Goal: Task Accomplishment & Management: Manage account settings

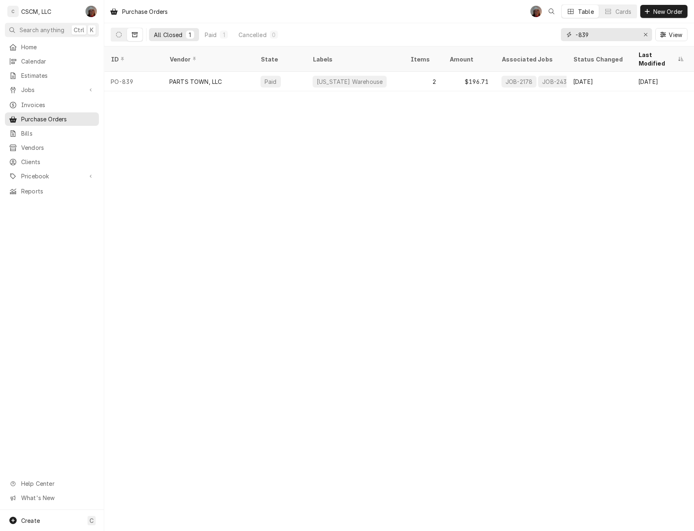
drag, startPoint x: 594, startPoint y: 37, endPoint x: 471, endPoint y: 42, distance: 123.4
click at [471, 42] on div "All Closed 1 Paid 1 Cancelled 0 -839 View" at bounding box center [399, 34] width 577 height 23
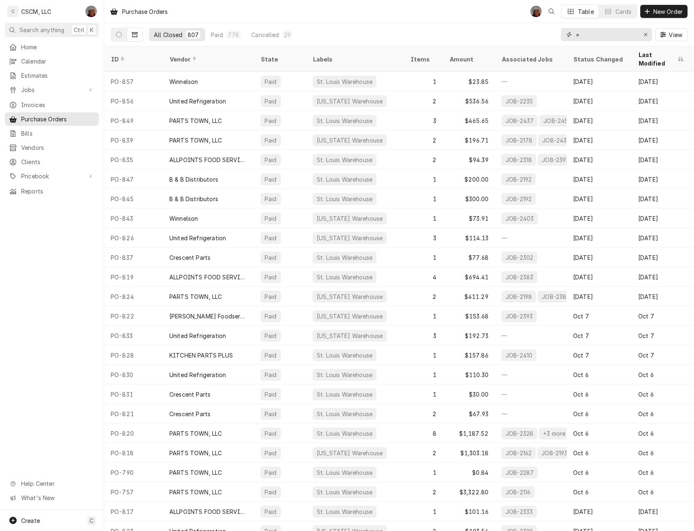
type input "="
click at [122, 32] on button "Dynamic Content Wrapper" at bounding box center [118, 34] width 15 height 13
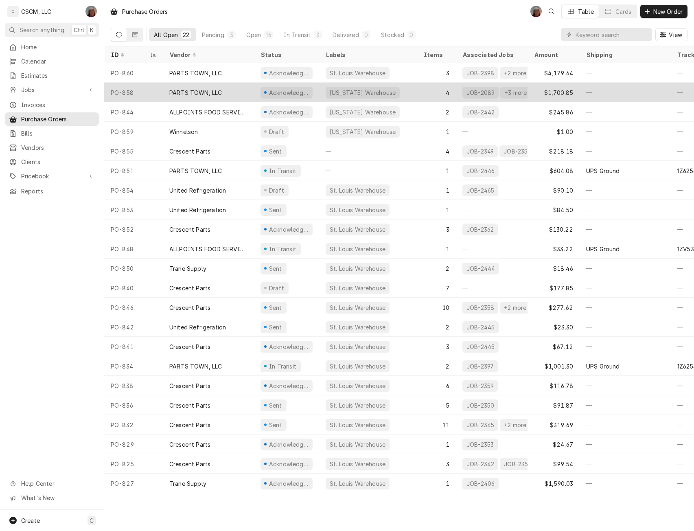
click at [157, 90] on div "PO-858" at bounding box center [133, 93] width 59 height 20
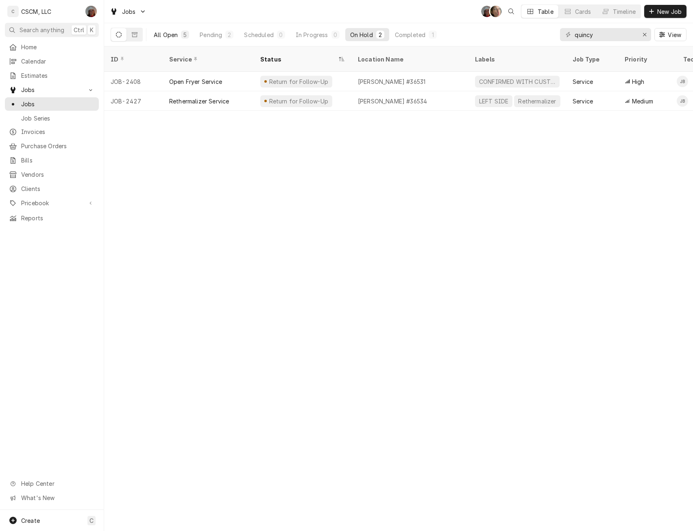
type input "quincy"
click at [157, 30] on button "All Open 5" at bounding box center [171, 34] width 45 height 13
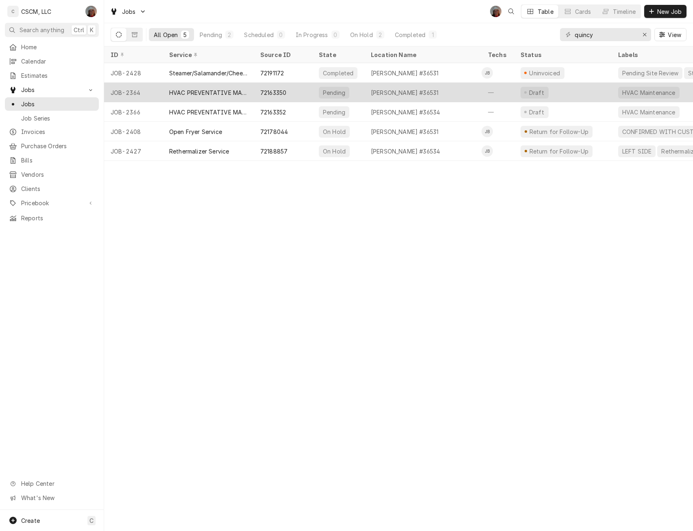
click at [206, 90] on div "HVAC PREVENTATIVE MAINTENANCE" at bounding box center [208, 92] width 78 height 9
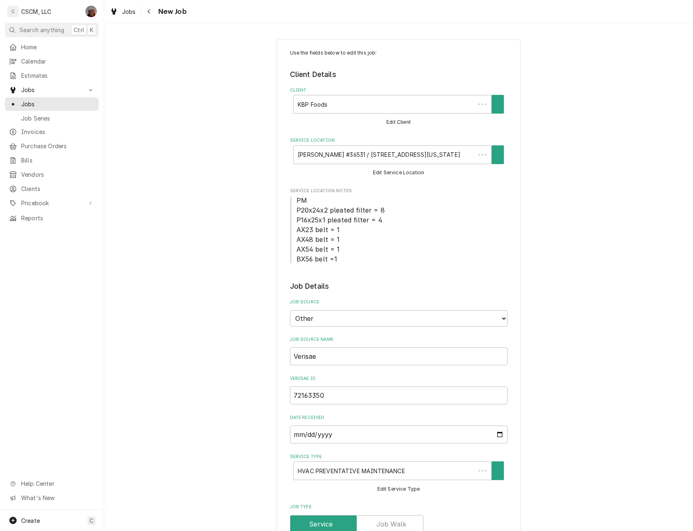
type textarea "x"
click at [40, 103] on span "Jobs" at bounding box center [58, 104] width 74 height 9
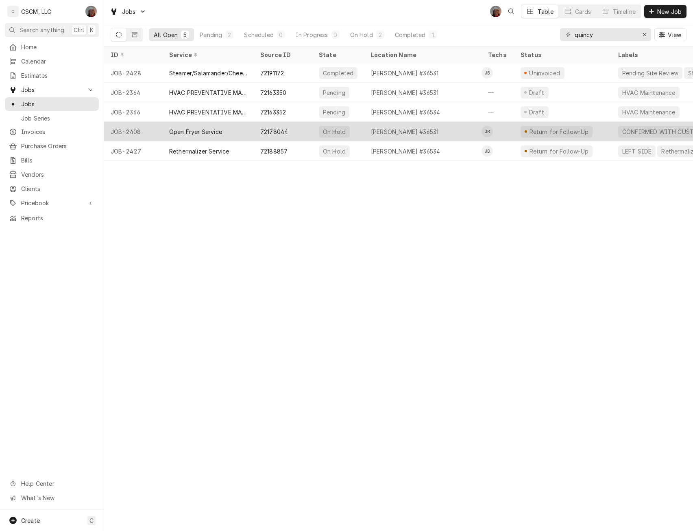
click at [149, 124] on div "JOB-2408" at bounding box center [133, 132] width 59 height 20
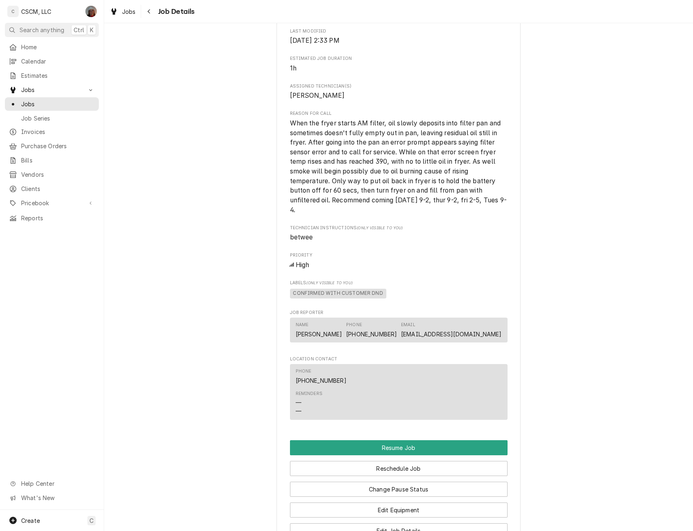
scroll to position [845, 0]
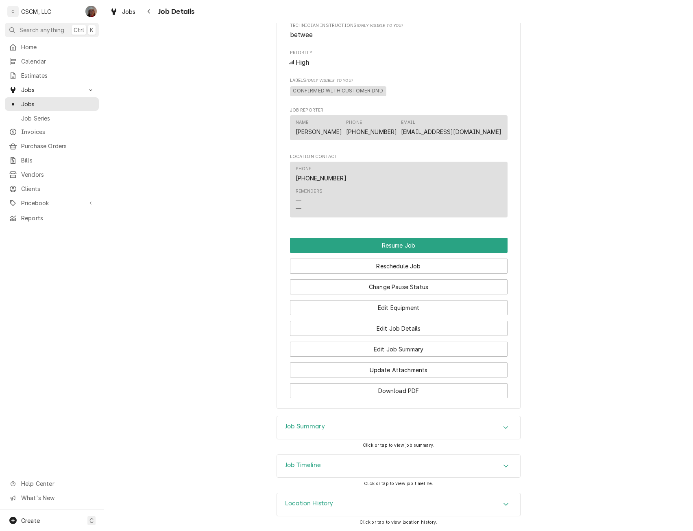
click at [506, 498] on div "Location History" at bounding box center [398, 504] width 243 height 23
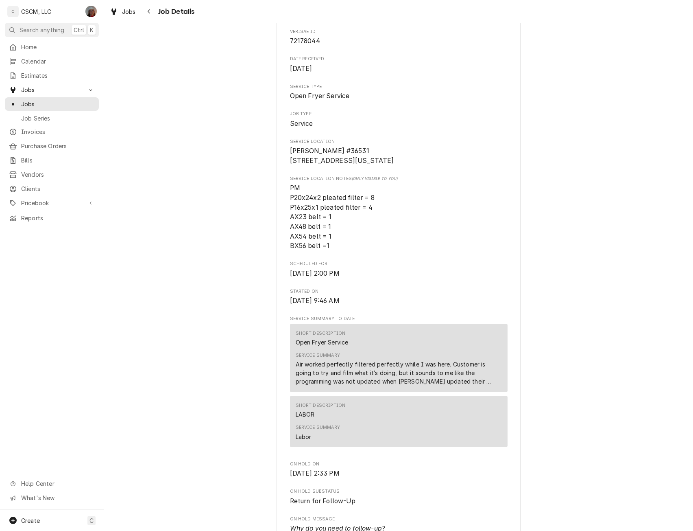
scroll to position [0, 0]
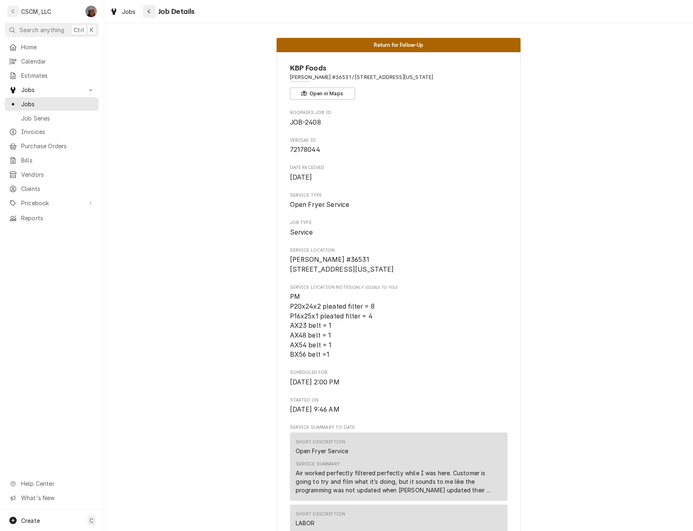
click at [151, 12] on icon "Navigate back" at bounding box center [149, 12] width 4 height 6
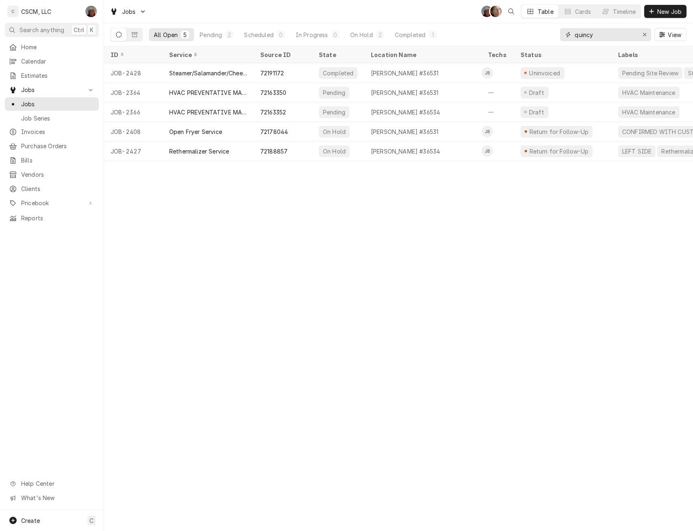
drag, startPoint x: 599, startPoint y: 34, endPoint x: 529, endPoint y: 37, distance: 70.1
click at [529, 37] on div "All Open 5 Pending 2 Scheduled 0 In Progress 0 On Hold 2 Completed 1 quincy View" at bounding box center [399, 34] width 576 height 23
type input "36531"
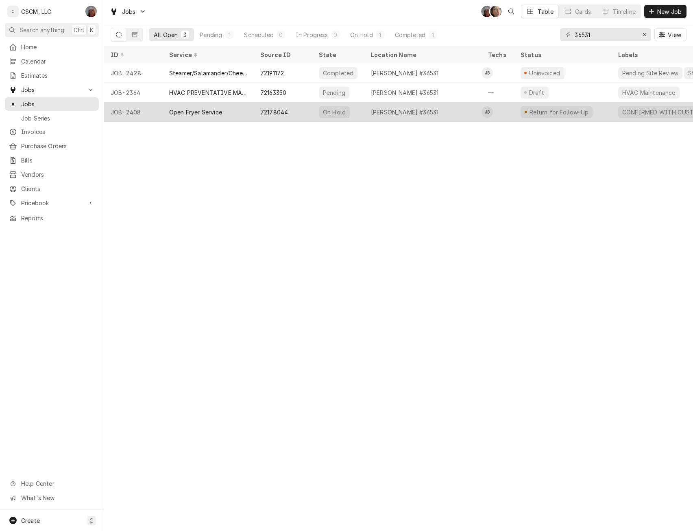
click at [273, 112] on div "72178044" at bounding box center [274, 112] width 28 height 9
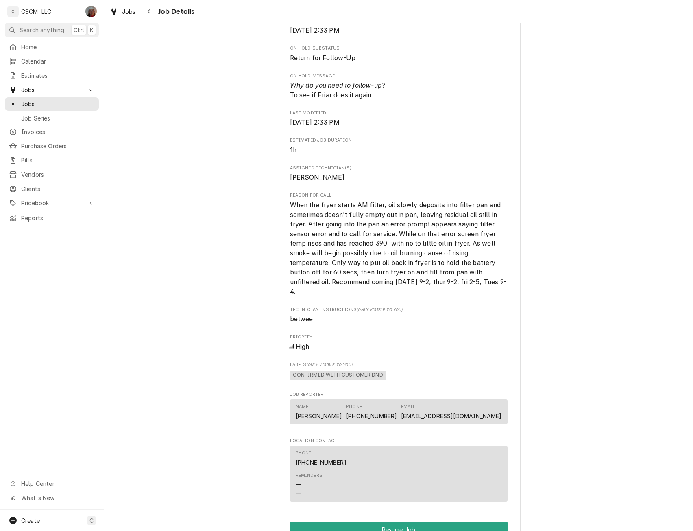
scroll to position [642, 0]
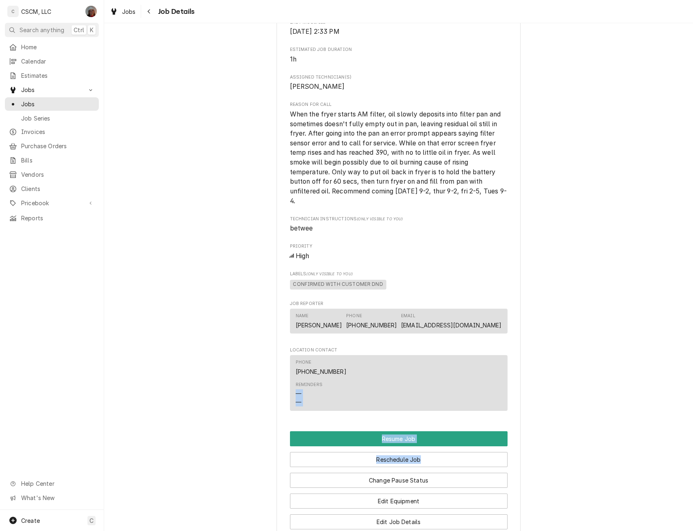
drag, startPoint x: 663, startPoint y: 430, endPoint x: 668, endPoint y: 472, distance: 41.8
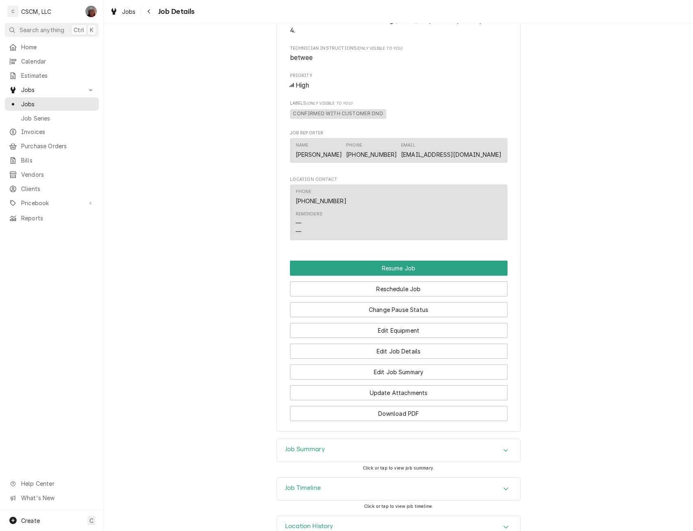
scroll to position [845, 0]
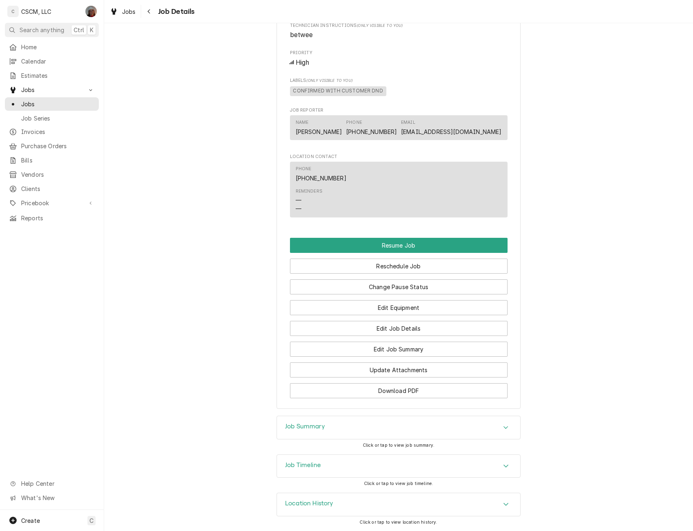
click at [509, 501] on div "Accordion Header" at bounding box center [506, 504] width 12 height 10
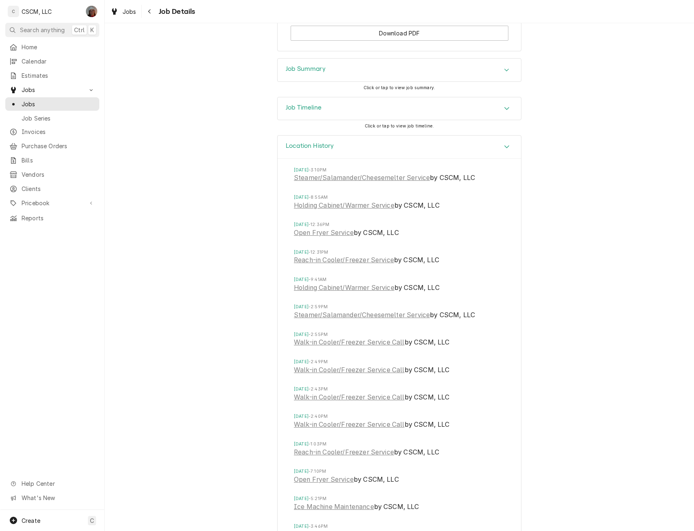
scroll to position [1123, 0]
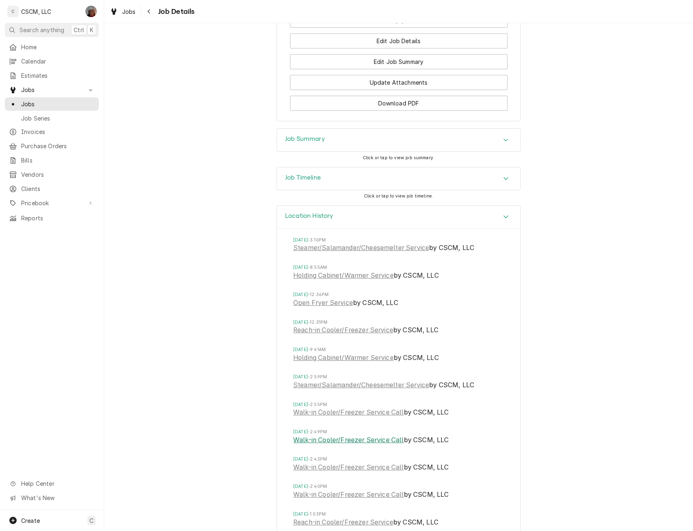
click at [338, 445] on link "Walk-in Cooler/Freezer Service Call" at bounding box center [348, 440] width 111 height 10
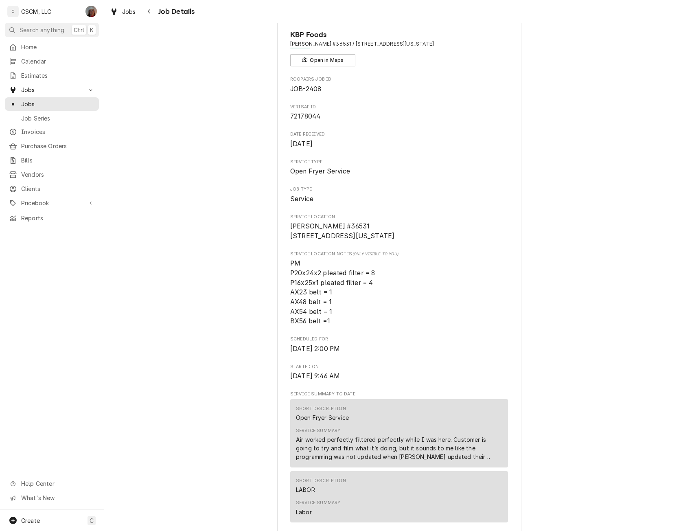
scroll to position [0, 0]
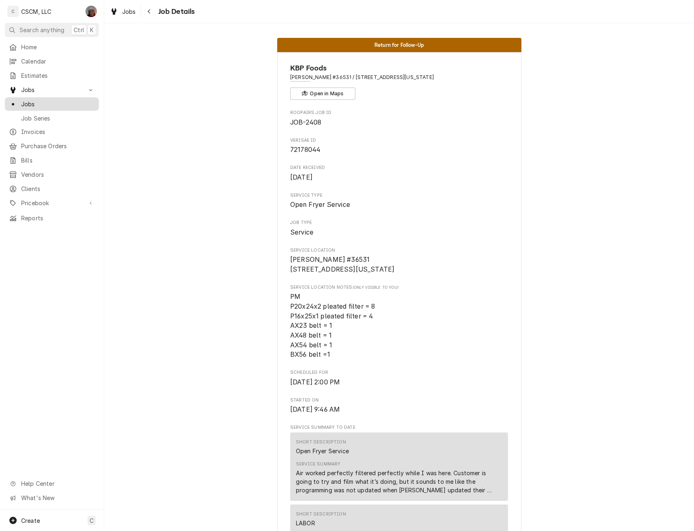
click at [50, 103] on span "Jobs" at bounding box center [58, 104] width 74 height 9
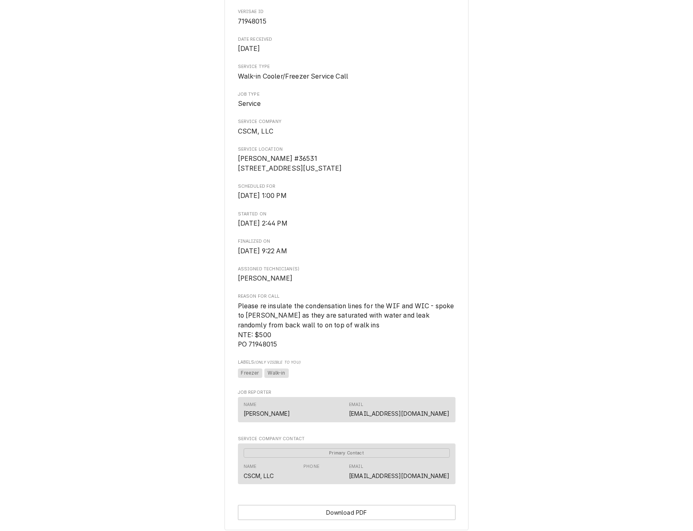
scroll to position [118, 0]
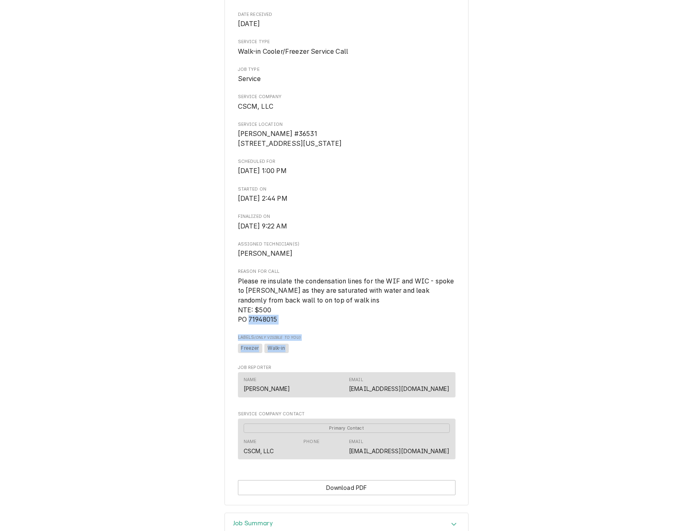
drag, startPoint x: 683, startPoint y: 326, endPoint x: 681, endPoint y: 351, distance: 25.3
click at [681, 351] on div "Completed and Invoiced Job KBP Foods Quincy Taco Bell #36531 / 3828 Broadway St…" at bounding box center [346, 202] width 693 height 622
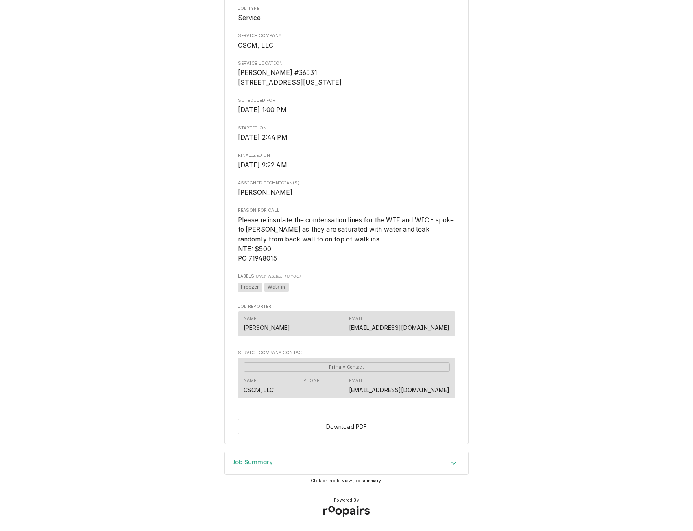
click at [453, 464] on icon "Accordion Header" at bounding box center [454, 462] width 6 height 7
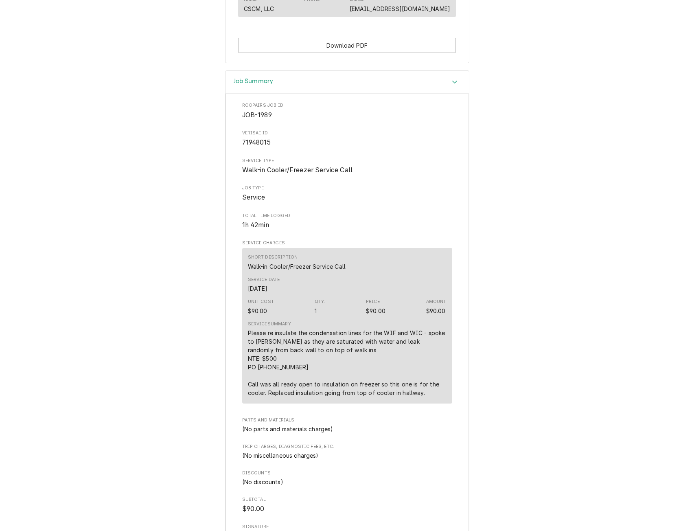
scroll to position [579, 0]
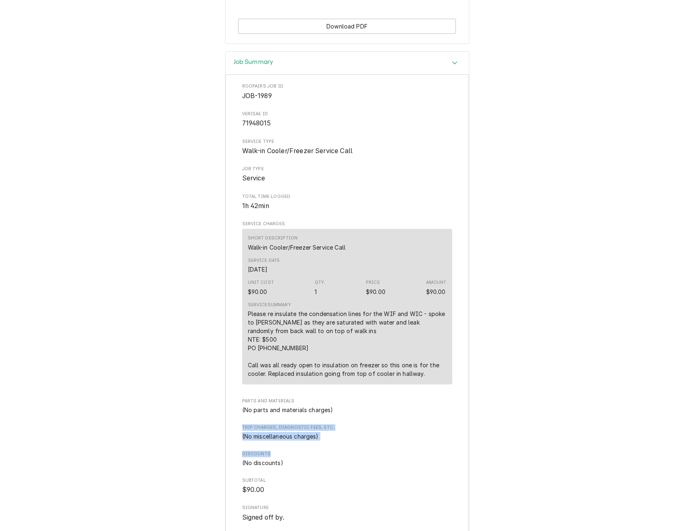
drag, startPoint x: 687, startPoint y: 425, endPoint x: 687, endPoint y: 457, distance: 32.1
click at [687, 457] on div "Job Summary Roopairs Job ID JOB-1989 Verisae ID 71948015 Service Type Walk-in C…" at bounding box center [347, 382] width 694 height 662
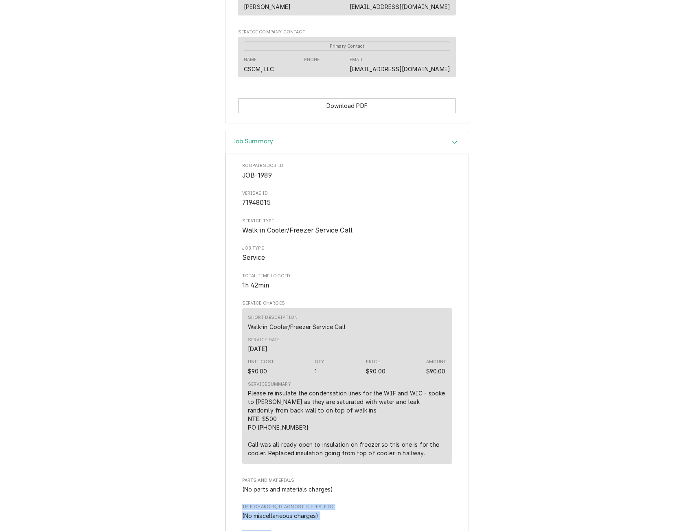
scroll to position [492, 0]
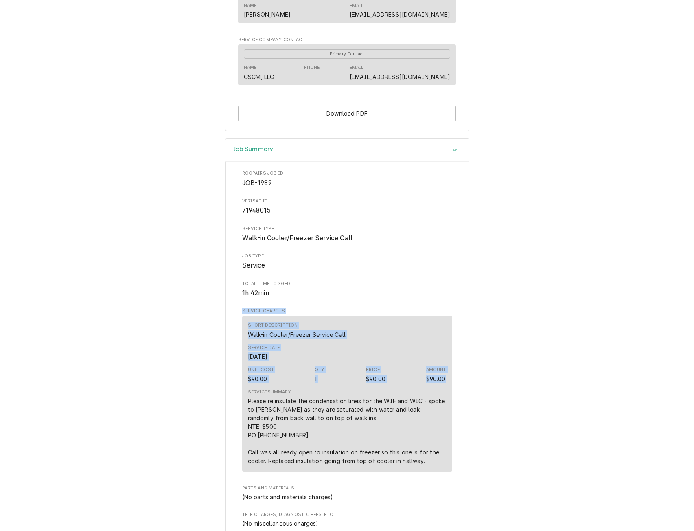
drag, startPoint x: 684, startPoint y: 390, endPoint x: 665, endPoint y: 309, distance: 83.3
click at [665, 309] on div "Job Summary Roopairs Job ID JOB-1989 Verisae ID 71948015 Service Type Walk-in C…" at bounding box center [347, 469] width 694 height 662
click at [448, 155] on div "Accordion Header" at bounding box center [454, 150] width 12 height 10
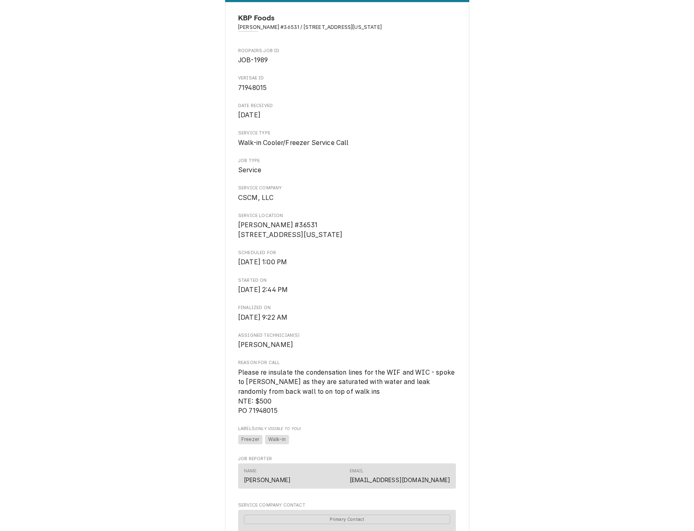
scroll to position [0, 0]
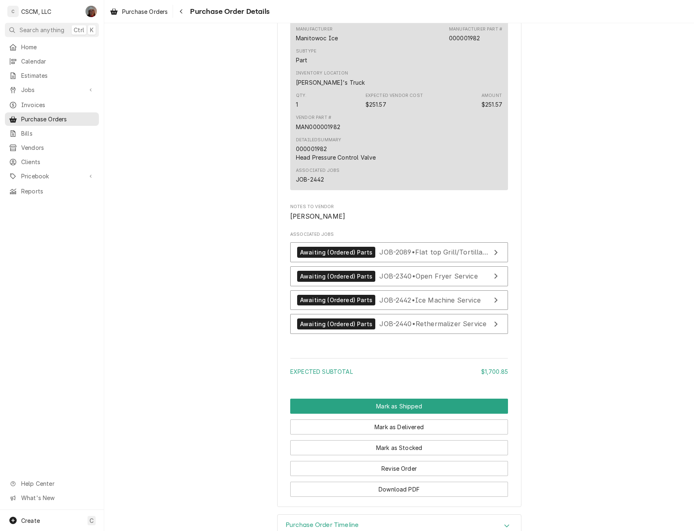
scroll to position [1130, 0]
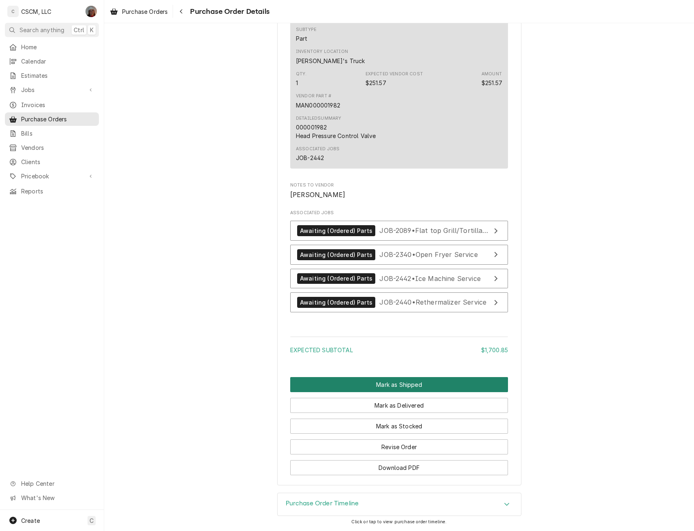
click at [402, 380] on button "Mark as Shipped" at bounding box center [399, 384] width 218 height 15
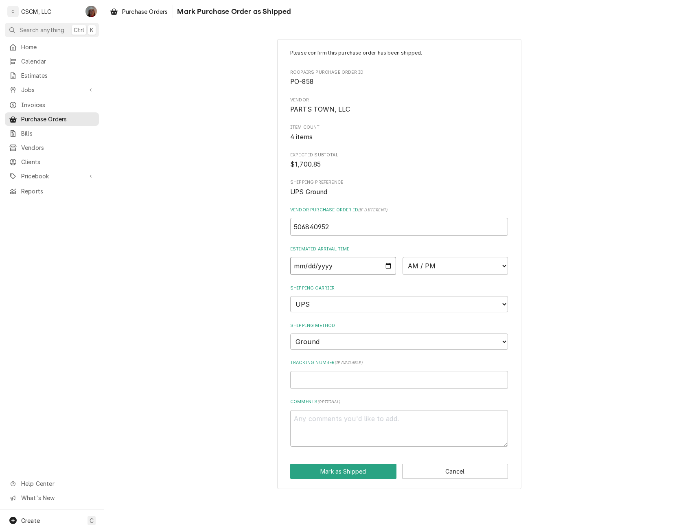
click at [387, 266] on input "Date" at bounding box center [343, 266] width 106 height 18
type textarea "x"
type input "[DATE]"
click at [503, 265] on select "AM / PM 6:00 AM 6:15 AM 6:30 AM 6:45 AM 7:00 AM 7:15 AM 7:30 AM 7:45 AM 8:00 AM…" at bounding box center [455, 266] width 106 height 18
select select "17:00:00"
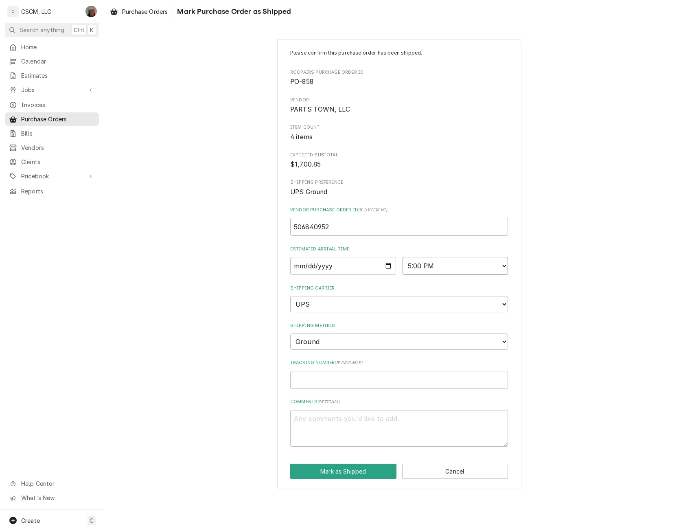
click at [402, 257] on select "AM / PM 6:00 AM 6:15 AM 6:30 AM 6:45 AM 7:00 AM 7:15 AM 7:30 AM 7:45 AM 8:00 AM…" at bounding box center [455, 266] width 106 height 18
click at [321, 380] on input "Tracking Number ( if available )" at bounding box center [399, 380] width 218 height 18
paste input "1ZR1H5210304240119"
type textarea "x"
type input "1ZR1H5210304240119"
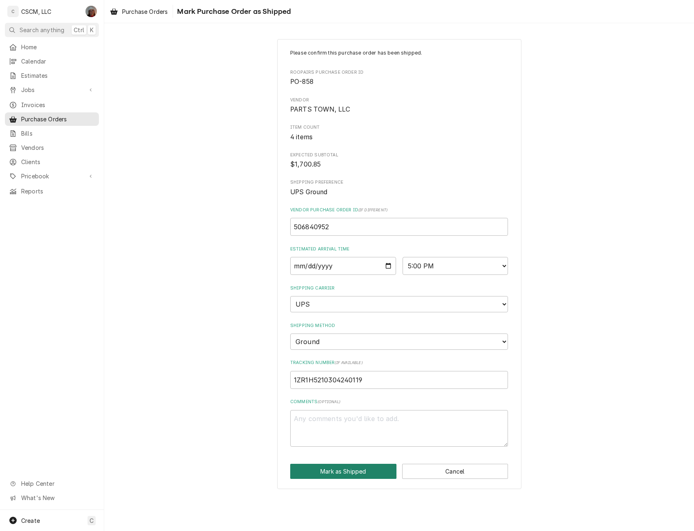
click at [337, 471] on button "Mark as Shipped" at bounding box center [343, 471] width 106 height 15
type textarea "x"
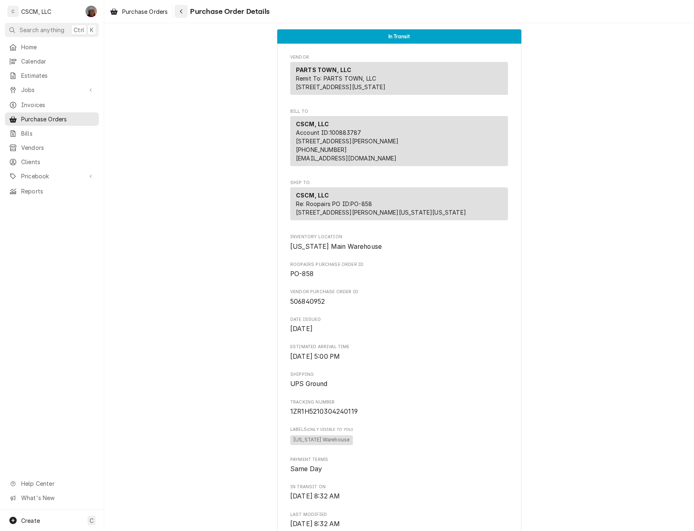
click at [181, 15] on div "Navigate back" at bounding box center [181, 11] width 8 height 8
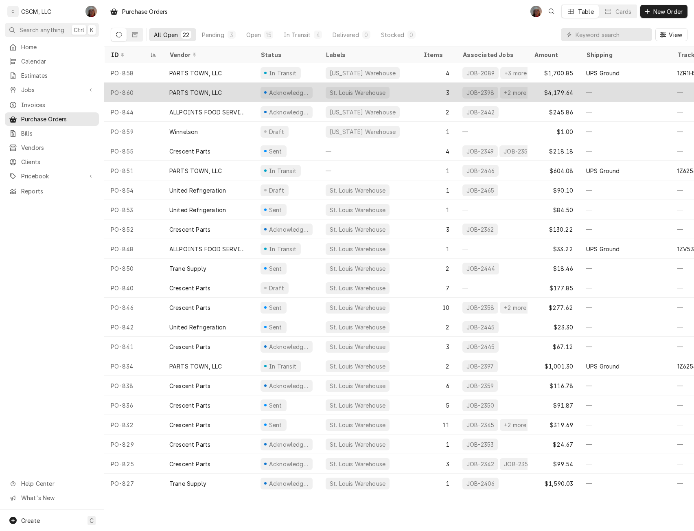
click at [137, 90] on div "PO-860" at bounding box center [133, 93] width 59 height 20
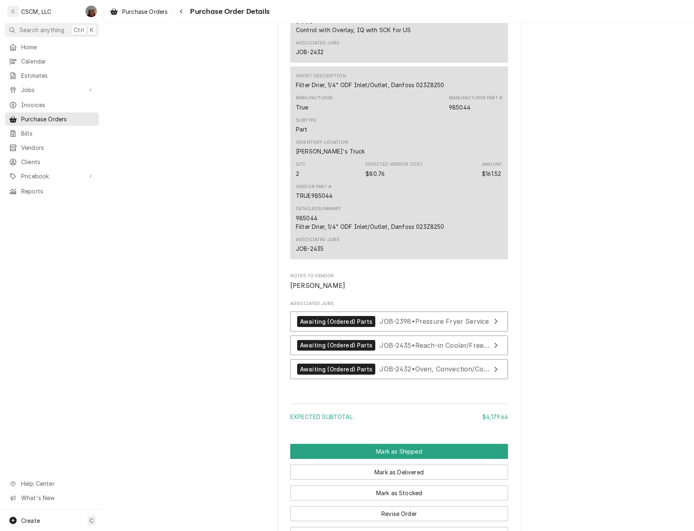
scroll to position [945, 0]
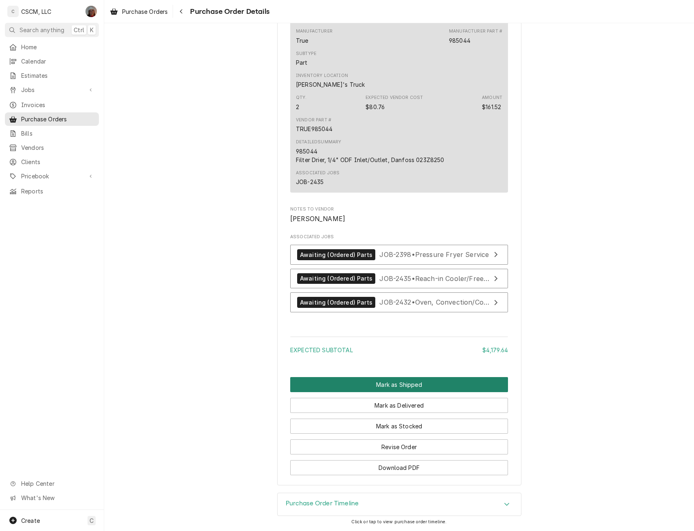
click at [392, 382] on button "Mark as Shipped" at bounding box center [399, 384] width 218 height 15
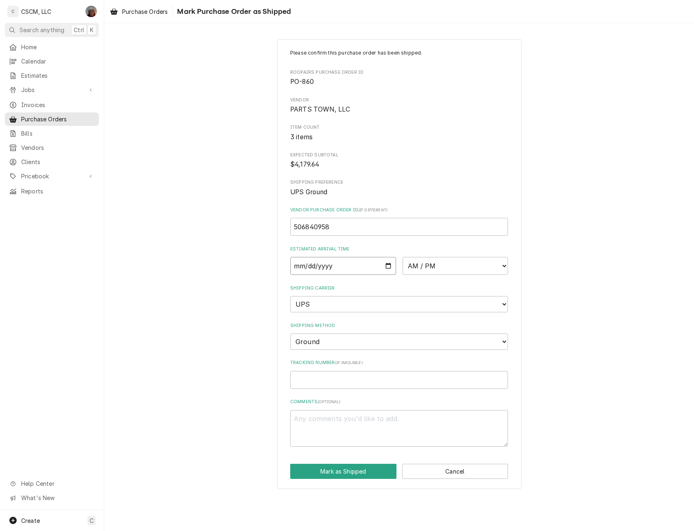
click at [392, 265] on input "Date" at bounding box center [343, 266] width 106 height 18
type textarea "x"
type input "2025-10-15"
click at [509, 262] on div "Please confirm this purchase order has been shipped. Roopairs Purchase Order ID…" at bounding box center [399, 264] width 244 height 450
click at [503, 266] on select "AM / PM 6:00 AM 6:15 AM 6:30 AM 6:45 AM 7:00 AM 7:15 AM 7:30 AM 7:45 AM 8:00 AM…" at bounding box center [455, 266] width 106 height 18
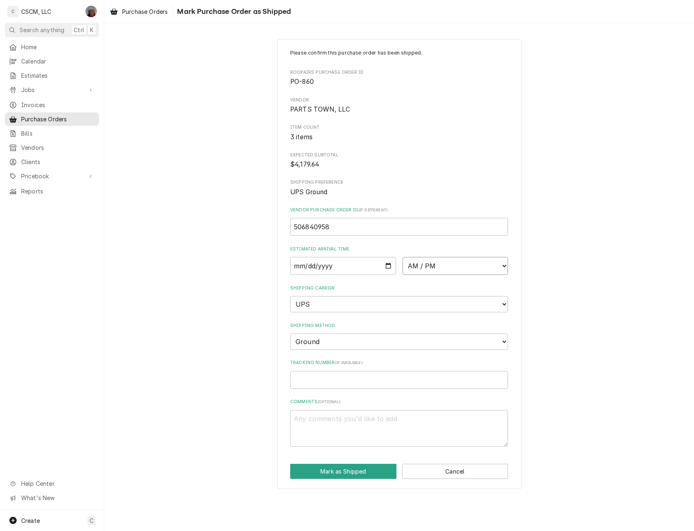
select select "17:00:00"
click at [402, 257] on select "AM / PM 6:00 AM 6:15 AM 6:30 AM 6:45 AM 7:00 AM 7:15 AM 7:30 AM 7:45 AM 8:00 AM…" at bounding box center [455, 266] width 106 height 18
click at [318, 380] on input "Tracking Number ( if available )" at bounding box center [399, 380] width 218 height 18
paste input "1Z6254550311029313"
type textarea "x"
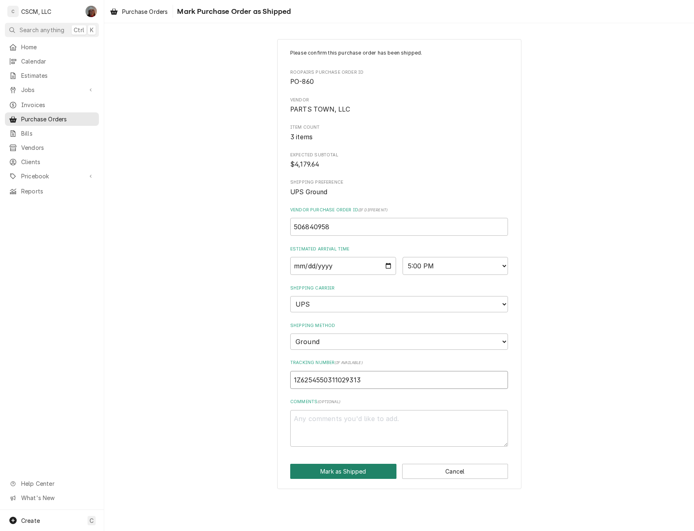
type input "1Z6254550311029313"
click at [325, 470] on button "Mark as Shipped" at bounding box center [343, 471] width 106 height 15
type textarea "x"
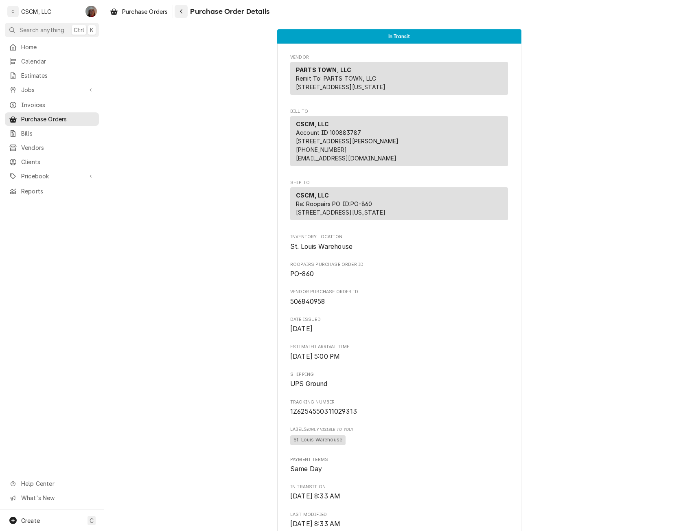
click at [186, 10] on button "Navigate back" at bounding box center [181, 11] width 13 height 13
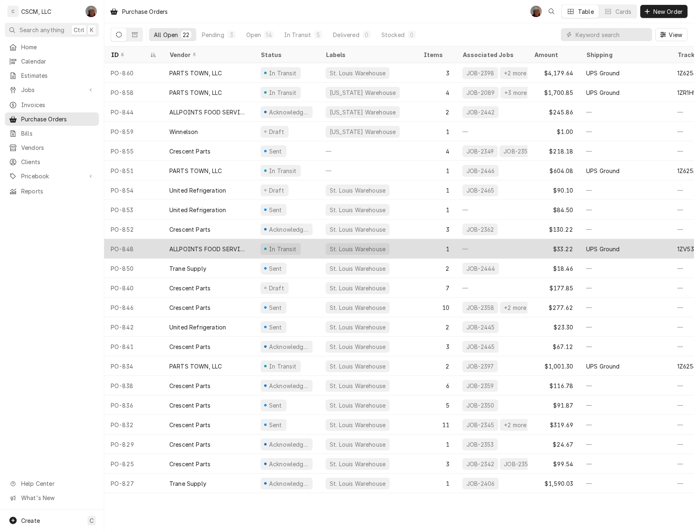
click at [138, 247] on div "PO-848" at bounding box center [133, 249] width 59 height 20
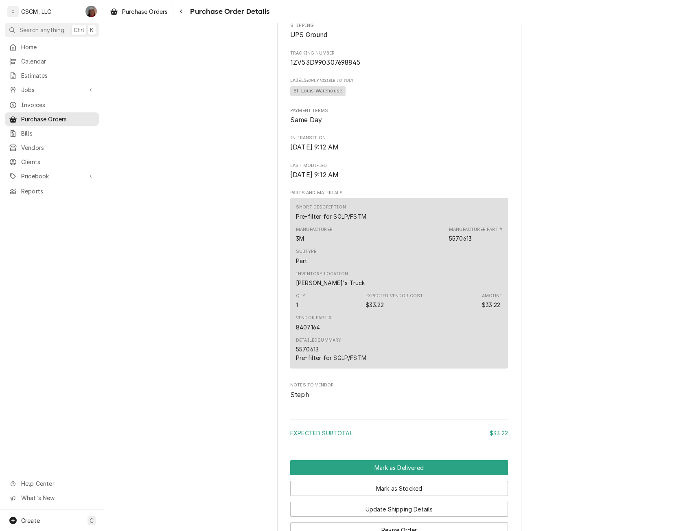
scroll to position [434, 0]
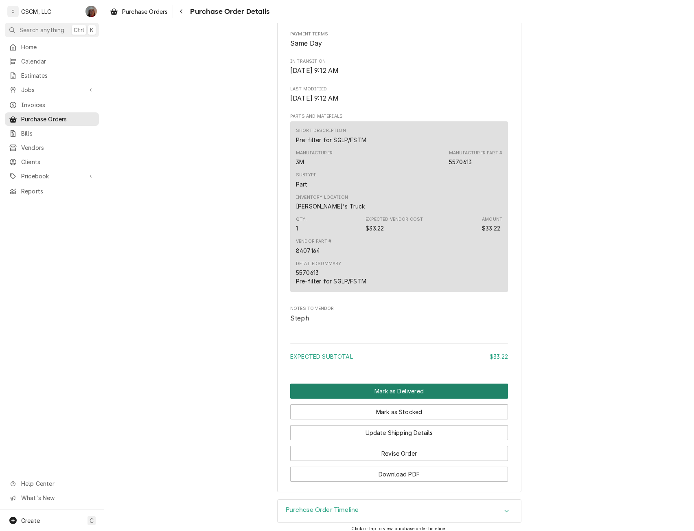
click at [374, 398] on button "Mark as Delivered" at bounding box center [399, 390] width 218 height 15
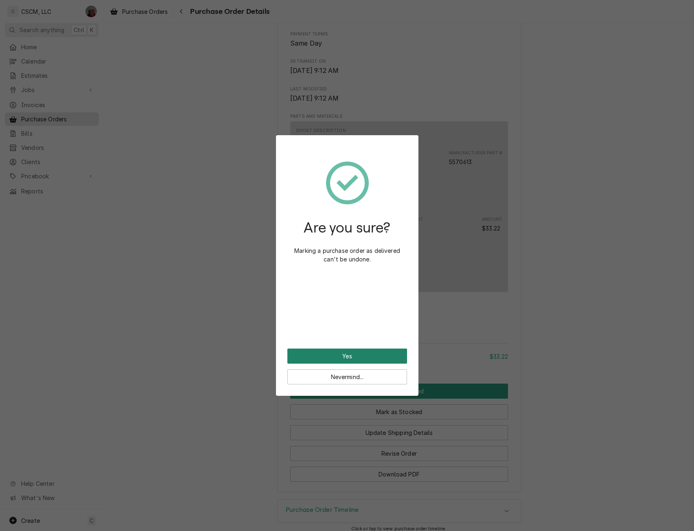
click at [341, 353] on button "Yes" at bounding box center [347, 355] width 120 height 15
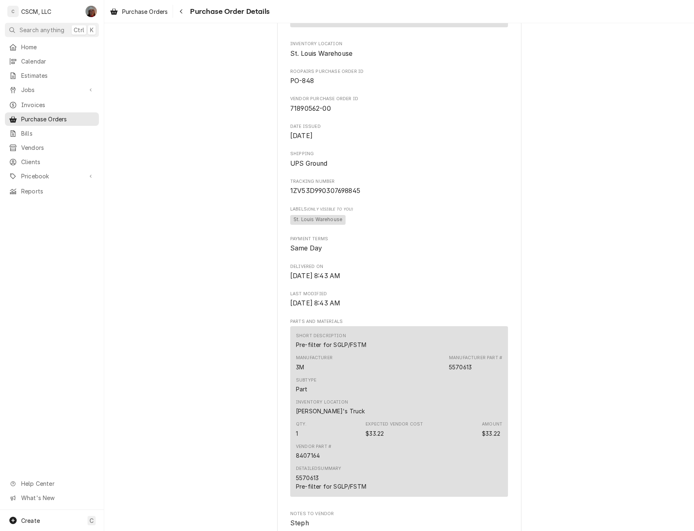
scroll to position [409, 0]
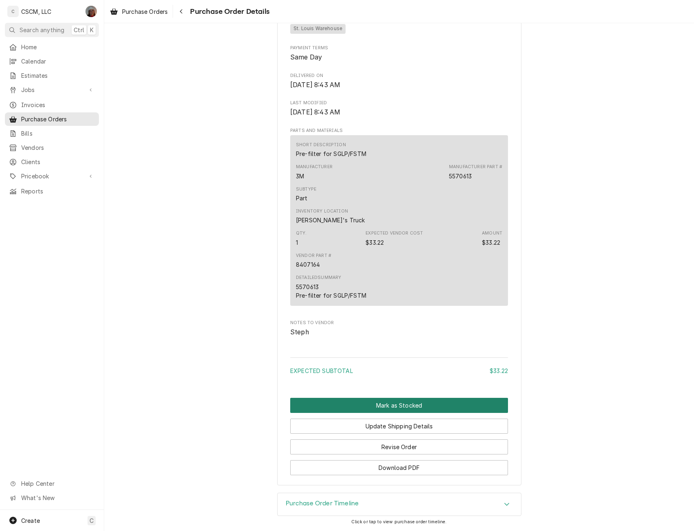
click at [378, 405] on button "Mark as Stocked" at bounding box center [399, 405] width 218 height 15
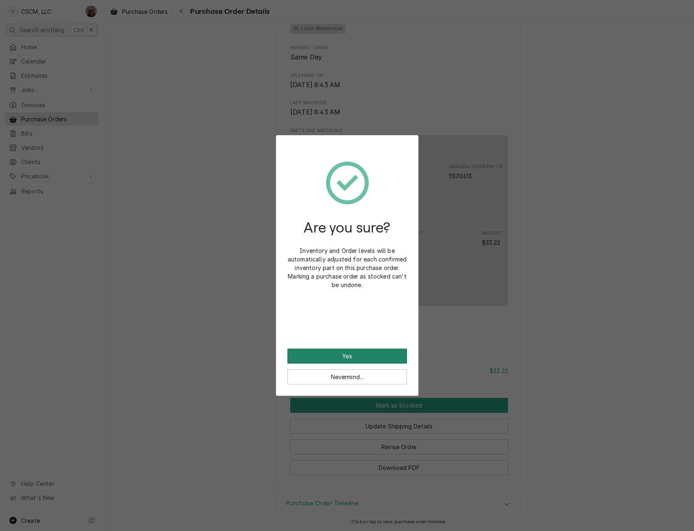
click at [351, 354] on button "Yes" at bounding box center [347, 355] width 120 height 15
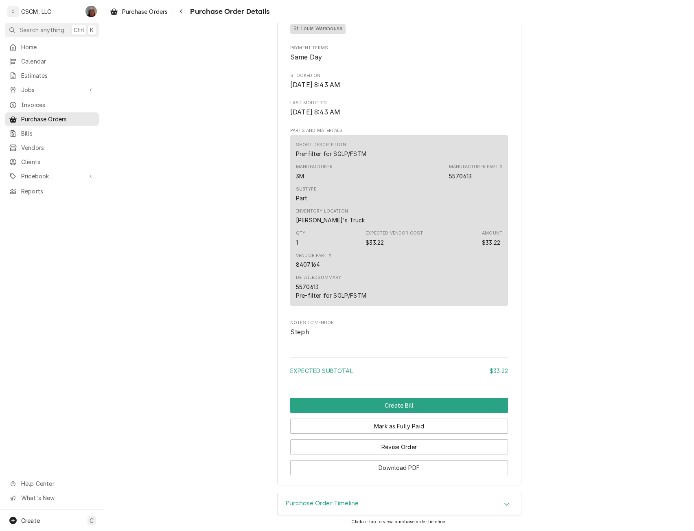
scroll to position [409, 0]
click at [389, 402] on button "Create Bill" at bounding box center [399, 405] width 218 height 15
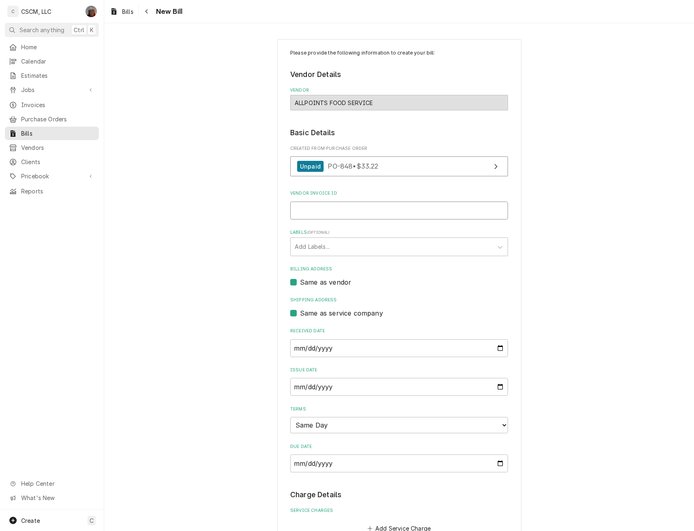
click at [316, 210] on input "Vendor Invoice ID" at bounding box center [399, 210] width 218 height 18
click at [319, 210] on input "Vendor Invoice ID" at bounding box center [399, 210] width 218 height 18
paste input "71890562-00"
type input "71890562-00"
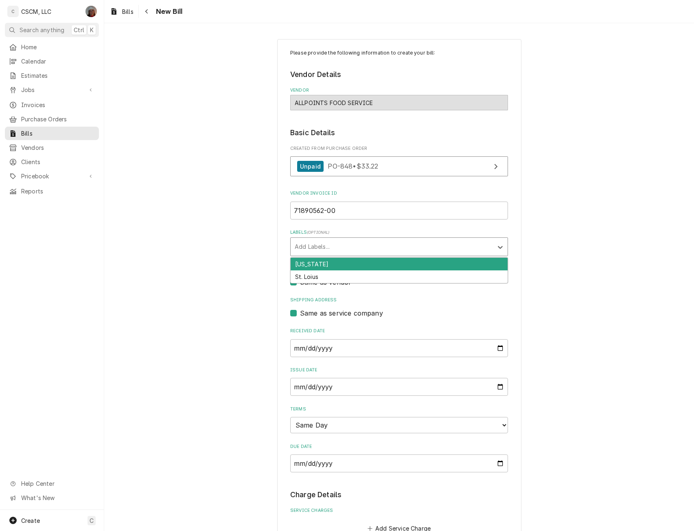
click at [324, 245] on div "Labels" at bounding box center [392, 246] width 194 height 15
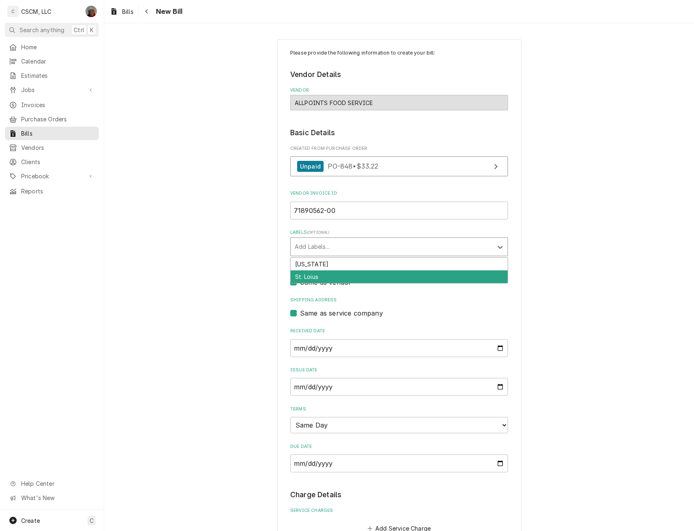
click at [300, 274] on div "St. Loius" at bounding box center [399, 276] width 217 height 13
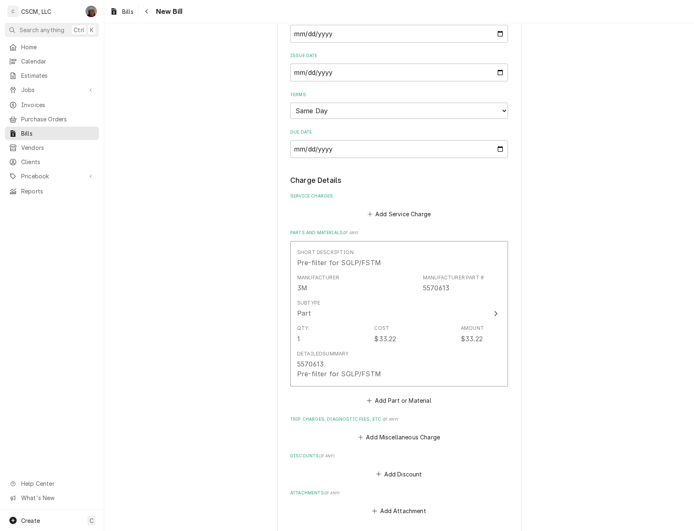
scroll to position [379, 0]
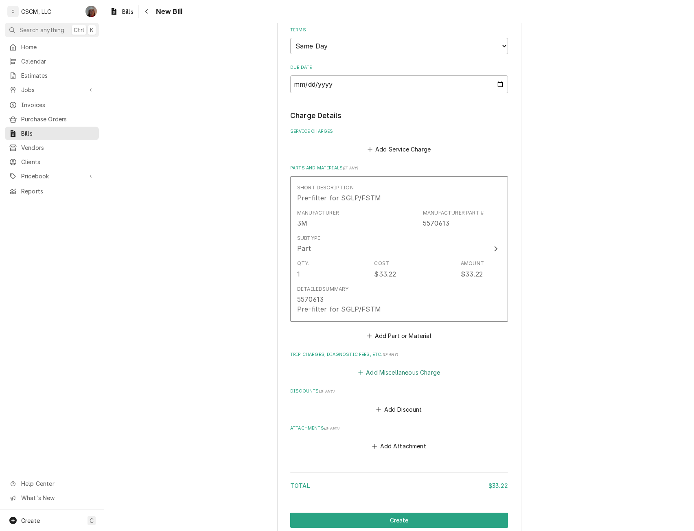
click at [377, 375] on button "Add Miscellaneous Charge" at bounding box center [398, 372] width 85 height 11
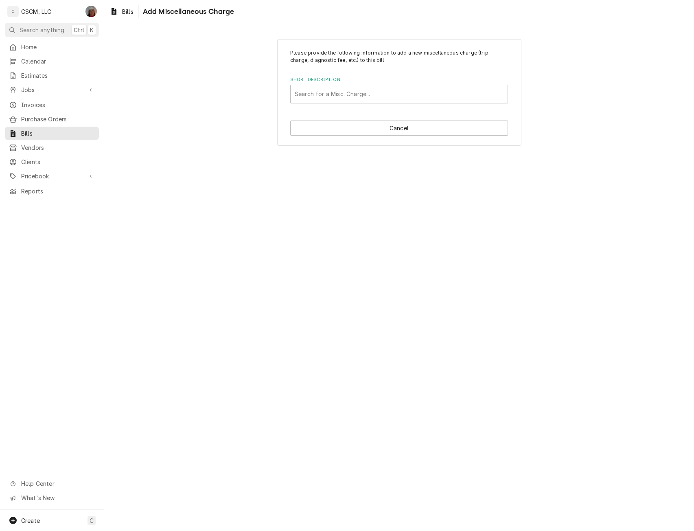
click at [343, 90] on div "Short Description" at bounding box center [399, 94] width 209 height 15
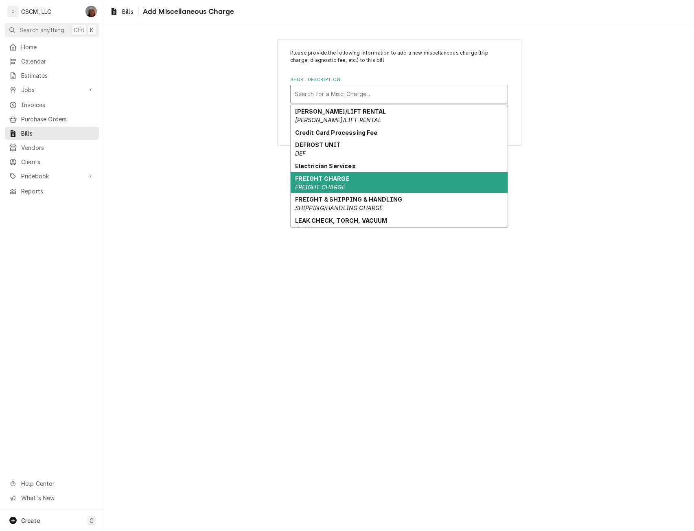
click at [330, 179] on strong "FREIGHT CHARGE" at bounding box center [322, 178] width 55 height 7
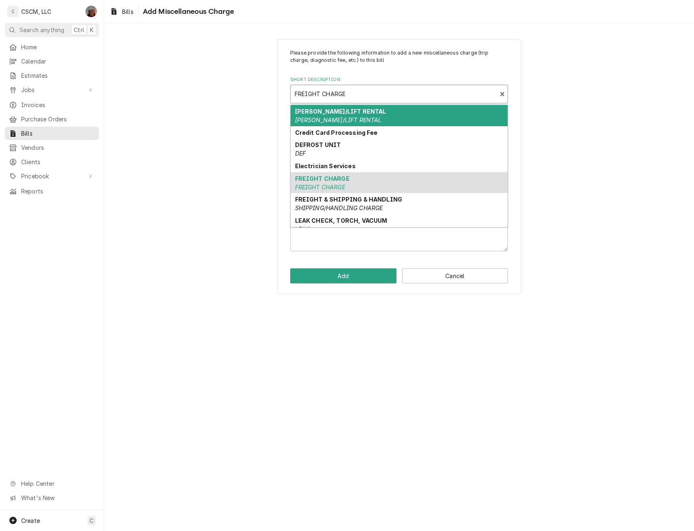
click at [363, 89] on div "Short Description" at bounding box center [394, 94] width 198 height 15
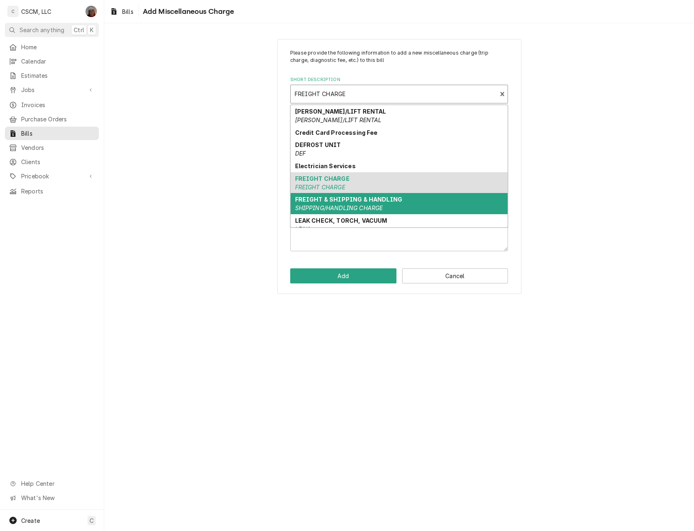
click at [358, 208] on em "SHIPPING/HANDLING CHARGE" at bounding box center [339, 207] width 88 height 7
type textarea "x"
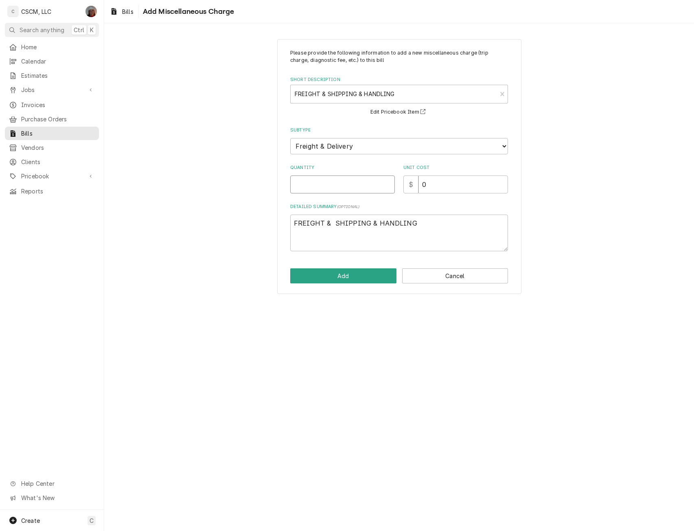
click at [311, 182] on input "Quantity" at bounding box center [342, 184] width 105 height 18
type input "1"
type textarea "x"
type input "19"
type textarea "x"
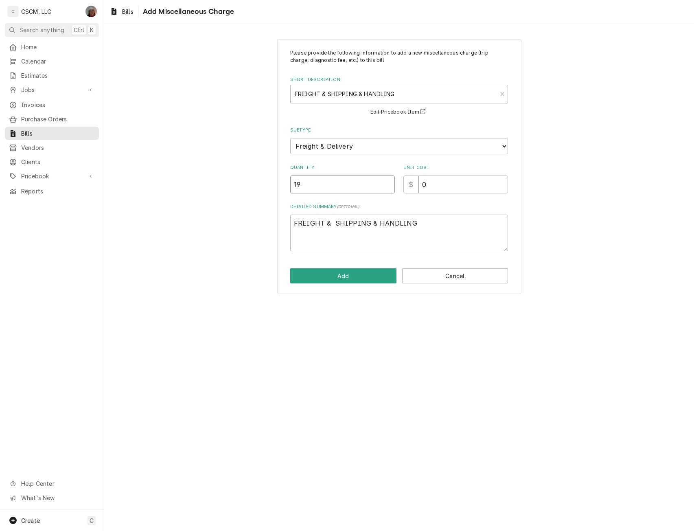
type input "19.9"
type textarea "x"
type input "19.99"
drag, startPoint x: 324, startPoint y: 187, endPoint x: 244, endPoint y: 186, distance: 80.2
click at [244, 186] on div "Please provide the following information to add a new miscellaneous charge (tri…" at bounding box center [399, 166] width 590 height 269
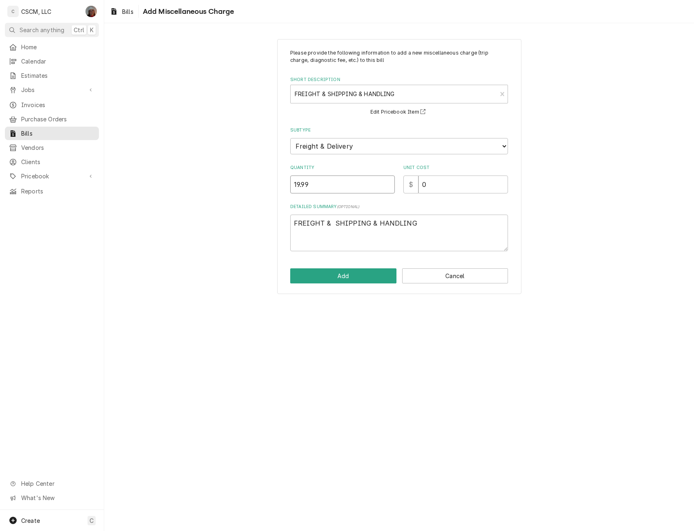
type textarea "x"
type input "1"
type textarea "x"
type input "1"
type textarea "x"
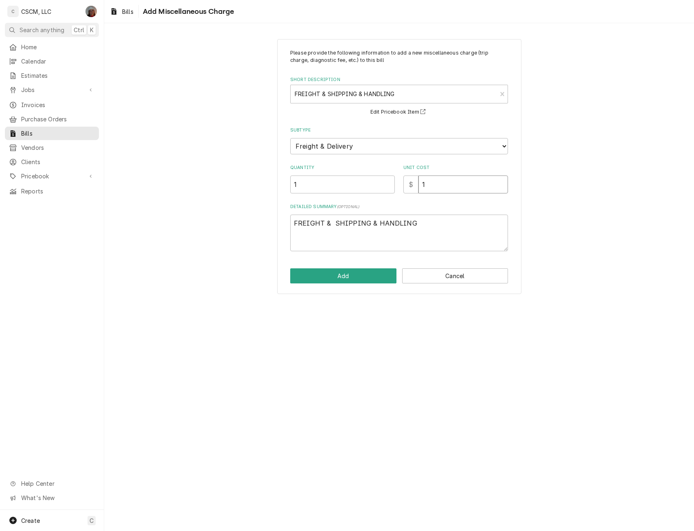
type input "19"
type textarea "x"
type input "19.9"
type textarea "x"
type input "19.99"
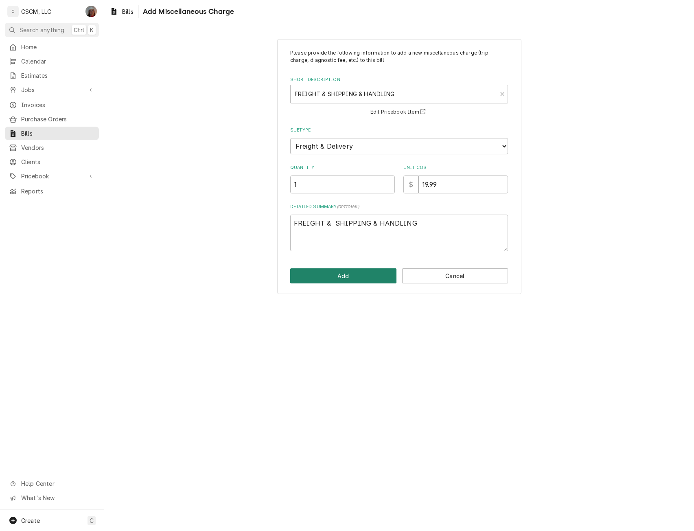
click at [357, 275] on button "Add" at bounding box center [343, 275] width 106 height 15
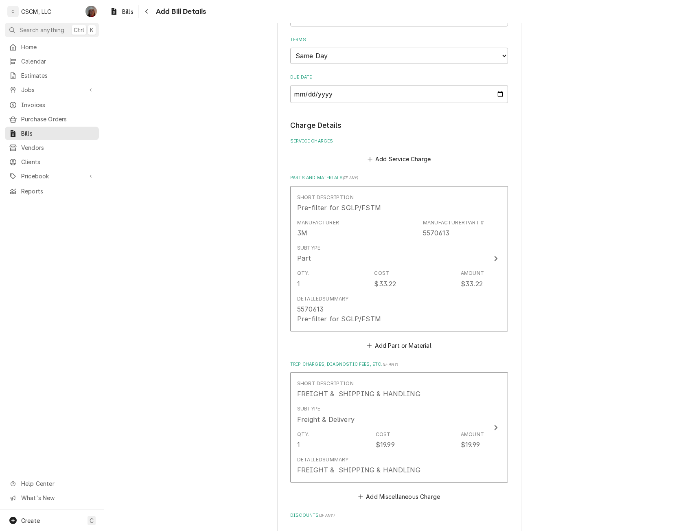
scroll to position [528, 0]
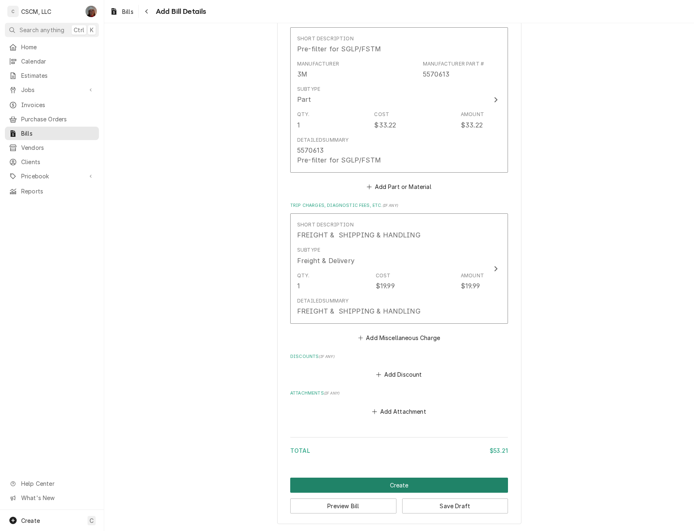
click at [389, 480] on button "Create" at bounding box center [399, 484] width 218 height 15
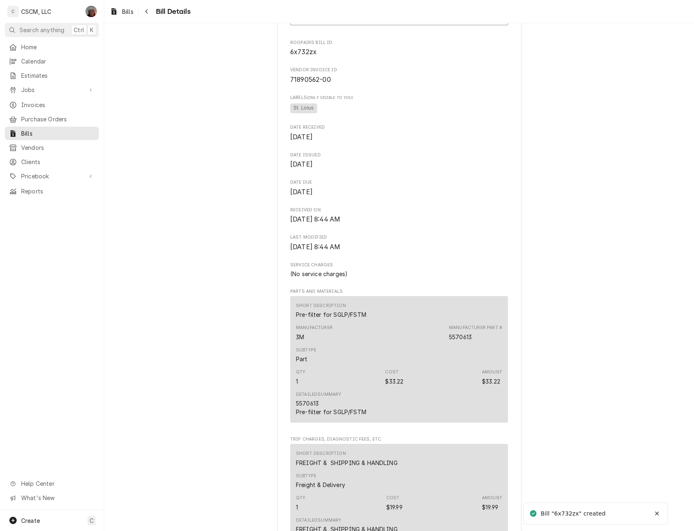
scroll to position [416, 0]
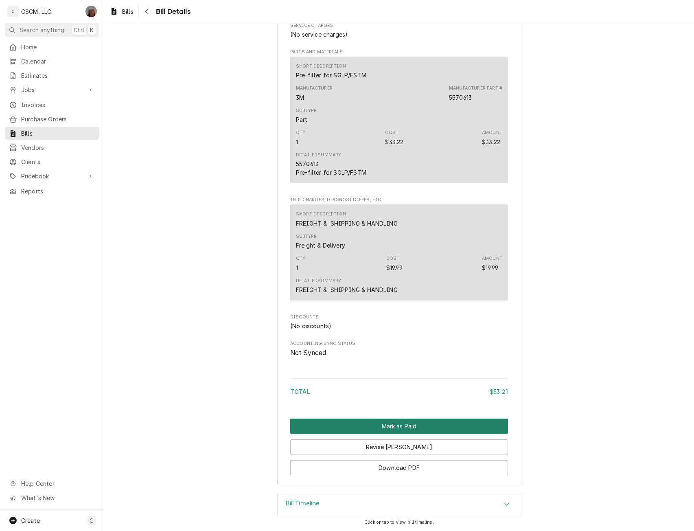
click at [394, 422] on button "Mark as Paid" at bounding box center [399, 425] width 218 height 15
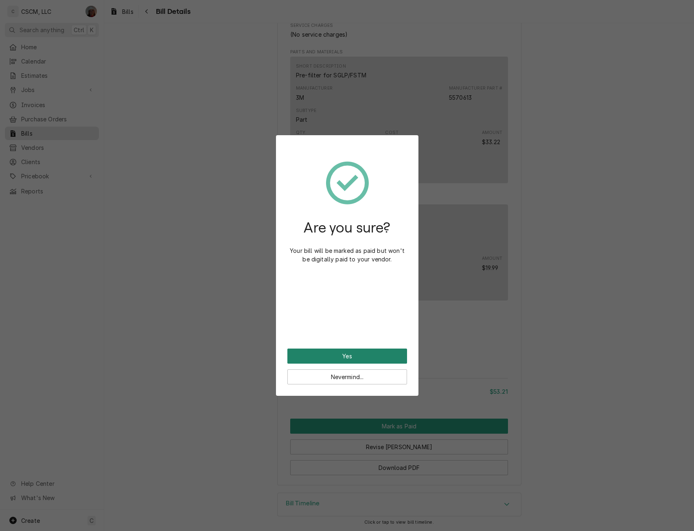
click at [352, 358] on button "Yes" at bounding box center [347, 355] width 120 height 15
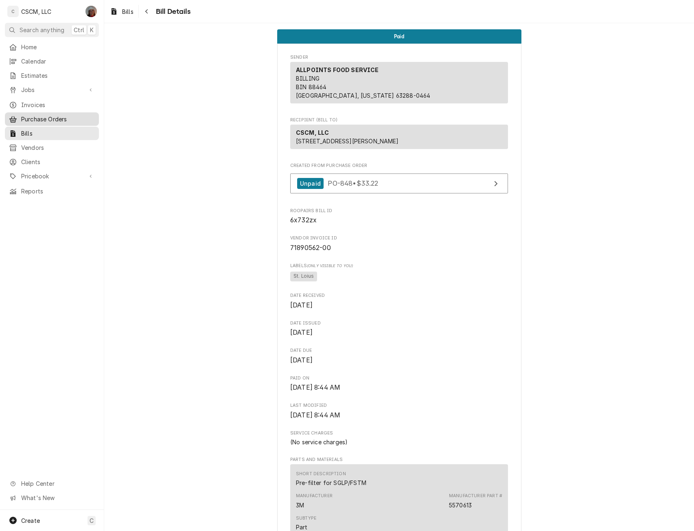
click at [32, 117] on span "Purchase Orders" at bounding box center [58, 119] width 74 height 9
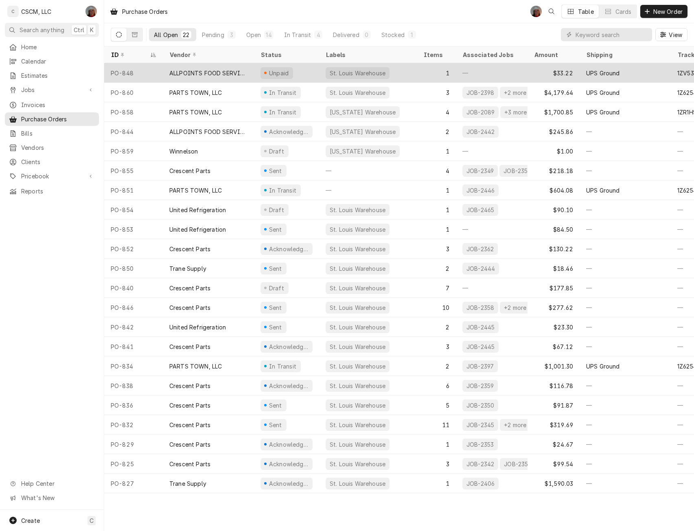
click at [203, 69] on div "ALLPOINTS FOOD SERVICE" at bounding box center [208, 73] width 78 height 9
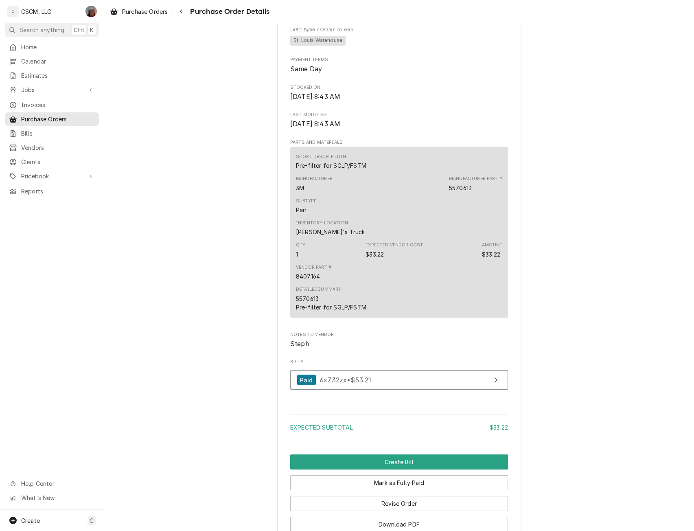
scroll to position [455, 0]
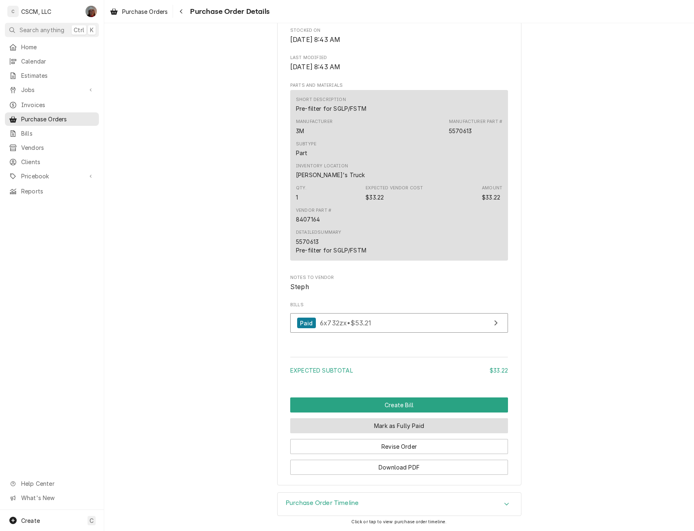
click at [382, 427] on button "Mark as Fully Paid" at bounding box center [399, 425] width 218 height 15
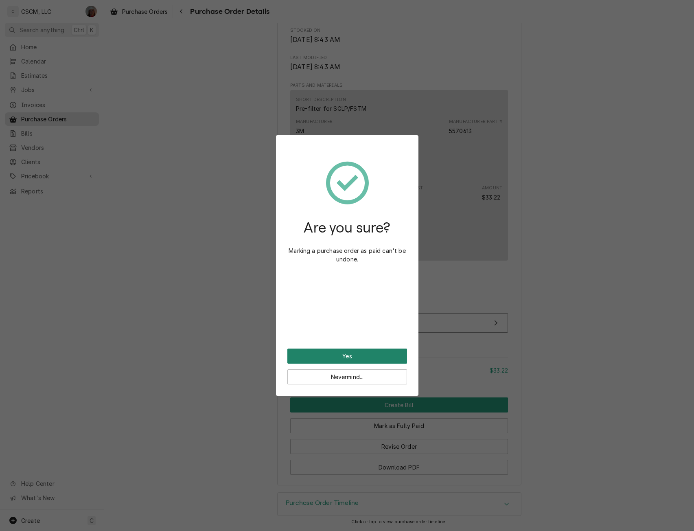
click at [318, 356] on button "Yes" at bounding box center [347, 355] width 120 height 15
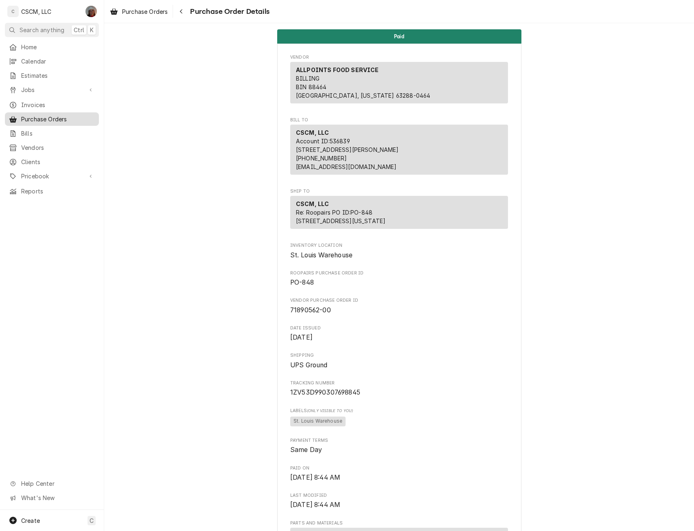
click at [39, 115] on span "Purchase Orders" at bounding box center [58, 119] width 74 height 9
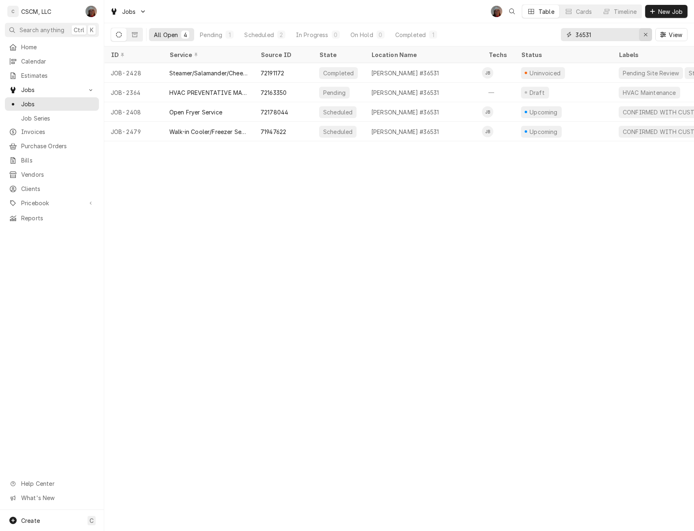
click at [643, 35] on icon "Erase input" at bounding box center [645, 35] width 4 height 6
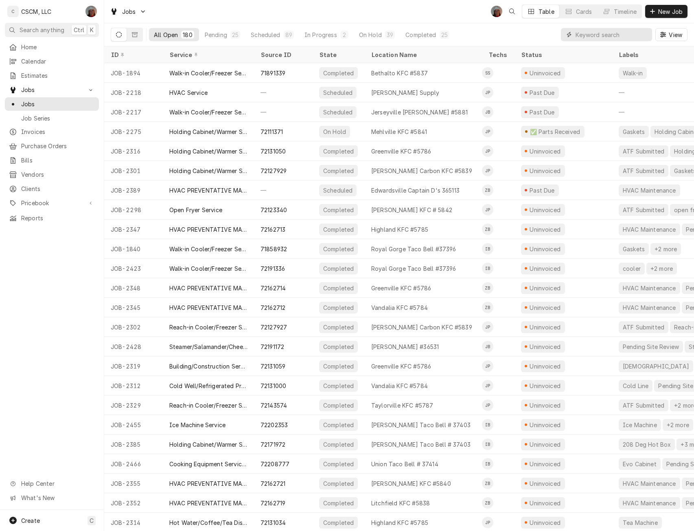
paste input "72180423"
type input "72180423"
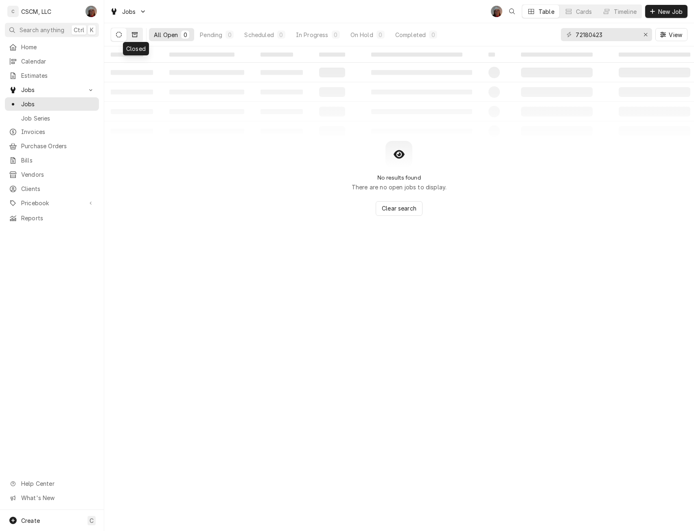
click at [134, 32] on icon "Dynamic Content Wrapper" at bounding box center [135, 35] width 6 height 6
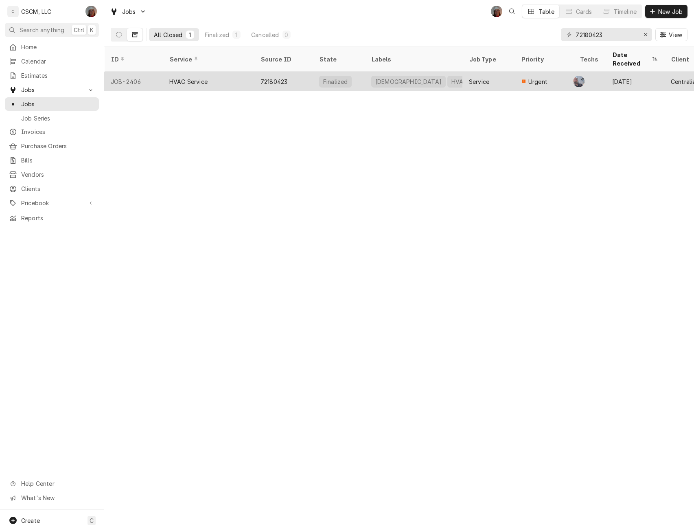
click at [179, 77] on div "HVAC Service" at bounding box center [188, 81] width 38 height 9
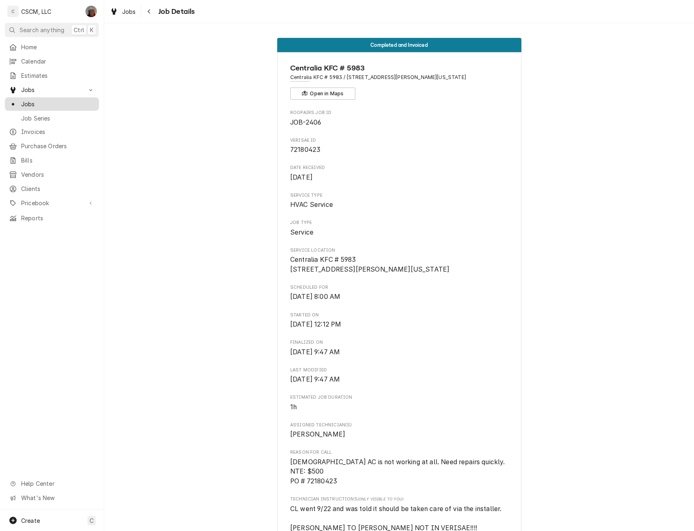
click at [54, 100] on span "Jobs" at bounding box center [58, 104] width 74 height 9
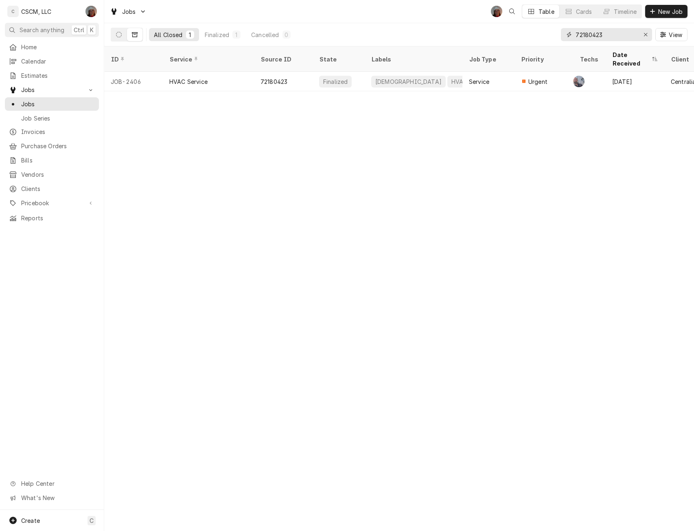
drag, startPoint x: 604, startPoint y: 37, endPoint x: 564, endPoint y: 34, distance: 40.4
click at [564, 34] on div "72180423" at bounding box center [606, 34] width 91 height 13
paste input "6271"
type input "72162713"
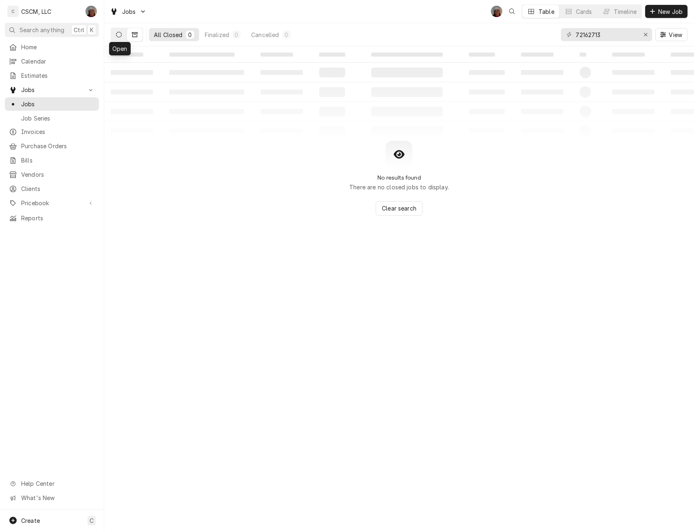
click at [122, 33] on button "Dynamic Content Wrapper" at bounding box center [118, 34] width 15 height 13
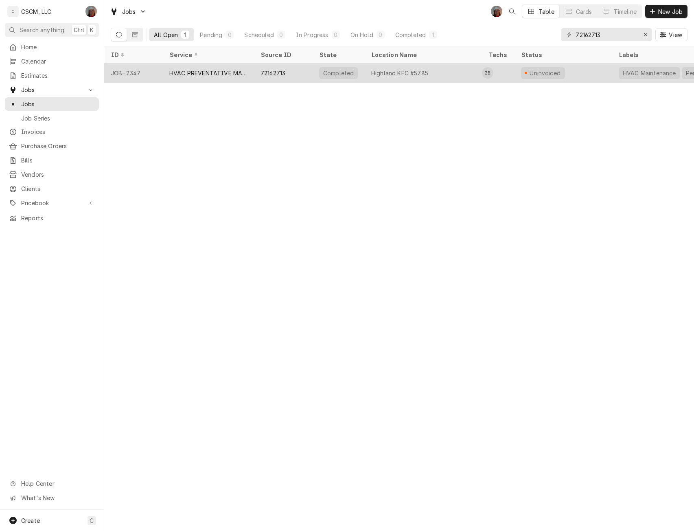
click at [152, 69] on div "JOB-2347" at bounding box center [133, 73] width 59 height 20
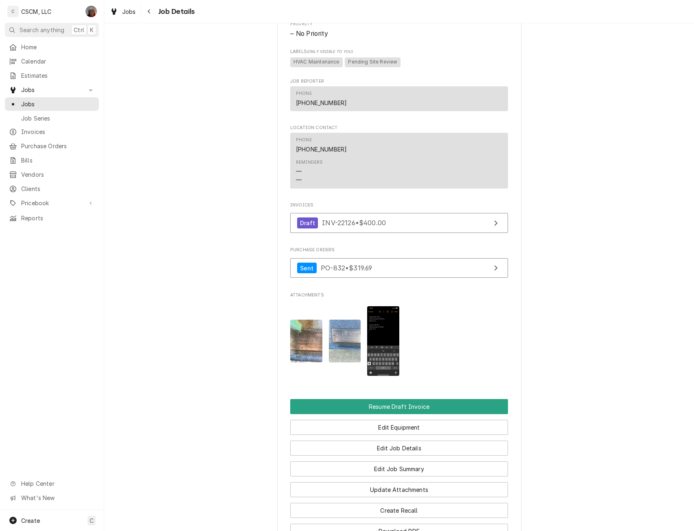
scroll to position [599, 0]
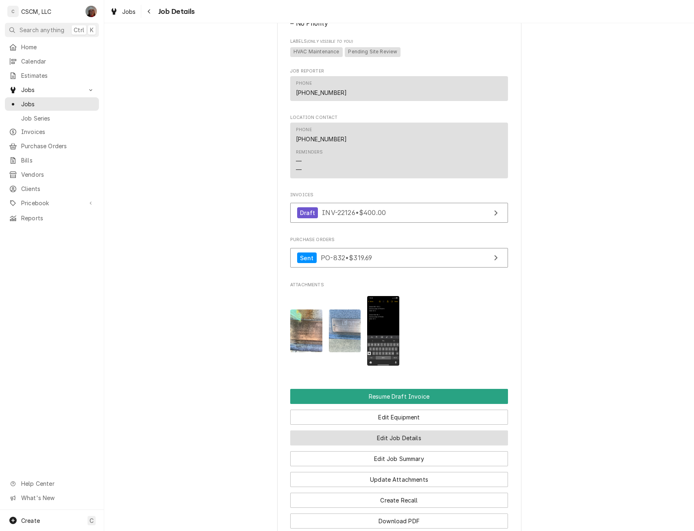
click at [375, 445] on button "Edit Job Details" at bounding box center [399, 437] width 218 height 15
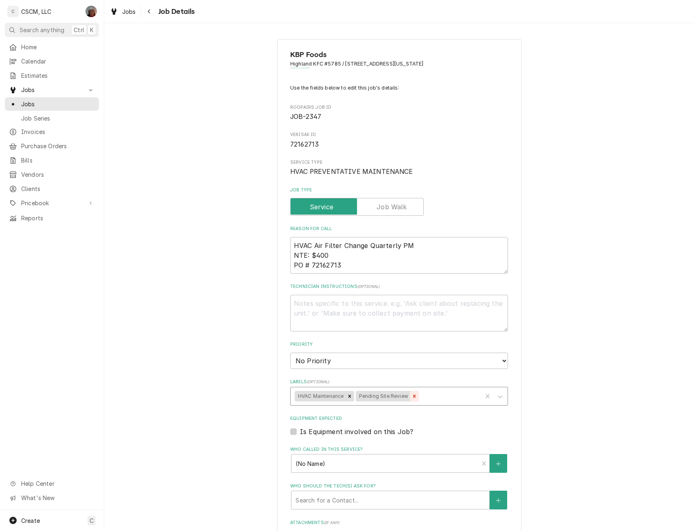
click at [411, 397] on icon "Remove Pending Site Review" at bounding box center [414, 396] width 6 height 6
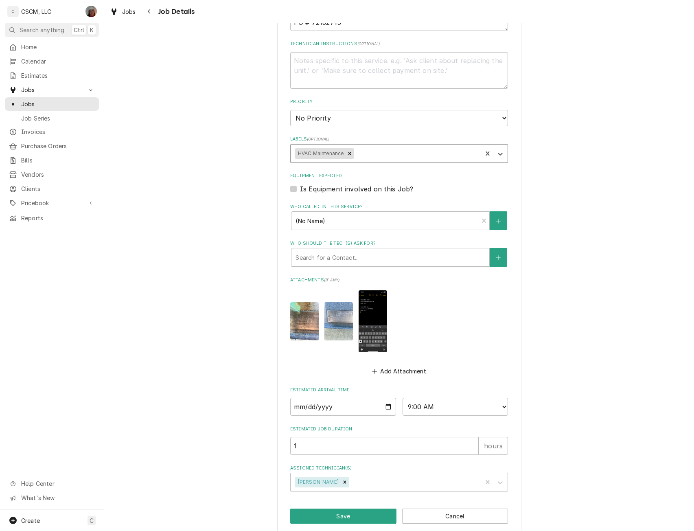
scroll to position [244, 0]
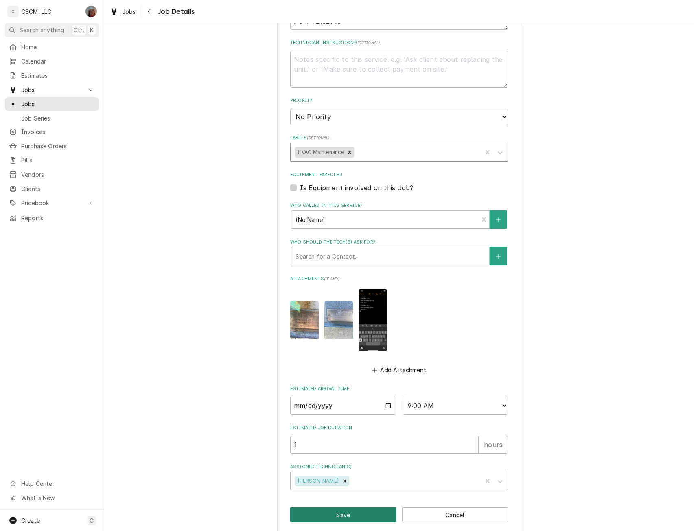
click at [353, 513] on button "Save" at bounding box center [343, 514] width 106 height 15
type textarea "x"
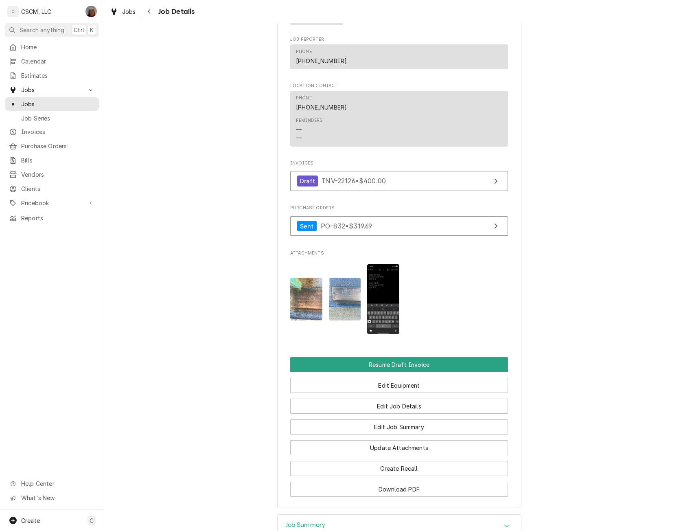
scroll to position [645, 0]
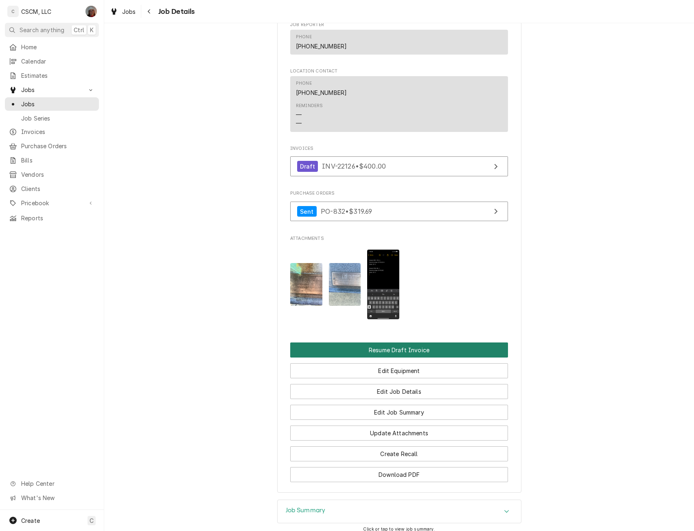
click at [358, 357] on button "Resume Draft Invoice" at bounding box center [399, 349] width 218 height 15
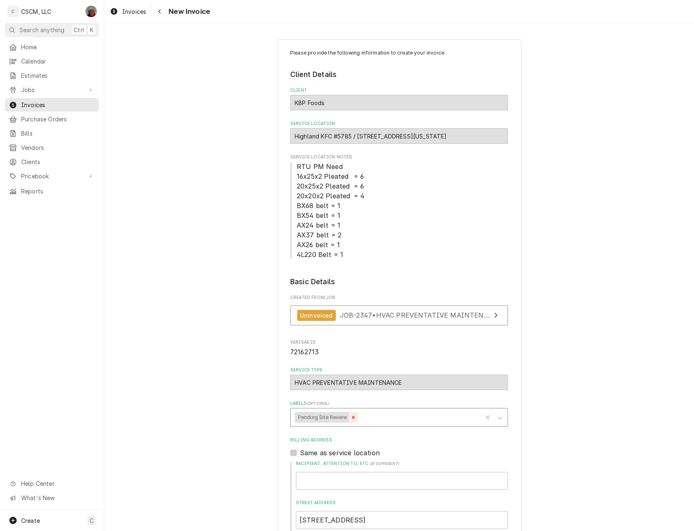
click at [350, 417] on icon "Remove Pending Site Review" at bounding box center [353, 417] width 6 height 6
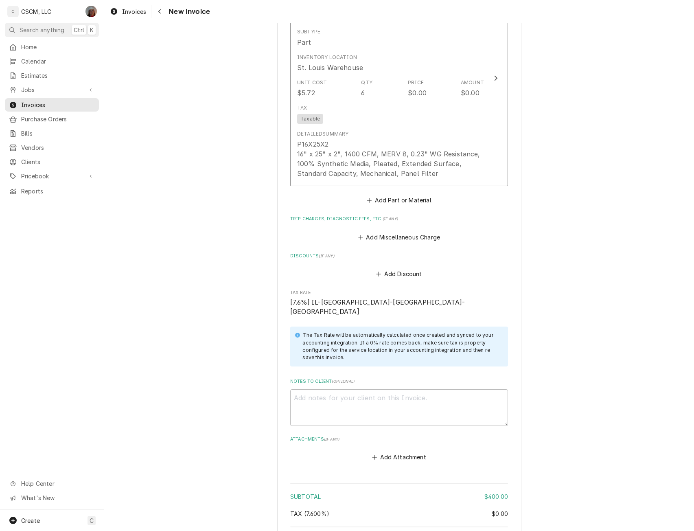
scroll to position [3131, 0]
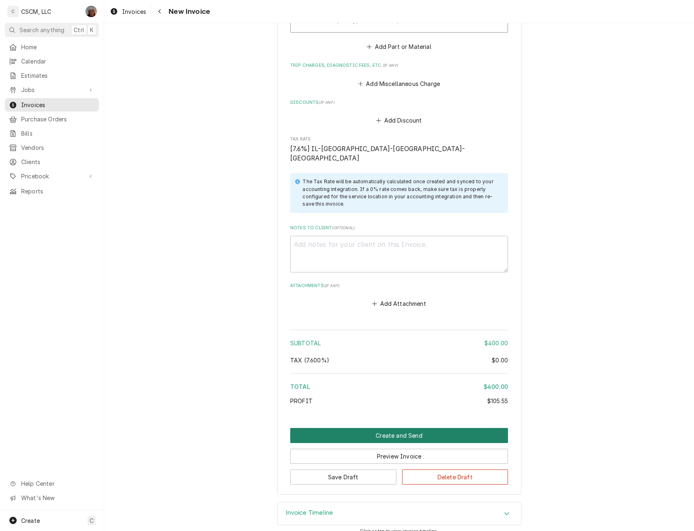
click at [397, 428] on button "Create and Send" at bounding box center [399, 435] width 218 height 15
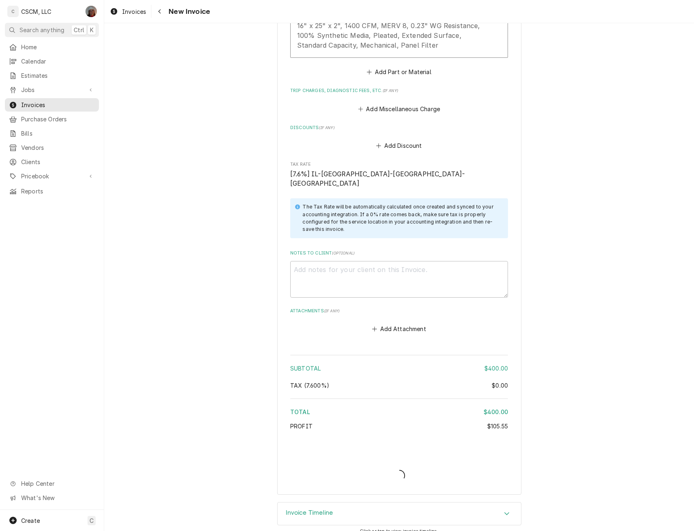
type textarea "x"
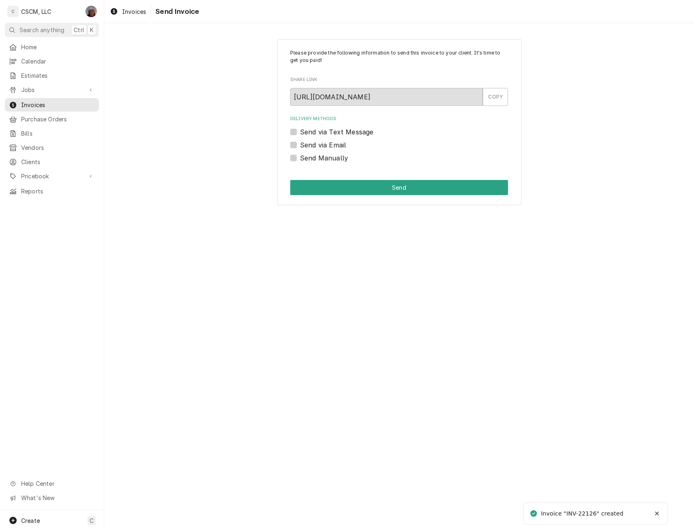
click at [300, 158] on label "Send Manually" at bounding box center [324, 158] width 48 height 10
click at [300, 158] on input "Send Manually" at bounding box center [409, 162] width 218 height 18
checkbox input "true"
click at [313, 182] on button "Send" at bounding box center [399, 187] width 218 height 15
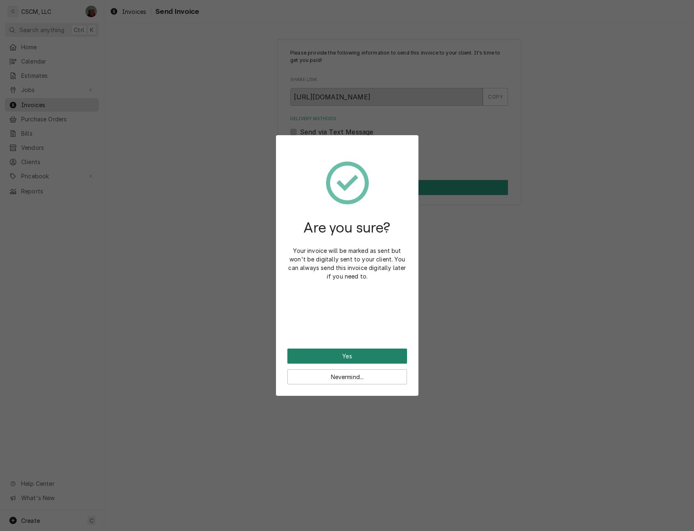
click at [313, 355] on button "Yes" at bounding box center [347, 355] width 120 height 15
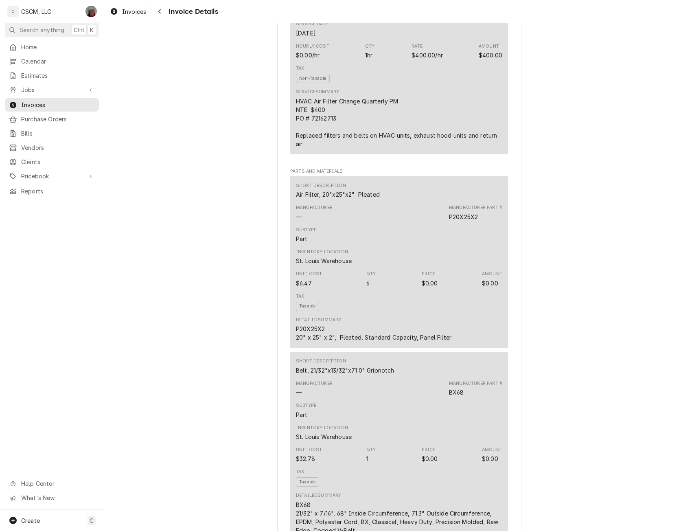
scroll to position [600, 0]
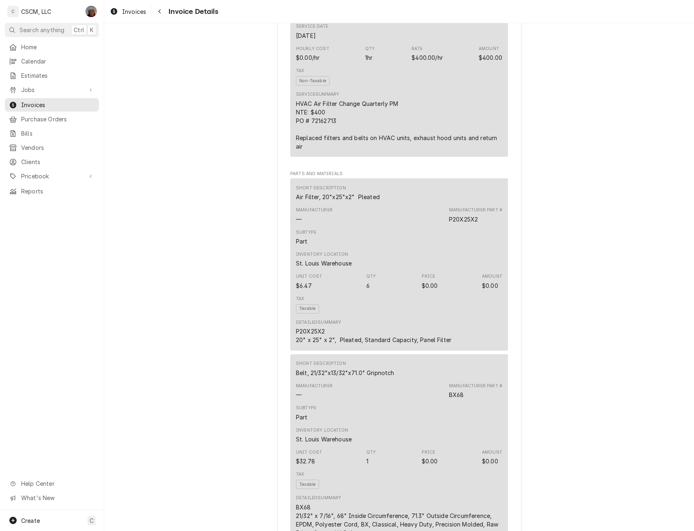
click at [468, 122] on div "Service Summary HVAC Air Filter Change Quarterly PM NTE: $400 PO # 72162713 Rep…" at bounding box center [399, 120] width 206 height 59
drag, startPoint x: 291, startPoint y: 168, endPoint x: 505, endPoint y: 167, distance: 214.1
copy div "Replaced filters and belts on HVAC units, exhaust hood units and return air"
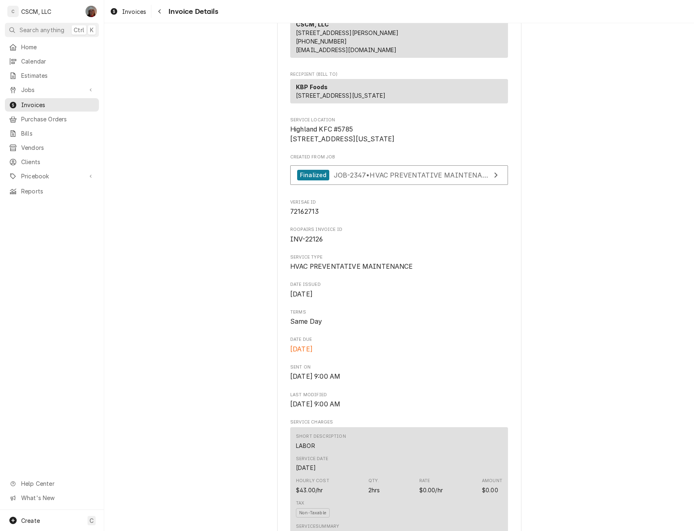
scroll to position [0, 0]
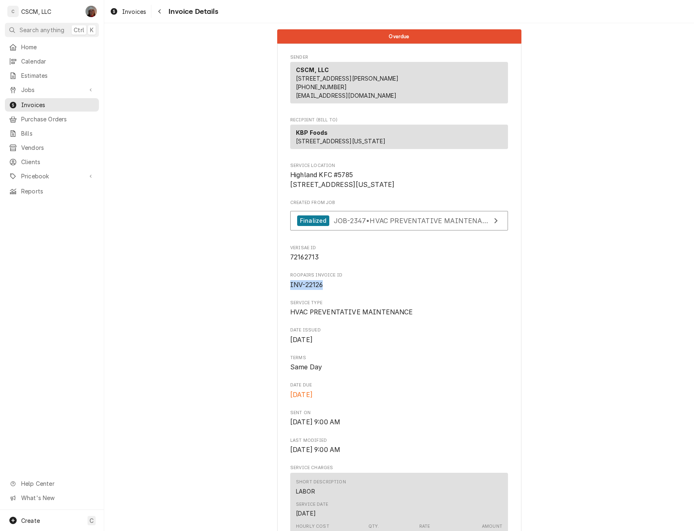
drag, startPoint x: 283, startPoint y: 313, endPoint x: 328, endPoint y: 314, distance: 44.4
copy span "INV-22126"
click at [36, 86] on span "Jobs" at bounding box center [51, 89] width 61 height 9
click at [53, 100] on span "Jobs" at bounding box center [58, 104] width 74 height 9
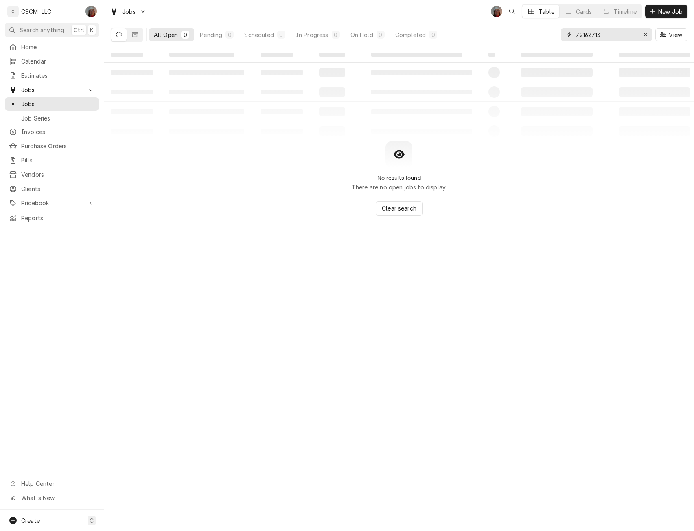
drag, startPoint x: 605, startPoint y: 33, endPoint x: 555, endPoint y: 33, distance: 50.1
click at [555, 33] on div "All Open 0 Pending 0 Scheduled 0 In Progress 0 On Hold 0 Completed 0 72162713 V…" at bounding box center [399, 34] width 577 height 23
paste input "31050"
type input "72131050"
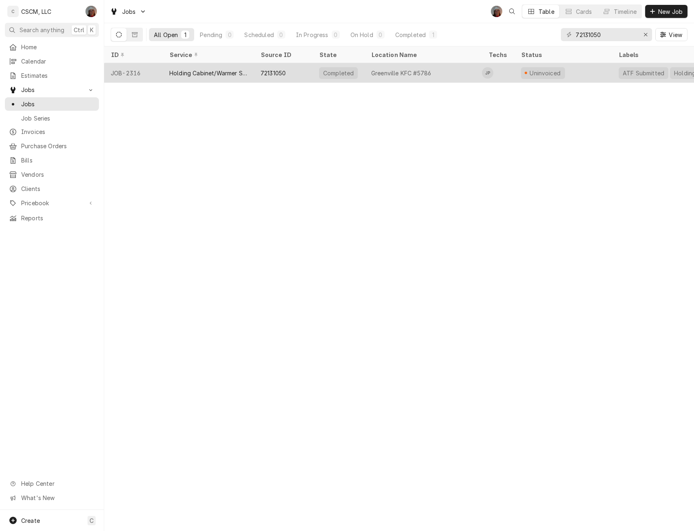
click at [262, 67] on div "72131050" at bounding box center [283, 73] width 59 height 20
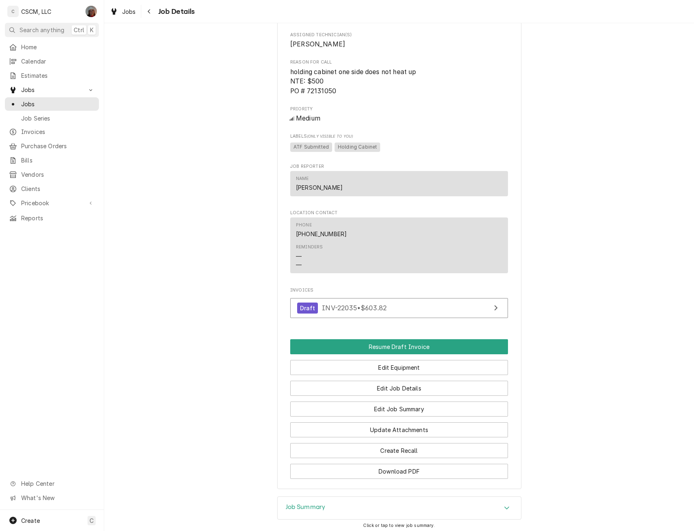
scroll to position [604, 0]
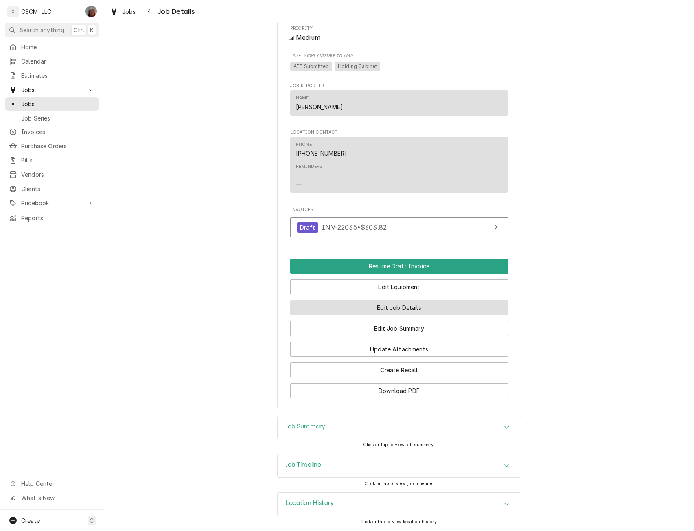
click at [393, 307] on button "Edit Job Details" at bounding box center [399, 307] width 218 height 15
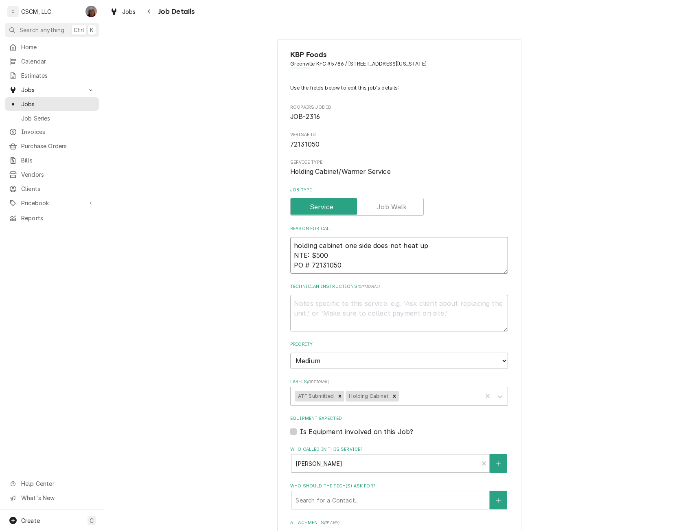
drag, startPoint x: 309, startPoint y: 255, endPoint x: 324, endPoint y: 257, distance: 14.7
click at [324, 257] on textarea "holding cabinet one side does not heat up NTE: $500 PO # 72131050" at bounding box center [399, 255] width 218 height 37
paste textarea "603.82"
type textarea "x"
type textarea "holding cabinet one side does not heat up NTE: $603.82 PO # 72131050"
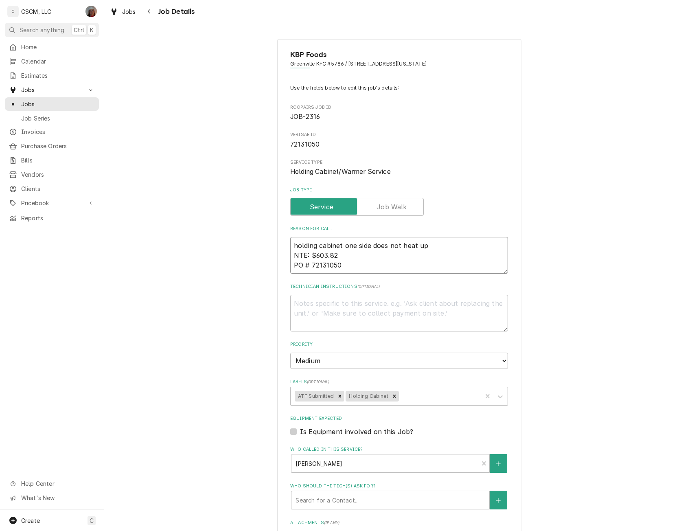
type textarea "x"
click at [339, 397] on icon "Remove ATF Submitted" at bounding box center [340, 395] width 3 height 3
type textarea "holding cabinet one side does not heat up NTE: $603.82 PO # 72131050"
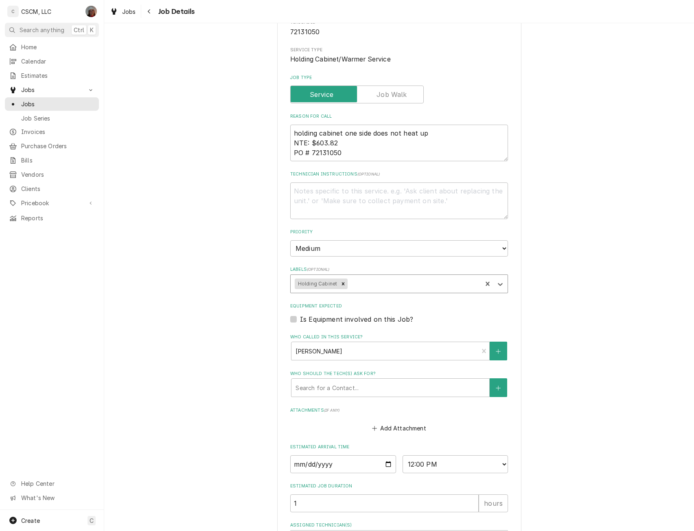
scroll to position [180, 0]
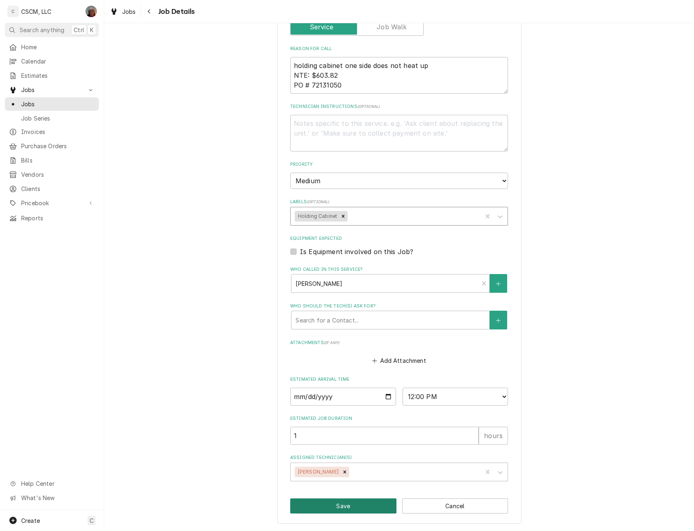
click at [346, 507] on button "Save" at bounding box center [343, 505] width 106 height 15
type textarea "x"
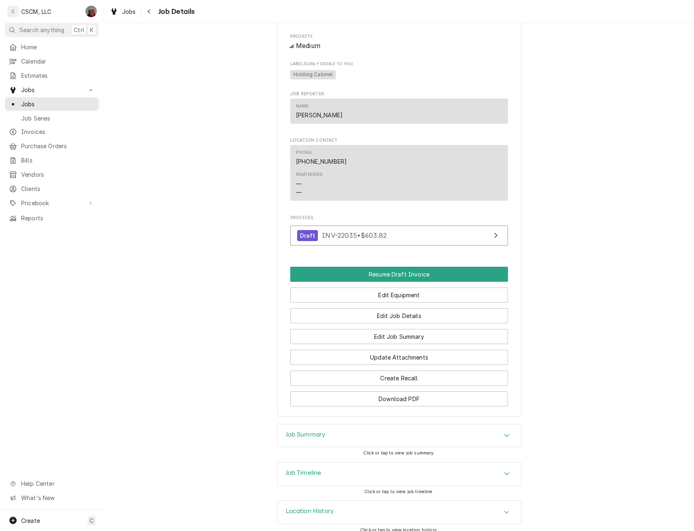
scroll to position [589, 0]
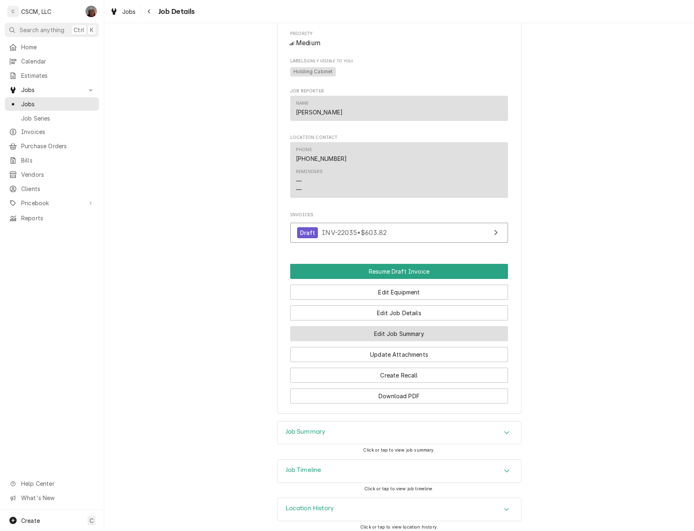
click at [385, 341] on button "Edit Job Summary" at bounding box center [399, 333] width 218 height 15
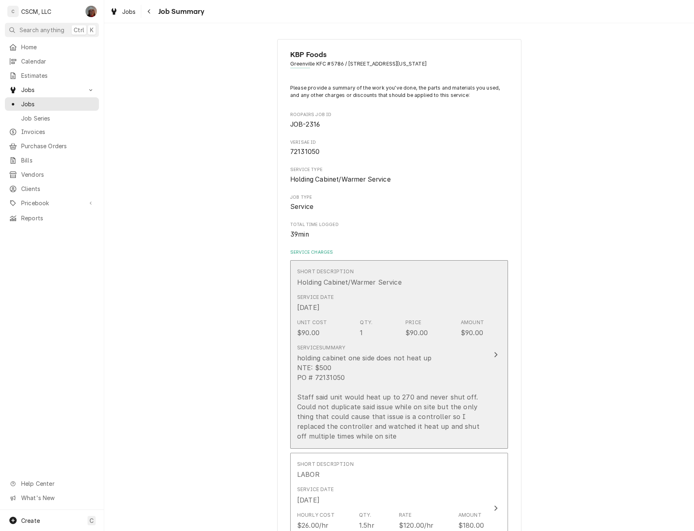
click at [494, 352] on icon "Update Line Item" at bounding box center [496, 354] width 4 height 7
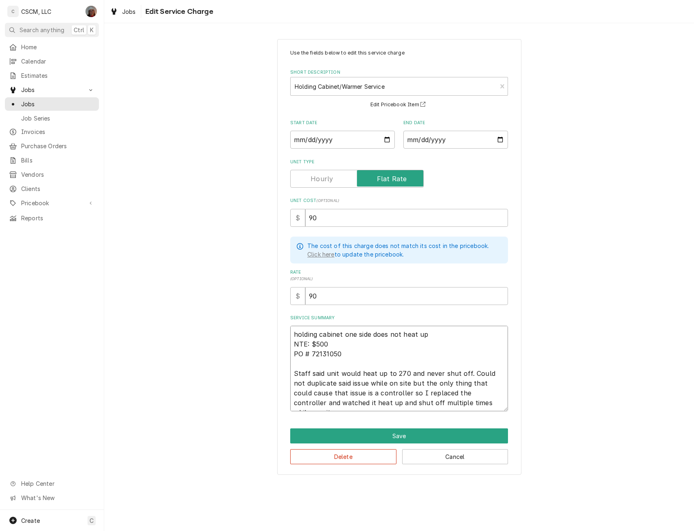
drag, startPoint x: 311, startPoint y: 343, endPoint x: 330, endPoint y: 343, distance: 19.5
click at [330, 343] on textarea "holding cabinet one side does not heat up NTE: $500 PO # 72131050 Staff said un…" at bounding box center [399, 368] width 218 height 85
paste textarea "603.82"
type textarea "x"
type textarea "holding cabinet one side does not heat up NTE: $603.82 PO # 72131050 Staff said…"
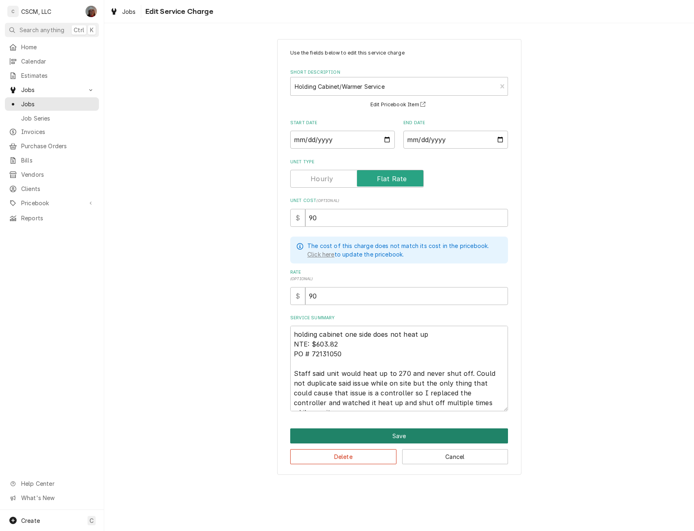
click at [400, 433] on button "Save" at bounding box center [399, 435] width 218 height 15
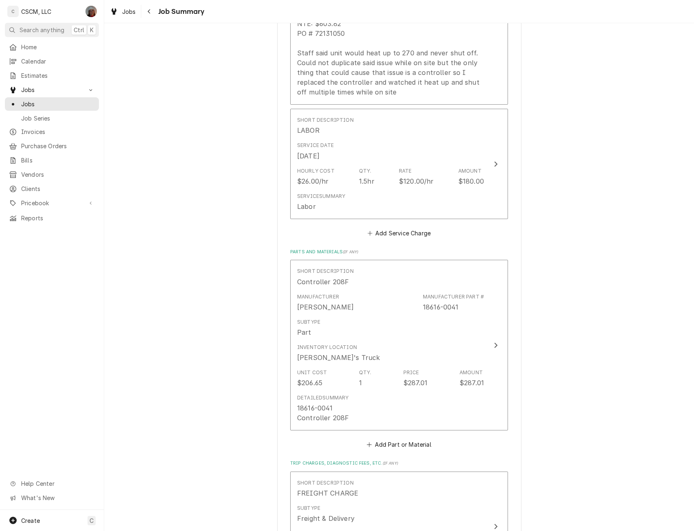
scroll to position [429, 0]
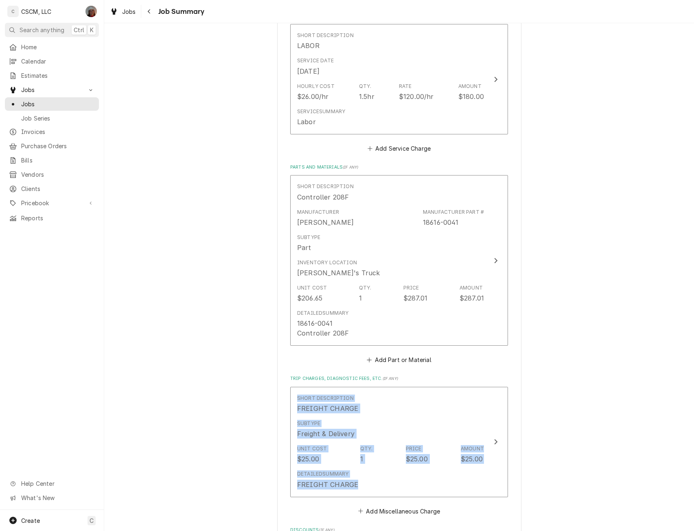
drag, startPoint x: 674, startPoint y: 381, endPoint x: 663, endPoint y: 496, distance: 115.2
click at [663, 496] on div "KBP Foods Greenville KFC #5786 / 1607 South State Route 127, Greenville, Illino…" at bounding box center [399, 164] width 590 height 1122
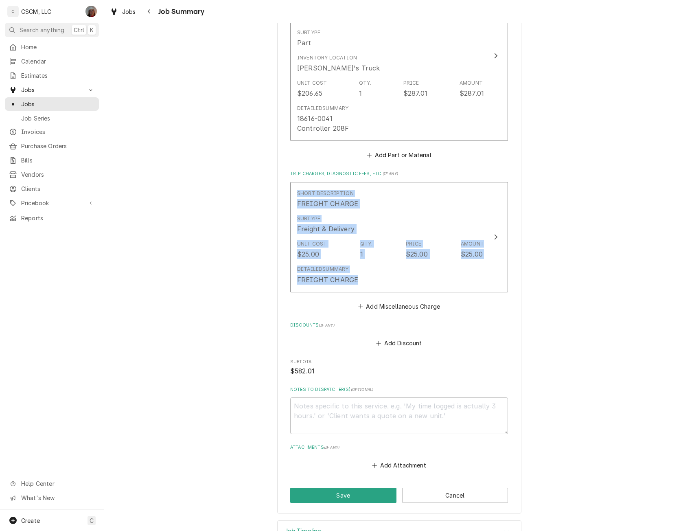
scroll to position [661, 0]
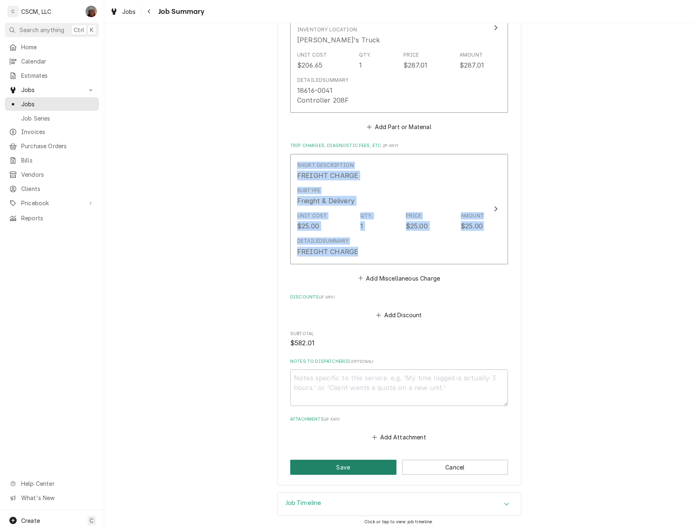
click at [345, 467] on button "Save" at bounding box center [343, 466] width 106 height 15
type textarea "x"
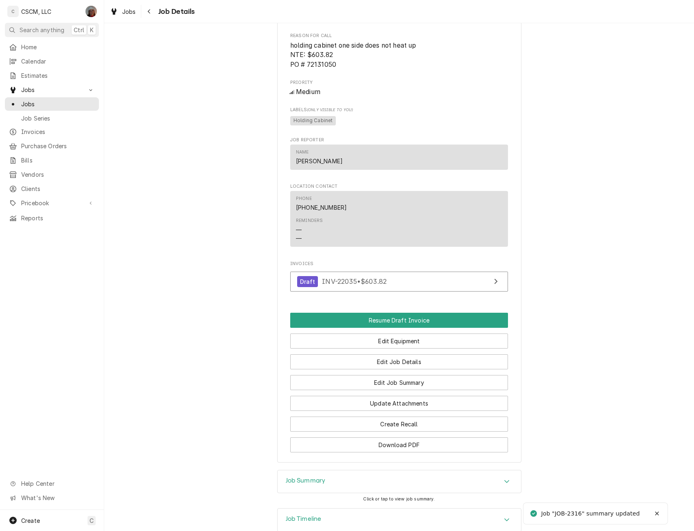
scroll to position [567, 0]
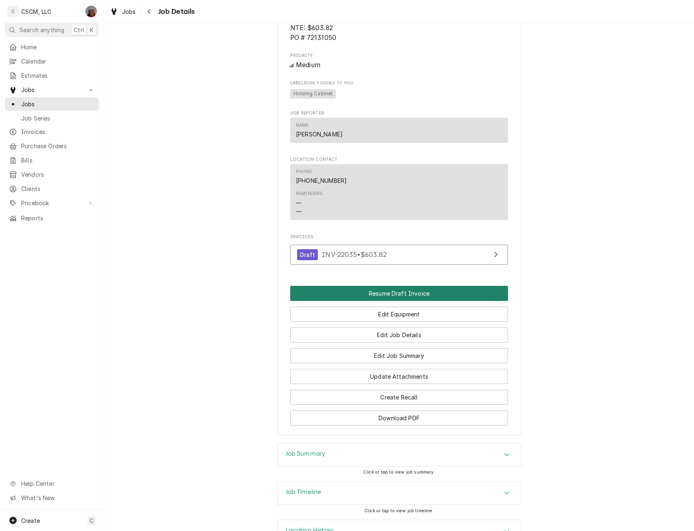
click at [378, 298] on button "Resume Draft Invoice" at bounding box center [399, 293] width 218 height 15
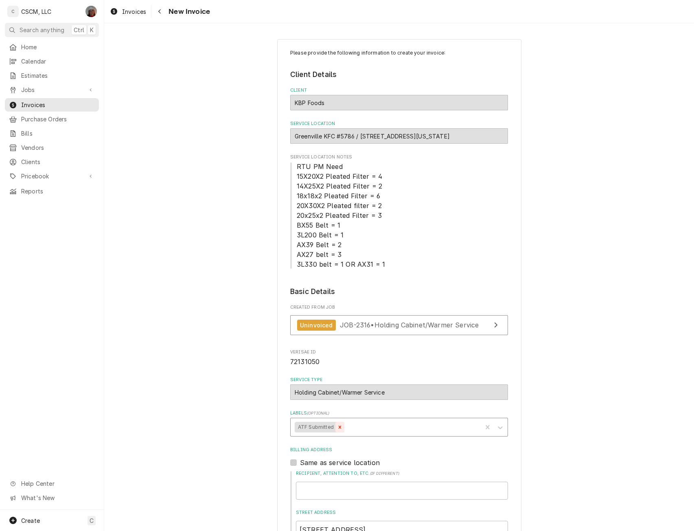
click at [337, 425] on icon "Remove ATF Submitted" at bounding box center [340, 427] width 6 height 6
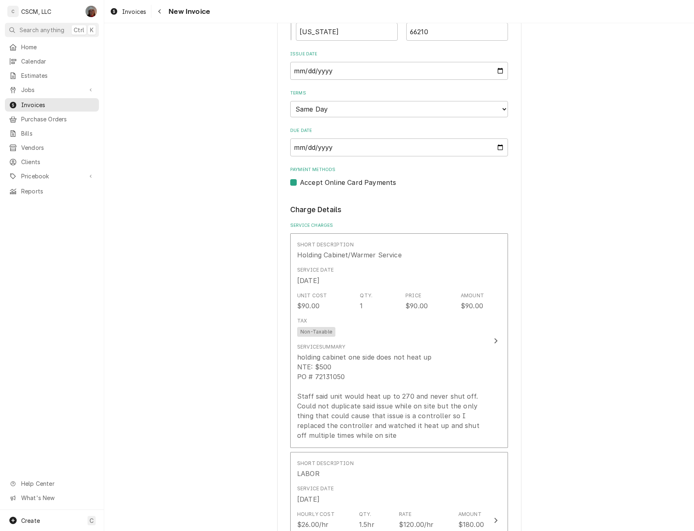
scroll to position [657, 0]
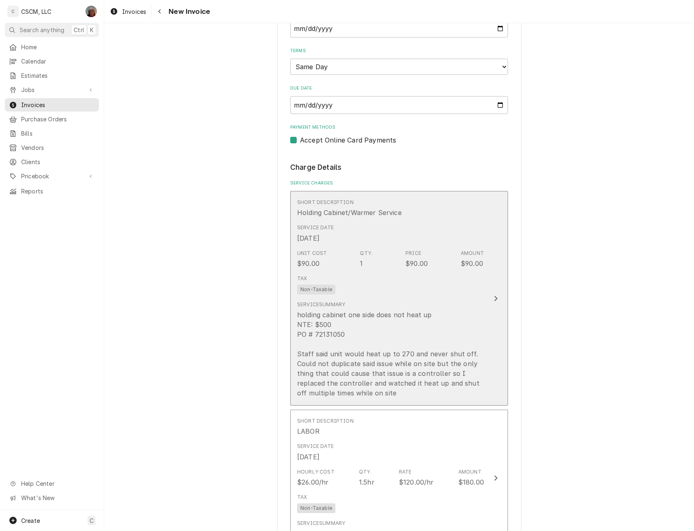
click at [494, 296] on icon "Update Line Item" at bounding box center [495, 297] width 3 height 5
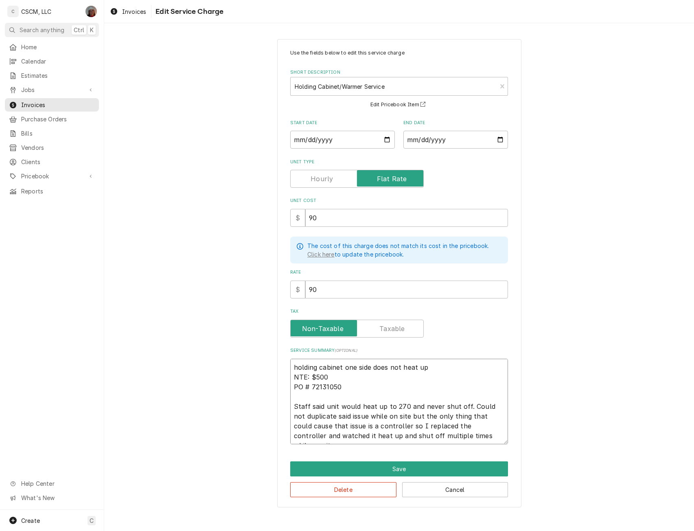
drag, startPoint x: 311, startPoint y: 376, endPoint x: 330, endPoint y: 376, distance: 18.7
click at [330, 376] on textarea "holding cabinet one side does not heat up NTE: $500 PO # 72131050 Staff said un…" at bounding box center [399, 401] width 218 height 85
paste textarea "603.82"
type textarea "x"
type textarea "holding cabinet one side does not heat up NTE: $603.82 PO # 72131050 Staff said…"
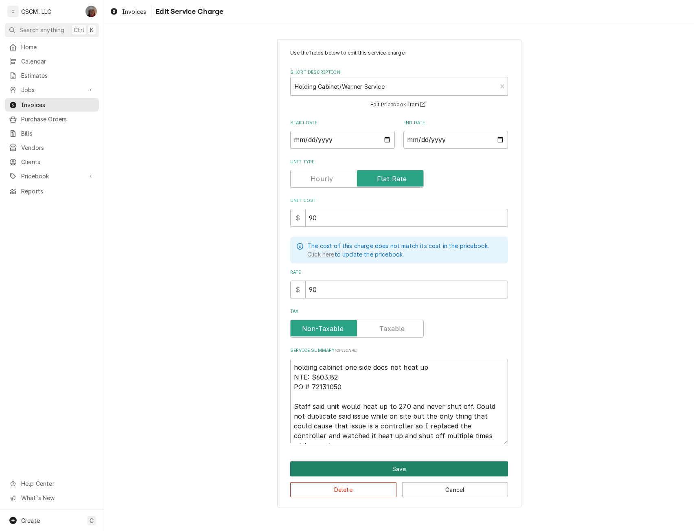
click at [392, 465] on button "Save" at bounding box center [399, 468] width 218 height 15
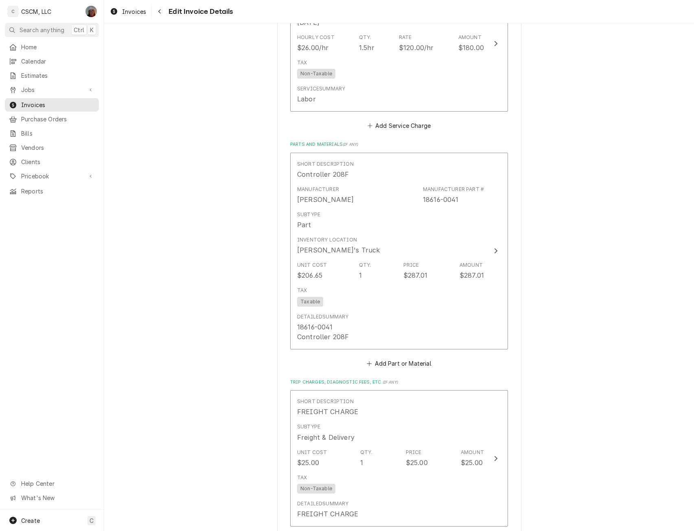
scroll to position [1534, 0]
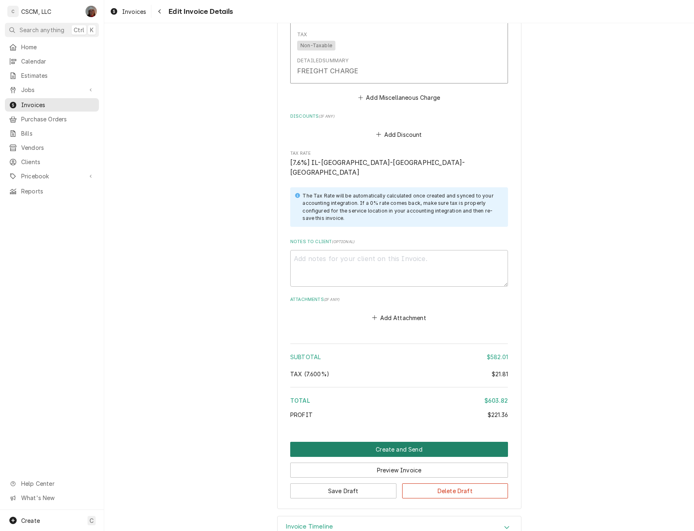
click at [422, 442] on button "Create and Send" at bounding box center [399, 449] width 218 height 15
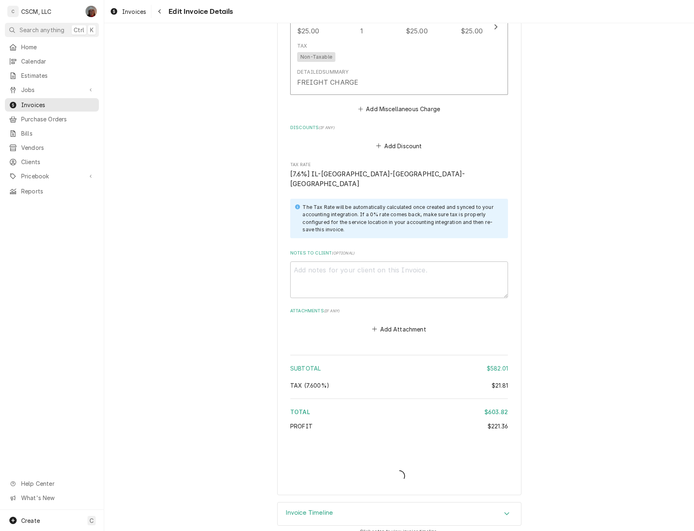
type textarea "x"
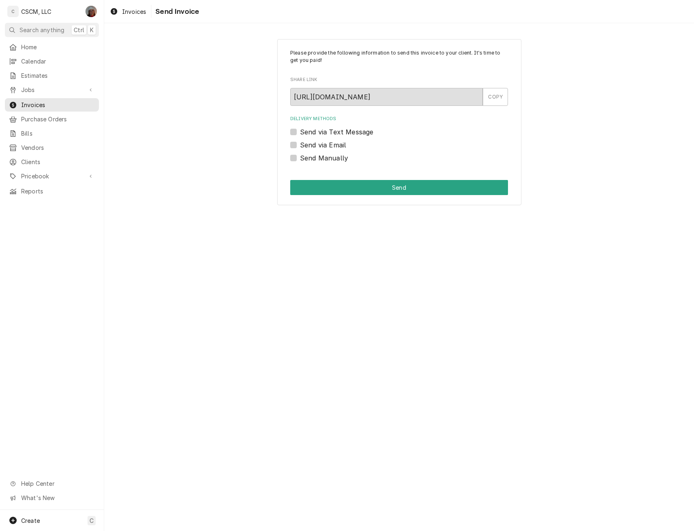
click at [300, 158] on label "Send Manually" at bounding box center [324, 158] width 48 height 10
click at [300, 158] on input "Send Manually" at bounding box center [409, 162] width 218 height 18
checkbox input "true"
click at [392, 187] on button "Send" at bounding box center [399, 187] width 218 height 15
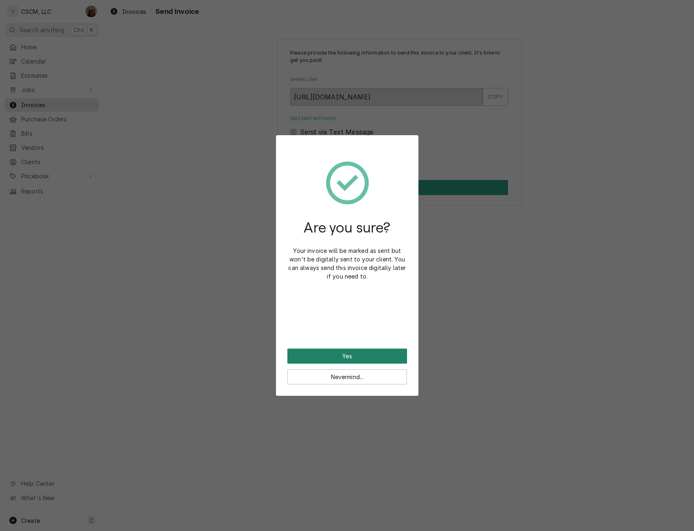
click at [328, 356] on button "Yes" at bounding box center [347, 355] width 120 height 15
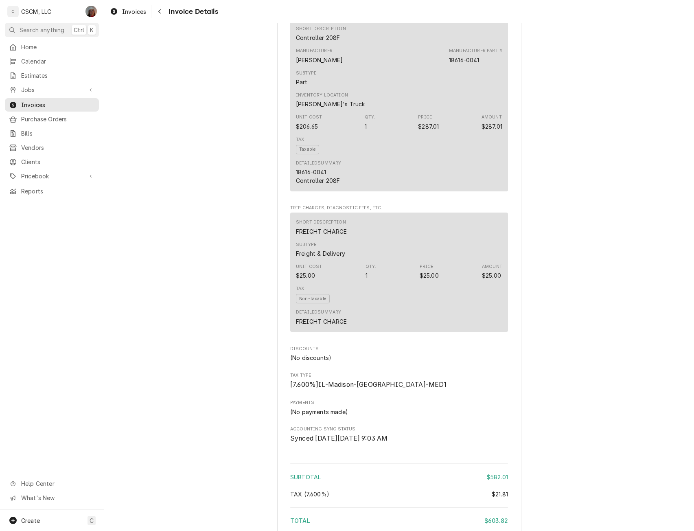
scroll to position [778, 0]
drag, startPoint x: 293, startPoint y: 206, endPoint x: 354, endPoint y: 166, distance: 72.6
click at [354, 166] on div "Short Description Controller 208F Manufacturer Carter-Hoffmann Manufacturer Par…" at bounding box center [399, 104] width 218 height 172
click at [354, 156] on div "Tax Taxable" at bounding box center [399, 144] width 206 height 24
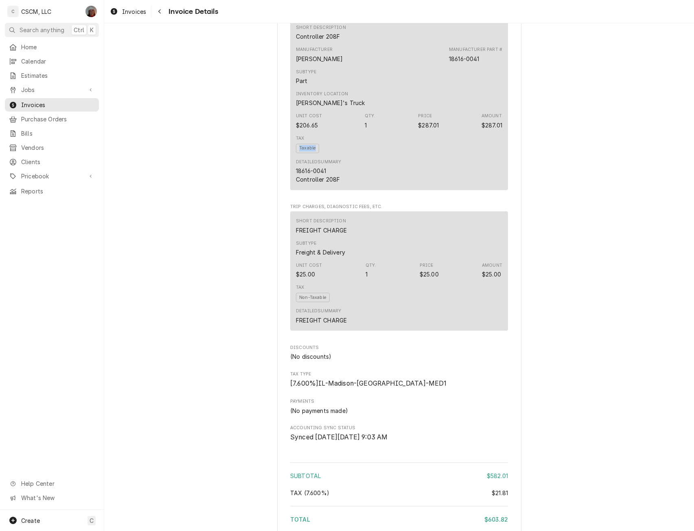
drag, startPoint x: 354, startPoint y: 166, endPoint x: 361, endPoint y: 173, distance: 9.8
click at [361, 156] on div "Tax Taxable" at bounding box center [399, 144] width 206 height 24
click at [291, 190] on div "Short Description Controller 208F Manufacturer Carter-Hoffmann Manufacturer Par…" at bounding box center [399, 104] width 218 height 172
drag, startPoint x: 293, startPoint y: 207, endPoint x: 336, endPoint y: 210, distance: 43.2
click at [336, 184] on div "18616-0041 Controller 208F" at bounding box center [318, 174] width 44 height 17
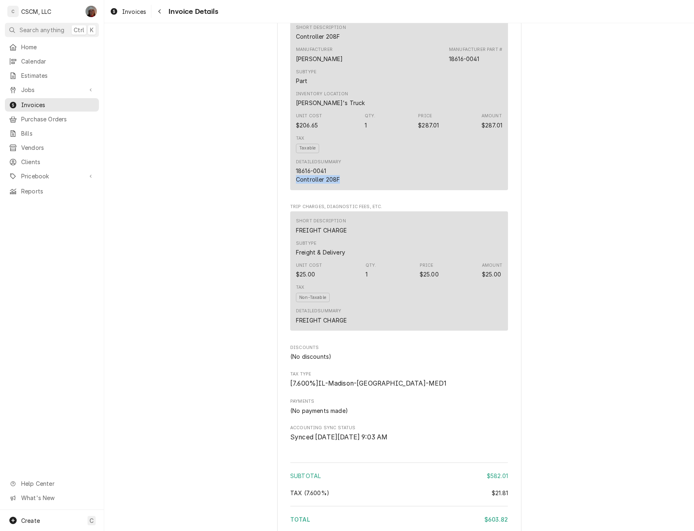
copy div "Controller 208F"
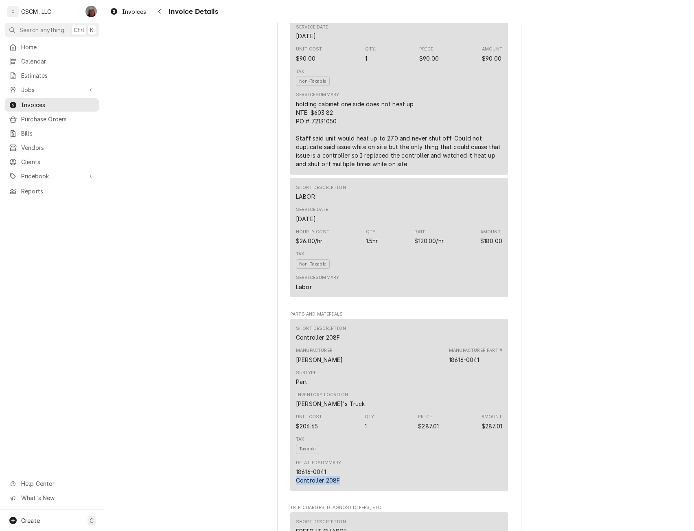
scroll to position [442, 0]
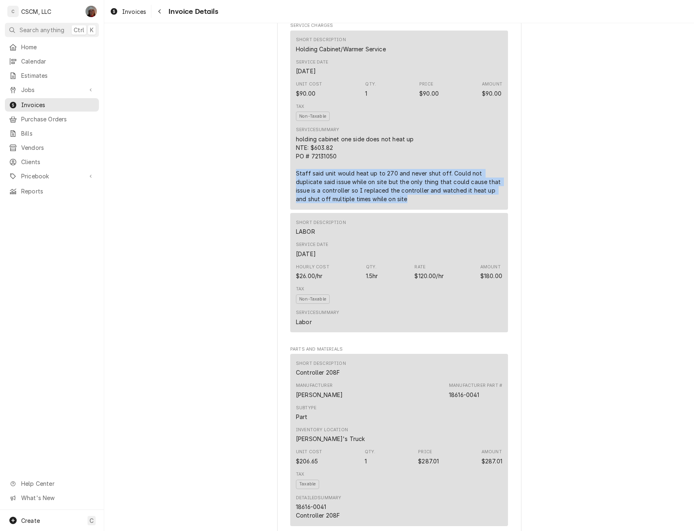
drag, startPoint x: 292, startPoint y: 196, endPoint x: 429, endPoint y: 231, distance: 141.1
click at [429, 210] on div "Short Description Holding Cabinet/Warmer Service Service Date Sep 29, 2025 Unit…" at bounding box center [399, 120] width 218 height 179
copy div "Staff said unit would heat up to 270 and never shut off. Could not duplicate sa…"
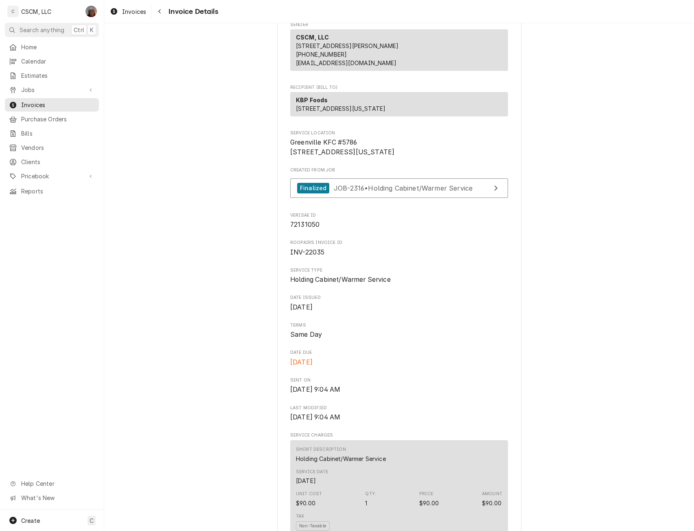
scroll to position [0, 0]
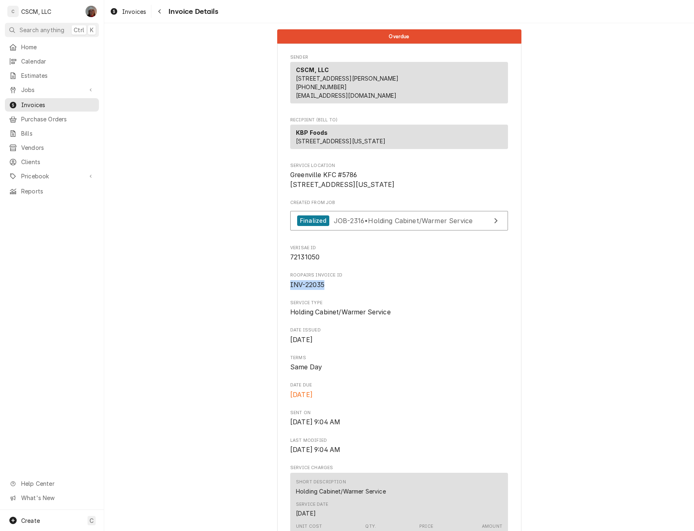
drag, startPoint x: 286, startPoint y: 312, endPoint x: 325, endPoint y: 317, distance: 39.0
copy span "INV-22035"
click at [34, 85] on span "Jobs" at bounding box center [51, 89] width 61 height 9
click at [34, 101] on span "Jobs" at bounding box center [58, 104] width 74 height 9
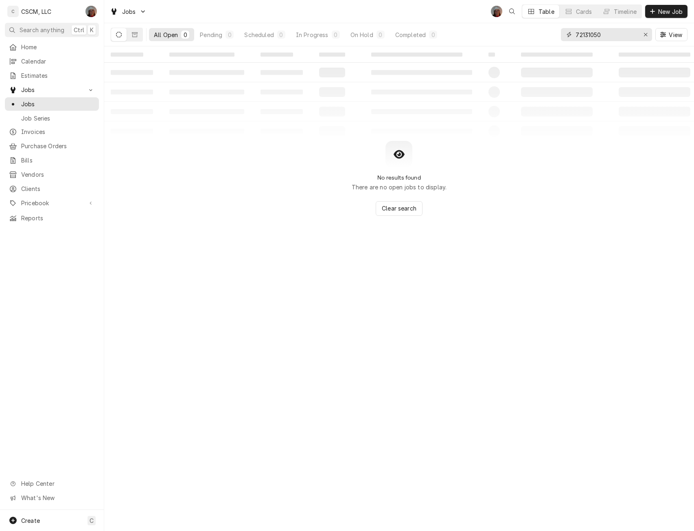
drag, startPoint x: 625, startPoint y: 39, endPoint x: 529, endPoint y: 35, distance: 95.3
click at [529, 35] on div "All Open 0 Pending 0 Scheduled 0 In Progress 0 On Hold 0 Completed 0 72131050 V…" at bounding box center [399, 34] width 577 height 23
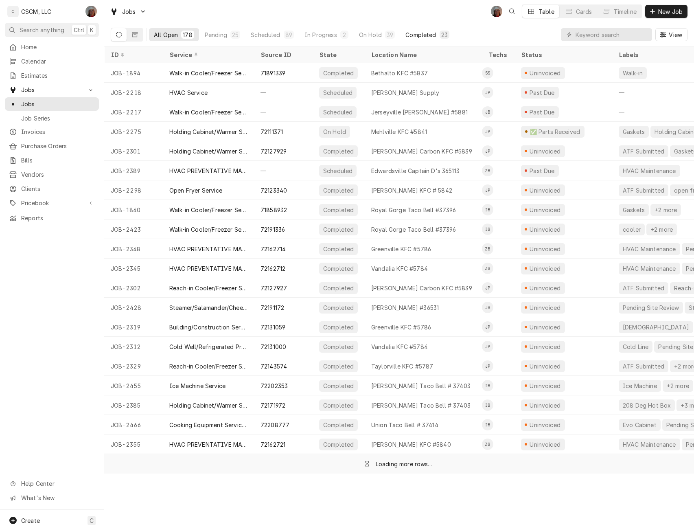
click at [418, 32] on div "Completed" at bounding box center [420, 35] width 31 height 9
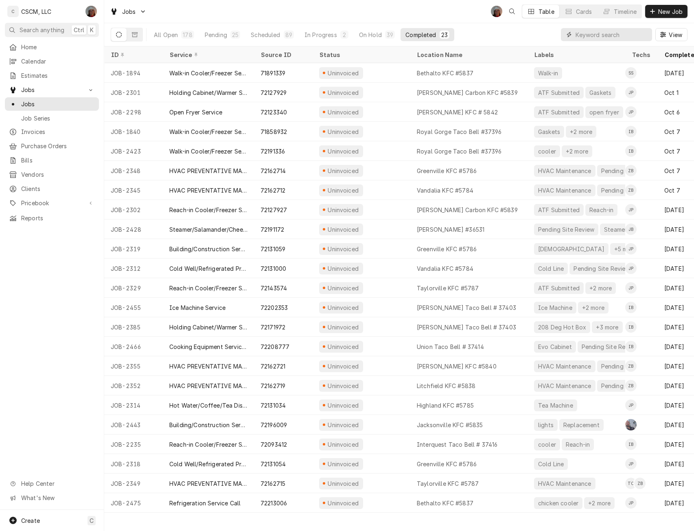
click at [578, 35] on input "Dynamic Content Wrapper" at bounding box center [611, 34] width 72 height 13
paste input "72081321"
type input "72081321"
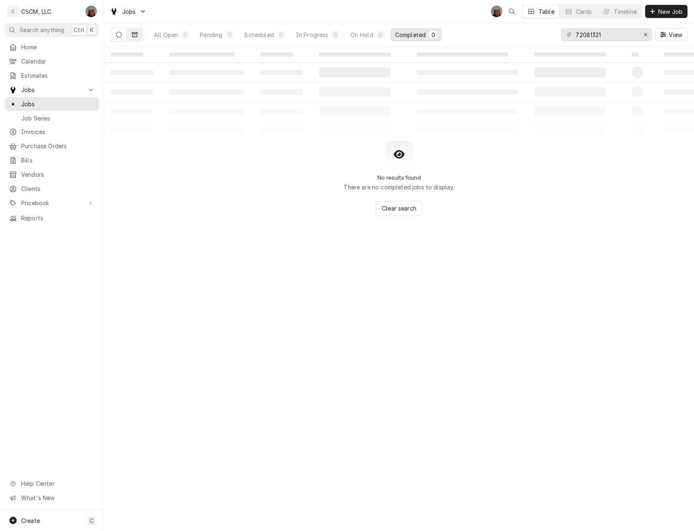
click at [136, 32] on icon "Dynamic Content Wrapper" at bounding box center [135, 34] width 6 height 5
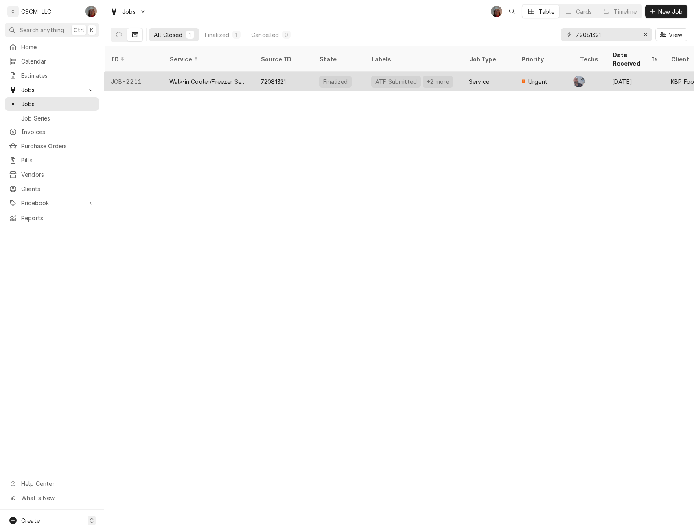
click at [225, 77] on div "Walk-in Cooler/Freezer Service Call" at bounding box center [208, 81] width 78 height 9
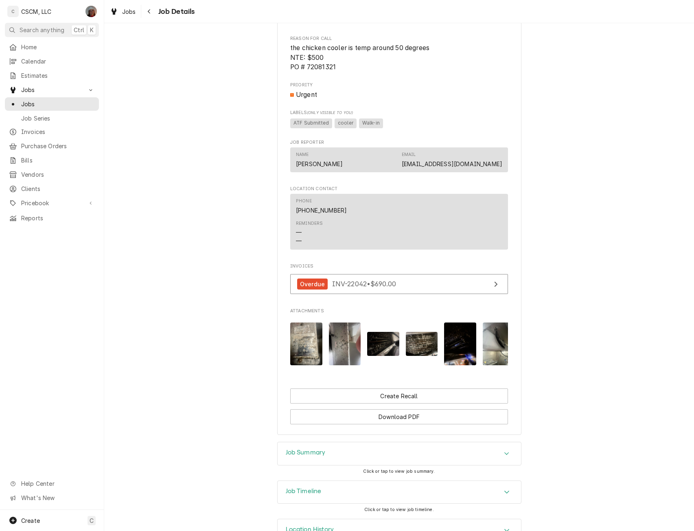
scroll to position [570, 0]
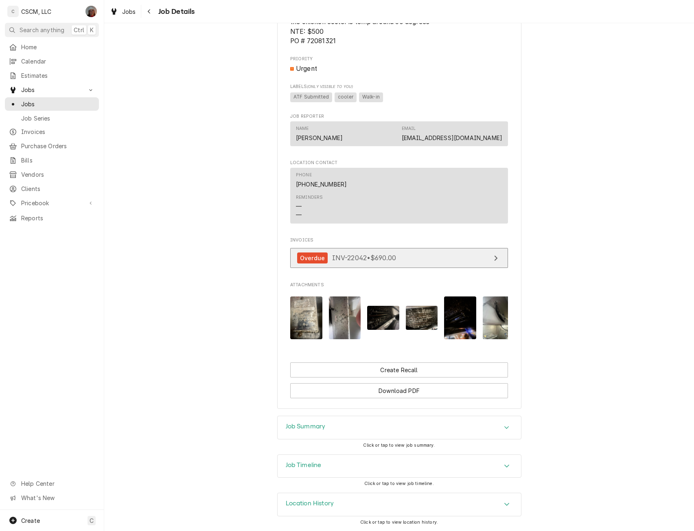
click at [399, 251] on link "Overdue INV-22042 • $690.00" at bounding box center [399, 258] width 218 height 20
click at [39, 100] on span "Jobs" at bounding box center [58, 104] width 74 height 9
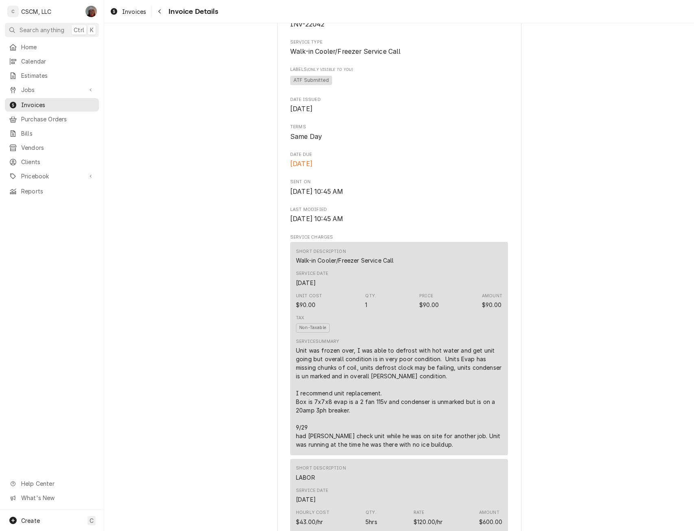
scroll to position [338, 0]
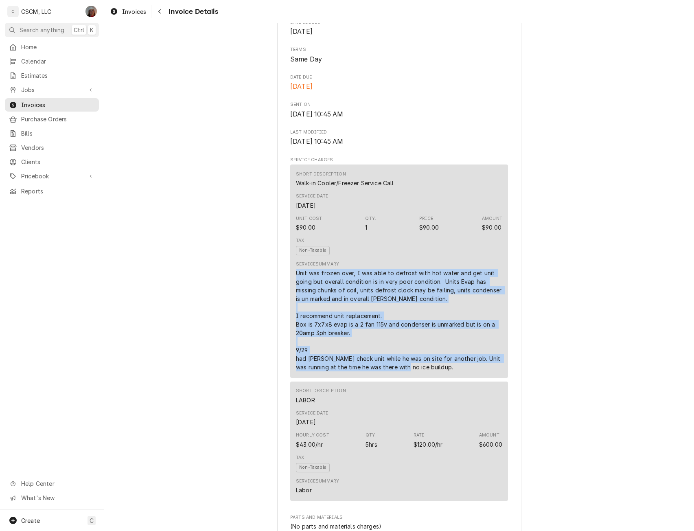
drag, startPoint x: 290, startPoint y: 298, endPoint x: 462, endPoint y: 397, distance: 198.5
click at [462, 378] on div "Short Description Walk-in Cooler/Freezer Service Call Service Date Sep 12, 2025…" at bounding box center [399, 270] width 218 height 213
copy div "Unit was frozen over, I was able to defrost with hot water and get unit going b…"
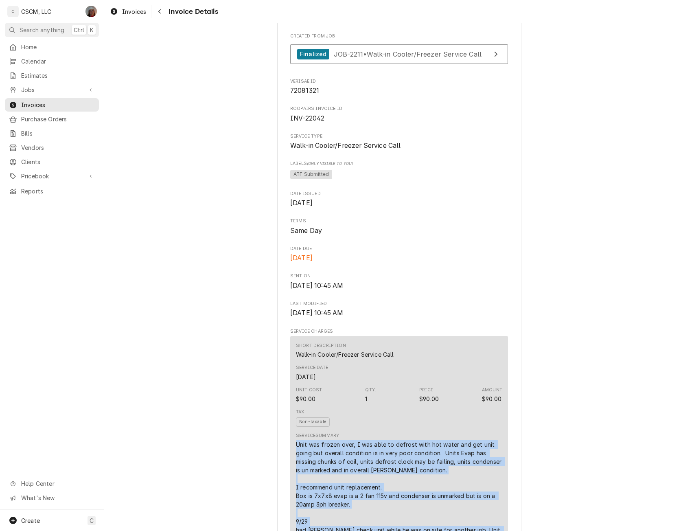
scroll to position [165, 0]
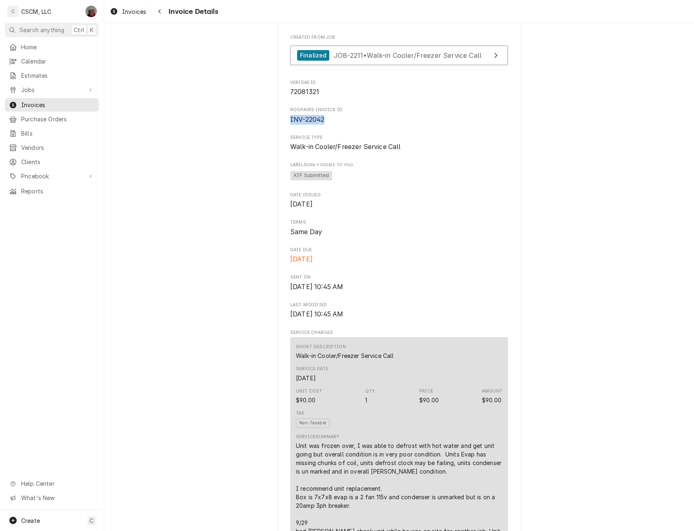
drag, startPoint x: 287, startPoint y: 146, endPoint x: 324, endPoint y: 149, distance: 37.2
click at [324, 125] on span "INV-22042" at bounding box center [399, 120] width 218 height 10
copy span "INV-22042"
click at [23, 85] on span "Jobs" at bounding box center [51, 89] width 61 height 9
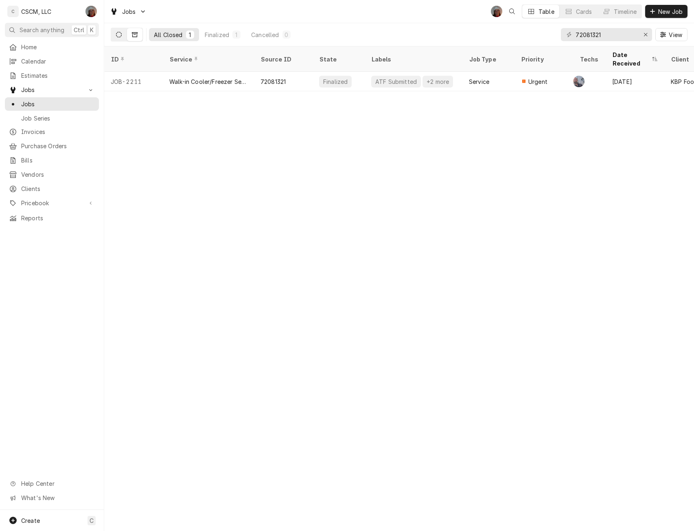
click at [116, 37] on button "Dynamic Content Wrapper" at bounding box center [118, 34] width 15 height 13
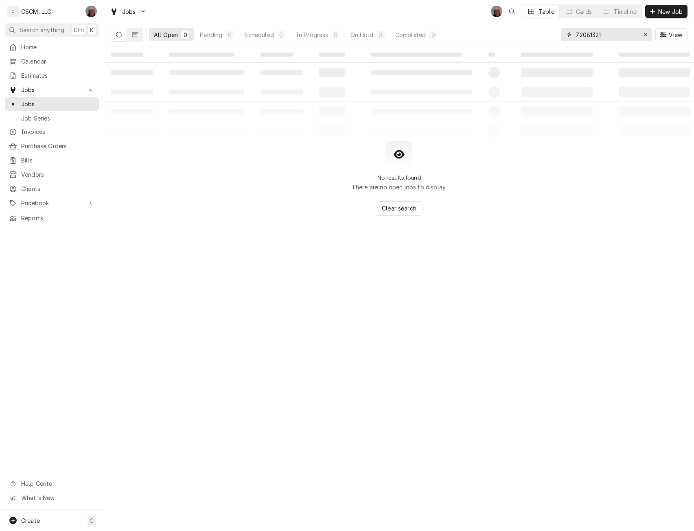
drag, startPoint x: 605, startPoint y: 37, endPoint x: 547, endPoint y: 34, distance: 58.2
click at [547, 34] on div "All Open 0 Pending 0 Scheduled 0 In Progress 0 On Hold 0 Completed 0 72081321 V…" at bounding box center [399, 34] width 577 height 23
paste input "123340"
type input "72123340"
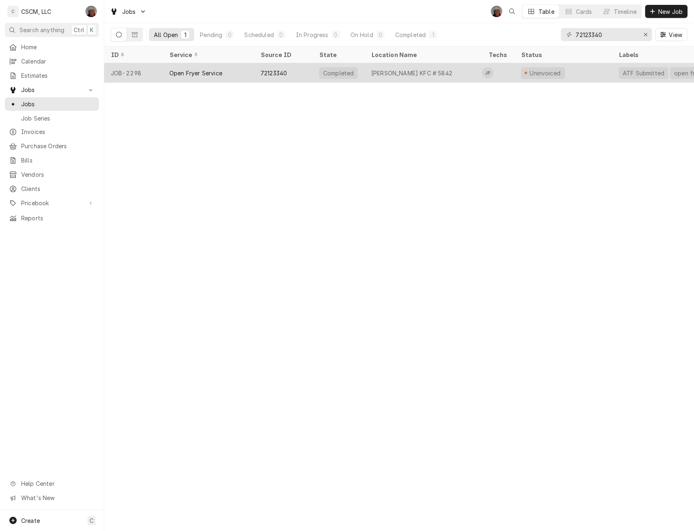
click at [176, 69] on div "Open Fryer Service" at bounding box center [195, 73] width 53 height 9
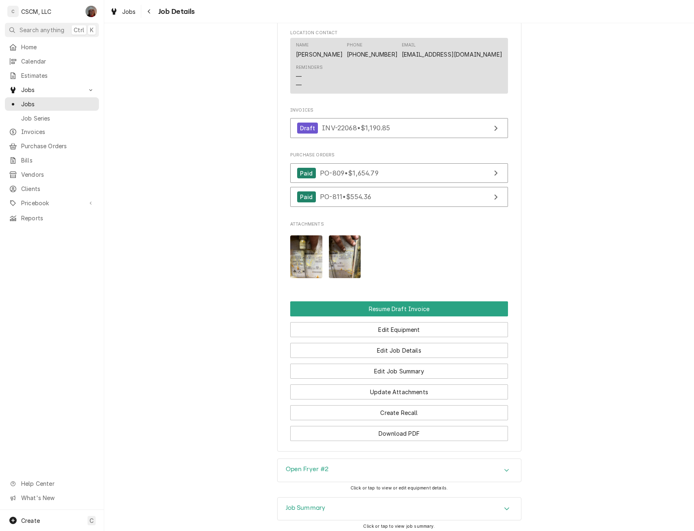
scroll to position [742, 0]
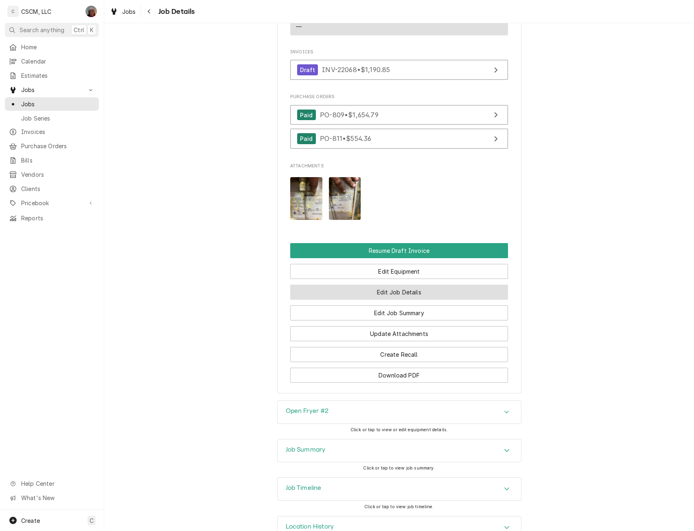
click at [379, 300] on button "Edit Job Details" at bounding box center [399, 291] width 218 height 15
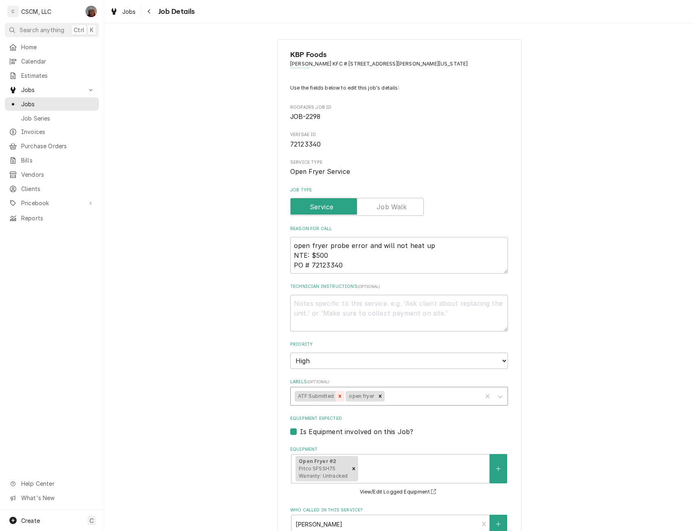
click at [337, 396] on icon "Remove ATF Submitted" at bounding box center [340, 396] width 6 height 6
drag, startPoint x: 310, startPoint y: 255, endPoint x: 328, endPoint y: 255, distance: 17.9
click at [328, 255] on textarea "open fryer probe error and will not heat up NTE: $500 PO # 72123340" at bounding box center [399, 255] width 218 height 37
paste textarea "1,190.85"
type textarea "x"
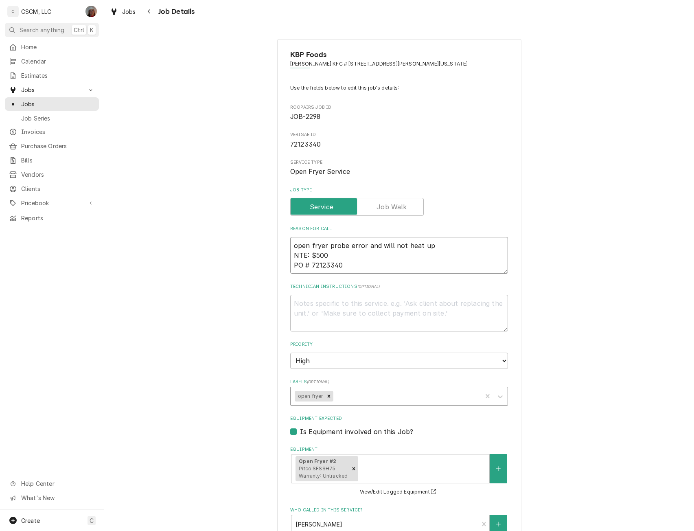
type textarea "open fryer probe error and will not heat up NTE: $1,190.85 PO # 72123340"
type textarea "x"
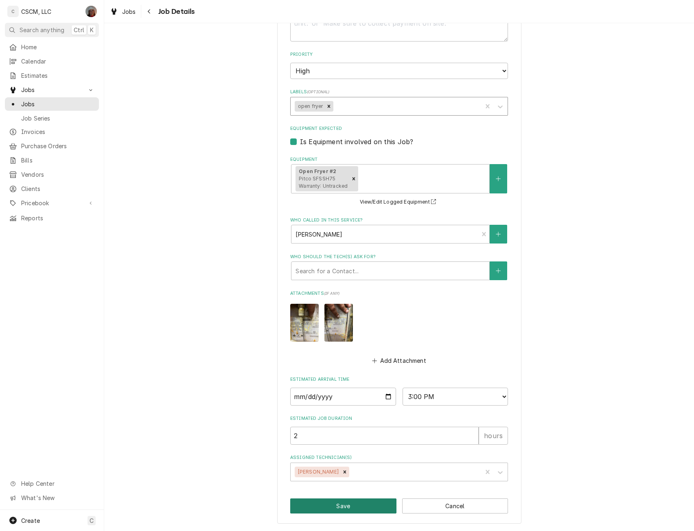
type textarea "open fryer probe error and will not heat up NTE: $1,190.85 PO # 72123340"
click at [336, 506] on button "Save" at bounding box center [343, 505] width 106 height 15
type textarea "x"
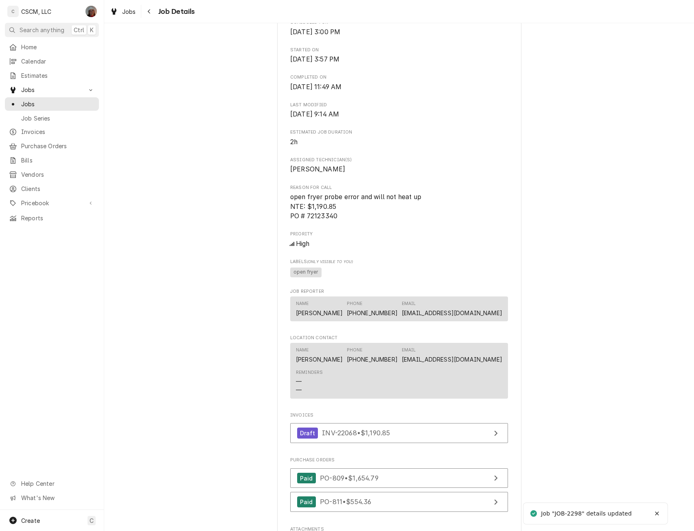
scroll to position [726, 0]
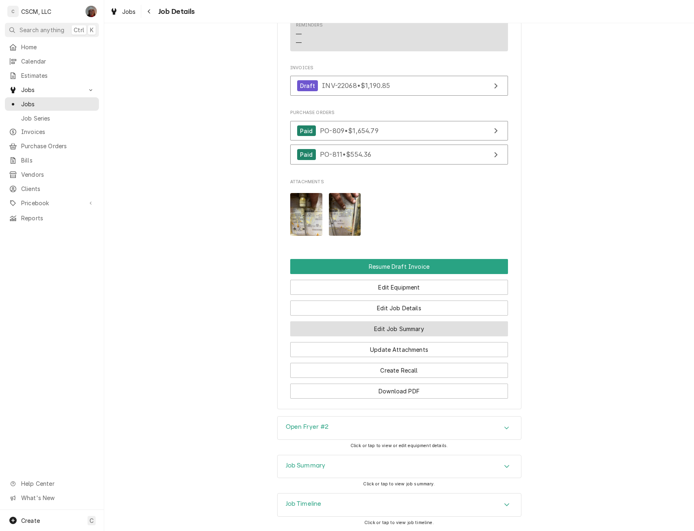
click at [390, 336] on button "Edit Job Summary" at bounding box center [399, 328] width 218 height 15
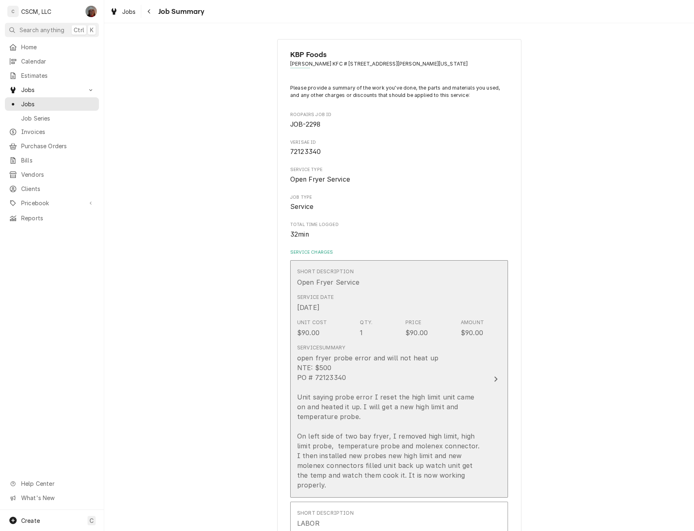
click at [489, 367] on button "Short Description Open Fryer Service Service Date Sep 25, 2025 Unit Cost $90.00…" at bounding box center [399, 378] width 218 height 237
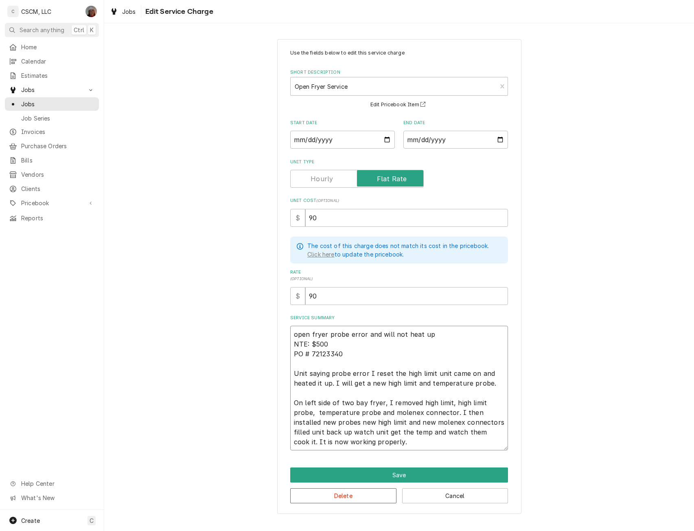
drag, startPoint x: 312, startPoint y: 344, endPoint x: 329, endPoint y: 345, distance: 17.1
click at [329, 345] on textarea "open fryer probe error and will not heat up NTE: $500 PO # 72123340 Unit saying…" at bounding box center [399, 388] width 218 height 125
paste textarea "1,190.85"
type textarea "x"
type textarea "open fryer probe error and will not heat up NTE: $1,190.85 PO # 72123340 Unit s…"
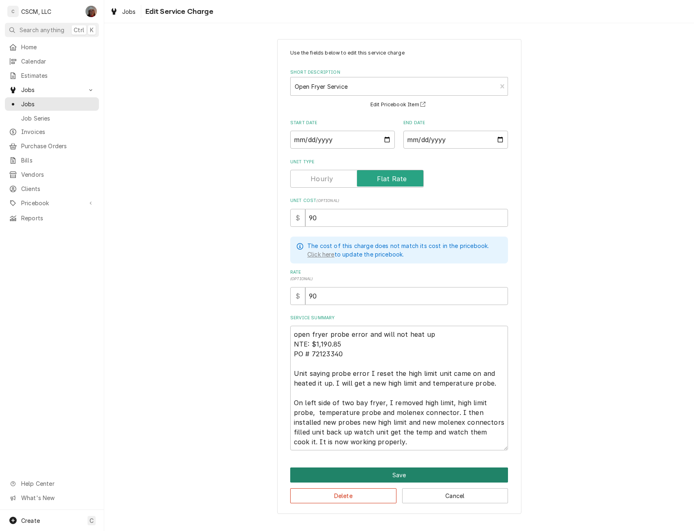
click at [393, 473] on button "Save" at bounding box center [399, 474] width 218 height 15
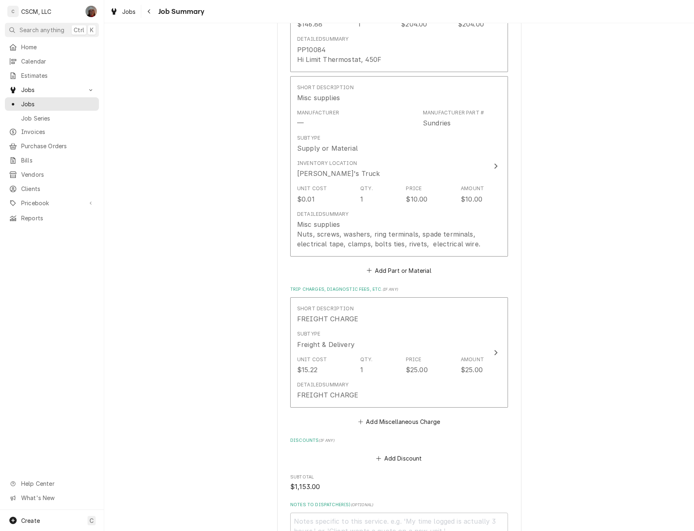
scroll to position [1147, 0]
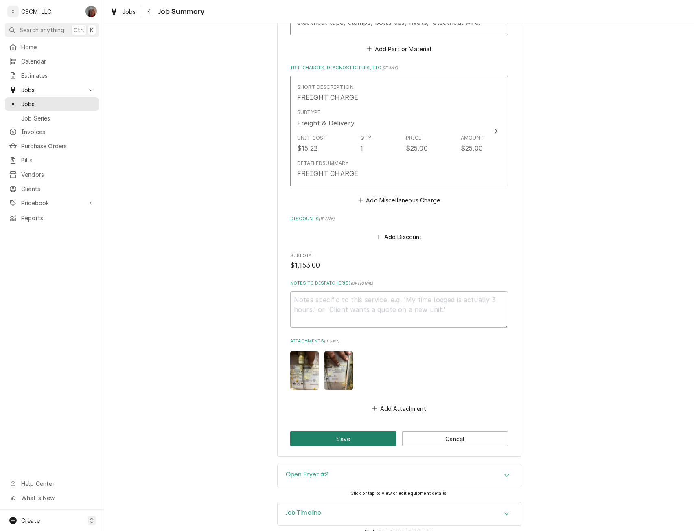
click at [333, 433] on button "Save" at bounding box center [343, 438] width 106 height 15
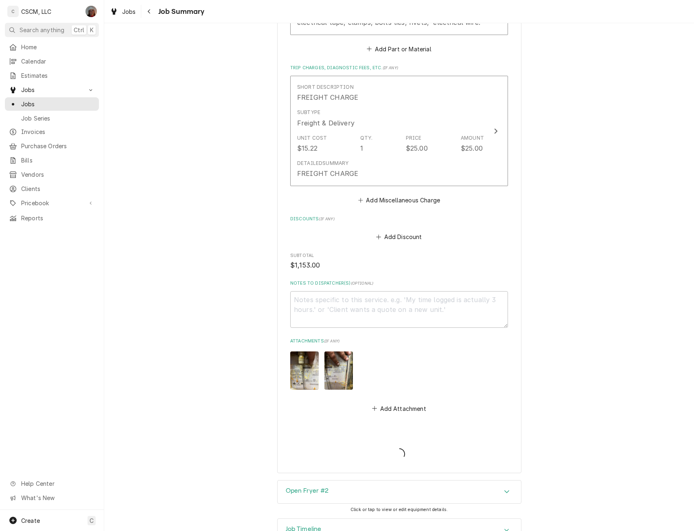
type textarea "x"
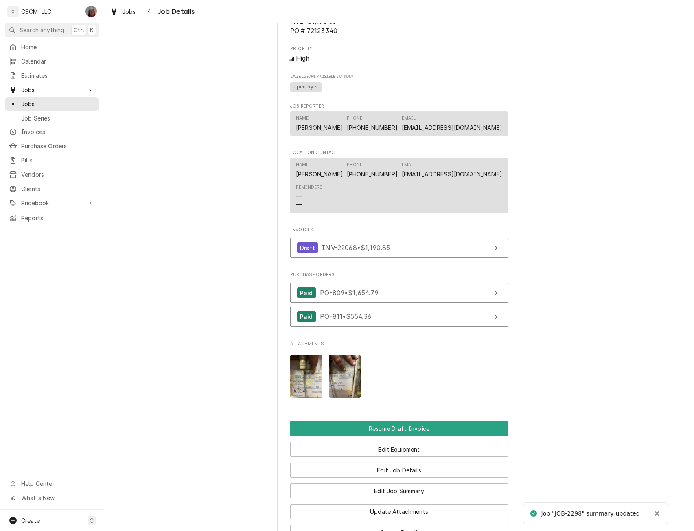
scroll to position [575, 0]
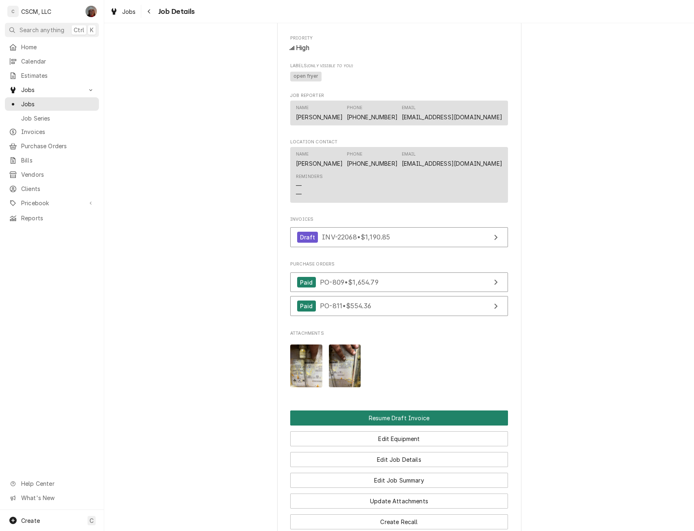
click at [407, 422] on button "Resume Draft Invoice" at bounding box center [399, 417] width 218 height 15
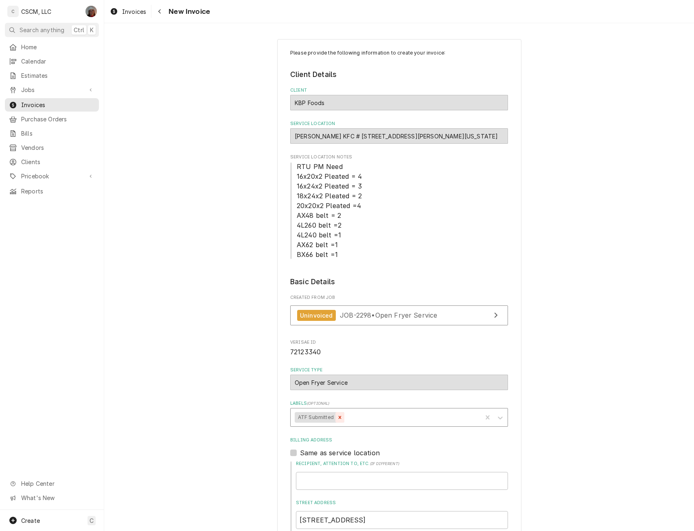
click at [335, 422] on div "Remove ATF Submitted" at bounding box center [339, 417] width 9 height 11
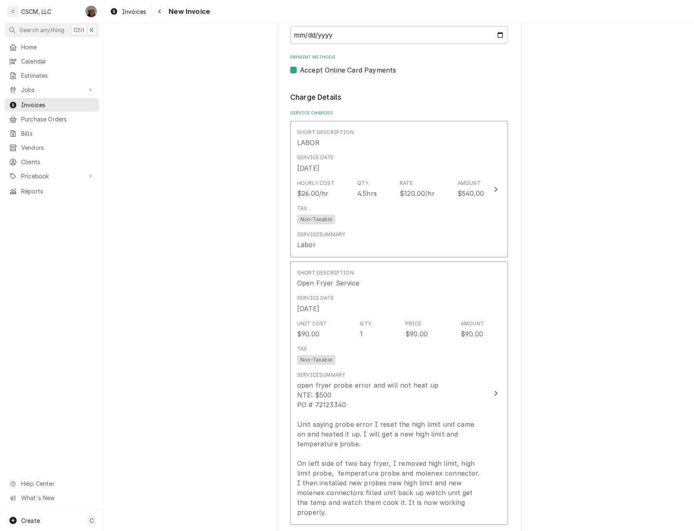
scroll to position [719, 0]
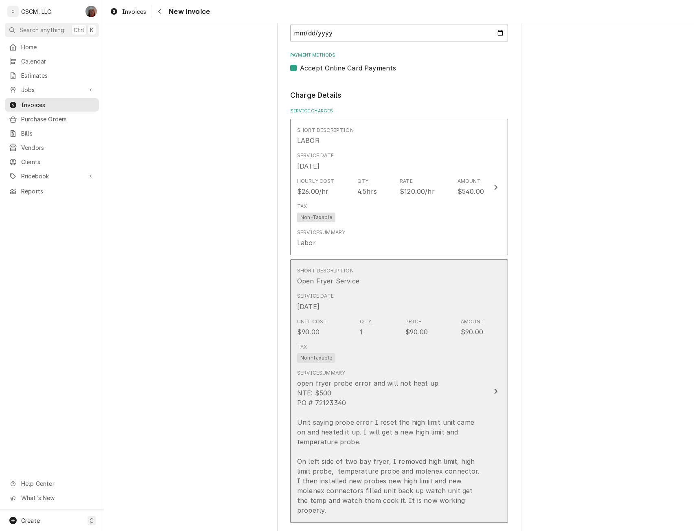
click at [488, 391] on button "Short Description Open Fryer Service Service Date Sep 25, 2025 Unit Cost $90.00…" at bounding box center [399, 390] width 218 height 263
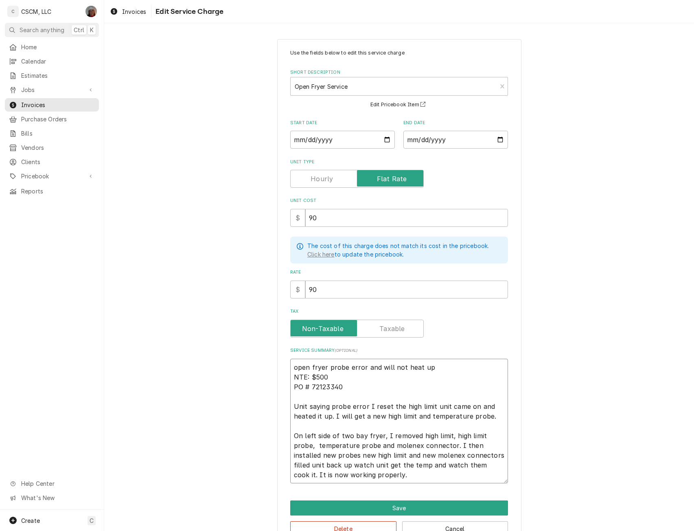
drag, startPoint x: 308, startPoint y: 377, endPoint x: 333, endPoint y: 377, distance: 24.8
click at [333, 377] on textarea "open fryer probe error and will not heat up NTE: $500 PO # 72123340 Unit saying…" at bounding box center [399, 421] width 218 height 125
paste textarea "1,190.85"
type textarea "x"
type textarea "open fryer probe error and will not heat up NTE: $1,190.85 PO # 72123340 Unit s…"
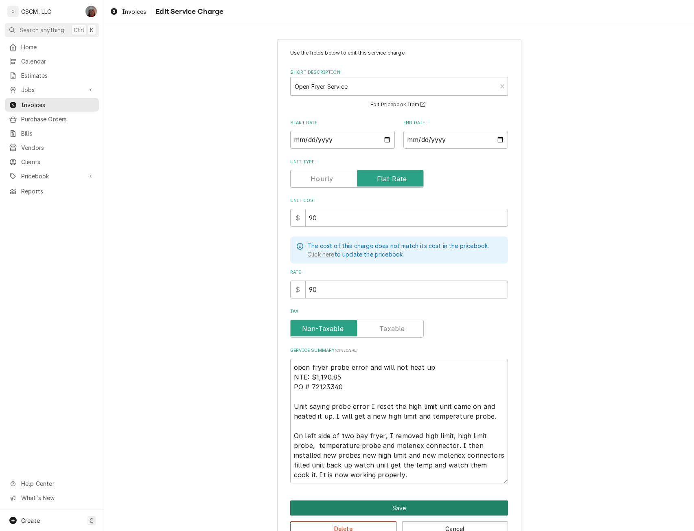
click at [400, 505] on button "Save" at bounding box center [399, 507] width 218 height 15
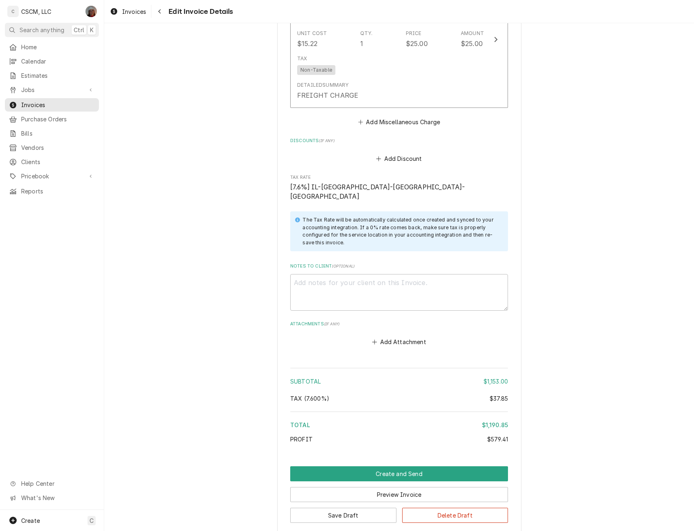
scroll to position [1988, 0]
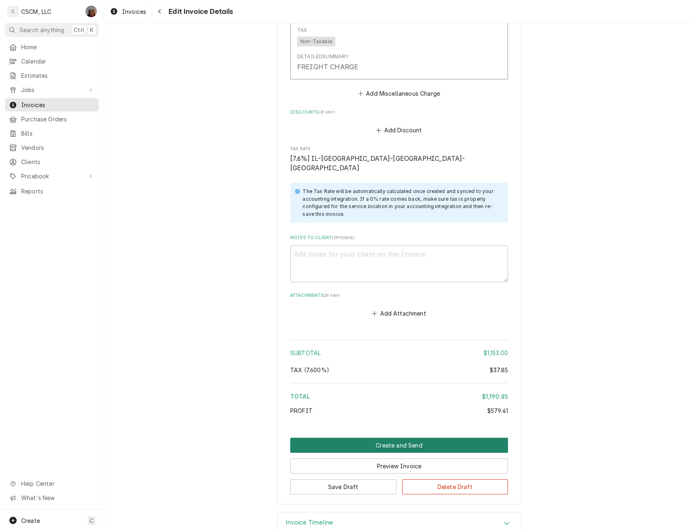
click at [373, 437] on button "Create and Send" at bounding box center [399, 444] width 218 height 15
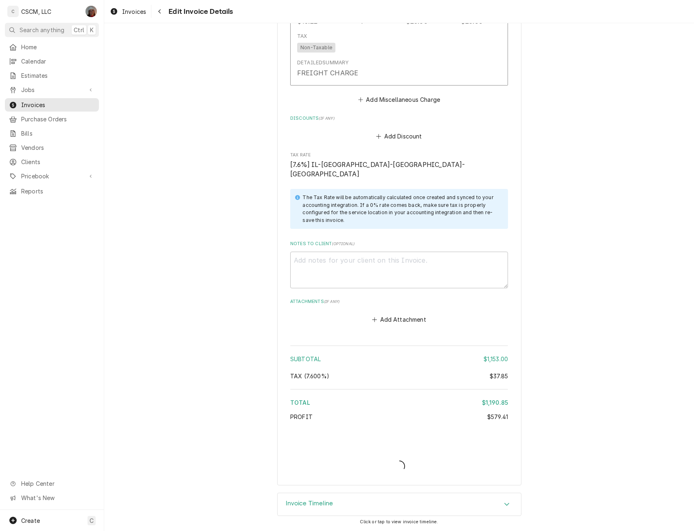
scroll to position [1963, 0]
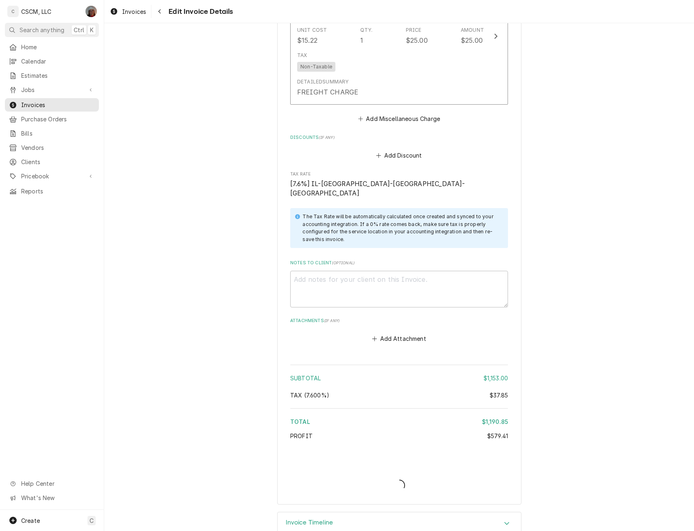
type textarea "x"
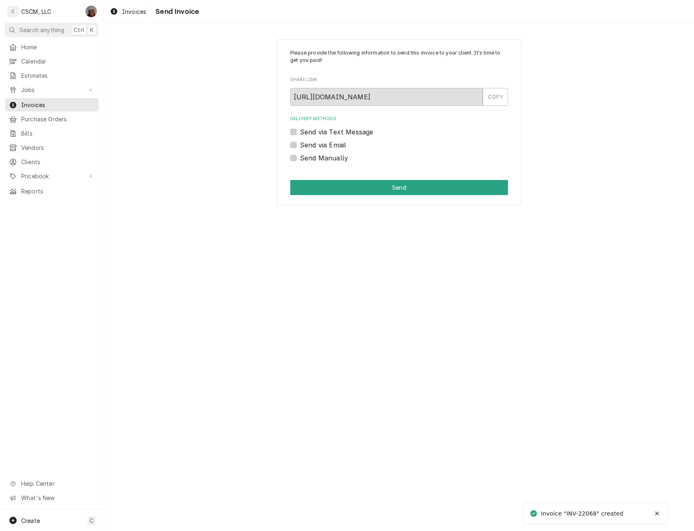
click at [300, 159] on label "Send Manually" at bounding box center [324, 158] width 48 height 10
click at [300, 159] on input "Send Manually" at bounding box center [409, 162] width 218 height 18
checkbox input "true"
click at [302, 187] on button "Send" at bounding box center [399, 187] width 218 height 15
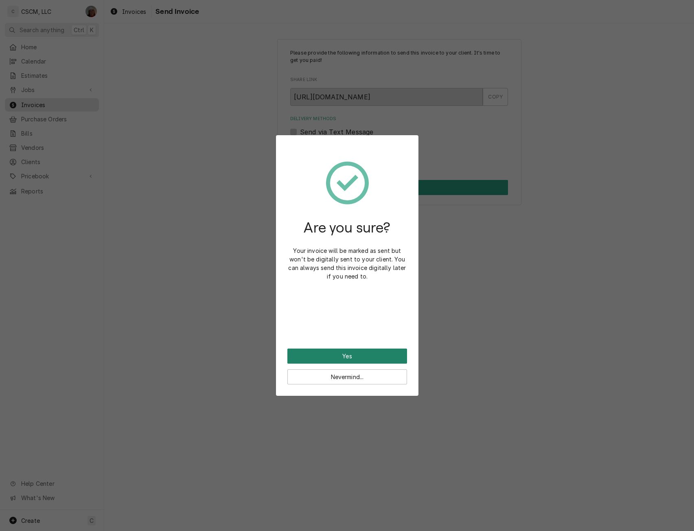
click at [324, 351] on button "Yes" at bounding box center [347, 355] width 120 height 15
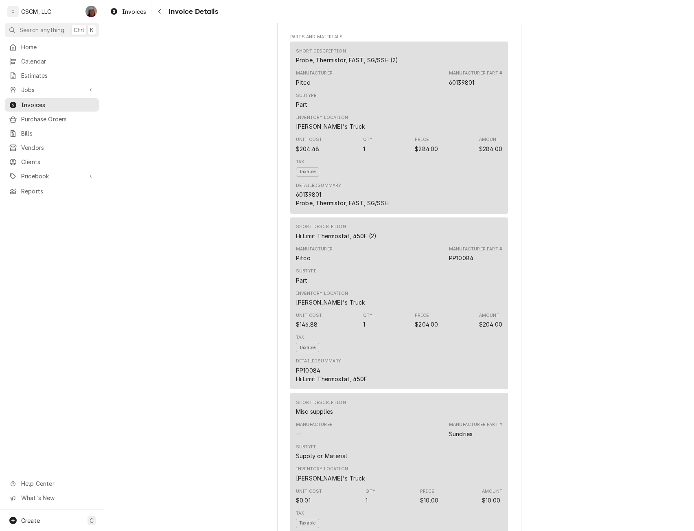
scroll to position [796, 0]
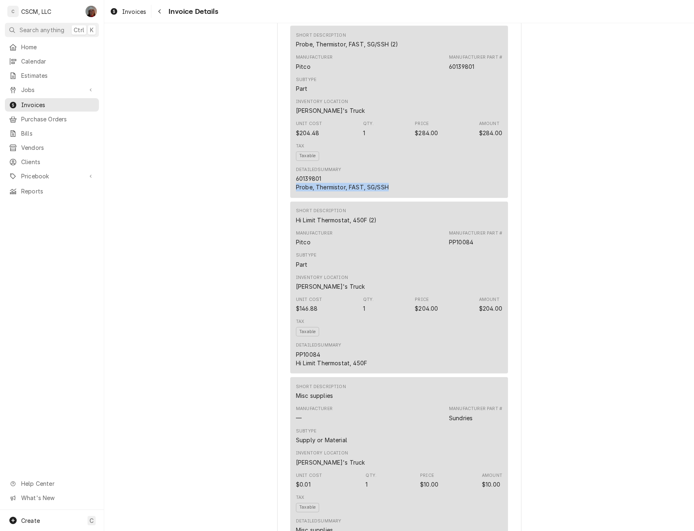
drag, startPoint x: 293, startPoint y: 217, endPoint x: 389, endPoint y: 216, distance: 96.0
click at [389, 194] on div "Detailed Summary 60139801 Probe, Thermistor, FAST, SG/SSH" at bounding box center [399, 179] width 206 height 31
copy div "Probe, Thermistor, FAST, SG/SSH"
drag, startPoint x: 293, startPoint y: 389, endPoint x: 372, endPoint y: 391, distance: 79.0
click at [372, 370] on div "Detailed Summary PP10084 Hi Limit Thermostat, 450F" at bounding box center [399, 354] width 206 height 31
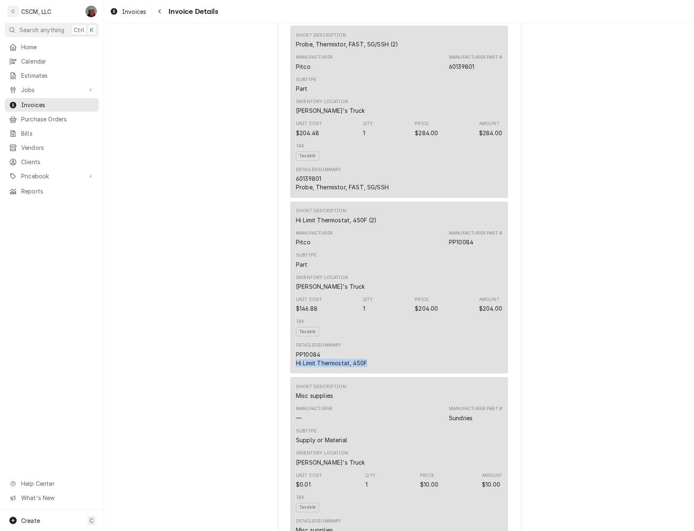
copy div "Hi Limit Thermostat, 450F"
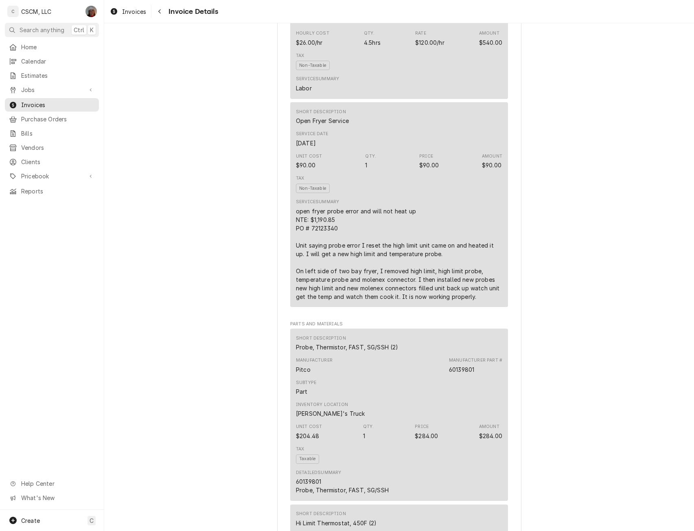
scroll to position [468, 0]
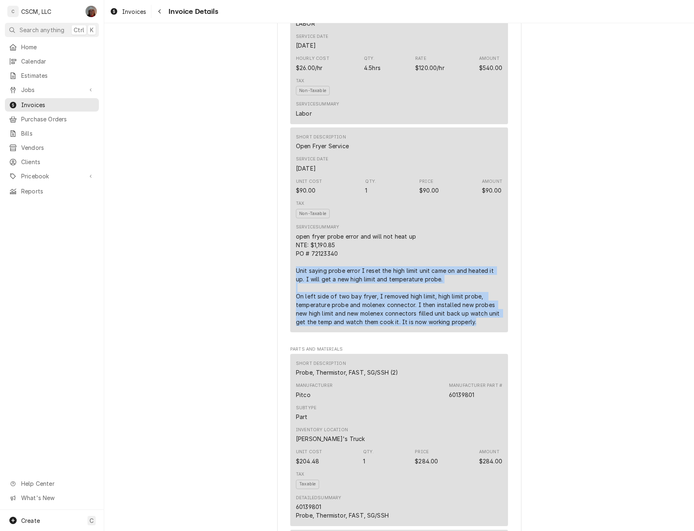
drag, startPoint x: 289, startPoint y: 297, endPoint x: 477, endPoint y: 354, distance: 196.5
click at [477, 332] on div "Short Description Open Fryer Service Service Date Sep 25, 2025 Unit Cost $90.00…" at bounding box center [399, 229] width 218 height 205
copy div "Unit saying probe error I reset the high limit unit came on and heated it up. I…"
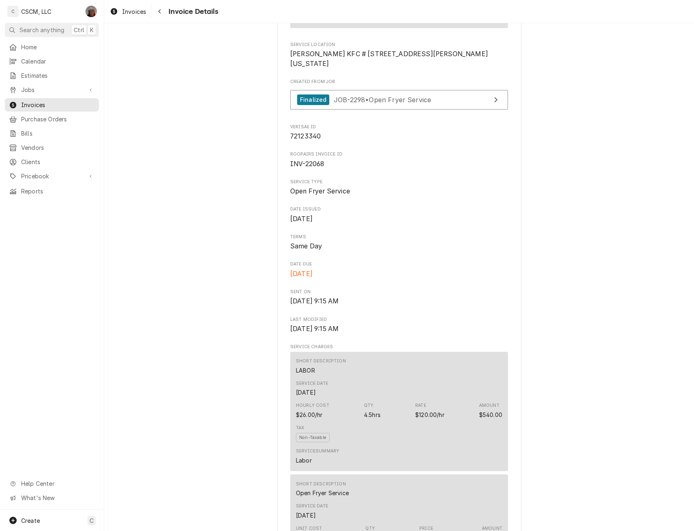
scroll to position [0, 0]
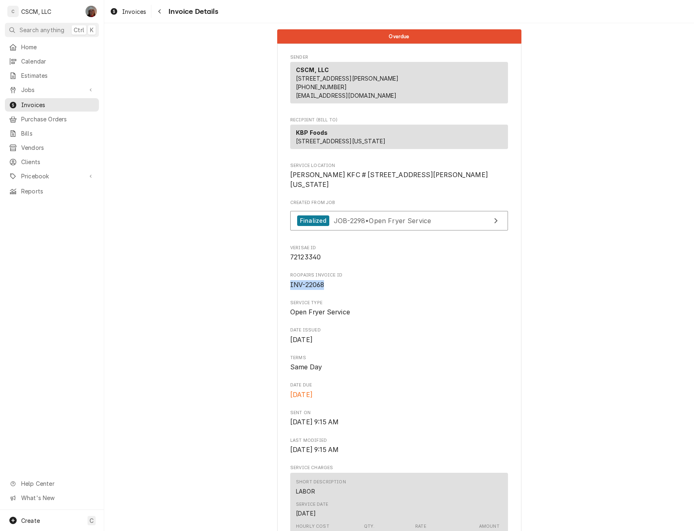
drag, startPoint x: 286, startPoint y: 314, endPoint x: 340, endPoint y: 316, distance: 53.7
copy span "INV-22068"
click at [34, 88] on span "Jobs" at bounding box center [51, 89] width 61 height 9
click at [37, 100] on span "Jobs" at bounding box center [58, 104] width 74 height 9
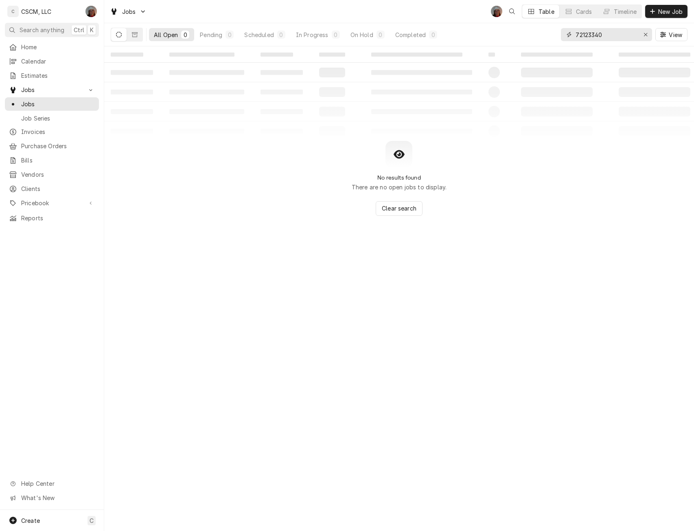
drag, startPoint x: 608, startPoint y: 38, endPoint x: 567, endPoint y: 35, distance: 40.4
click at [567, 35] on div "72123340" at bounding box center [606, 34] width 91 height 13
paste input "7929"
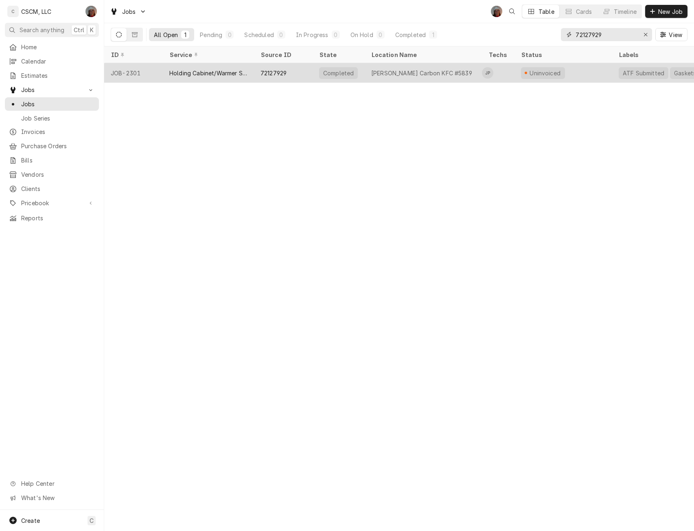
type input "72127929"
click at [182, 74] on div "Holding Cabinet/Warmer Service" at bounding box center [208, 73] width 78 height 9
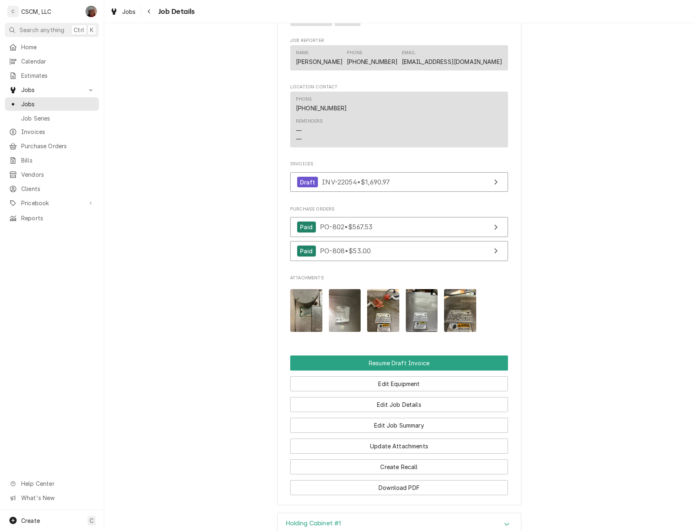
scroll to position [592, 0]
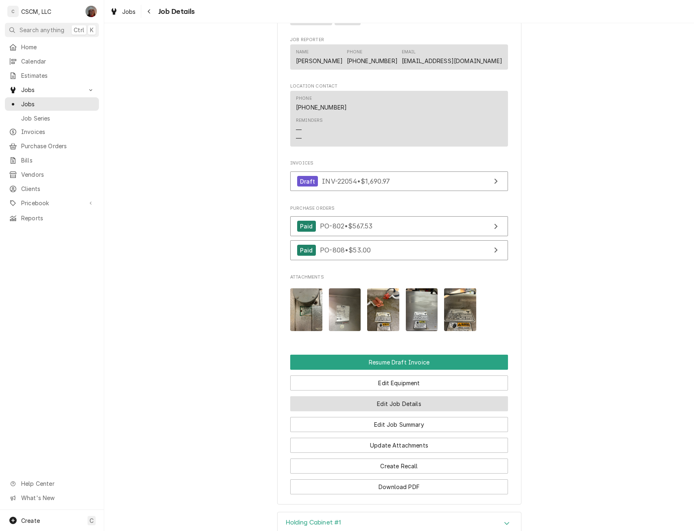
click at [385, 411] on button "Edit Job Details" at bounding box center [399, 403] width 218 height 15
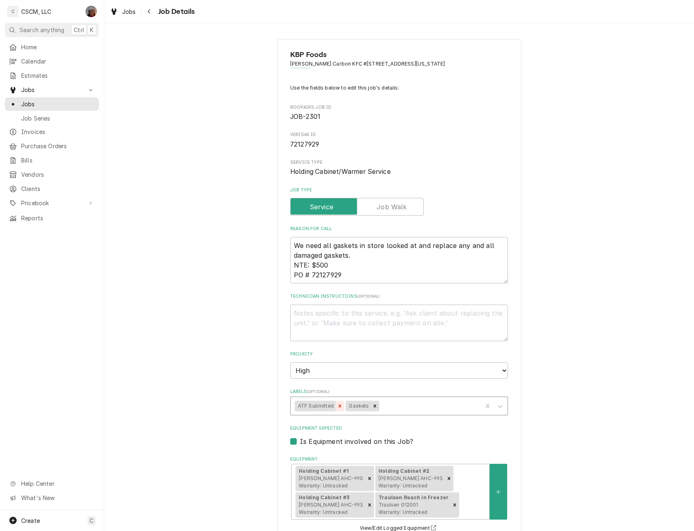
click at [337, 403] on icon "Remove ATF Submitted" at bounding box center [340, 406] width 6 height 6
drag, startPoint x: 308, startPoint y: 267, endPoint x: 332, endPoint y: 269, distance: 23.3
click at [332, 269] on textarea "We need all gaskets in store looked at and replace any and all damaged gaskets.…" at bounding box center [399, 260] width 218 height 46
paste textarea "1,690.97"
type textarea "x"
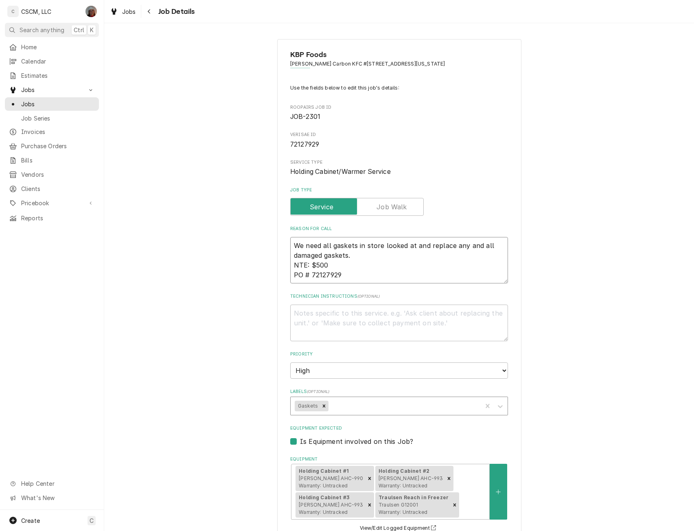
type textarea "We need all gaskets in store looked at and replace any and all damaged gaskets.…"
type textarea "x"
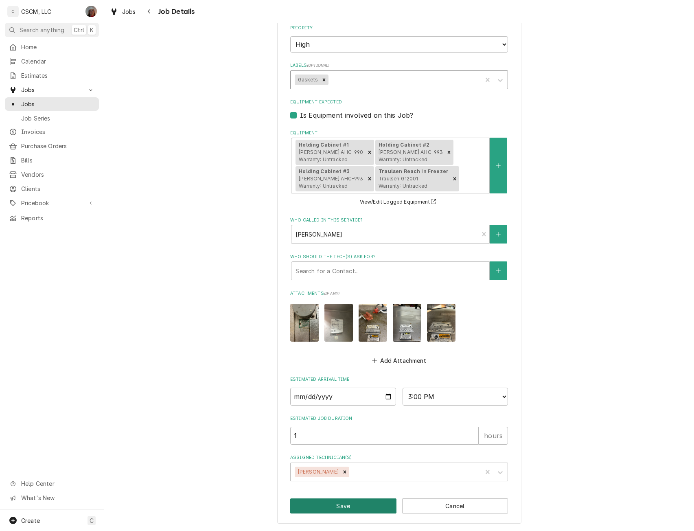
type textarea "We need all gaskets in store looked at and replace any and all damaged gaskets.…"
click at [331, 501] on button "Save" at bounding box center [343, 505] width 106 height 15
type textarea "x"
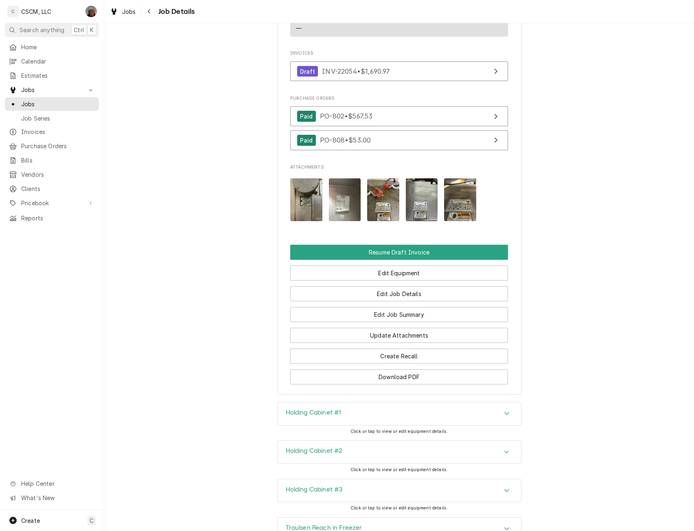
scroll to position [721, 0]
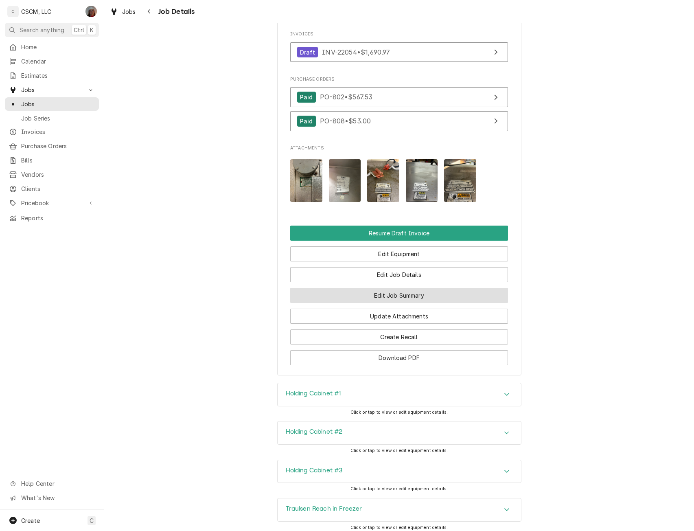
click at [402, 303] on button "Edit Job Summary" at bounding box center [399, 295] width 218 height 15
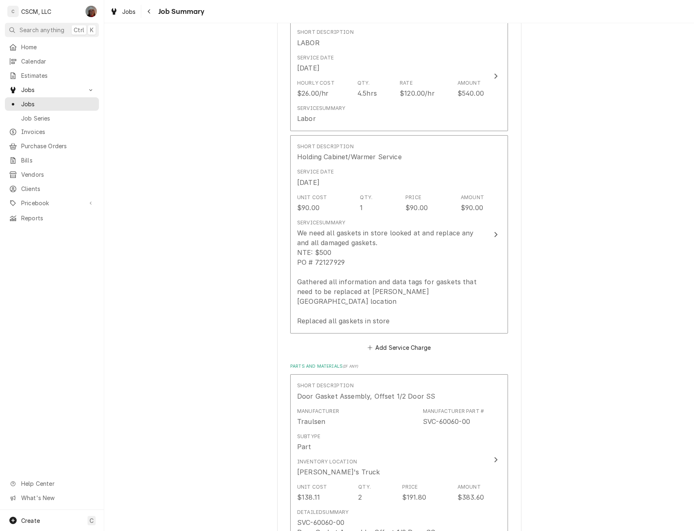
scroll to position [268, 0]
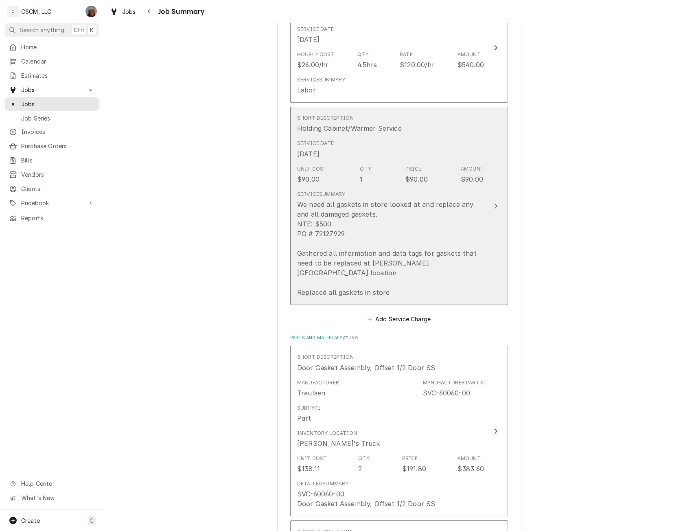
click at [482, 205] on button "Short Description Holding Cabinet/Warmer Service Service Date Sep 24, 2025 Unit…" at bounding box center [399, 206] width 218 height 198
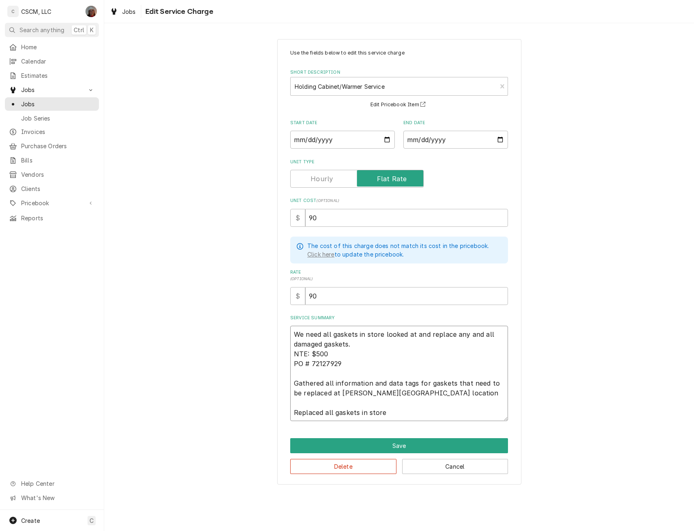
drag, startPoint x: 313, startPoint y: 356, endPoint x: 331, endPoint y: 355, distance: 18.3
click at [331, 355] on textarea "We need all gaskets in store looked at and replace any and all damaged gaskets.…" at bounding box center [399, 373] width 218 height 95
paste textarea "1,690.97"
type textarea "x"
type textarea "We need all gaskets in store looked at and replace any and all damaged gaskets.…"
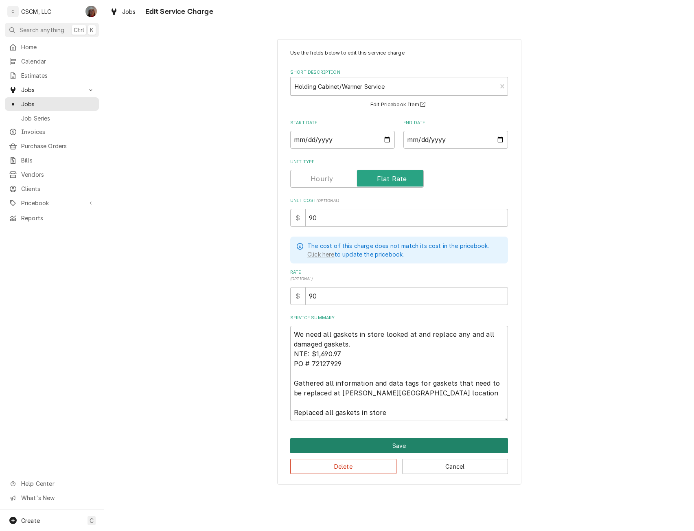
click at [400, 441] on button "Save" at bounding box center [399, 445] width 218 height 15
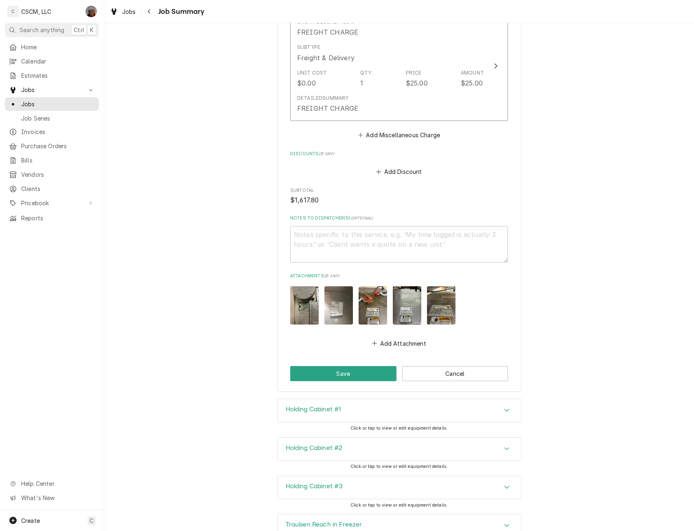
scroll to position [1388, 0]
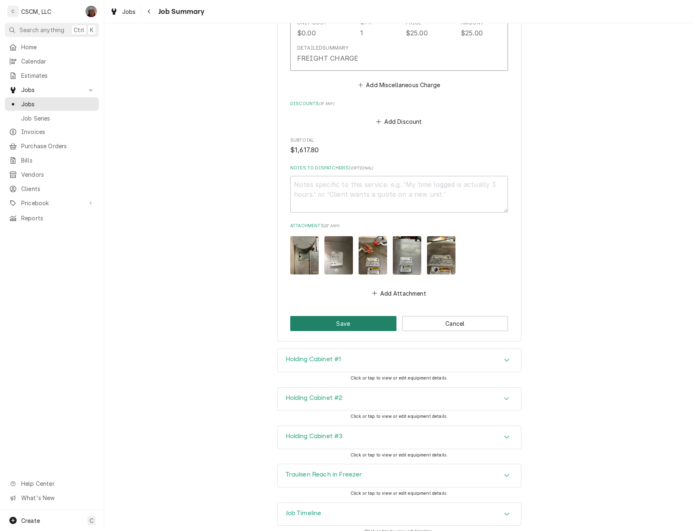
click at [333, 316] on button "Save" at bounding box center [343, 323] width 106 height 15
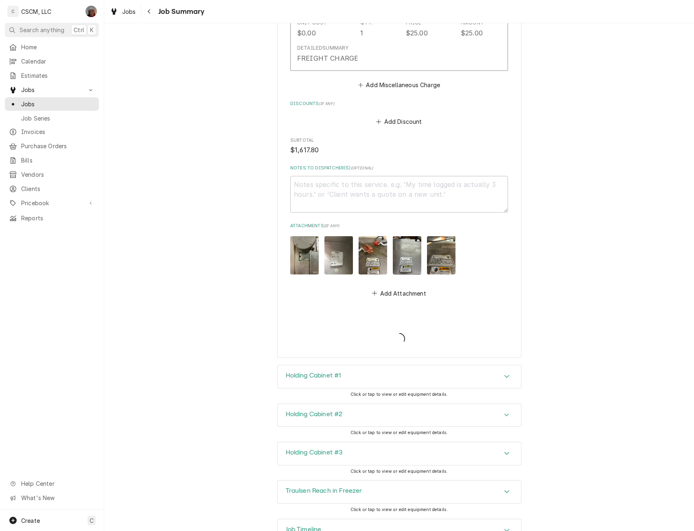
type textarea "x"
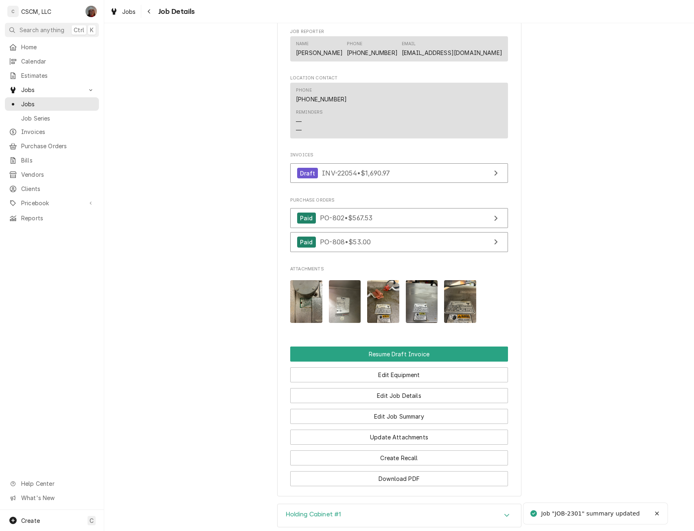
scroll to position [602, 0]
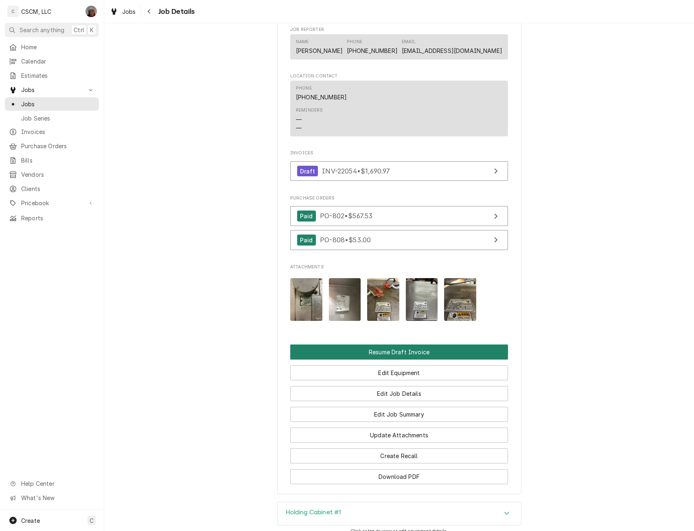
click at [382, 359] on button "Resume Draft Invoice" at bounding box center [399, 351] width 218 height 15
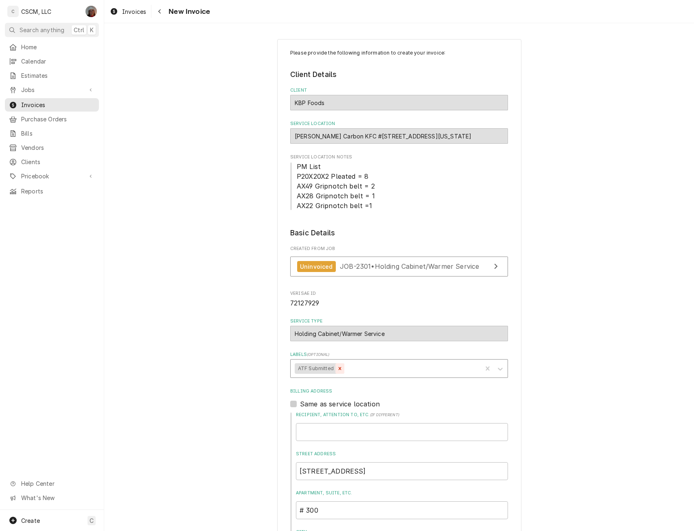
click at [337, 369] on icon "Remove ATF Submitted" at bounding box center [340, 368] width 6 height 6
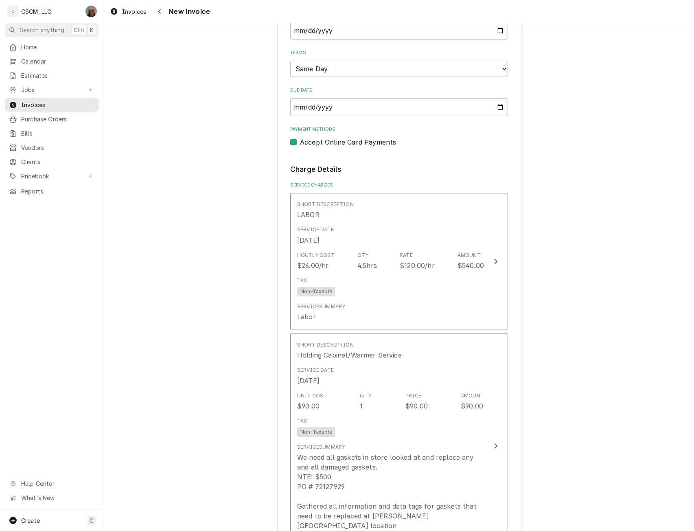
scroll to position [643, 0]
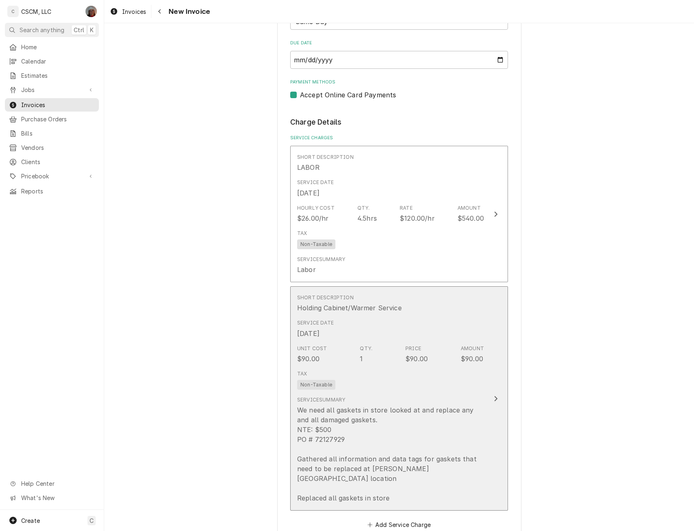
click at [494, 380] on button "Short Description Holding Cabinet/Warmer Service Service Date Sep 24, 2025 Unit…" at bounding box center [399, 398] width 218 height 224
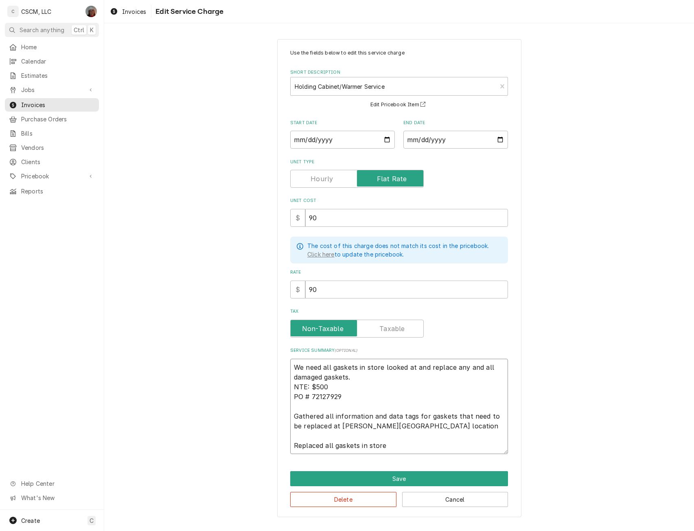
drag, startPoint x: 312, startPoint y: 387, endPoint x: 335, endPoint y: 386, distance: 23.2
click at [335, 386] on textarea "We need all gaskets in store looked at and replace any and all damaged gaskets.…" at bounding box center [399, 406] width 218 height 95
paste textarea "1,690.97"
type textarea "x"
type textarea "We need all gaskets in store looked at and replace any and all damaged gaskets.…"
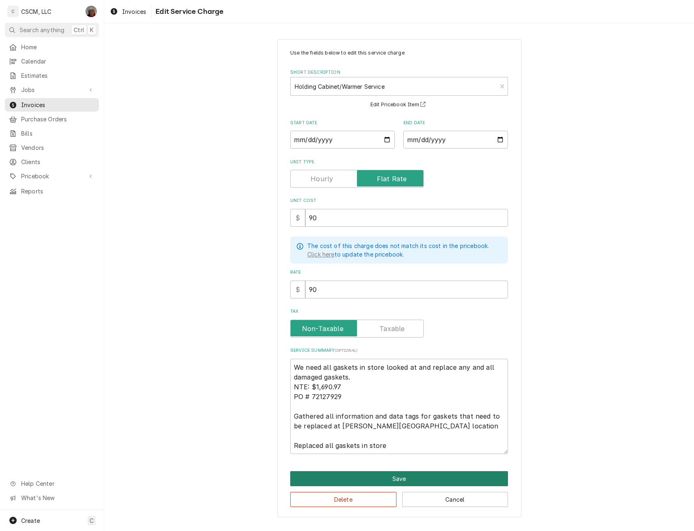
click at [406, 475] on button "Save" at bounding box center [399, 478] width 218 height 15
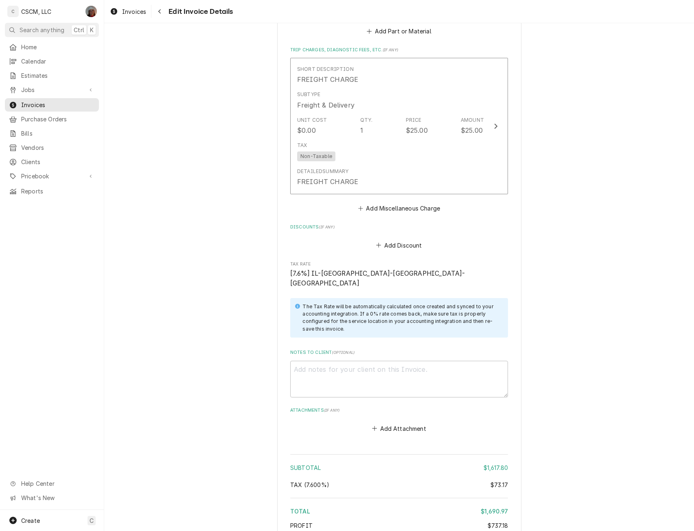
scroll to position [2091, 0]
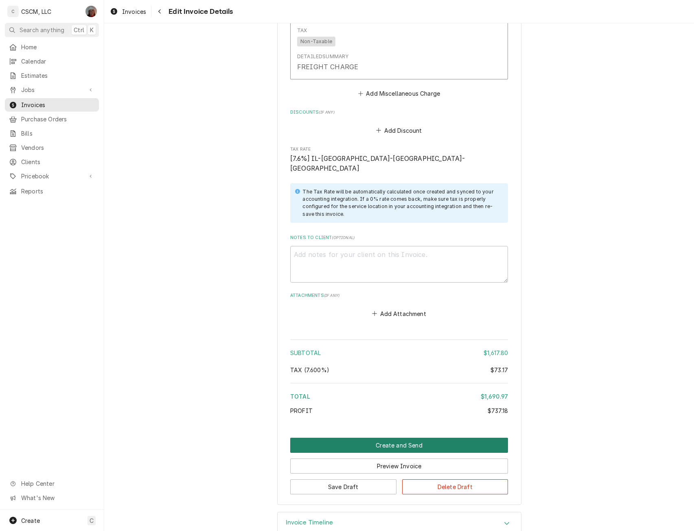
click at [380, 437] on button "Create and Send" at bounding box center [399, 444] width 218 height 15
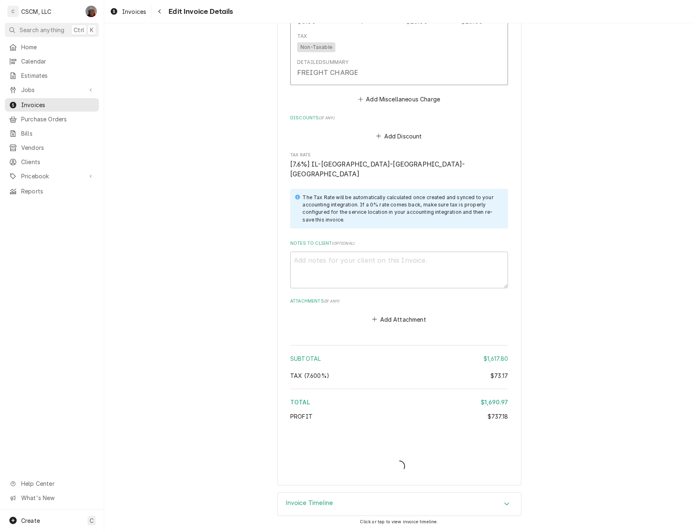
scroll to position [2066, 0]
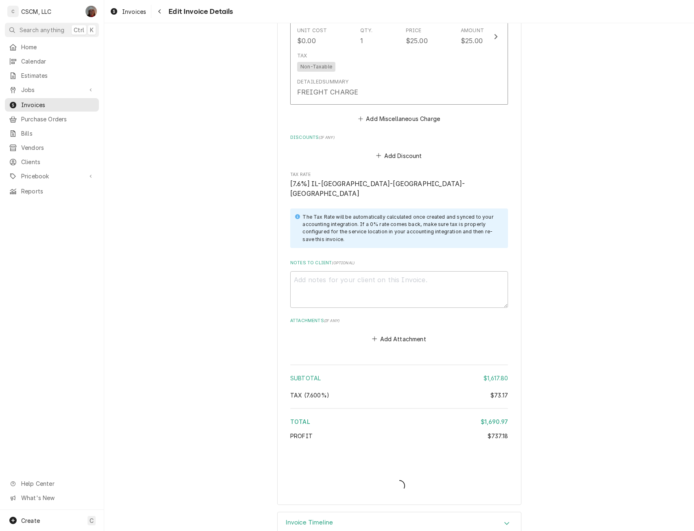
type textarea "x"
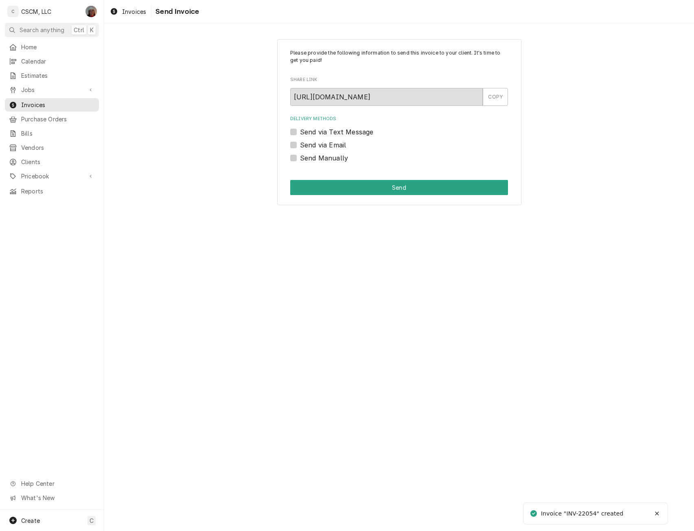
click at [300, 160] on label "Send Manually" at bounding box center [324, 158] width 48 height 10
click at [300, 160] on input "Send Manually" at bounding box center [409, 162] width 218 height 18
checkbox input "true"
click at [317, 185] on button "Send" at bounding box center [399, 187] width 218 height 15
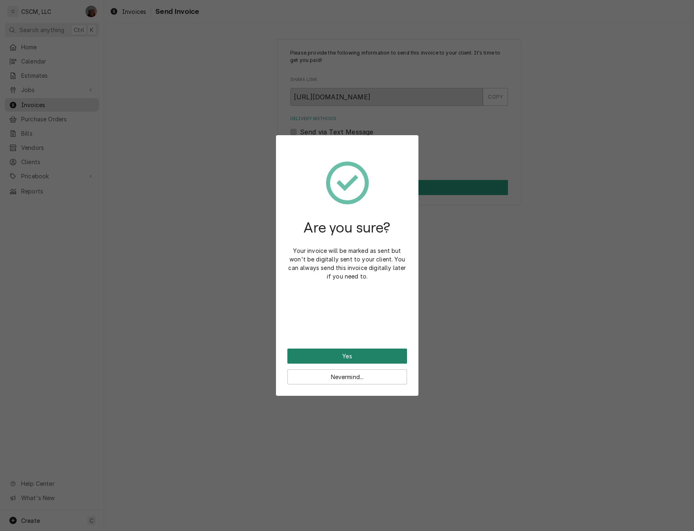
click at [325, 352] on button "Yes" at bounding box center [347, 355] width 120 height 15
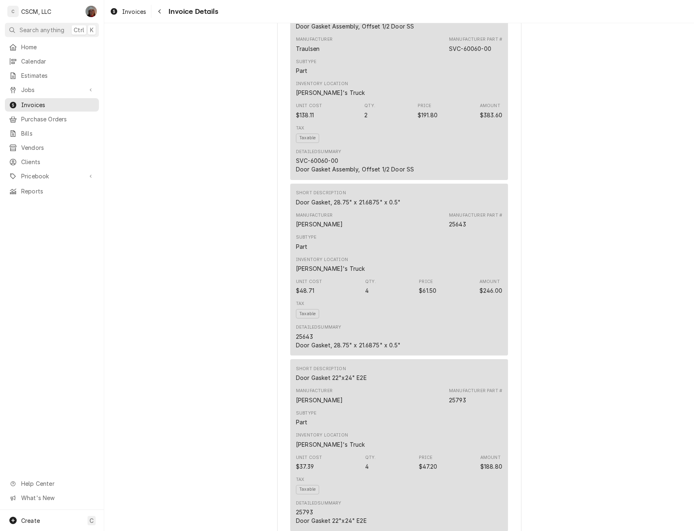
scroll to position [798, 0]
drag, startPoint x: 291, startPoint y: 196, endPoint x: 413, endPoint y: 195, distance: 122.9
click at [413, 178] on div "Short Description Door Gasket Assembly, Offset 1/2 Door SS Manufacturer Traulse…" at bounding box center [399, 92] width 218 height 172
copy div "Door Gasket Assembly, Offset 1/2 Door SS"
drag, startPoint x: 291, startPoint y: 372, endPoint x: 414, endPoint y: 367, distance: 123.0
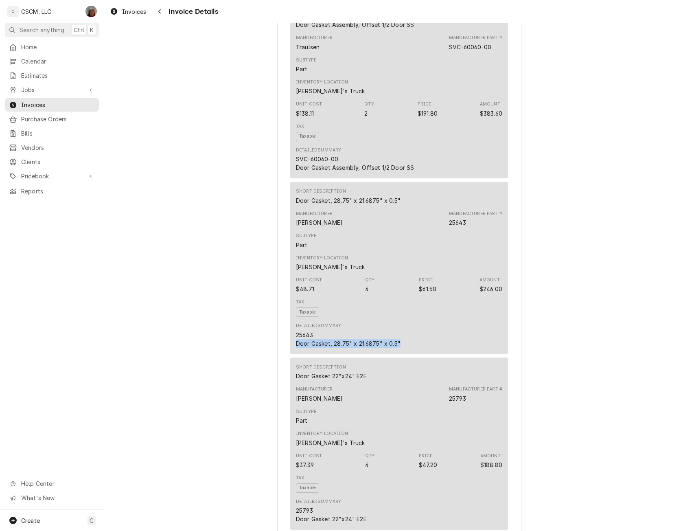
click at [414, 354] on div "Short Description Door Gasket, 28.75" x 21.6875" x 0.5" Manufacturer [PERSON_NA…" at bounding box center [399, 268] width 218 height 172
copy div "Door Gasket, 28.75" x 21.6875" x 0.5""
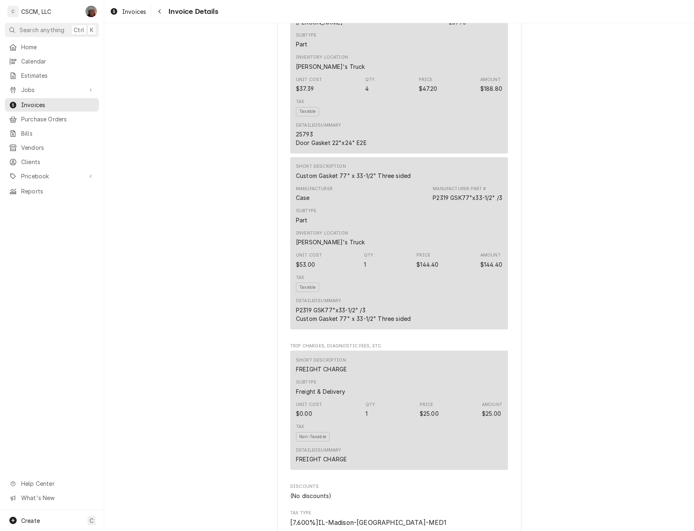
scroll to position [1178, 0]
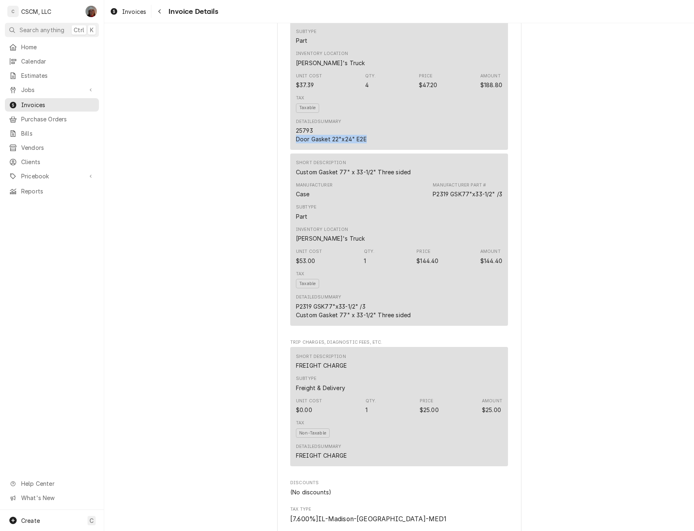
drag, startPoint x: 289, startPoint y: 167, endPoint x: 370, endPoint y: 171, distance: 80.2
click at [370, 150] on div "Short Description Door Gasket 22"x24" E2E Manufacturer Henny Penny Manufacturer…" at bounding box center [399, 64] width 218 height 172
copy div "Door Gasket 22"x24" E2E"
drag, startPoint x: 292, startPoint y: 341, endPoint x: 417, endPoint y: 341, distance: 124.5
click at [417, 326] on div "Short Description Custom Gasket 77" x 33-1/2" Three sided Manufacturer Case Man…" at bounding box center [399, 239] width 218 height 172
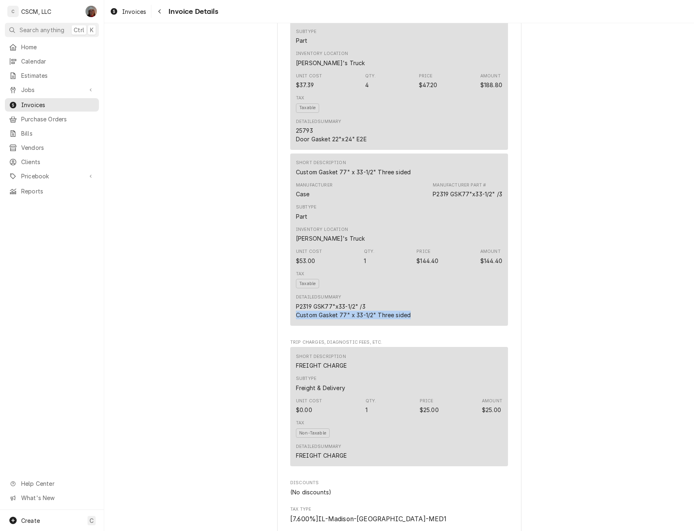
copy div "Custom Gasket 77" x 33-1/2" Three sided"
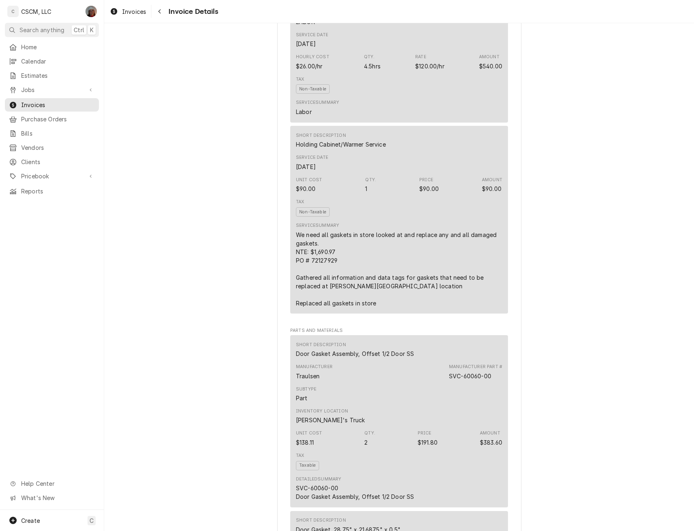
scroll to position [478, 0]
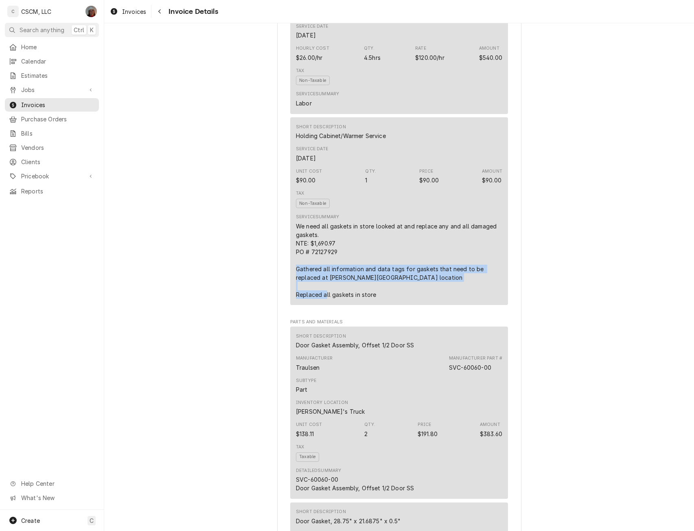
drag, startPoint x: 290, startPoint y: 294, endPoint x: 376, endPoint y: 319, distance: 89.1
click at [376, 305] on div "Short Description Holding Cabinet/Warmer Service Service Date Sep 24, 2025 Unit…" at bounding box center [399, 211] width 218 height 188
copy div "Gathered all information and data tags for gaskets that need to be replaced at …"
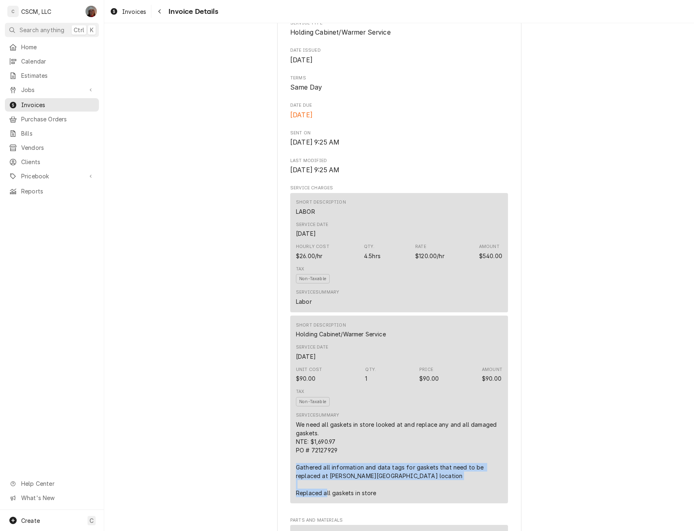
scroll to position [273, 0]
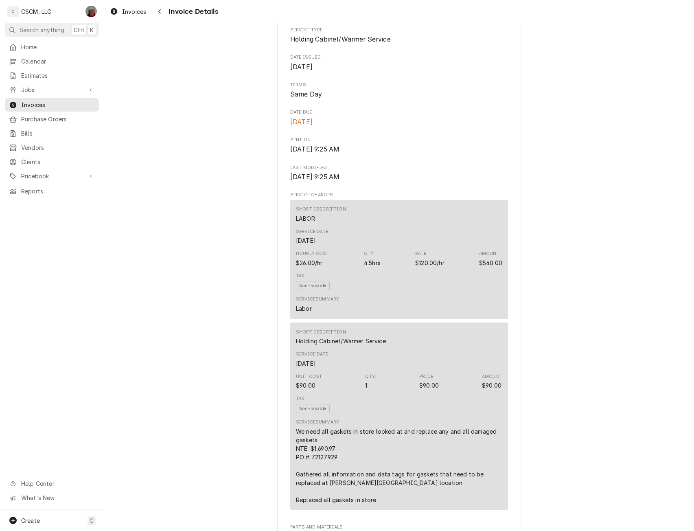
drag, startPoint x: 286, startPoint y: 39, endPoint x: 323, endPoint y: 42, distance: 36.7
copy span "INV-22054"
click at [35, 85] on span "Jobs" at bounding box center [51, 89] width 61 height 9
click at [35, 100] on span "Jobs" at bounding box center [58, 104] width 74 height 9
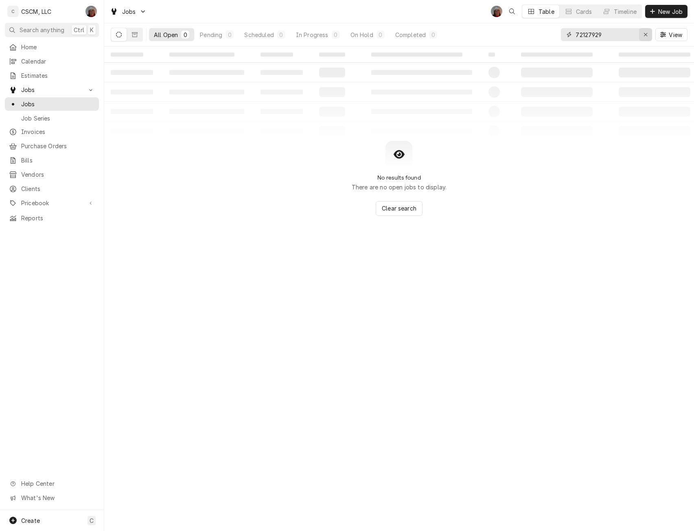
click at [645, 35] on icon "Erase input" at bounding box center [645, 35] width 4 height 6
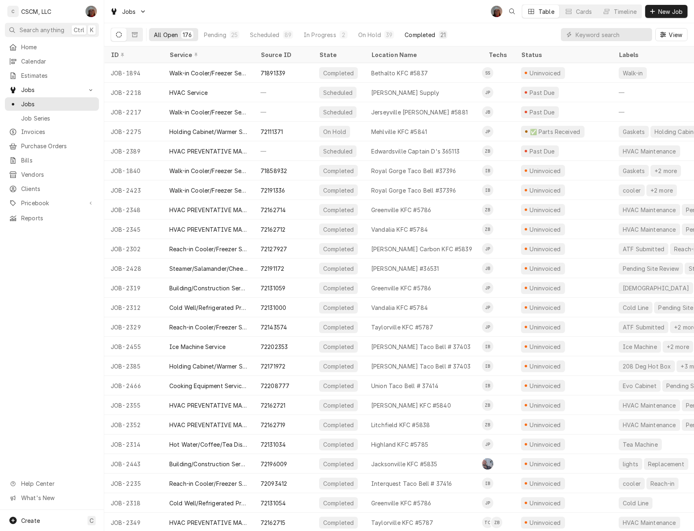
click at [414, 30] on button "Completed 21" at bounding box center [426, 34] width 52 height 13
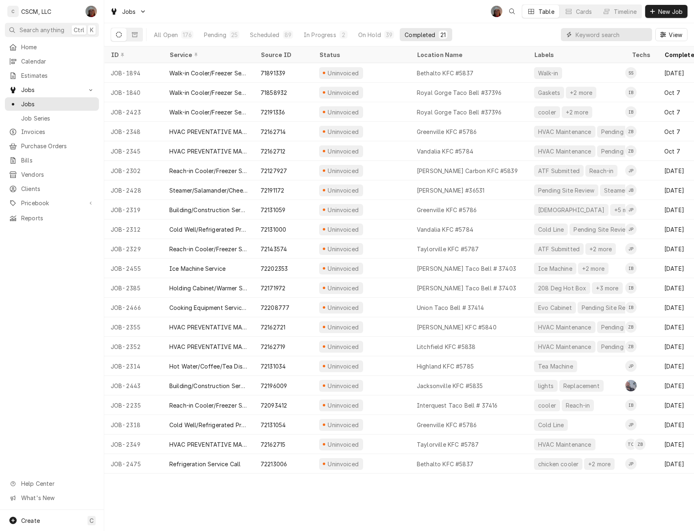
click at [582, 33] on input "Dynamic Content Wrapper" at bounding box center [611, 34] width 72 height 13
paste input "72127927"
type input "72127927"
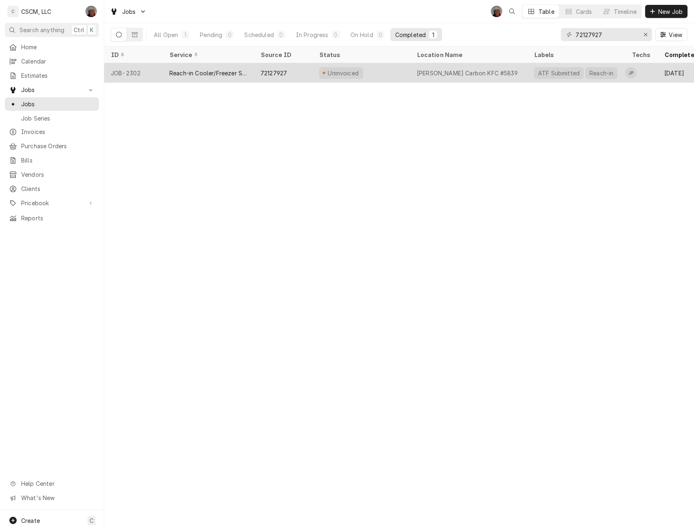
click at [227, 74] on div "Reach-in Cooler/Freezer Service" at bounding box center [208, 73] width 78 height 9
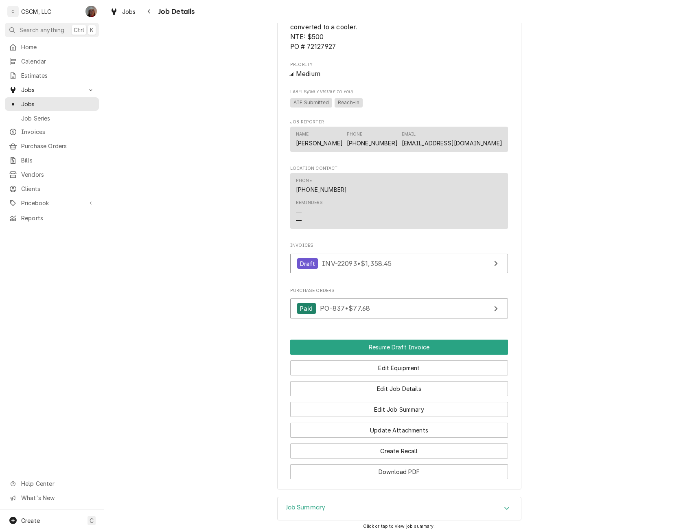
scroll to position [601, 0]
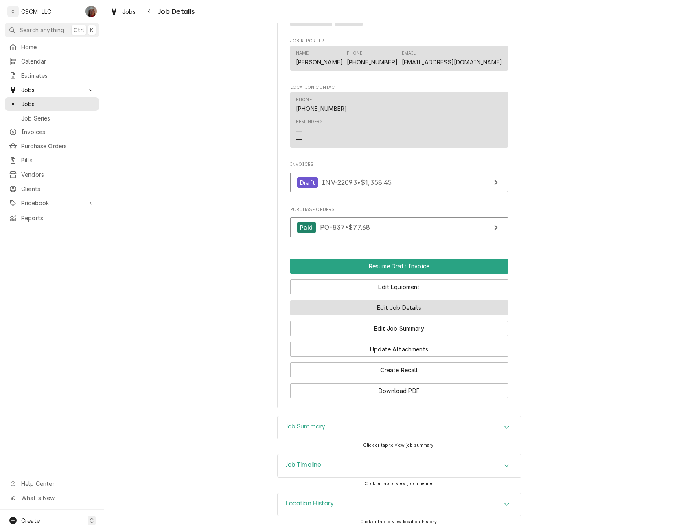
click at [383, 304] on button "Edit Job Details" at bounding box center [399, 307] width 218 height 15
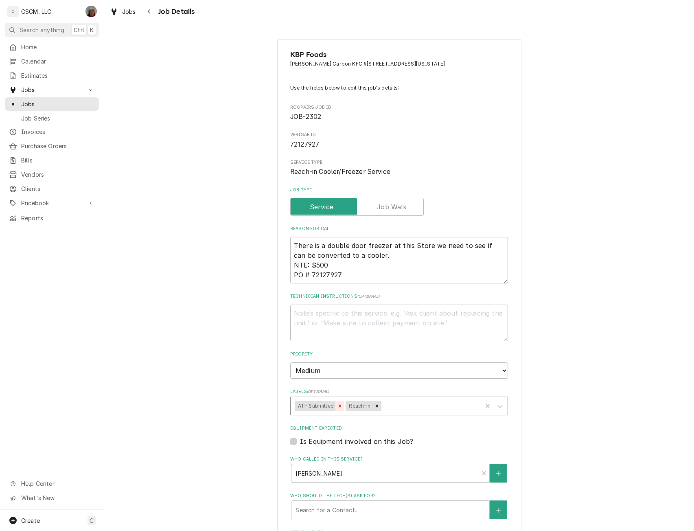
click at [337, 403] on icon "Remove ATF Submitted" at bounding box center [340, 406] width 6 height 6
drag, startPoint x: 309, startPoint y: 263, endPoint x: 328, endPoint y: 266, distance: 18.9
click at [328, 266] on textarea "There is a double door freezer at this Store we need to see if can be converted…" at bounding box center [399, 260] width 218 height 46
paste textarea "1,358.45"
type textarea "x"
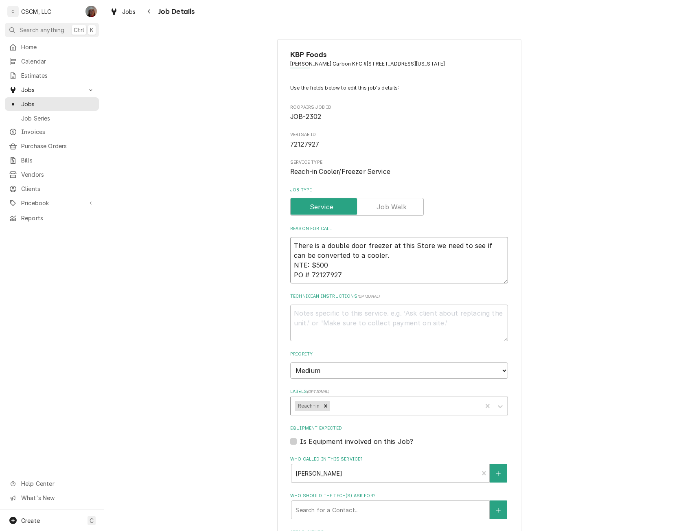
type textarea "There is a double door freezer at this Store we need to see if can be converted…"
type textarea "x"
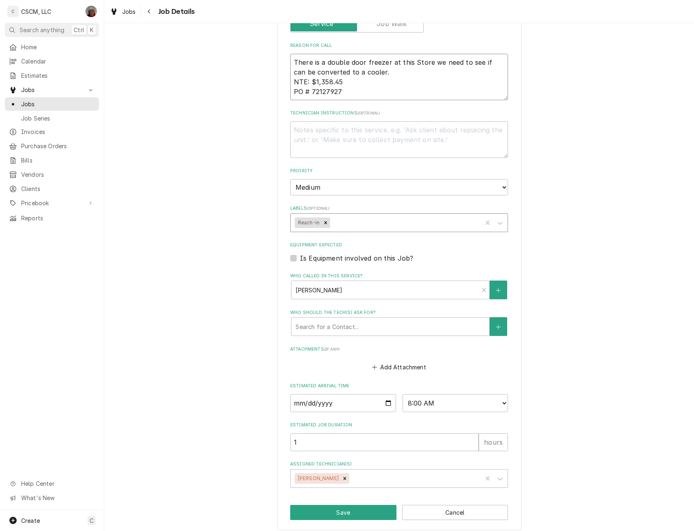
scroll to position [190, 0]
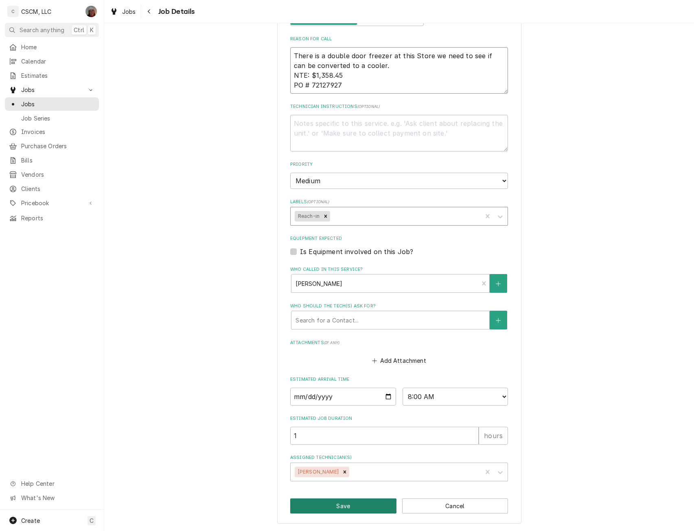
type textarea "There is a double door freezer at this Store we need to see if can be converted…"
click at [385, 508] on button "Save" at bounding box center [343, 505] width 106 height 15
type textarea "x"
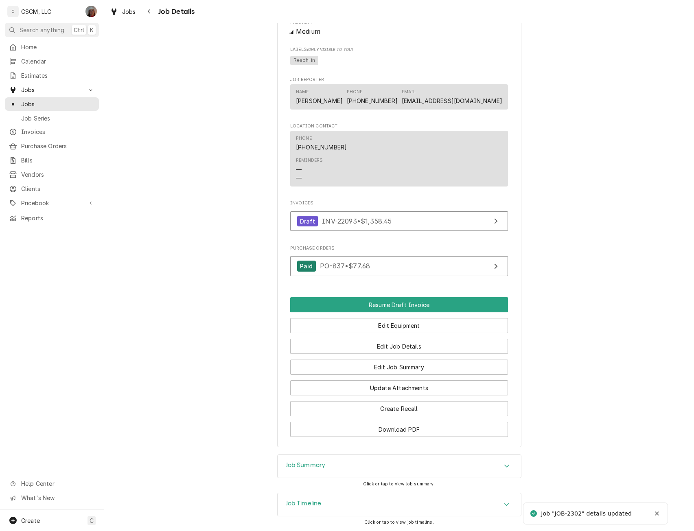
scroll to position [601, 0]
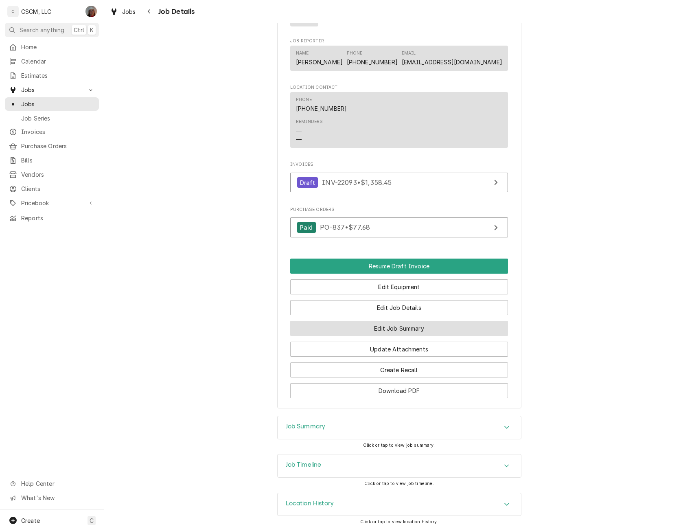
click at [406, 329] on button "Edit Job Summary" at bounding box center [399, 328] width 218 height 15
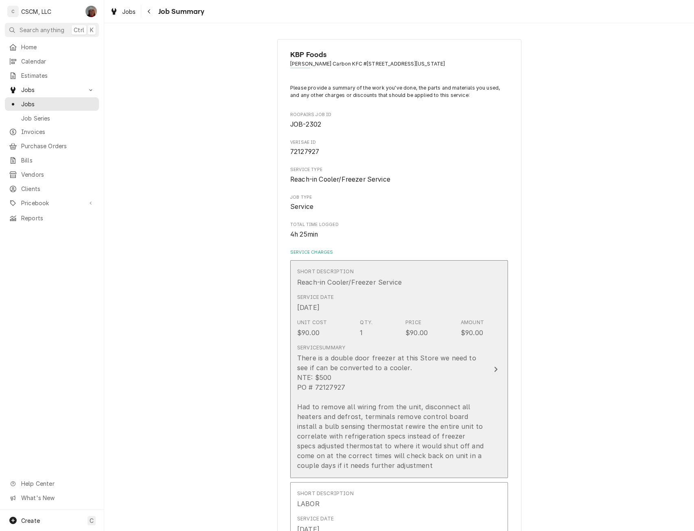
click at [494, 367] on icon "Update Line Item" at bounding box center [496, 369] width 4 height 7
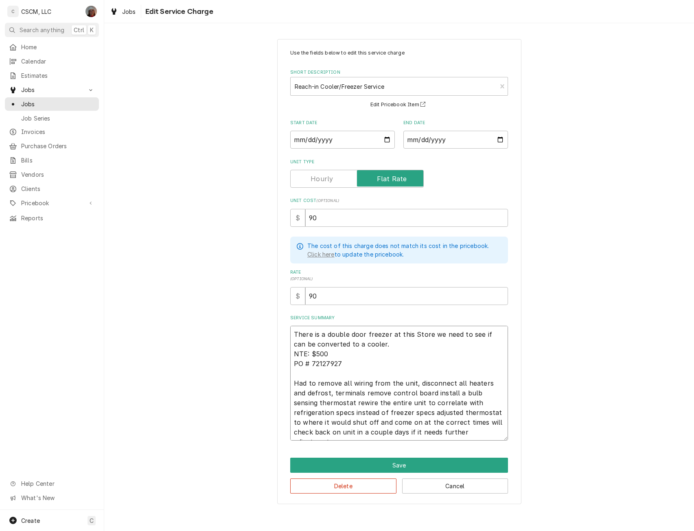
drag, startPoint x: 313, startPoint y: 354, endPoint x: 329, endPoint y: 354, distance: 15.9
click at [329, 354] on textarea "There is a double door freezer at this Store we need to see if can be converted…" at bounding box center [399, 383] width 218 height 115
drag, startPoint x: 311, startPoint y: 352, endPoint x: 327, endPoint y: 353, distance: 15.5
click at [327, 353] on textarea "There is a double door freezer at this Store we need to see if can be converted…" at bounding box center [399, 383] width 218 height 115
paste textarea "1,358.45"
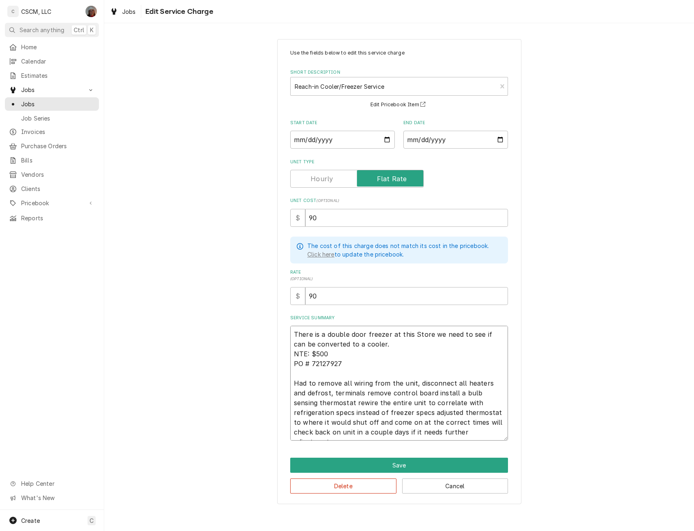
type textarea "x"
type textarea "There is a double door freezer at this Store we need to see if can be converted…"
click at [389, 459] on button "Save" at bounding box center [399, 464] width 218 height 15
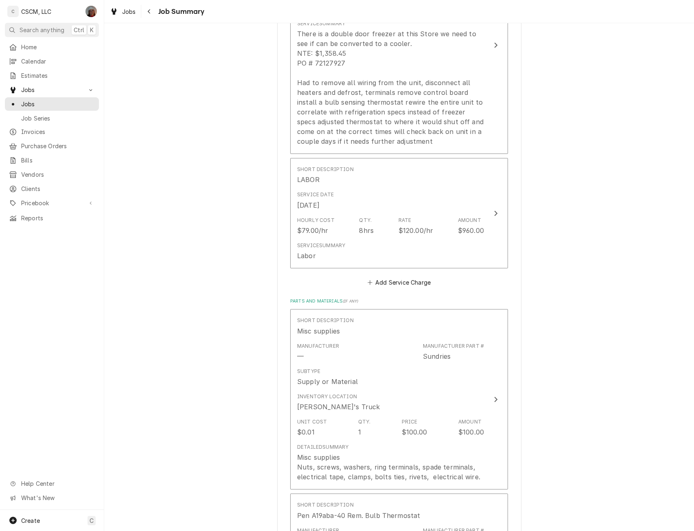
scroll to position [759, 0]
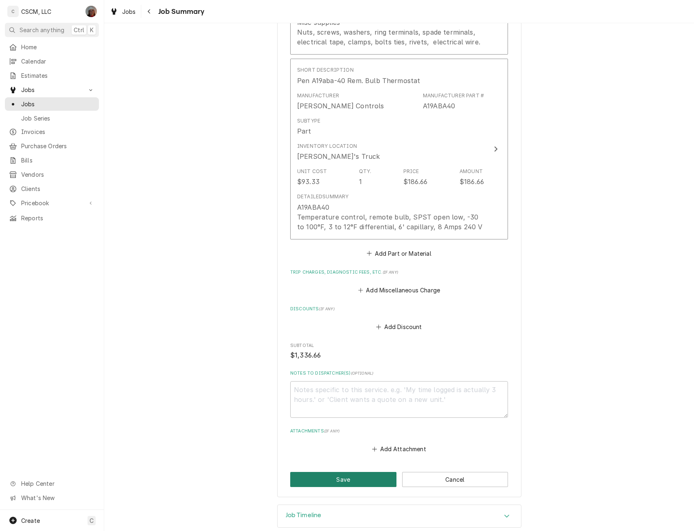
click at [344, 476] on button "Save" at bounding box center [343, 479] width 106 height 15
type textarea "x"
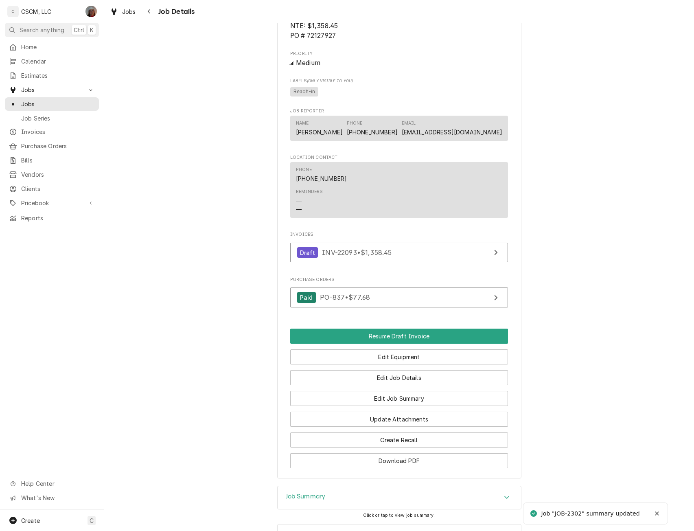
scroll to position [601, 0]
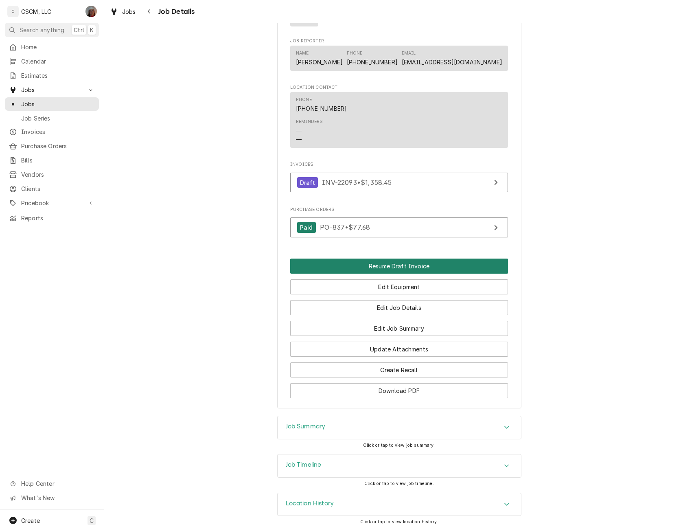
click at [391, 271] on button "Resume Draft Invoice" at bounding box center [399, 265] width 218 height 15
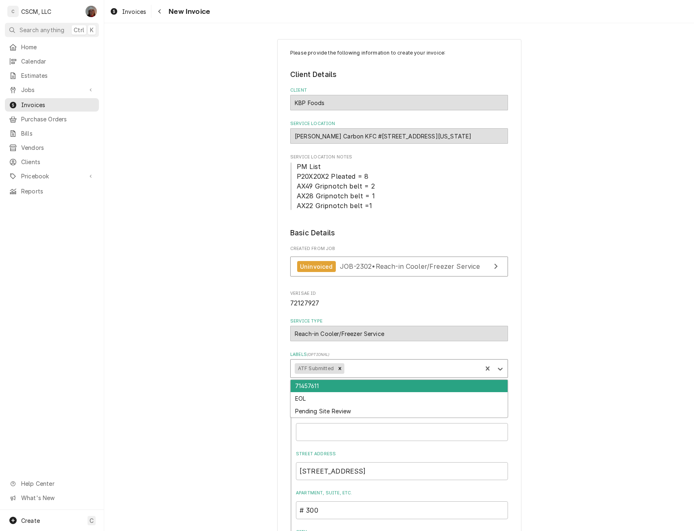
click at [330, 371] on div "ATF Submitted" at bounding box center [315, 368] width 41 height 11
click at [337, 366] on icon "Remove ATF Submitted" at bounding box center [340, 368] width 6 height 6
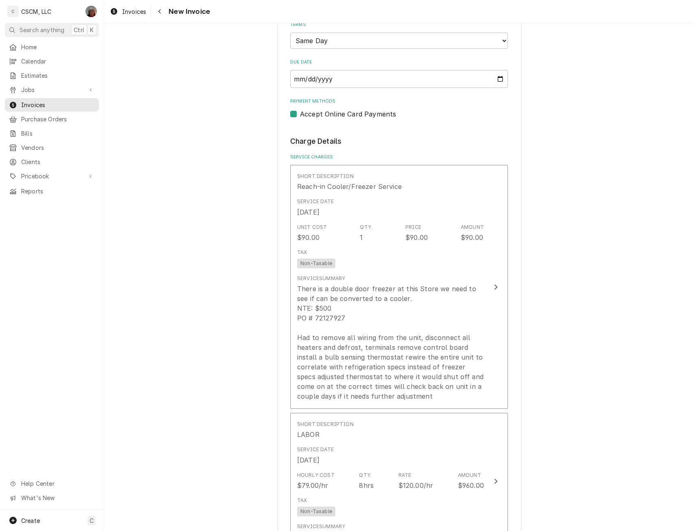
scroll to position [673, 0]
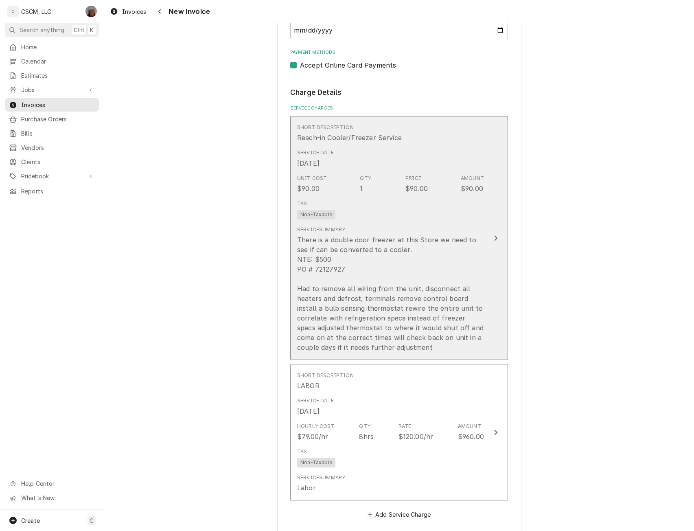
click at [488, 219] on button "Short Description Reach-in Cooler/Freezer Service Service Date Oct 8, 2025 Unit…" at bounding box center [399, 238] width 218 height 244
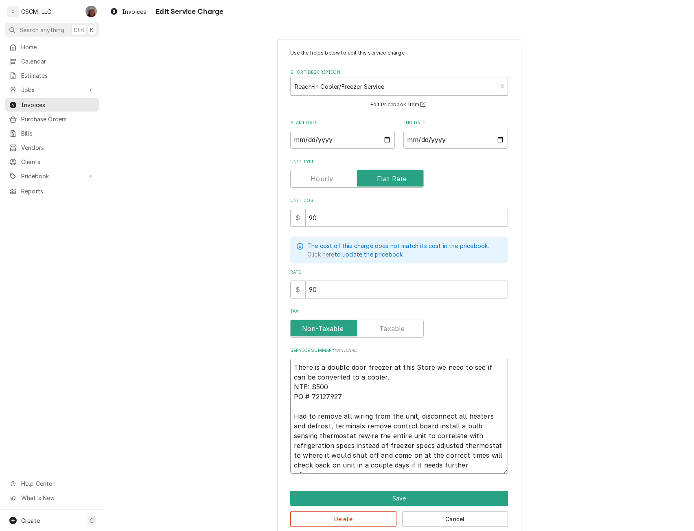
drag, startPoint x: 309, startPoint y: 387, endPoint x: 328, endPoint y: 389, distance: 18.8
click at [328, 389] on textarea "There is a double door freezer at this Store we need to see if can be converted…" at bounding box center [399, 416] width 218 height 115
paste textarea "1,358.45"
type textarea "x"
type textarea "There is a double door freezer at this Store we need to see if can be converted…"
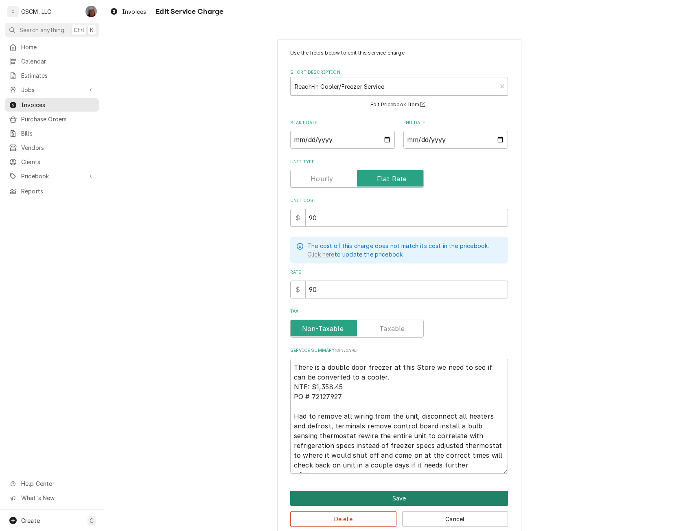
click at [408, 493] on button "Save" at bounding box center [399, 497] width 218 height 15
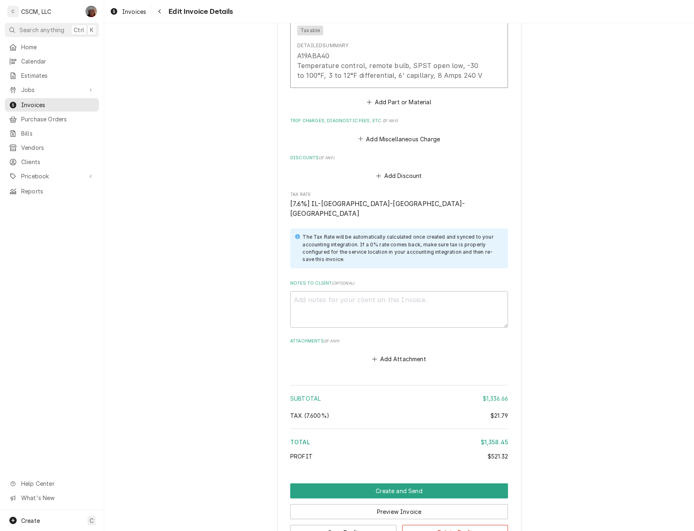
scroll to position [1598, 0]
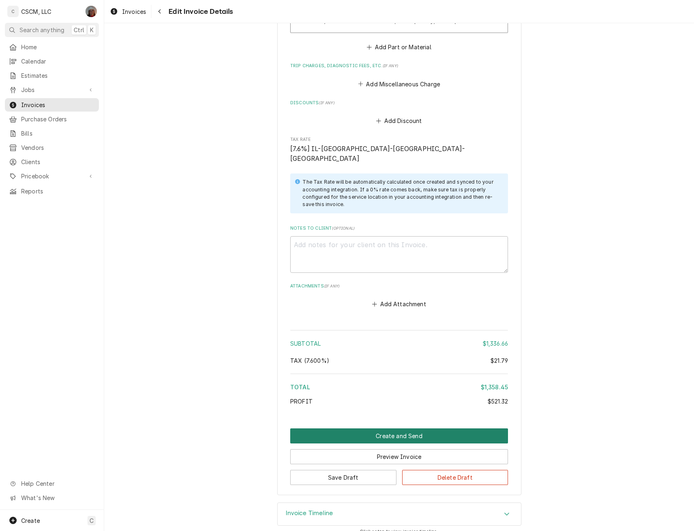
click at [370, 428] on button "Create and Send" at bounding box center [399, 435] width 218 height 15
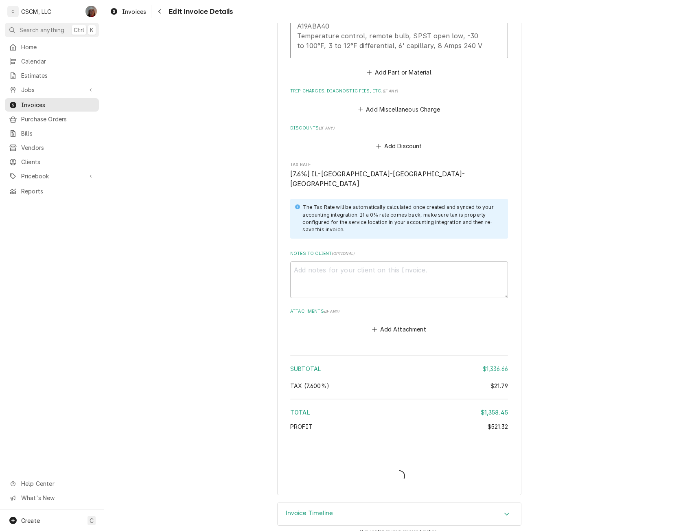
type textarea "x"
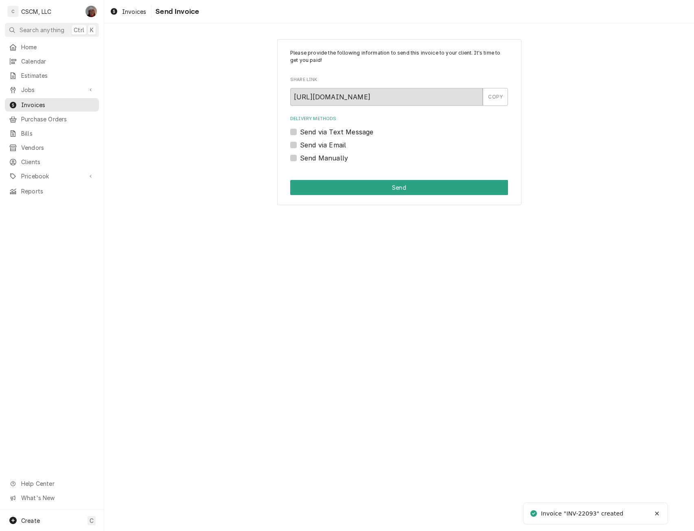
click at [300, 155] on label "Send Manually" at bounding box center [324, 158] width 48 height 10
click at [300, 155] on input "Send Manually" at bounding box center [409, 162] width 218 height 18
checkbox input "true"
click at [335, 184] on button "Send" at bounding box center [399, 187] width 218 height 15
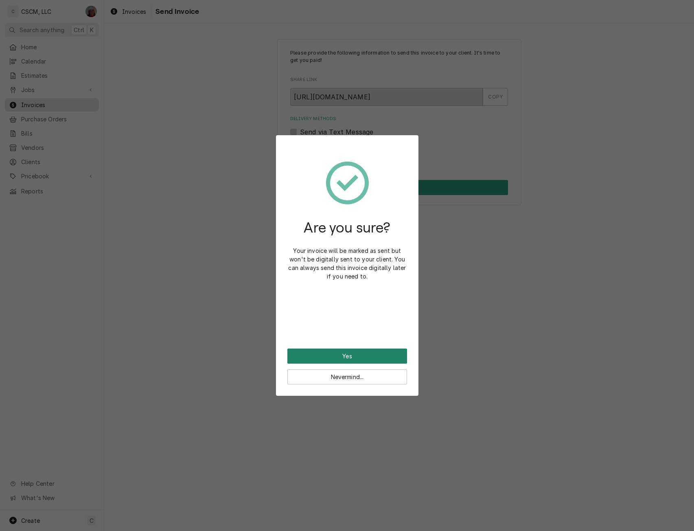
click at [380, 353] on button "Yes" at bounding box center [347, 355] width 120 height 15
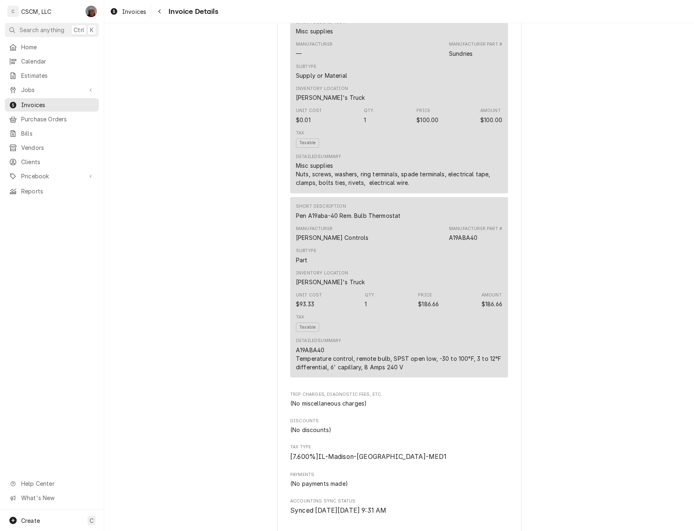
scroll to position [834, 0]
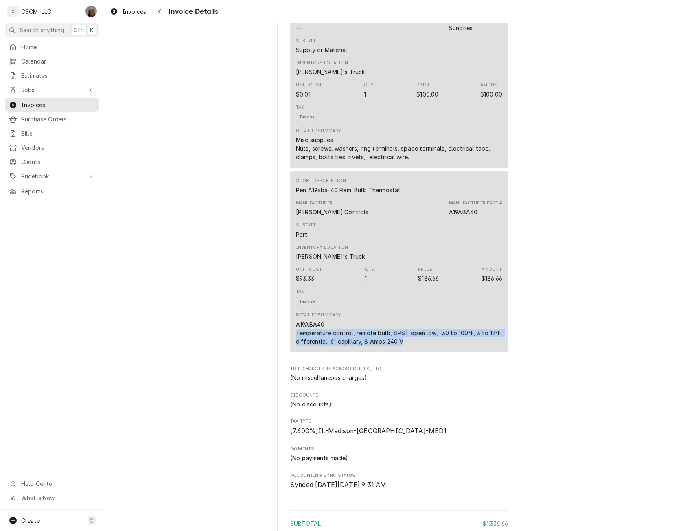
drag, startPoint x: 293, startPoint y: 361, endPoint x: 407, endPoint y: 369, distance: 114.6
click at [407, 345] on div "A19ABA40 Temperature control, remote bulb, SPST open low, -30 to 100°F, 3 to 12…" at bounding box center [399, 333] width 206 height 26
copy div "Temperature control, remote bulb, SPST open low, -30 to 100°F, 3 to 12°F differ…"
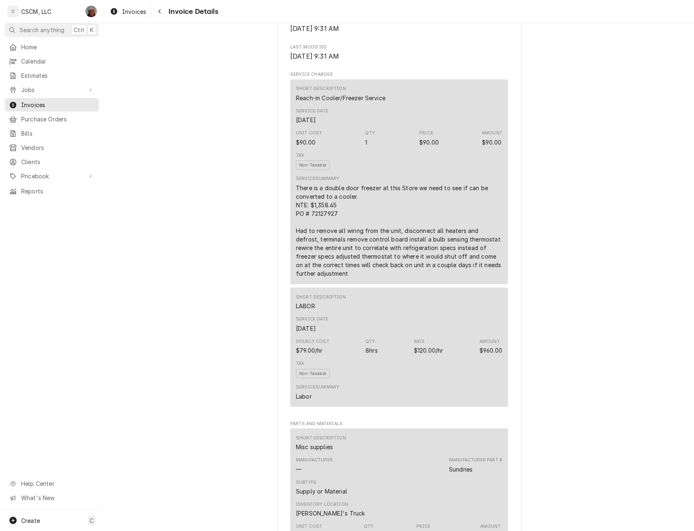
scroll to position [337, 0]
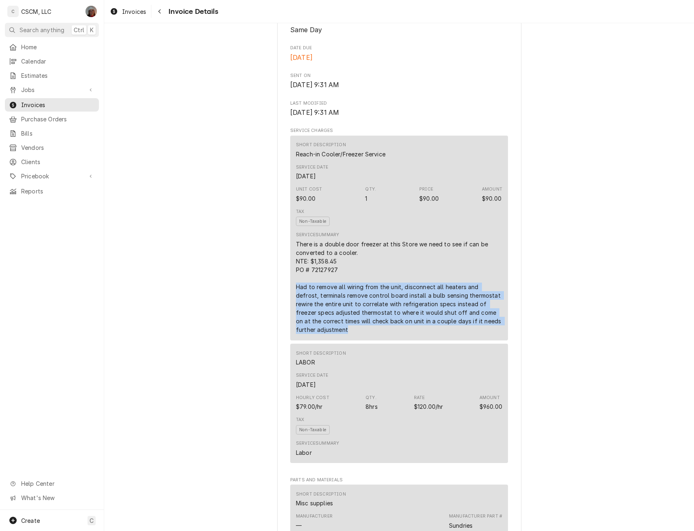
drag, startPoint x: 291, startPoint y: 313, endPoint x: 328, endPoint y: 361, distance: 60.7
click at [328, 340] on div "Short Description Reach-in Cooler/Freezer Service Service Date [DATE] Unit Cost…" at bounding box center [399, 238] width 218 height 205
copy div "Had to remove all wiring from the unit, disconnect all heaters and defrost, ter…"
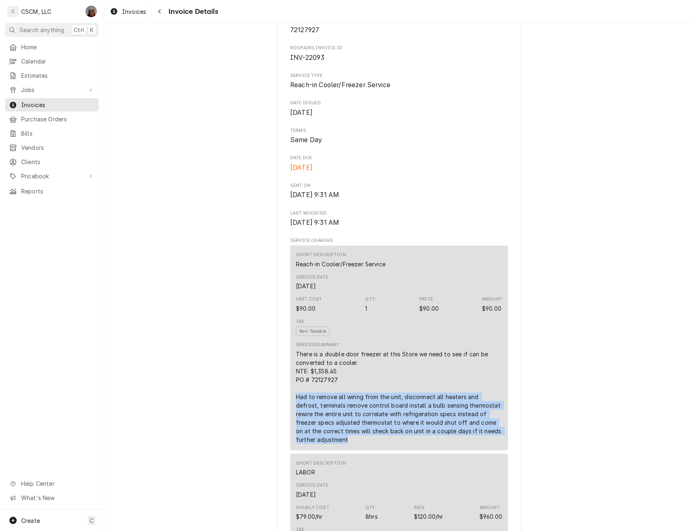
scroll to position [225, 0]
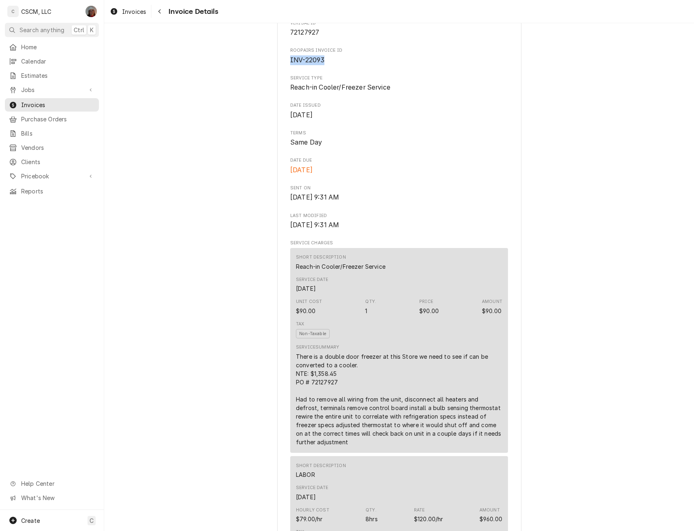
drag, startPoint x: 285, startPoint y: 86, endPoint x: 322, endPoint y: 88, distance: 37.5
copy span "INV-22093"
click at [31, 85] on span "Jobs" at bounding box center [51, 89] width 61 height 9
click at [33, 100] on span "Jobs" at bounding box center [58, 104] width 74 height 9
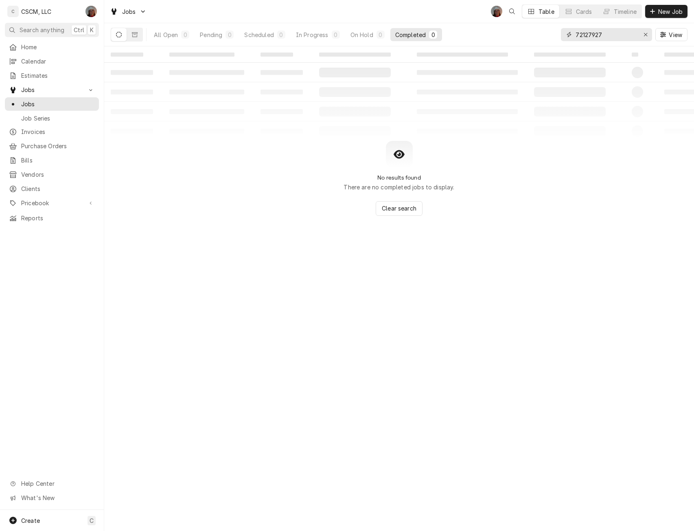
drag, startPoint x: 603, startPoint y: 37, endPoint x: 555, endPoint y: 30, distance: 47.7
click at [555, 30] on div "All Open 0 Pending 0 Scheduled 0 In Progress 0 On Hold 0 Completed 0 72127927 V…" at bounding box center [399, 34] width 577 height 23
paste input "41958"
type input "72141958"
click at [164, 36] on div "All Open" at bounding box center [166, 35] width 24 height 9
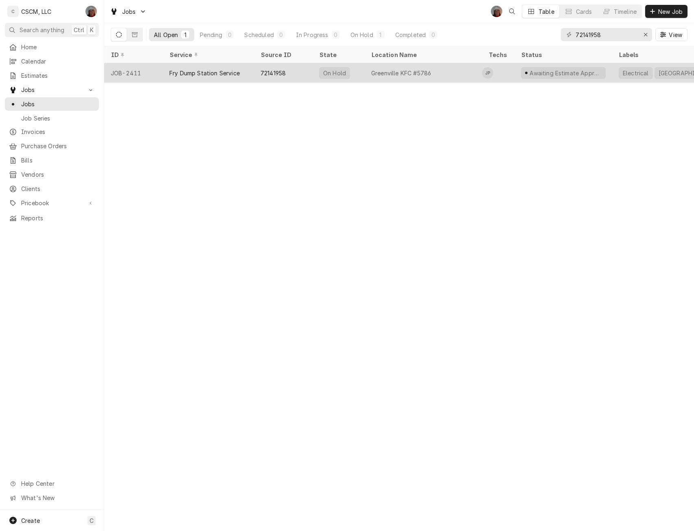
click at [147, 70] on div "JOB-2411" at bounding box center [133, 73] width 59 height 20
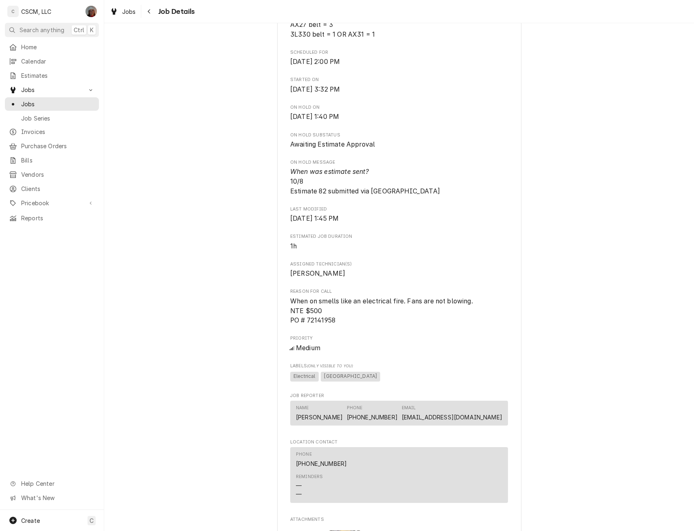
scroll to position [765, 0]
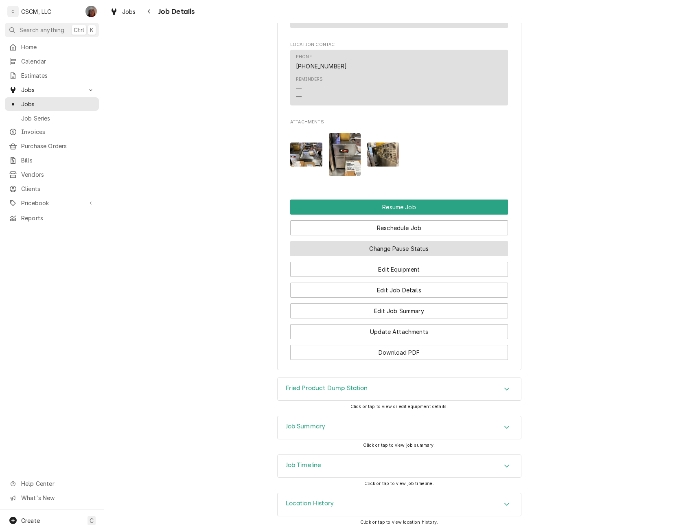
click at [395, 248] on button "Change Pause Status" at bounding box center [399, 248] width 218 height 15
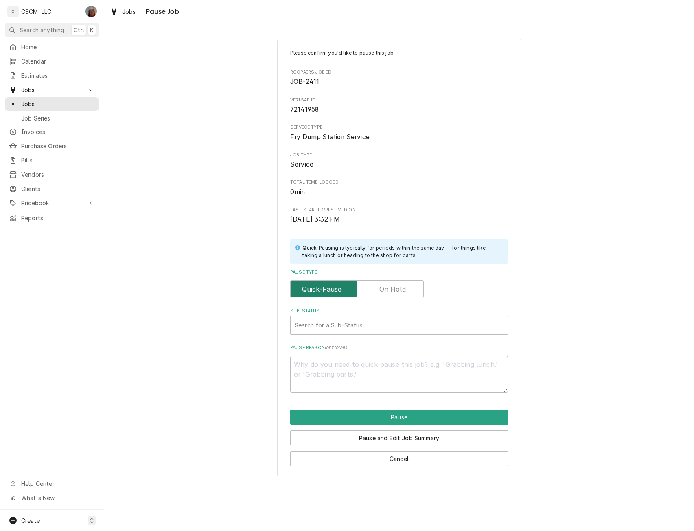
click at [386, 295] on input "Pause Type" at bounding box center [357, 289] width 126 height 18
checkbox input "true"
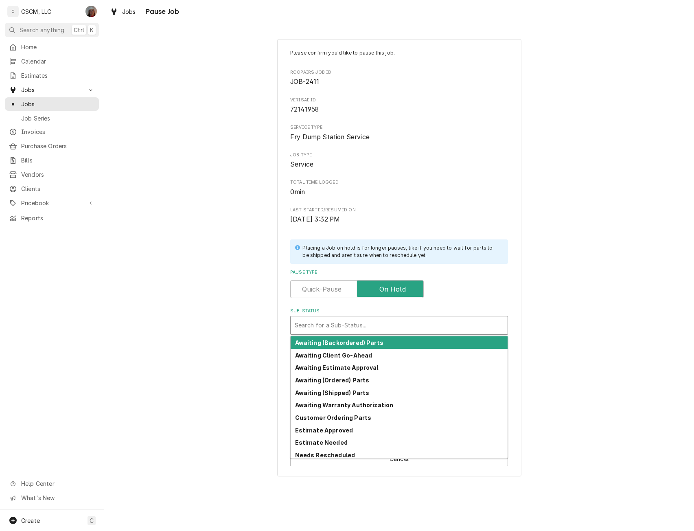
click at [325, 330] on div "Sub-Status" at bounding box center [399, 325] width 209 height 15
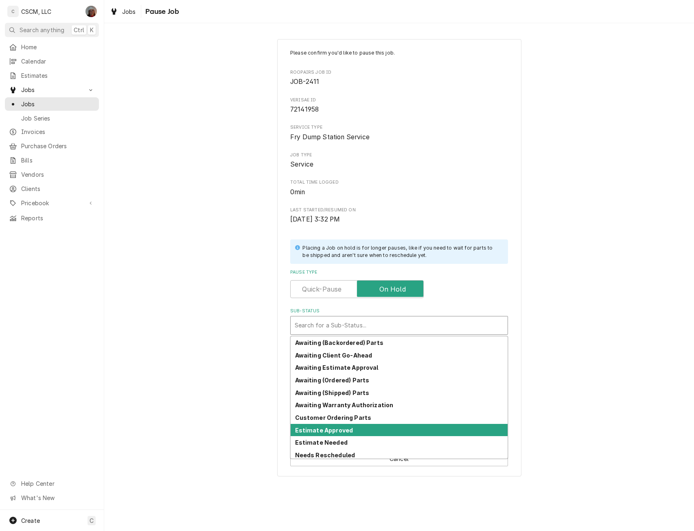
click at [332, 430] on strong "Estimate Approved" at bounding box center [324, 429] width 58 height 7
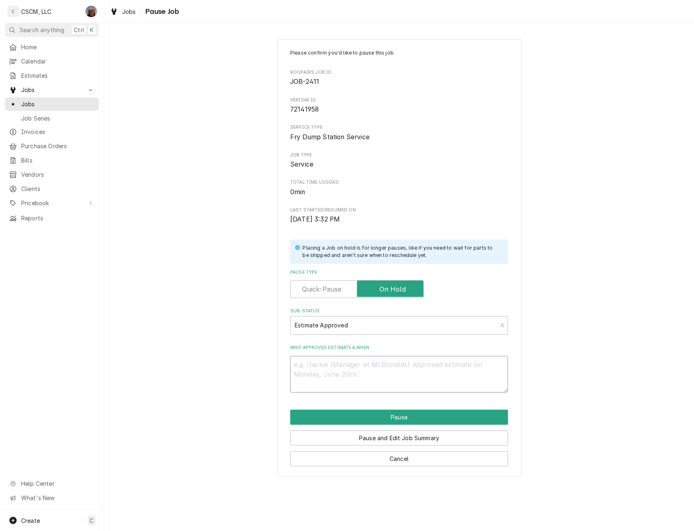
click at [316, 373] on textarea "Who approved estimate & when" at bounding box center [399, 374] width 218 height 37
type textarea "x"
type textarea "1"
type textarea "x"
type textarea "10"
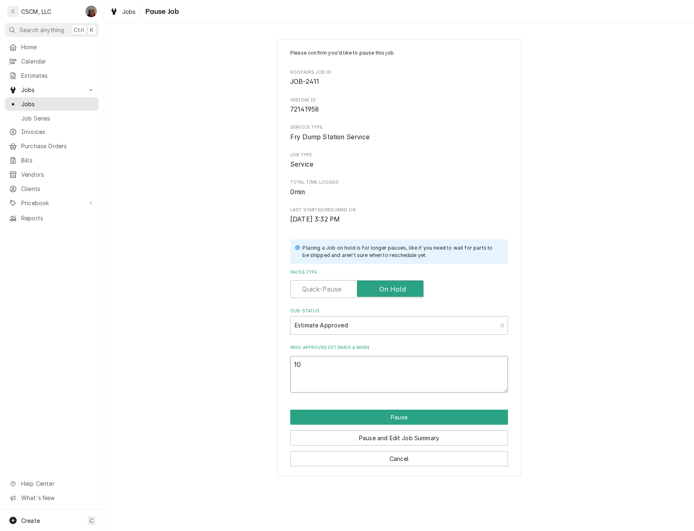
type textarea "x"
type textarea "10/"
type textarea "x"
type textarea "10/1"
type textarea "x"
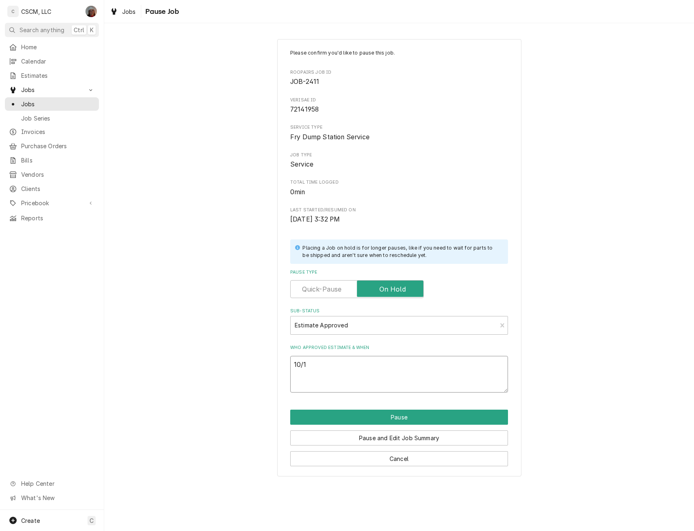
type textarea "10/15"
type textarea "x"
type textarea "10/15"
paste textarea "Comments: approve Not To Exceed (NTE): $2,510.76"
type textarea "x"
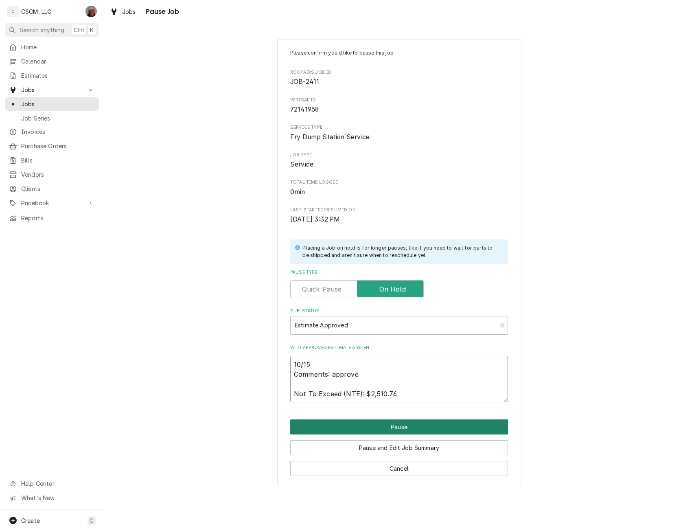
type textarea "10/15 Comments: approve Not To Exceed (NTE): $2,510.76"
click at [397, 425] on button "Pause" at bounding box center [399, 426] width 218 height 15
type textarea "x"
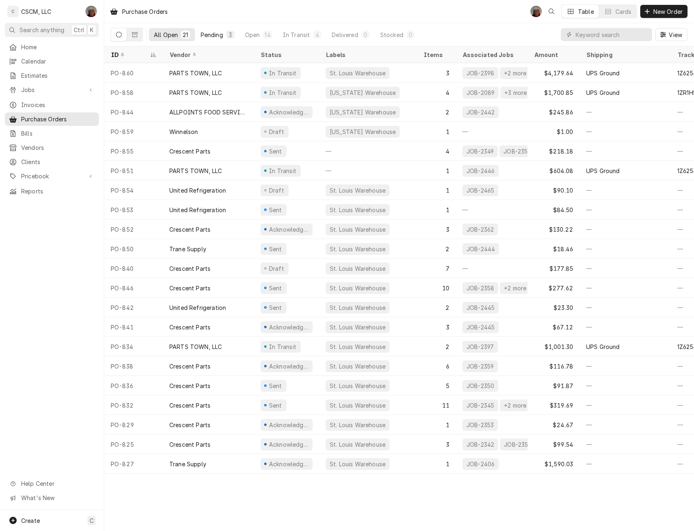
click at [210, 31] on div "Pending" at bounding box center [212, 35] width 22 height 9
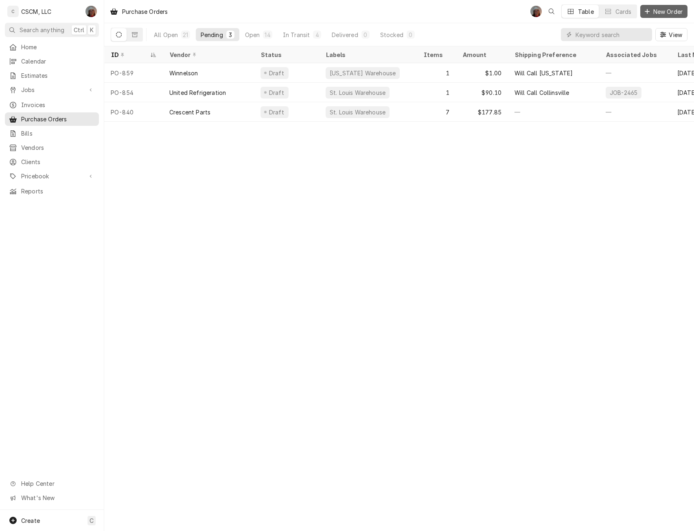
click at [664, 9] on span "New Order" at bounding box center [668, 11] width 33 height 9
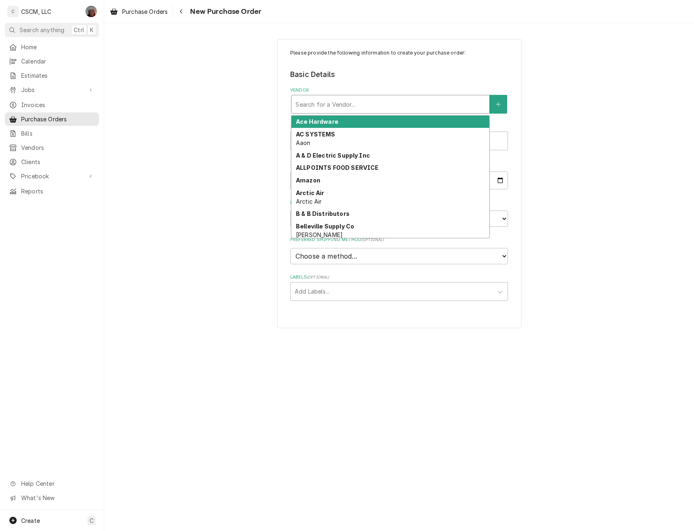
click at [324, 102] on div "Vendor" at bounding box center [390, 104] width 190 height 15
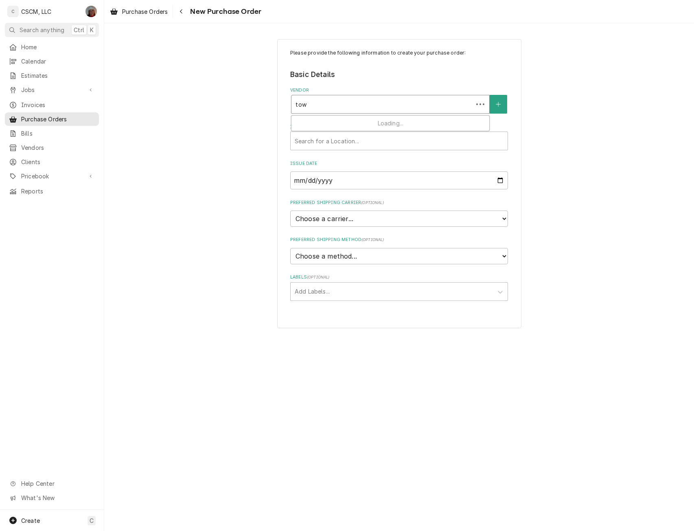
type input "town"
click at [318, 119] on strong "PARTS TOWN, LLC" at bounding box center [323, 121] width 55 height 7
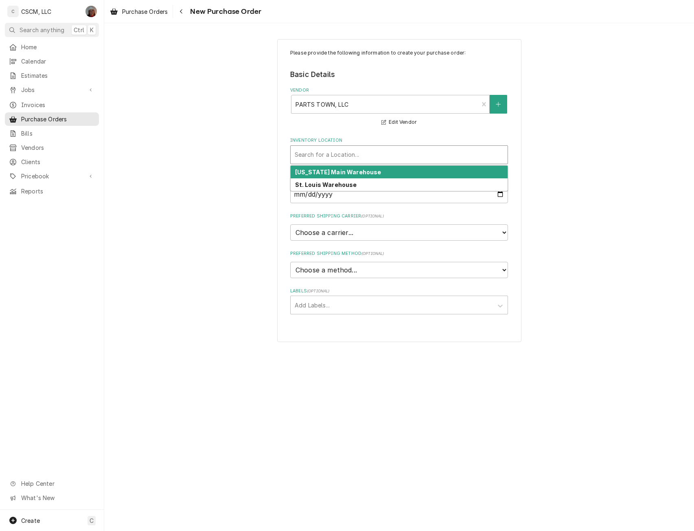
click at [324, 155] on div "Inventory Location" at bounding box center [399, 154] width 209 height 15
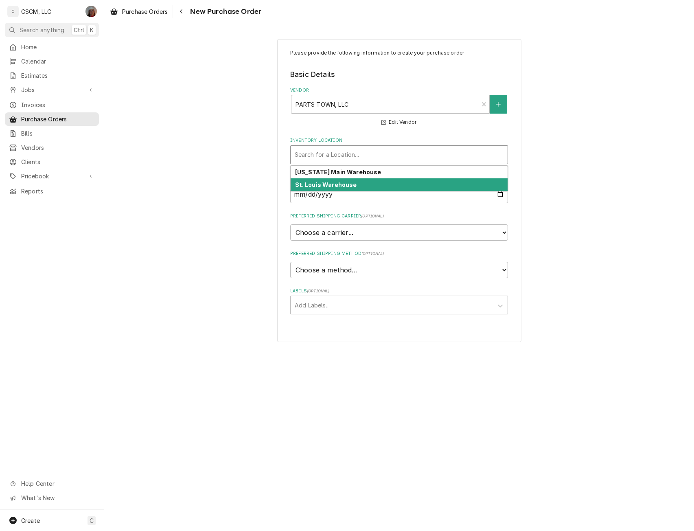
click at [316, 181] on strong "St. Louis Warehouse" at bounding box center [326, 184] width 62 height 7
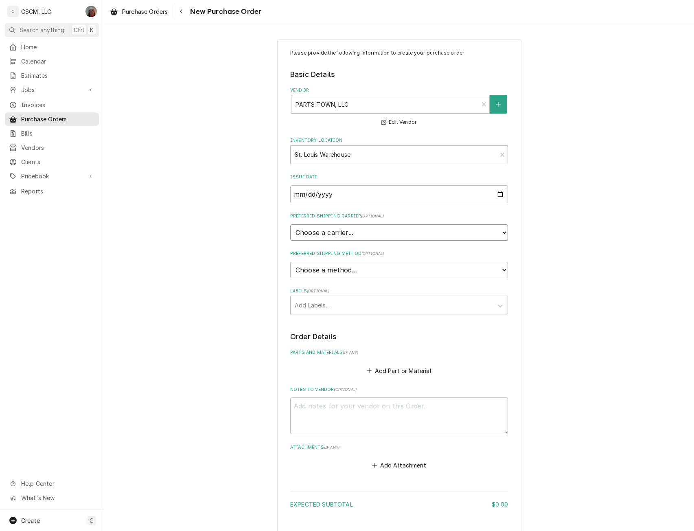
click at [317, 227] on select "Choose a carrier... U.S. Postal Service [DOMAIN_NAME] FedEx UPS DHL Express DHL…" at bounding box center [399, 232] width 218 height 16
select select "4"
click at [290, 224] on select "Choose a carrier... U.S. Postal Service Stamps.com FedEx UPS DHL Express DHL EC…" at bounding box center [399, 232] width 218 height 16
type textarea "x"
click at [310, 271] on select "Choose a method... Ground Next Day Early AM Next Day Air 2 Day Air Other" at bounding box center [399, 270] width 218 height 16
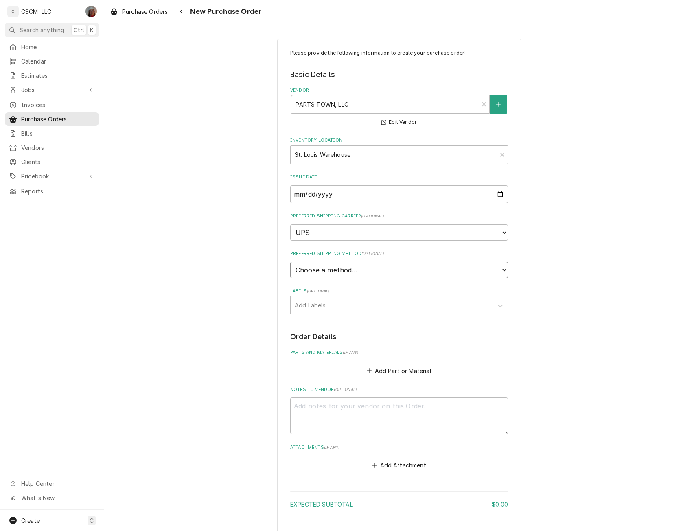
select select "1"
click at [290, 262] on select "Choose a method... Ground Next Day Early AM Next Day Air 2 Day Air Other" at bounding box center [399, 270] width 218 height 16
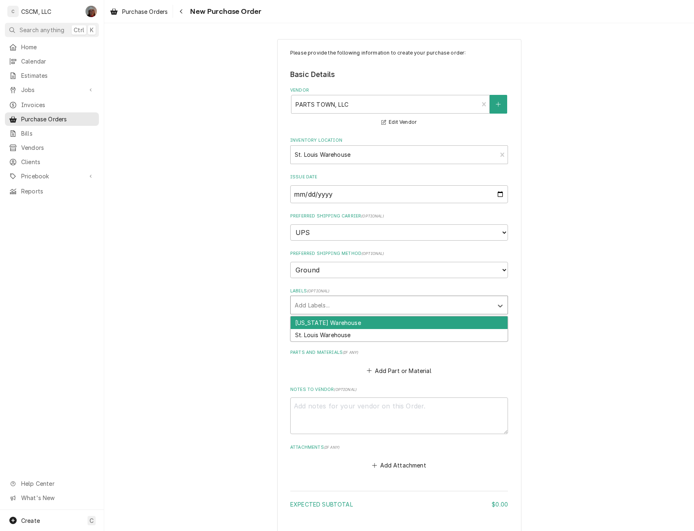
click at [309, 301] on div "Labels" at bounding box center [392, 304] width 194 height 15
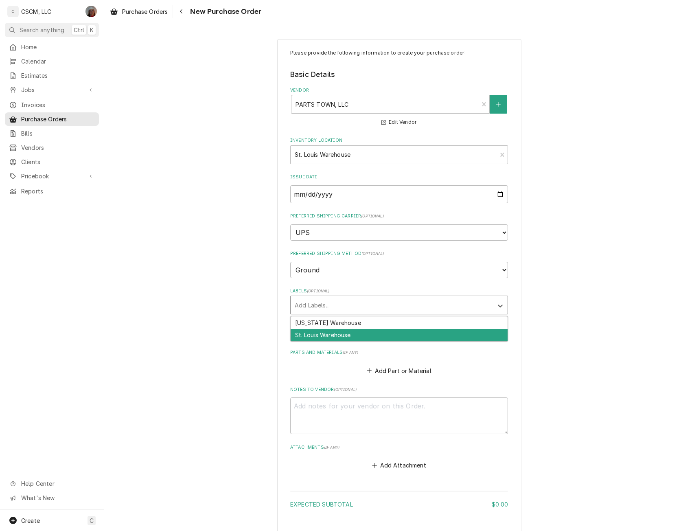
click at [315, 330] on div "St. Louis Warehouse" at bounding box center [399, 335] width 217 height 13
type textarea "x"
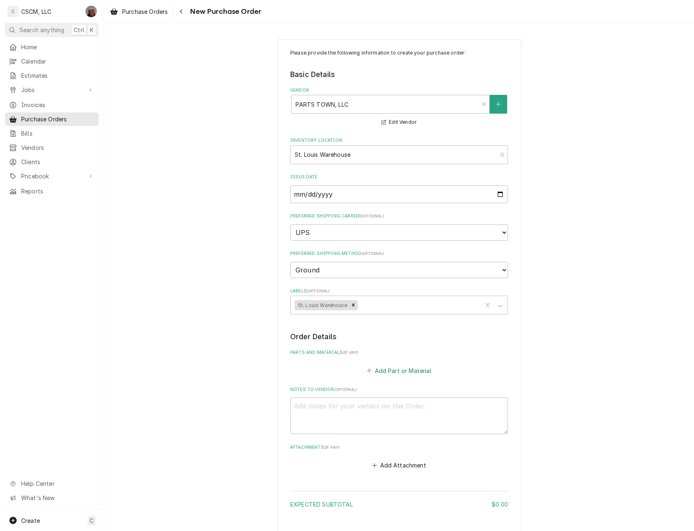
click at [387, 373] on button "Add Part or Material" at bounding box center [398, 370] width 67 height 11
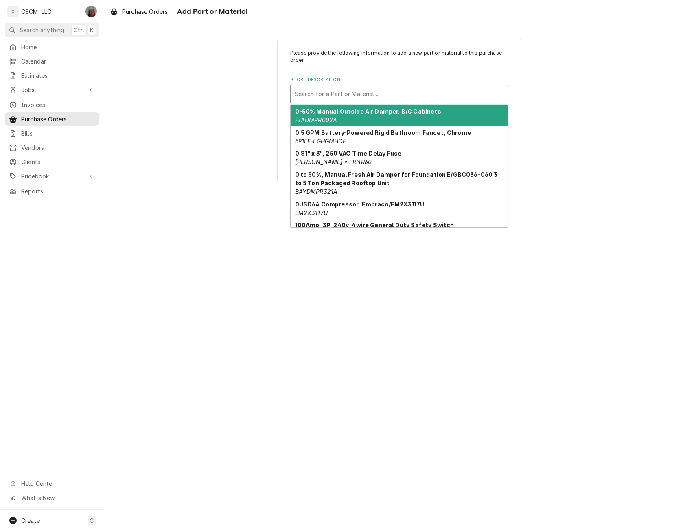
click at [341, 97] on div "Short Description" at bounding box center [399, 94] width 209 height 15
paste input "18614-0363"
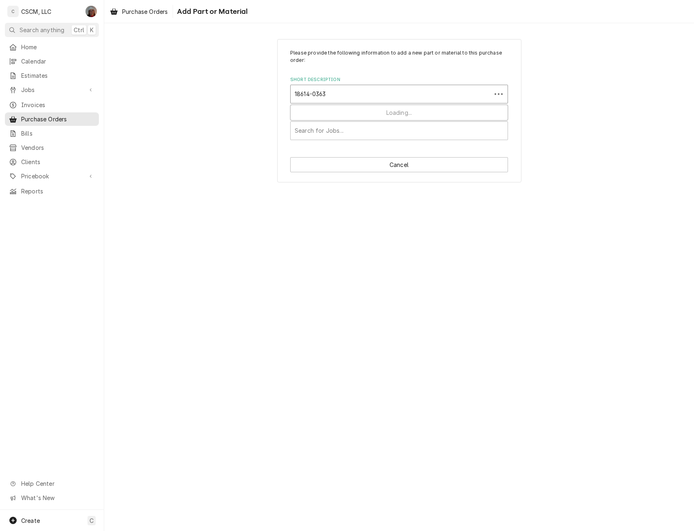
type input "18614-0363"
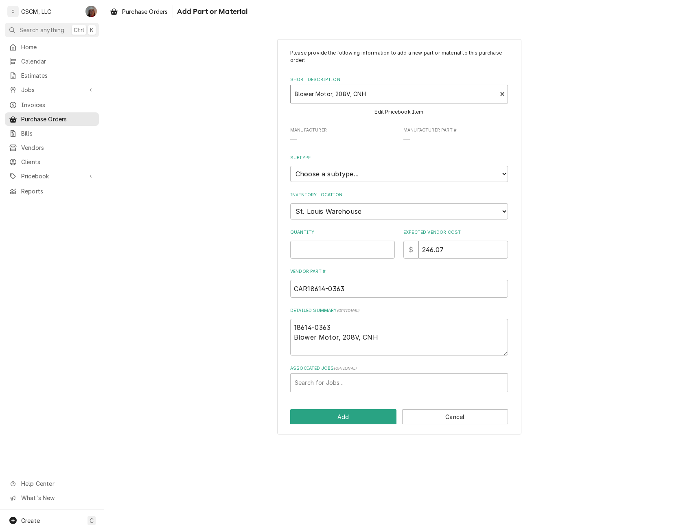
type textarea "x"
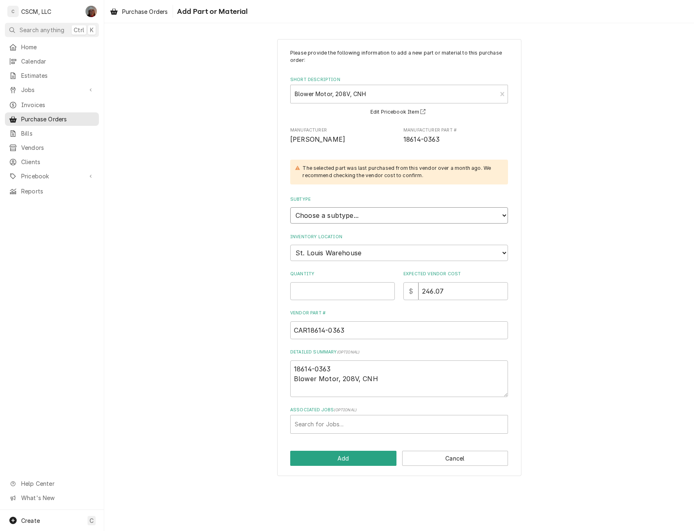
click at [341, 212] on select "Choose a subtype... Equipment Part Refrigerant Supply or Material Tool" at bounding box center [399, 215] width 218 height 16
select select "148"
click at [290, 207] on select "Choose a subtype... Equipment Part Refrigerant Supply or Material Tool" at bounding box center [399, 215] width 218 height 16
type textarea "x"
click at [367, 256] on select "Choose a location... Chris's Truck Colorado Main Warehouse Izaia's Truck Jimmy'…" at bounding box center [399, 253] width 218 height 16
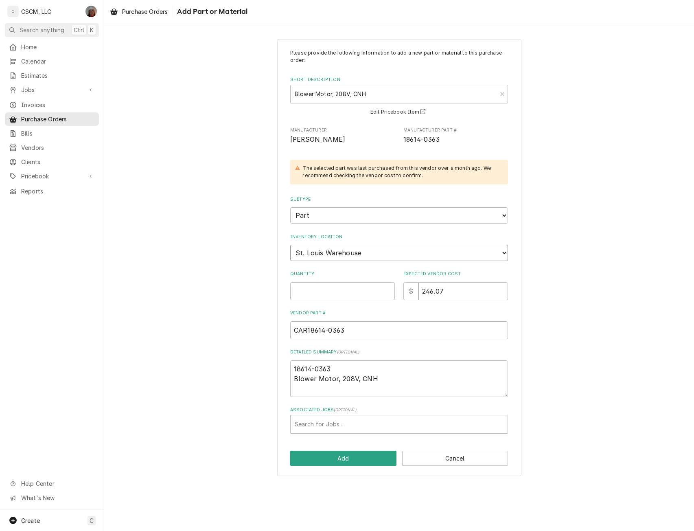
select select "425"
click at [290, 245] on select "Choose a location... Chris's Truck Colorado Main Warehouse Izaia's Truck Jimmy'…" at bounding box center [399, 253] width 218 height 16
click at [319, 291] on input "Quantity" at bounding box center [342, 291] width 105 height 18
type textarea "x"
type input "4"
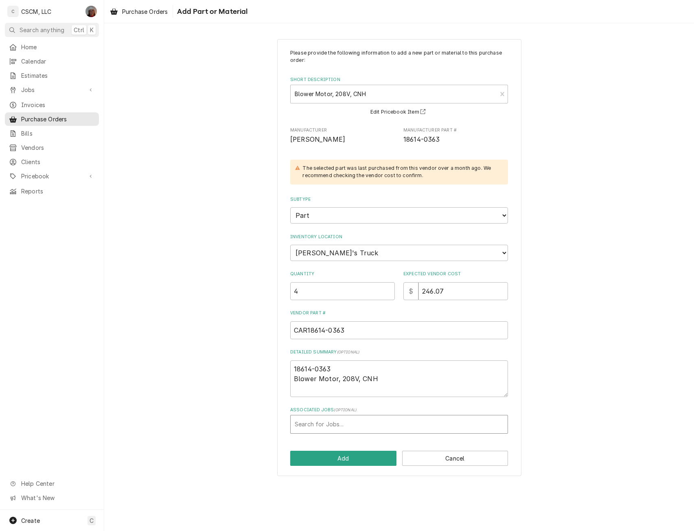
click at [334, 422] on div "Associated Jobs" at bounding box center [399, 424] width 209 height 15
type input "-2411"
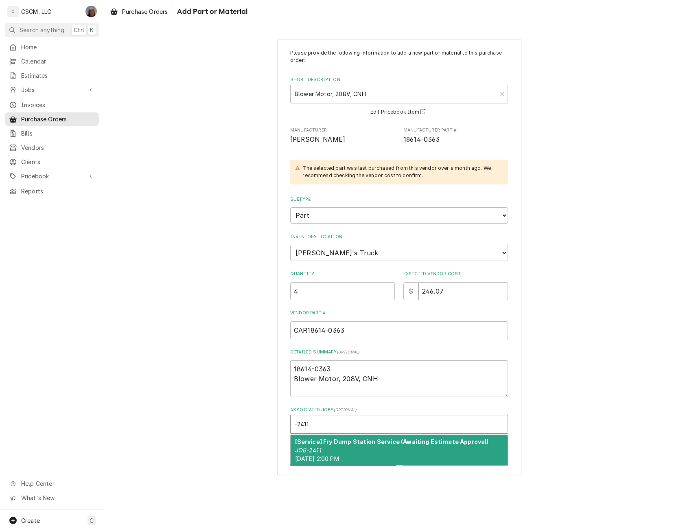
type textarea "x"
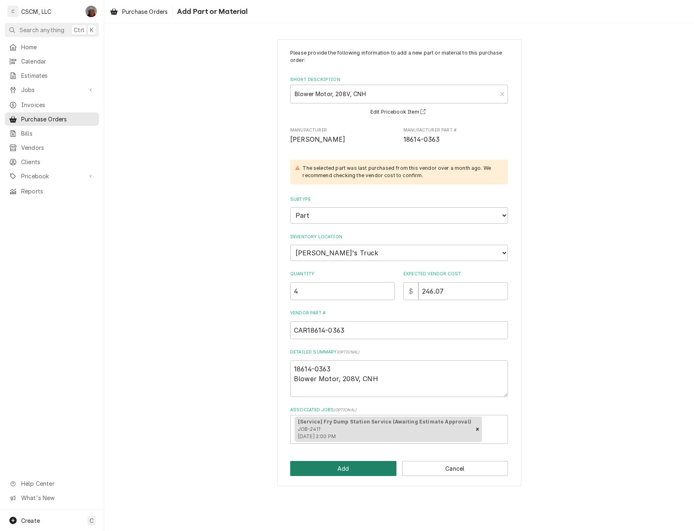
click at [309, 471] on button "Add" at bounding box center [343, 468] width 106 height 15
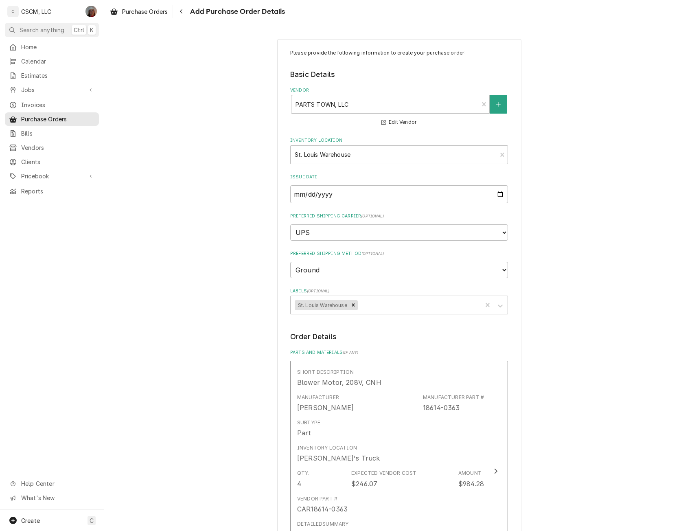
type textarea "x"
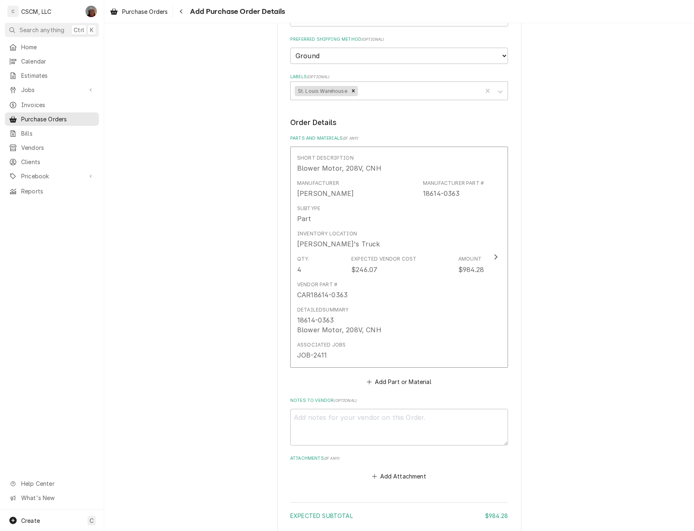
scroll to position [261, 0]
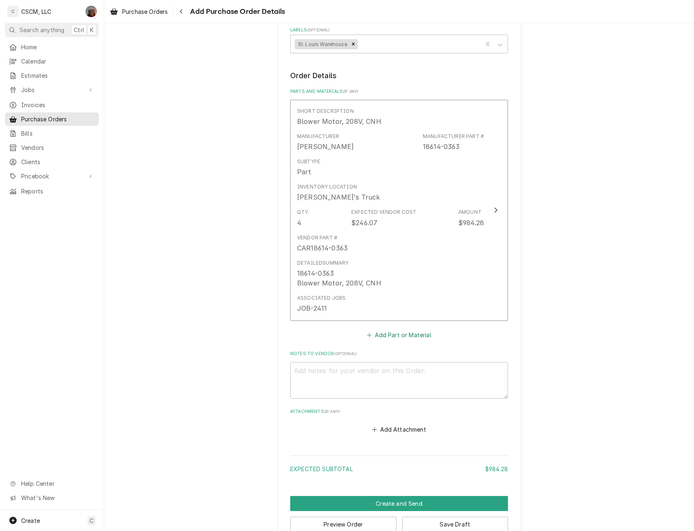
click at [389, 334] on button "Add Part or Material" at bounding box center [398, 334] width 67 height 11
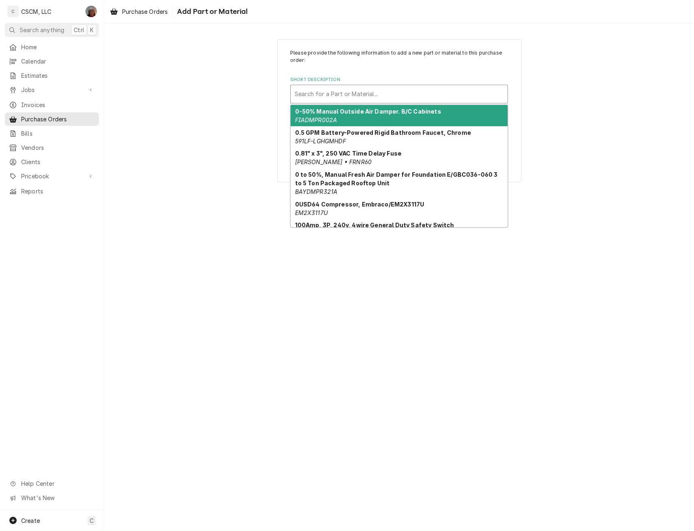
click at [339, 90] on div "Short Description" at bounding box center [399, 94] width 209 height 15
paste input "18614-0365"
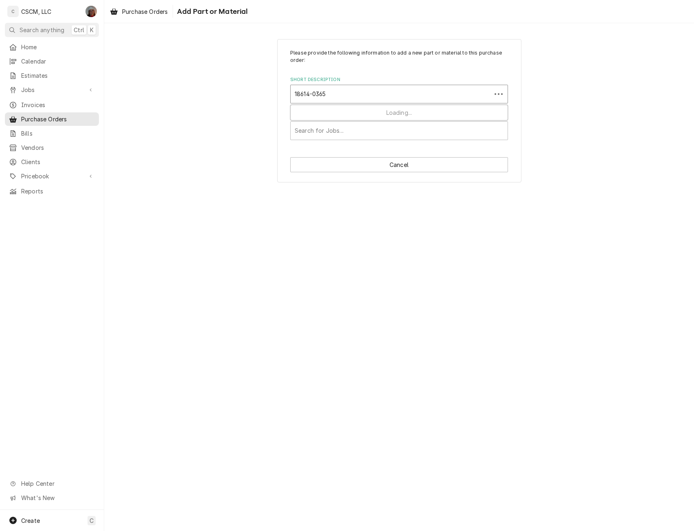
type input "18614-0365"
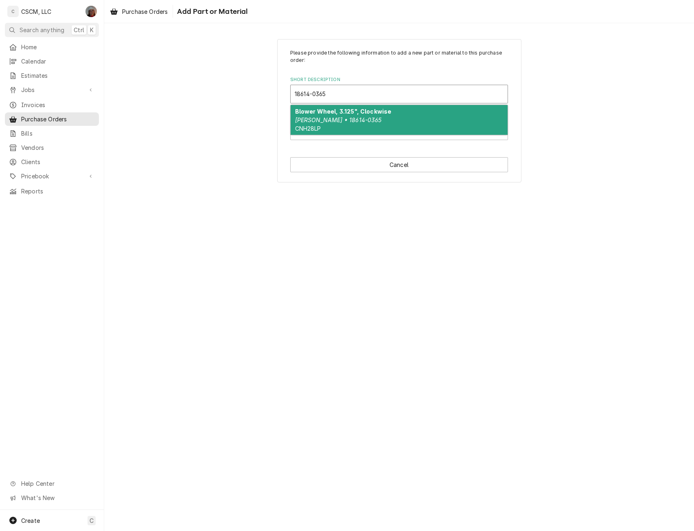
click at [322, 126] on div "Blower Wheel, 3.125", Clockwise Carter-Hoffmann • 18614-0365 CNH28LP" at bounding box center [399, 120] width 217 height 30
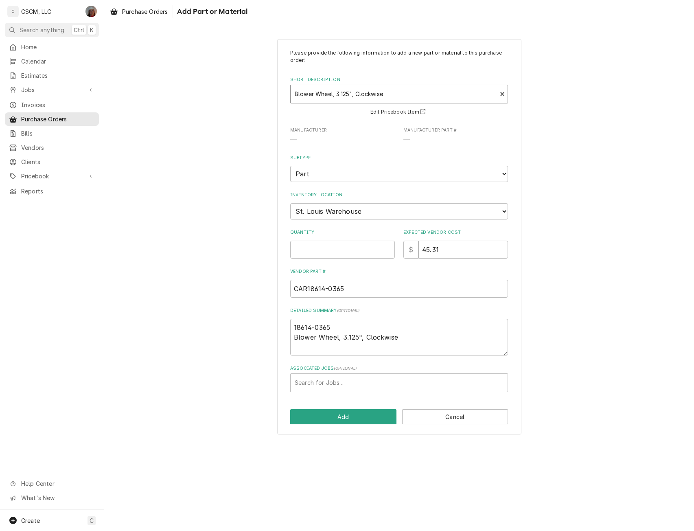
type textarea "x"
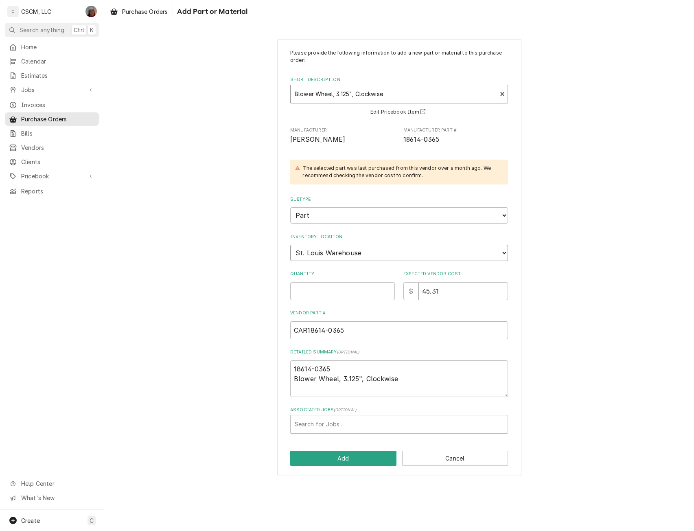
click at [312, 249] on select "Choose a location... Chris's Truck Colorado Main Warehouse Izaia's Truck Jimmy'…" at bounding box center [399, 253] width 218 height 16
select select "425"
click at [290, 245] on select "Choose a location... Chris's Truck Colorado Main Warehouse Izaia's Truck Jimmy'…" at bounding box center [399, 253] width 218 height 16
type textarea "x"
click at [303, 293] on input "Quantity" at bounding box center [342, 291] width 105 height 18
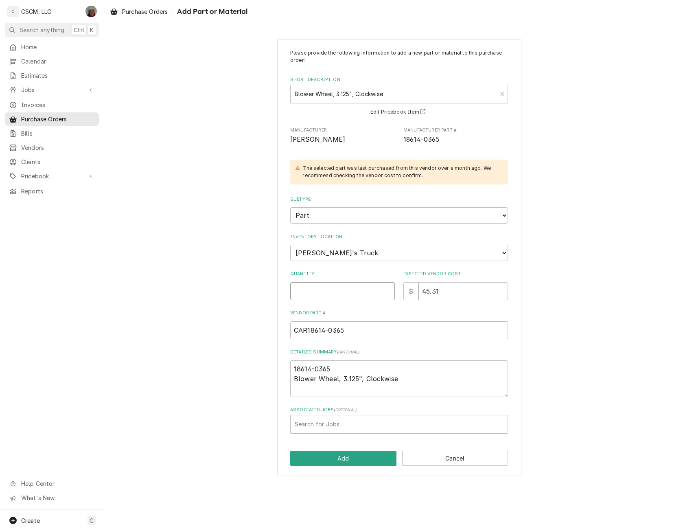
type input "4"
type textarea "x"
type input "4"
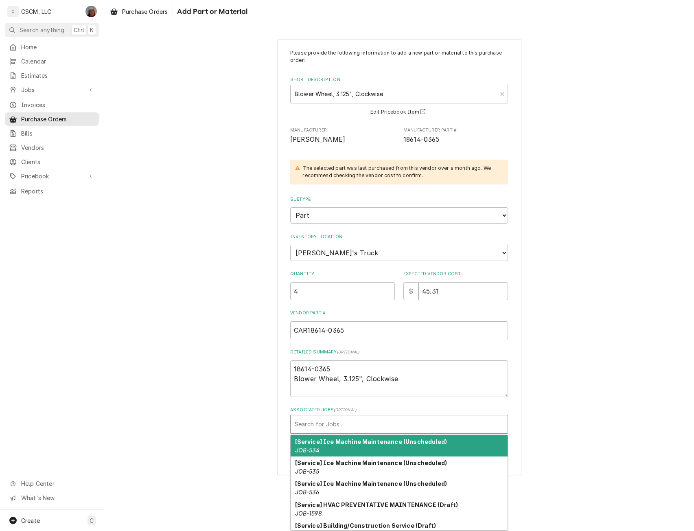
click at [316, 423] on div "Associated Jobs" at bounding box center [399, 424] width 209 height 15
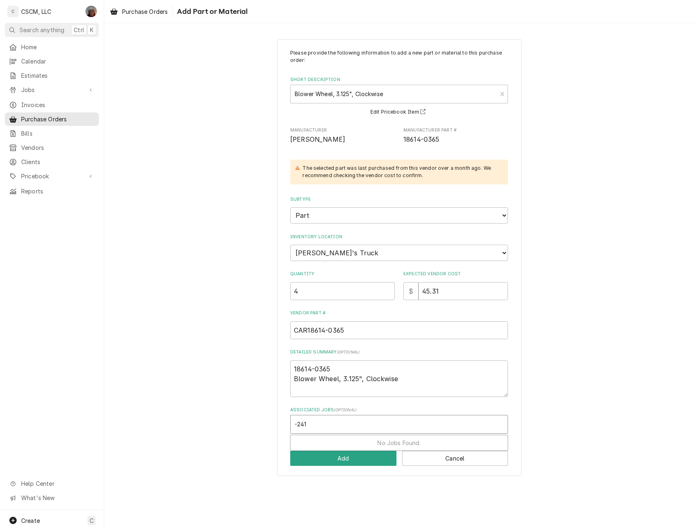
type input "-2411"
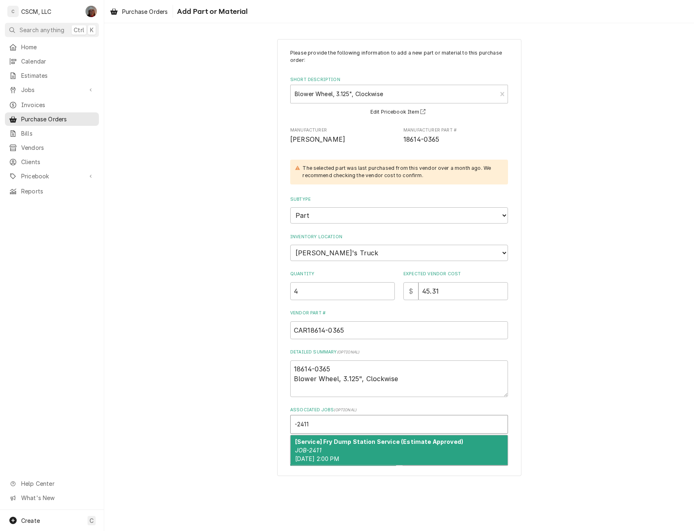
type textarea "x"
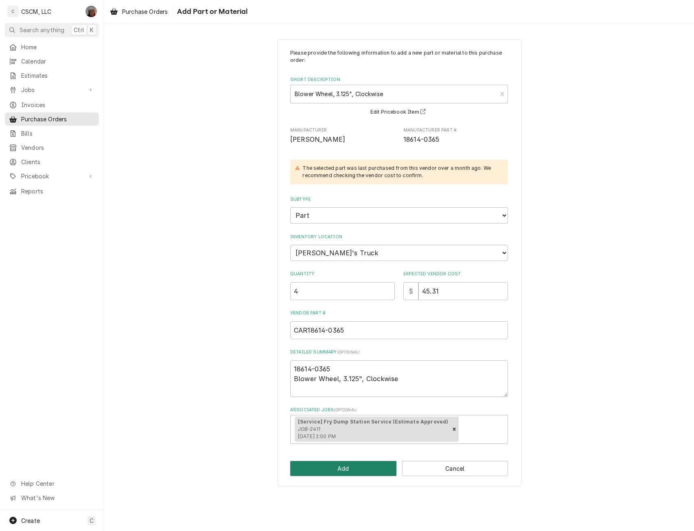
click at [335, 466] on button "Add" at bounding box center [343, 468] width 106 height 15
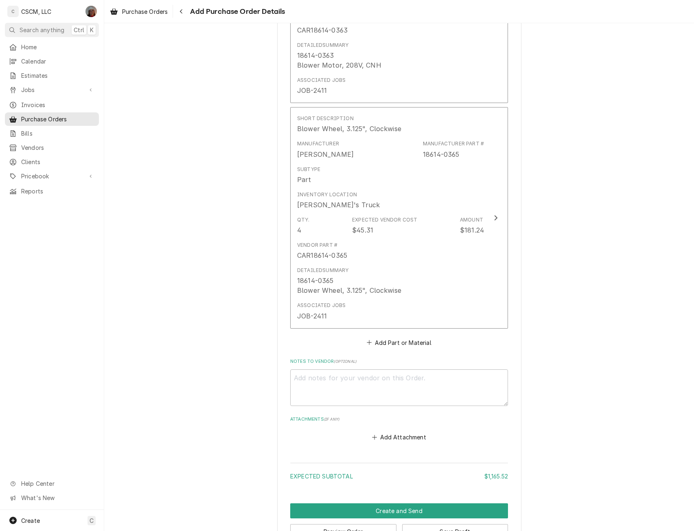
scroll to position [504, 0]
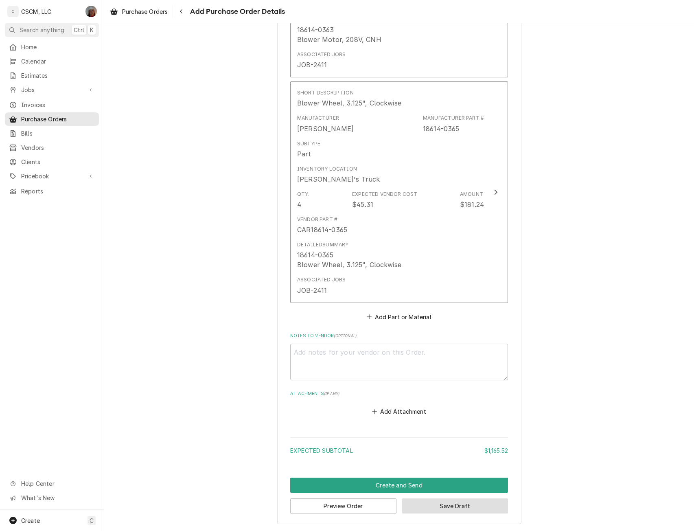
click at [452, 501] on button "Save Draft" at bounding box center [455, 505] width 106 height 15
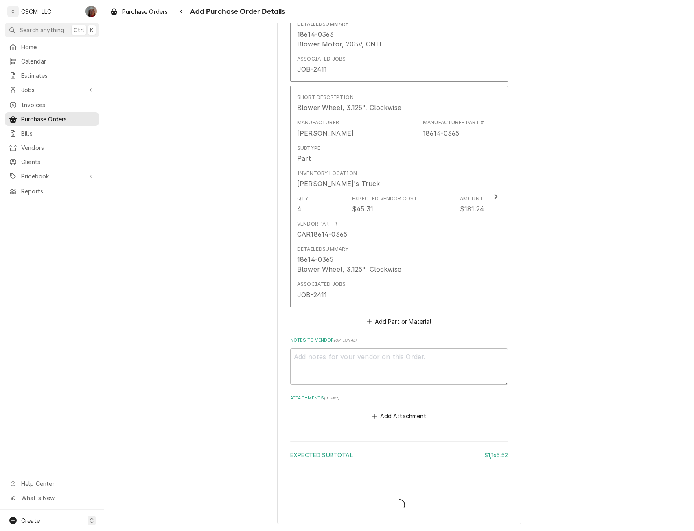
type textarea "x"
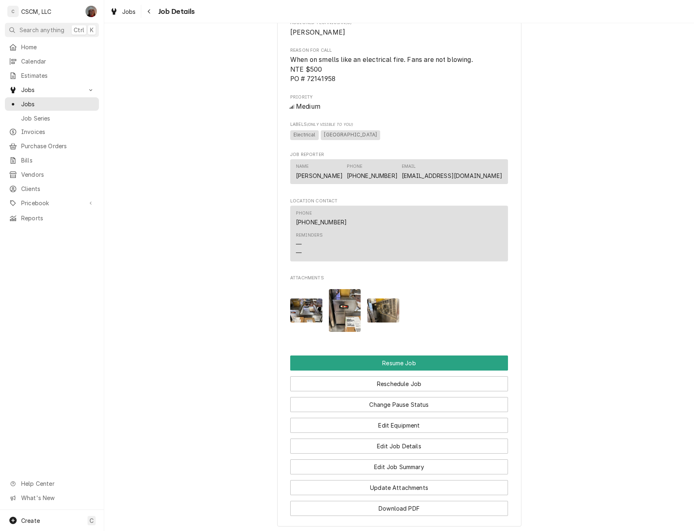
scroll to position [664, 0]
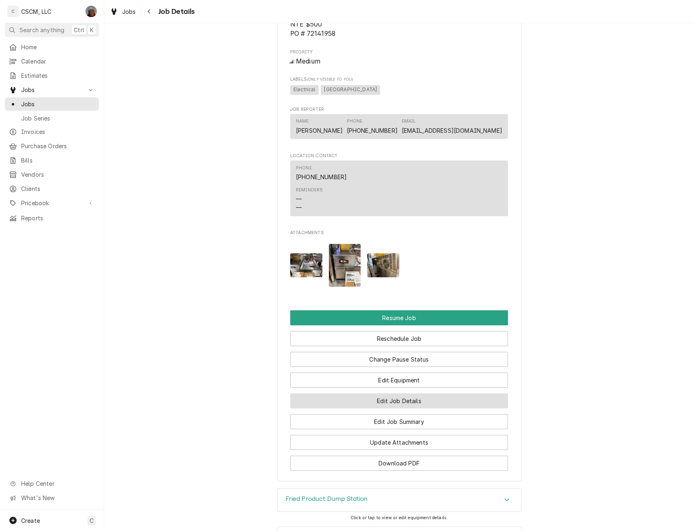
click at [415, 408] on button "Edit Job Details" at bounding box center [399, 400] width 218 height 15
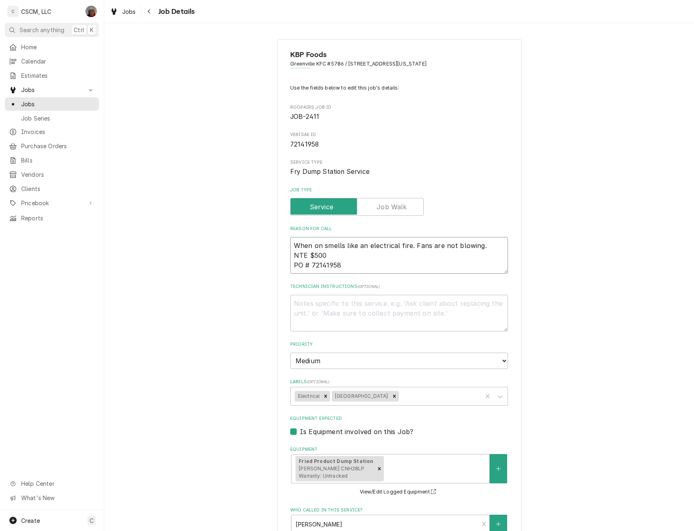
drag, startPoint x: 306, startPoint y: 256, endPoint x: 332, endPoint y: 257, distance: 25.6
click at [332, 257] on textarea "When on smells like an electrical fire. Fans are not blowing. NTE $500 PO # 721…" at bounding box center [399, 255] width 218 height 37
paste textarea "2,510.76"
type textarea "x"
type textarea "When on smells like an electrical fire. Fans are not blowing. NTE $2,510.76 PO …"
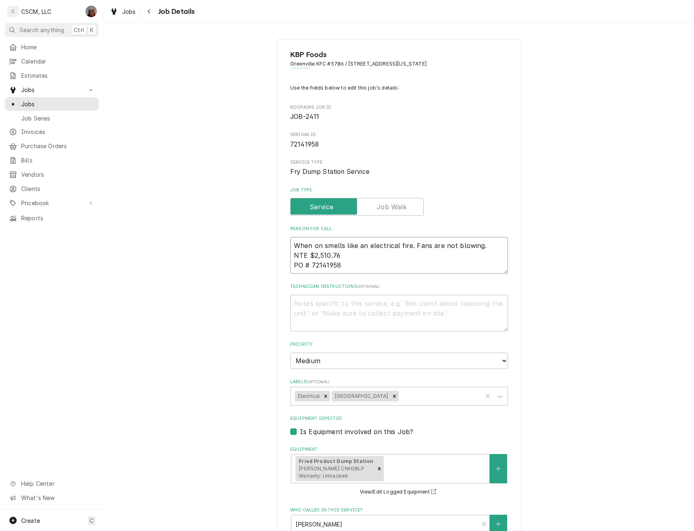
type textarea "x"
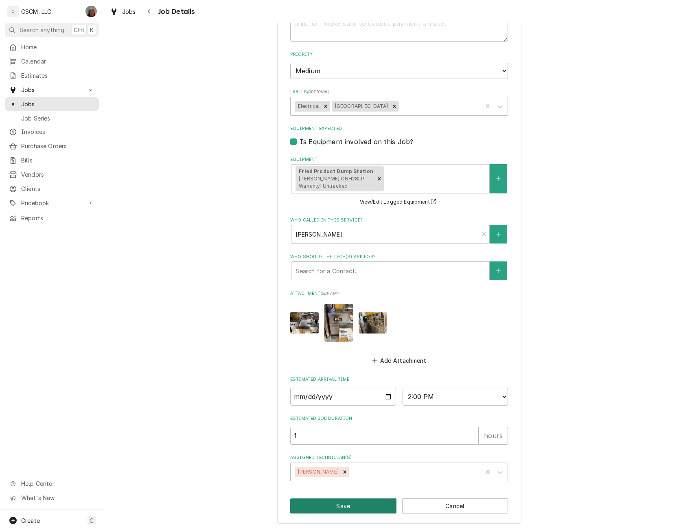
type textarea "When on smells like an electrical fire. Fans are not blowing. NTE $2,510.76 PO …"
click at [356, 505] on button "Save" at bounding box center [343, 505] width 106 height 15
type textarea "x"
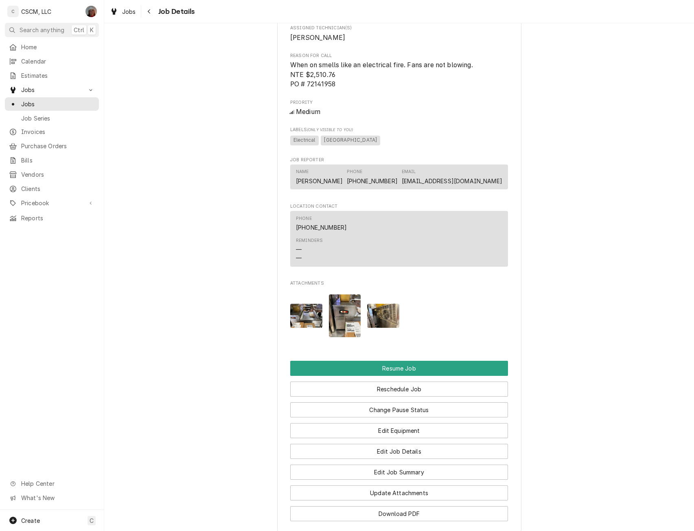
scroll to position [642, 0]
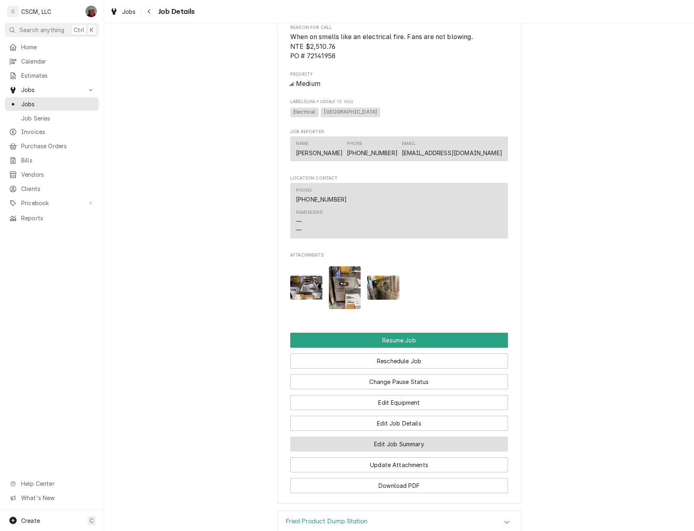
click at [408, 451] on button "Edit Job Summary" at bounding box center [399, 443] width 218 height 15
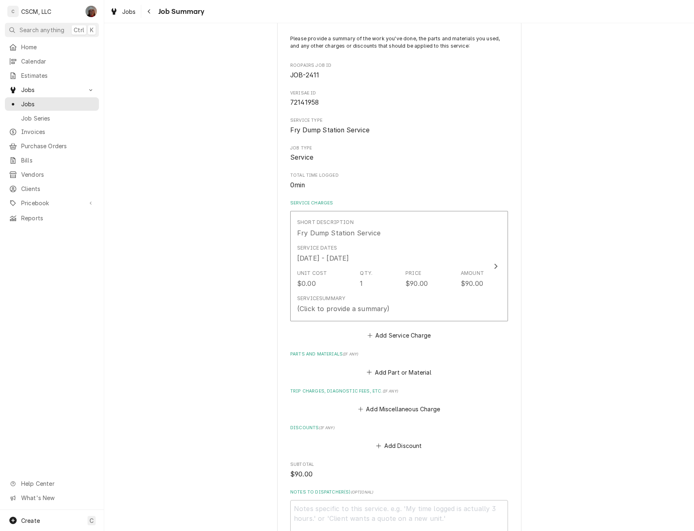
scroll to position [268, 0]
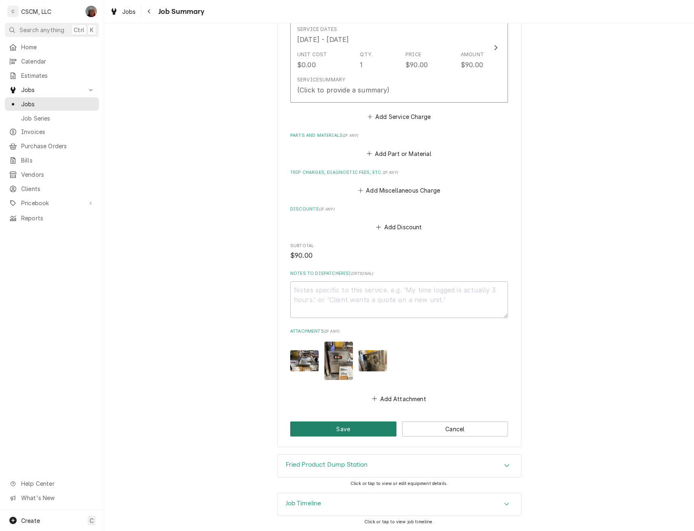
click at [326, 432] on button "Save" at bounding box center [343, 428] width 106 height 15
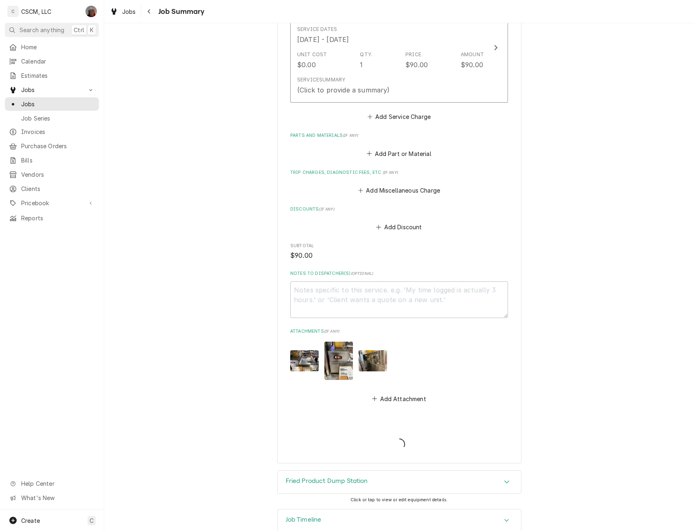
type textarea "x"
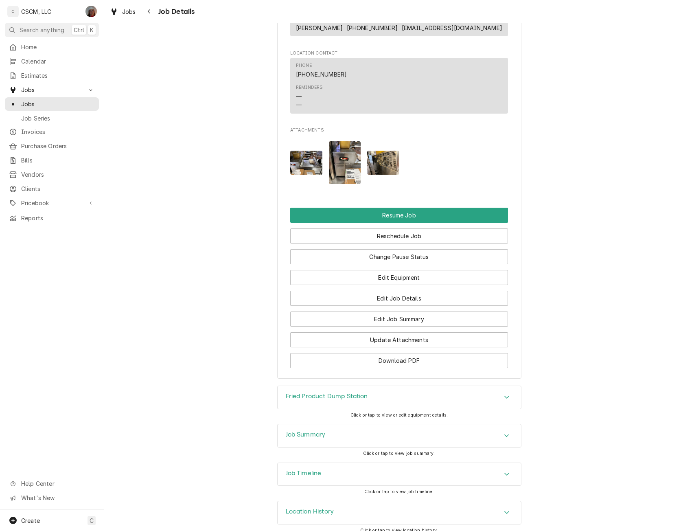
scroll to position [848, 0]
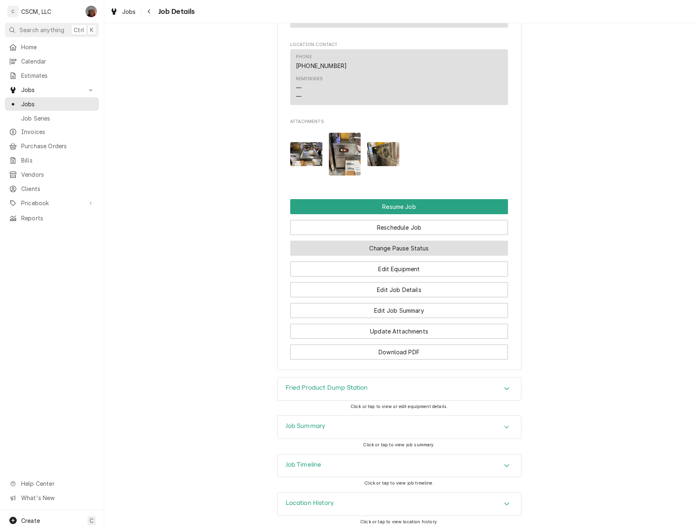
click at [411, 249] on button "Change Pause Status" at bounding box center [399, 248] width 218 height 15
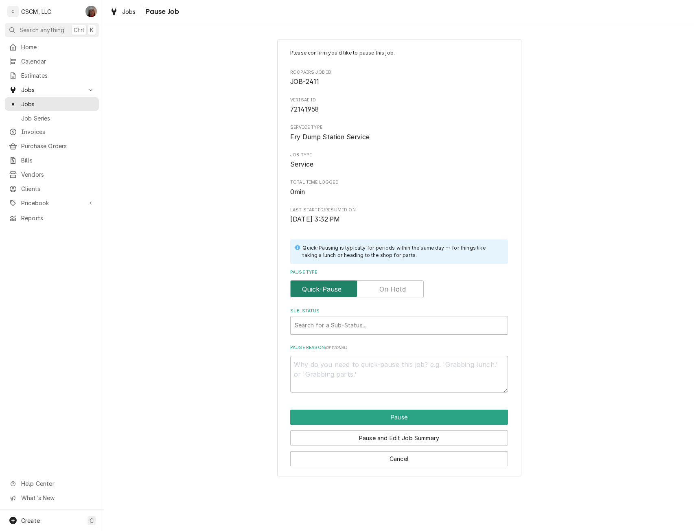
click at [394, 294] on input "Pause Type" at bounding box center [357, 289] width 126 height 18
checkbox input "true"
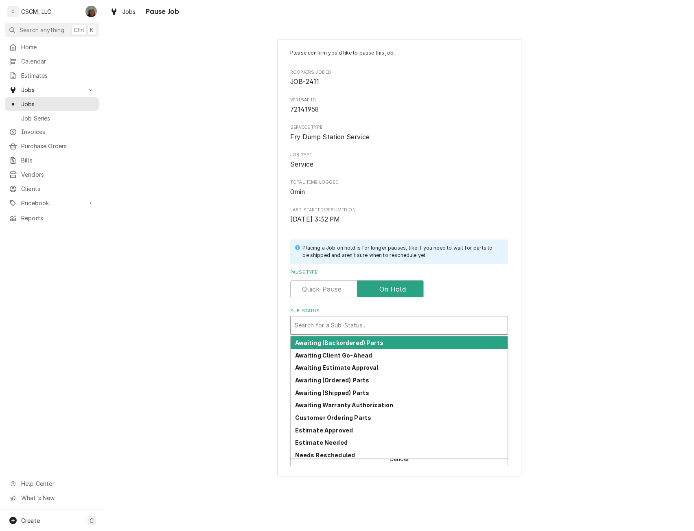
click at [306, 330] on div "Sub-Status" at bounding box center [399, 325] width 209 height 15
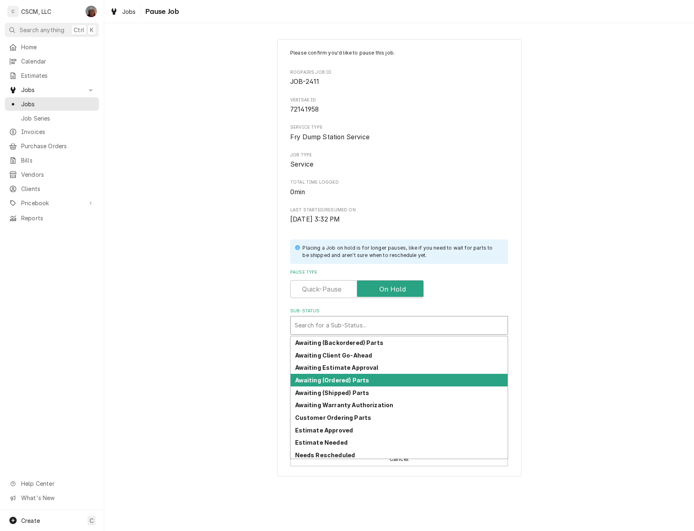
click at [314, 385] on div "Awaiting (Ordered) Parts" at bounding box center [399, 380] width 217 height 13
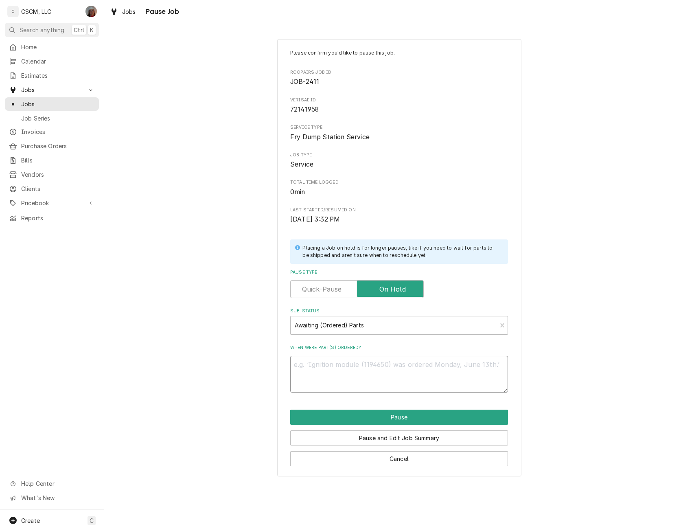
click at [300, 370] on textarea "When were part(s) ordered?" at bounding box center [399, 374] width 218 height 37
type textarea "x"
type textarea "1"
type textarea "x"
type textarea "10"
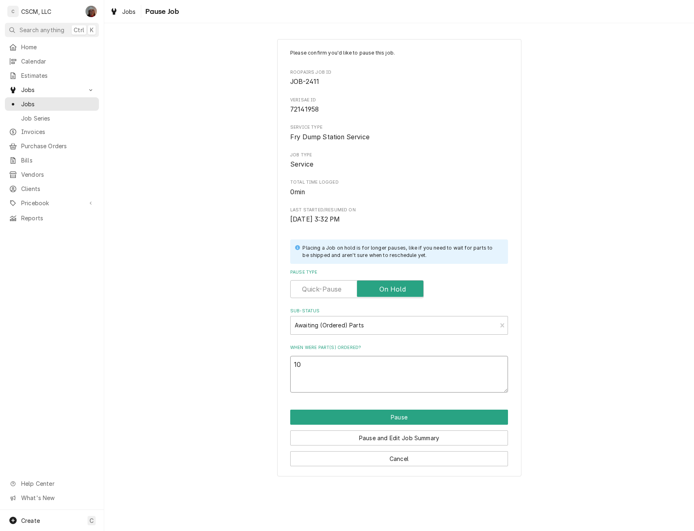
type textarea "x"
type textarea "10/"
type textarea "x"
type textarea "10/1"
type textarea "x"
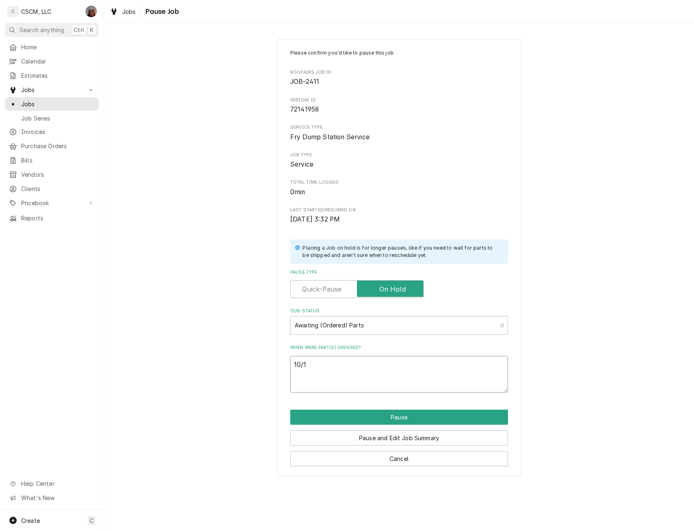
type textarea "10/15"
type textarea "x"
type textarea "10/15"
click at [308, 376] on textarea "10/15" at bounding box center [399, 374] width 218 height 37
paste textarea "Carter-Hoffmann 18614-0363 Blower Motor, 208V, Cnh"
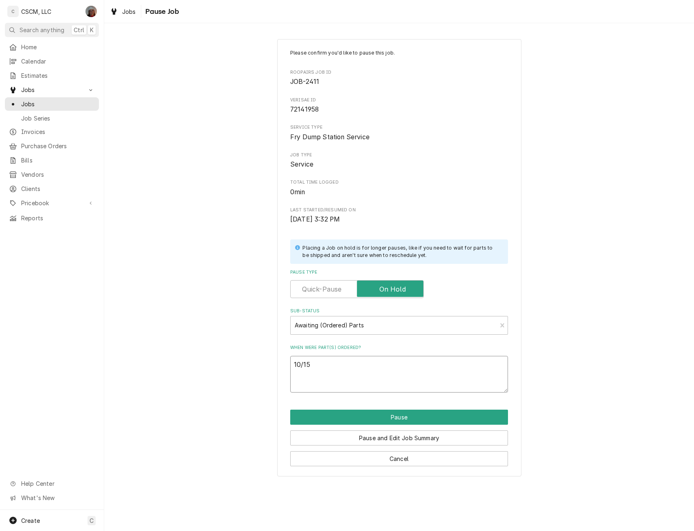
type textarea "x"
type textarea "10/15 Carter-Hoffmann 18614-0363 Blower Motor, 208V, Cnh"
type textarea "x"
type textarea "10/15 Carter-Hoffmann 18614-0363 Blower Motor, 208V, Cnh"
type textarea "x"
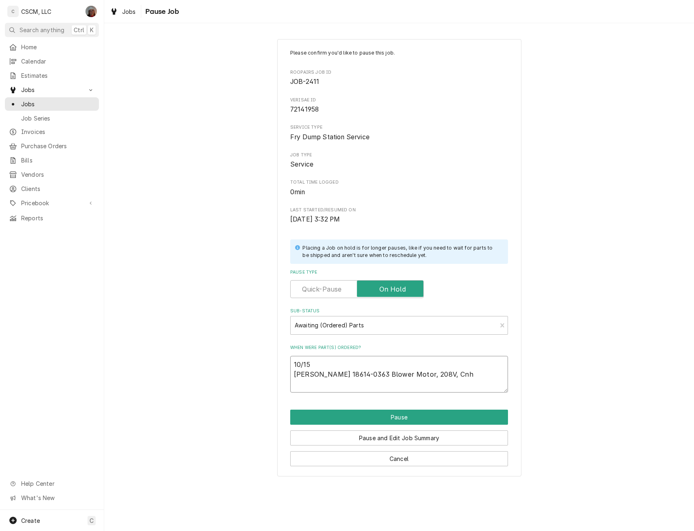
type textarea "10/15 Carter-Hoffmann 18614-0363 Blower Motor, 208V, Cnh"
type textarea "x"
type textarea "10/15 Carter-Hoffmann 18614-0363 Blower Motor, 208V, Cnh ("
type textarea "x"
type textarea "10/15 Carter-Hoffmann 18614-0363 Blower Motor, 208V, Cnh (4"
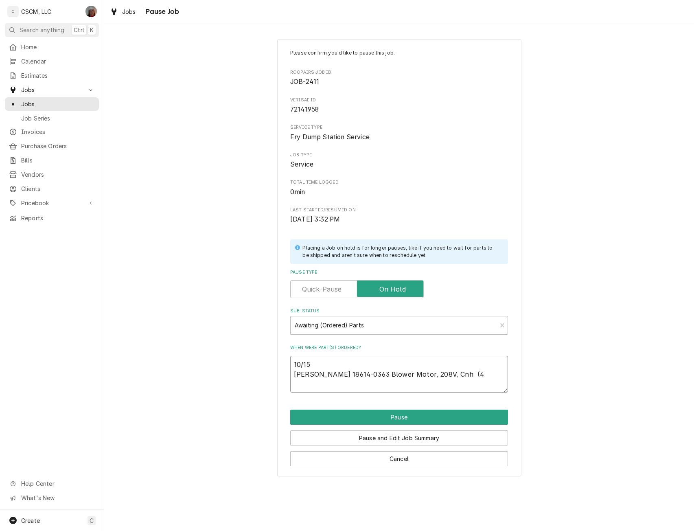
type textarea "x"
type textarea "10/15 Carter-Hoffmann 18614-0363 Blower Motor, 208V, Cnh (4)"
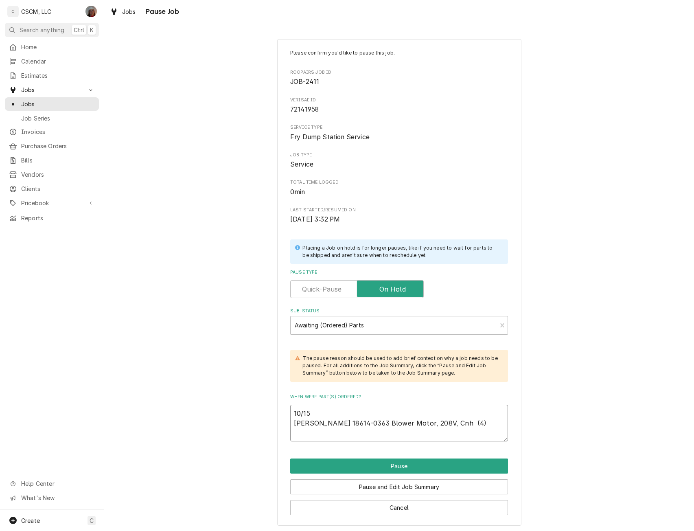
type textarea "x"
type textarea "10/15 Carter-Hoffmann 18614-0363 Blower Motor, 208V, Cnh (4)"
click at [301, 433] on textarea "10/15 Carter-Hoffmann 18614-0363 Blower Motor, 208V, Cnh (4)" at bounding box center [399, 423] width 218 height 37
paste textarea "Carter-Hoffmann 18614-0365 Blower Wheel, 3.125", Clockwise"
type textarea "x"
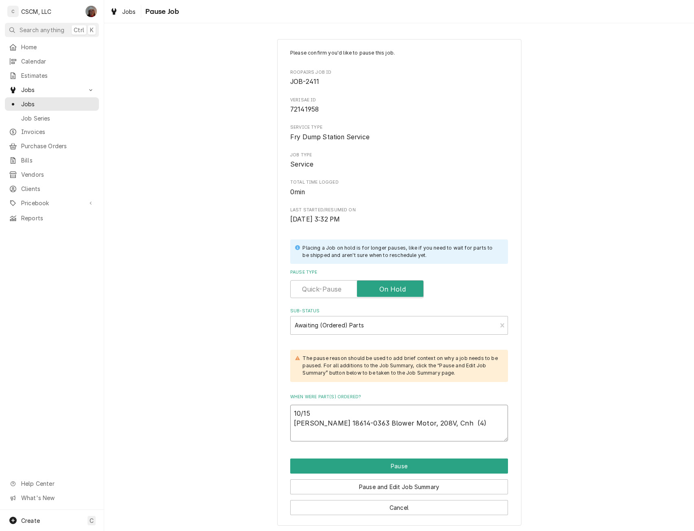
type textarea "10/15 Carter-Hoffmann 18614-0363 Blower Motor, 208V, Cnh (4) Carter-Hoffmann 18…"
type textarea "x"
type textarea "10/15 Carter-Hoffmann 18614-0363 Blower Motor, 208V, Cnh (4) Carter-Hoffmann 18…"
type textarea "x"
type textarea "10/15 Carter-Hoffmann 18614-0363 Blower Motor, 208V, Cnh (4) Carter-Hoffmann 18…"
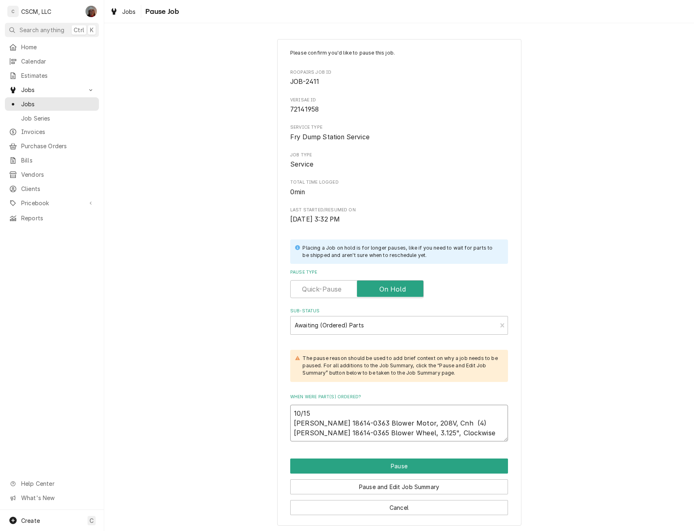
type textarea "x"
type textarea "10/15 Carter-Hoffmann 18614-0363 Blower Motor, 208V, Cnh (4) Carter-Hoffmann 18…"
type textarea "x"
type textarea "10/15 Carter-Hoffmann 18614-0363 Blower Motor, 208V, Cnh (4) Carter-Hoffmann 18…"
type textarea "x"
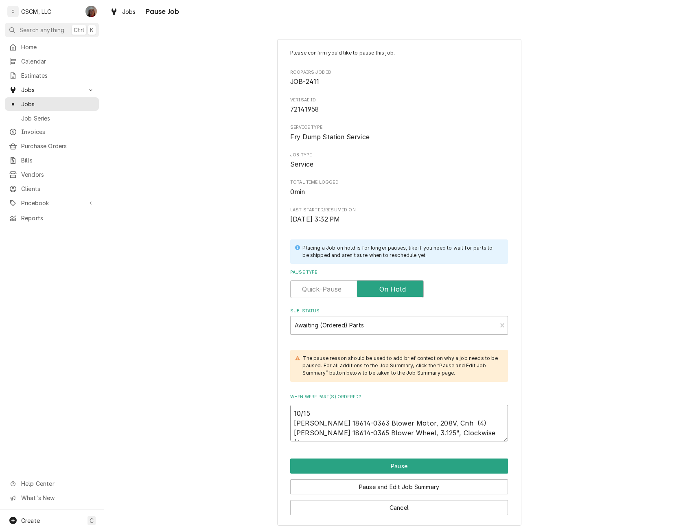
type textarea "10/15 Carter-Hoffmann 18614-0363 Blower Motor, 208V, Cnh (4) Carter-Hoffmann 18…"
type textarea "x"
type textarea "10/15 Carter-Hoffmann 18614-0363 Blower Motor, 208V, Cnh (4) Carter-Hoffmann 18…"
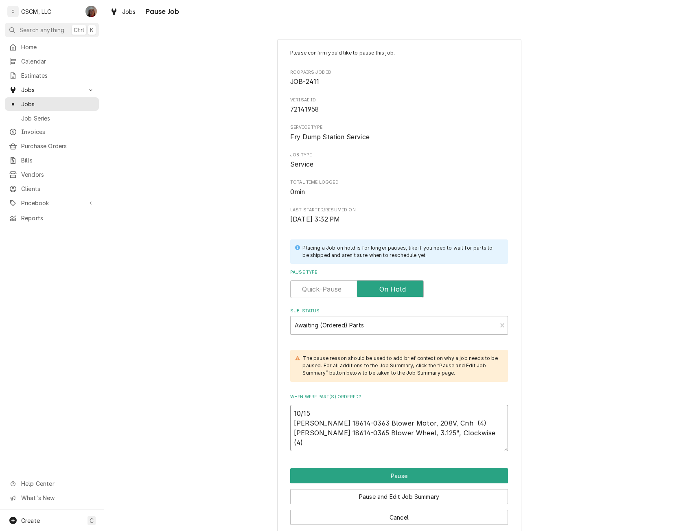
scroll to position [6, 0]
type textarea "x"
type textarea "10/15 Carter-Hoffmann 18614-0363 Blower Motor, 208V, Cnh (4) Carter-Hoffmann 18…"
type textarea "x"
type textarea "10/15 Carter-Hoffmann 18614-0363 Blower Motor, 208V, Cnh (4) Carter-Hoffmann 18…"
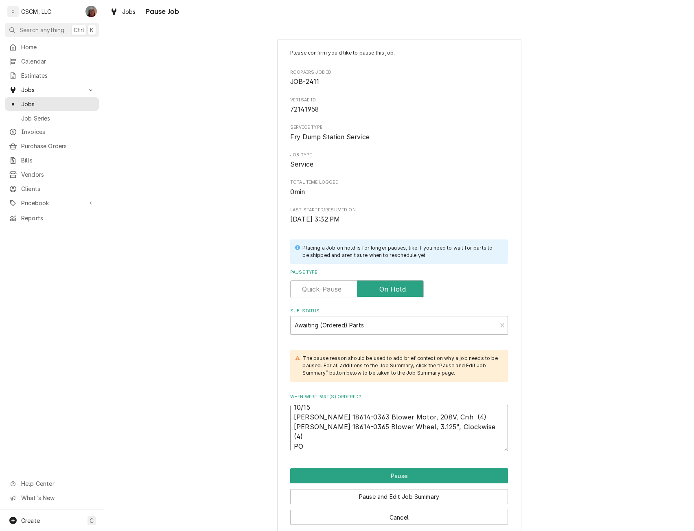
type textarea "x"
type textarea "10/15 Carter-Hoffmann 18614-0363 Blower Motor, 208V, Cnh (4) Carter-Hoffmann 18…"
type textarea "x"
type textarea "10/15 Carter-Hoffmann 18614-0363 Blower Motor, 208V, Cnh (4) Carter-Hoffmann 18…"
type textarea "x"
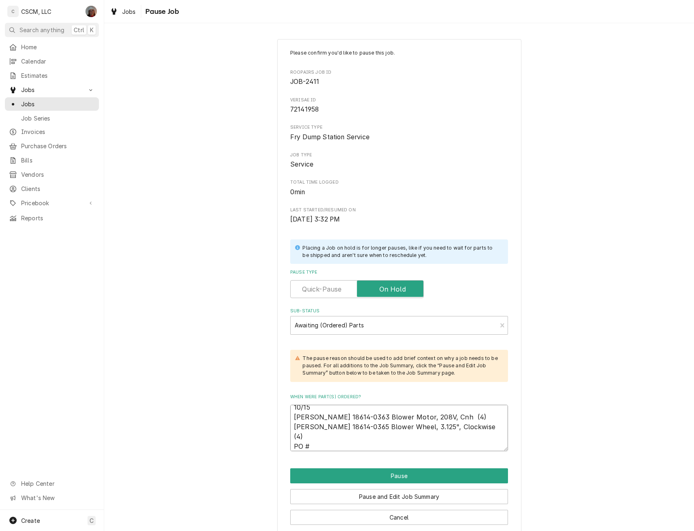
type textarea "10/15 Carter-Hoffmann 18614-0363 Blower Motor, 208V, Cnh (4) Carter-Hoffmann 18…"
type textarea "x"
type textarea "10/15 Carter-Hoffmann 18614-0363 Blower Motor, 208V, Cnh (4) Carter-Hoffmann 18…"
type textarea "x"
type textarea "10/15 Carter-Hoffmann 18614-0363 Blower Motor, 208V, Cnh (4) Carter-Hoffmann 18…"
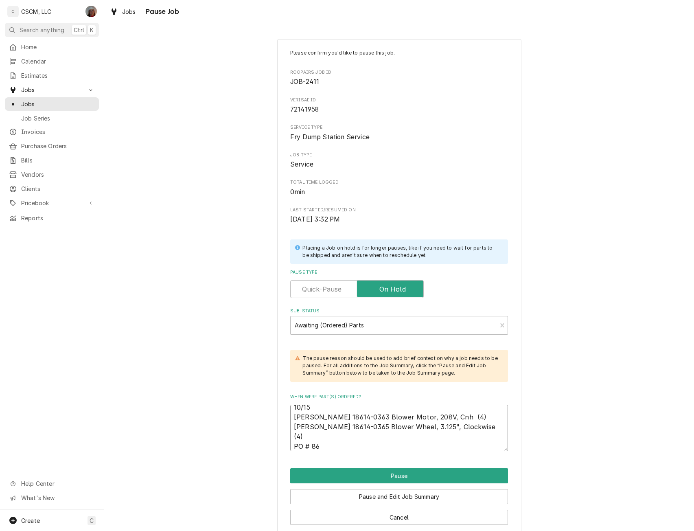
type textarea "x"
type textarea "10/15 Carter-Hoffmann 18614-0363 Blower Motor, 208V, Cnh (4) Carter-Hoffmann 18…"
click at [420, 472] on button "Pause" at bounding box center [399, 475] width 218 height 15
type textarea "x"
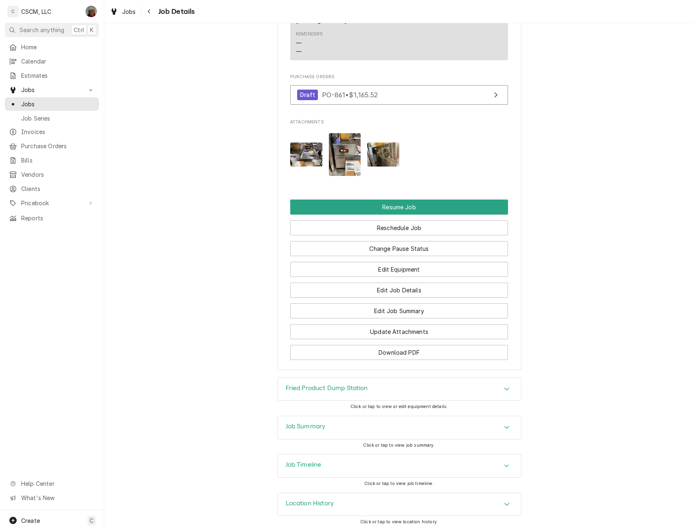
scroll to position [893, 0]
click at [394, 351] on button "Download PDF" at bounding box center [399, 352] width 218 height 15
click at [38, 107] on link "Jobs" at bounding box center [52, 103] width 94 height 13
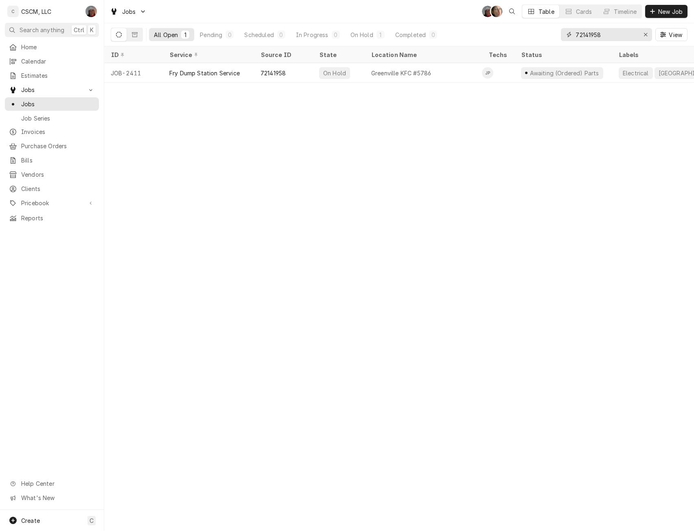
drag, startPoint x: 603, startPoint y: 39, endPoint x: 566, endPoint y: 37, distance: 37.5
click at [566, 37] on div "72141958" at bounding box center [606, 34] width 91 height 13
paste input "3574"
type input "72143574"
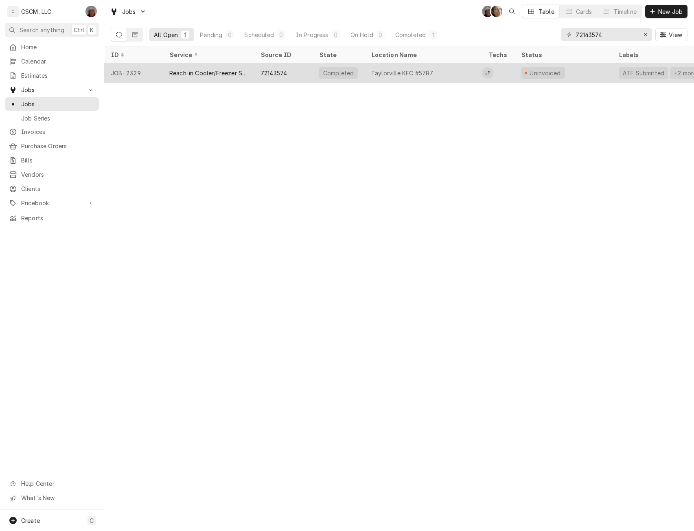
click at [188, 74] on div "Reach-in Cooler/Freezer Service" at bounding box center [208, 73] width 78 height 9
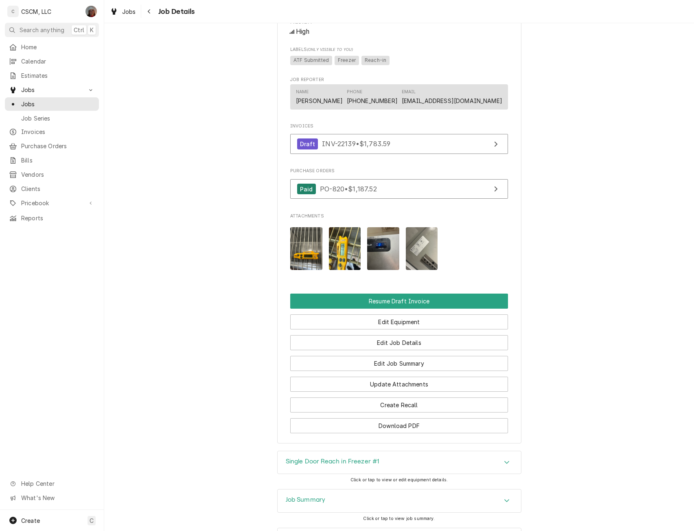
scroll to position [568, 0]
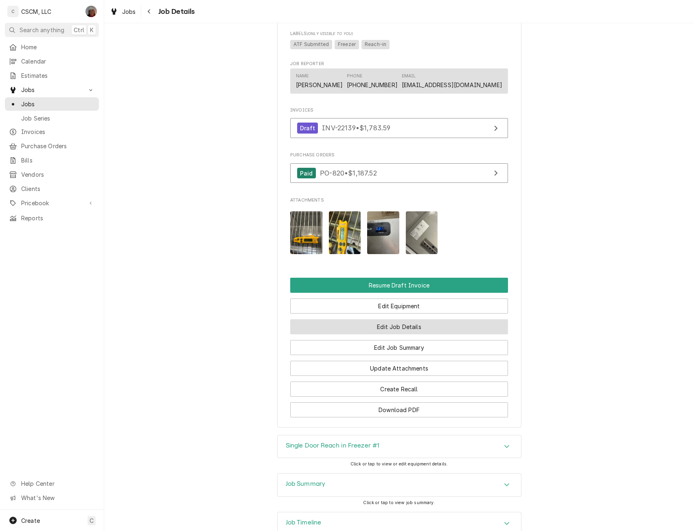
click at [396, 332] on button "Edit Job Details" at bounding box center [399, 326] width 218 height 15
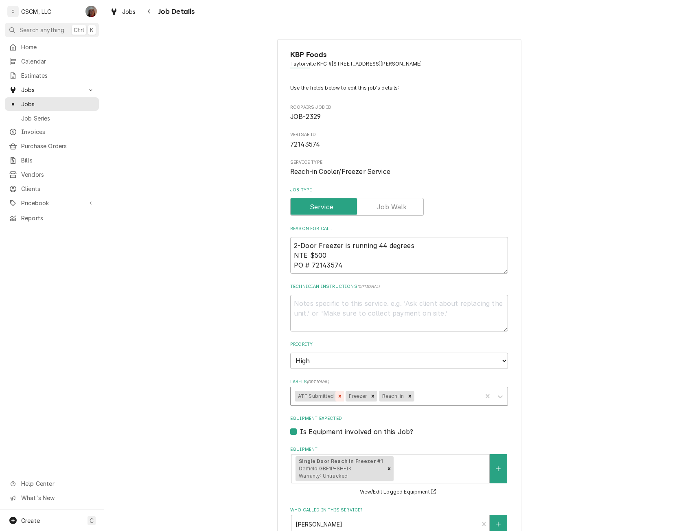
click at [339, 397] on icon "Remove ATF Submitted" at bounding box center [340, 395] width 3 height 3
drag, startPoint x: 305, startPoint y: 254, endPoint x: 329, endPoint y: 254, distance: 23.6
click at [329, 254] on textarea "2-Door Freezer is running 44 degrees NTE $500 PO # 72143574" at bounding box center [399, 255] width 218 height 37
paste textarea "1,783.59"
type textarea "x"
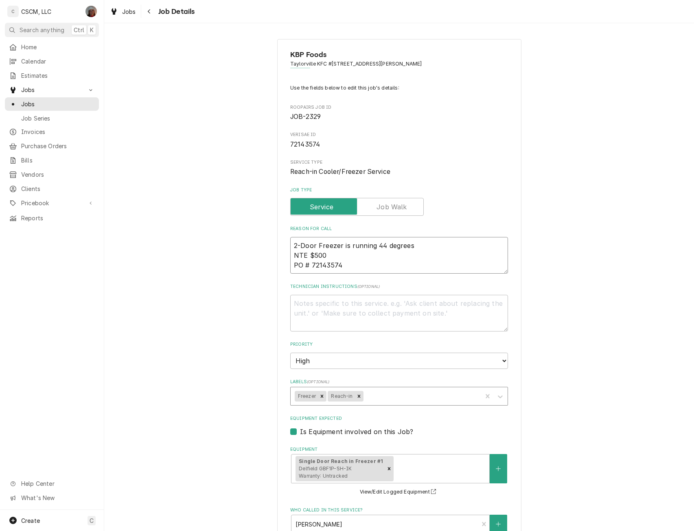
type textarea "2-Door Freezer is running 44 degrees NTE $1,783.59 PO # 72143574"
type textarea "x"
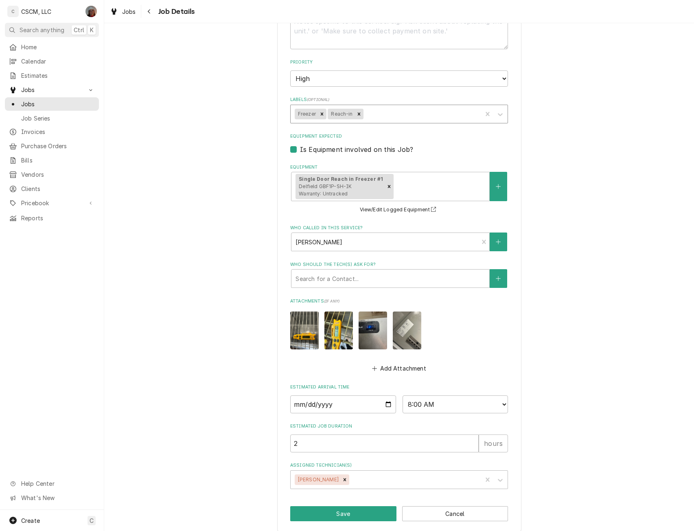
scroll to position [290, 0]
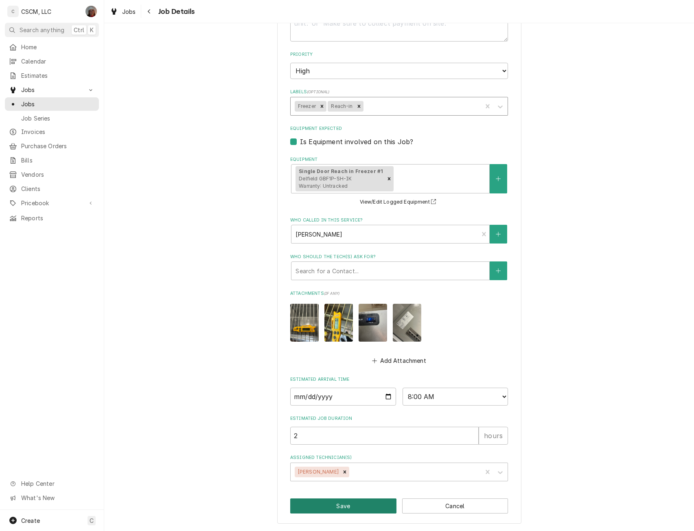
type textarea "2-Door Freezer is running 44 degrees NTE $1,783.59 PO # 72143574"
click at [337, 509] on button "Save" at bounding box center [343, 505] width 106 height 15
type textarea "x"
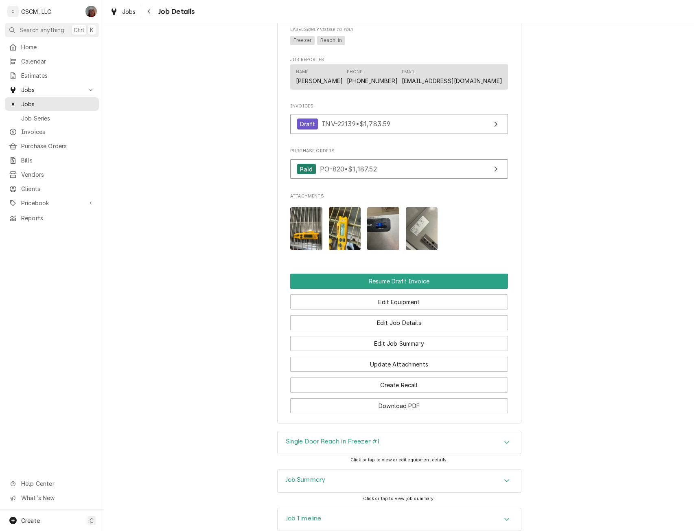
scroll to position [575, 0]
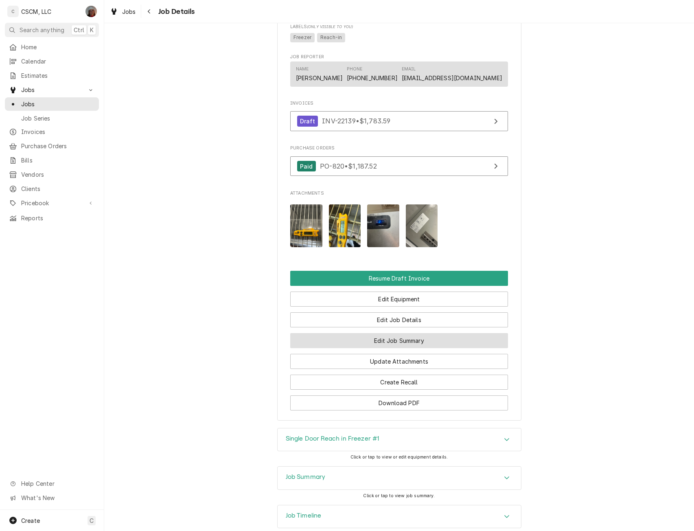
click at [413, 348] on button "Edit Job Summary" at bounding box center [399, 340] width 218 height 15
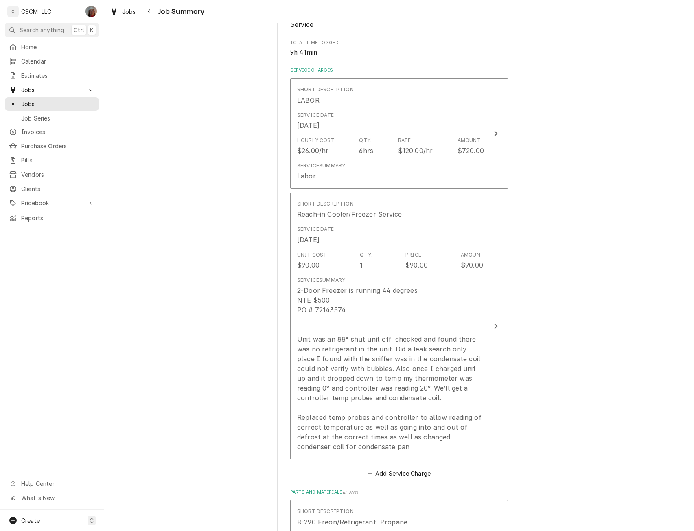
scroll to position [236, 0]
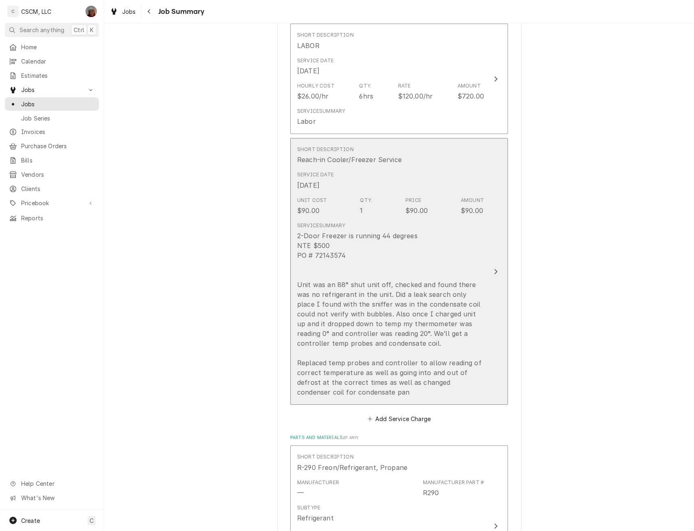
click at [491, 278] on button "Short Description Reach-in Cooler/Freezer Service Service Date [DATE] Unit Cost…" at bounding box center [399, 271] width 218 height 267
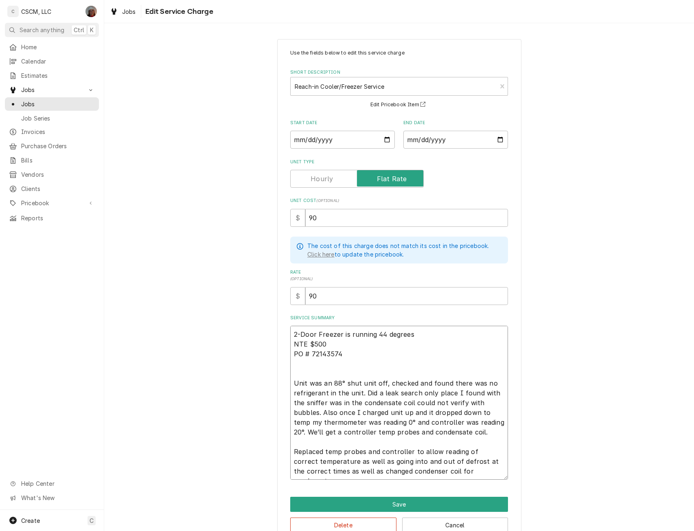
drag, startPoint x: 308, startPoint y: 343, endPoint x: 326, endPoint y: 343, distance: 18.7
click at [326, 343] on textarea "2-Door Freezer is running 44 degrees NTE $500 PO # 72143574 Unit was an 88° shu…" at bounding box center [399, 403] width 218 height 154
paste textarea "1,783.59"
type textarea "x"
type textarea "2-Door Freezer is running 44 degrees NTE $1,783.59 PO # 72143574 Unit was an 88…"
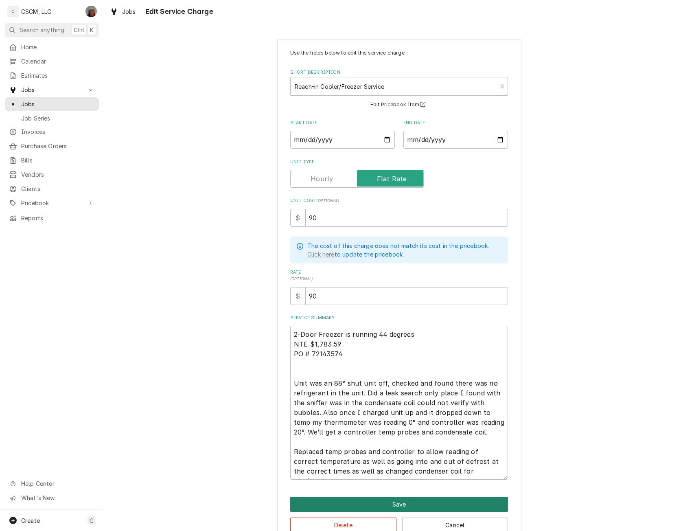
click at [401, 499] on button "Save" at bounding box center [399, 503] width 218 height 15
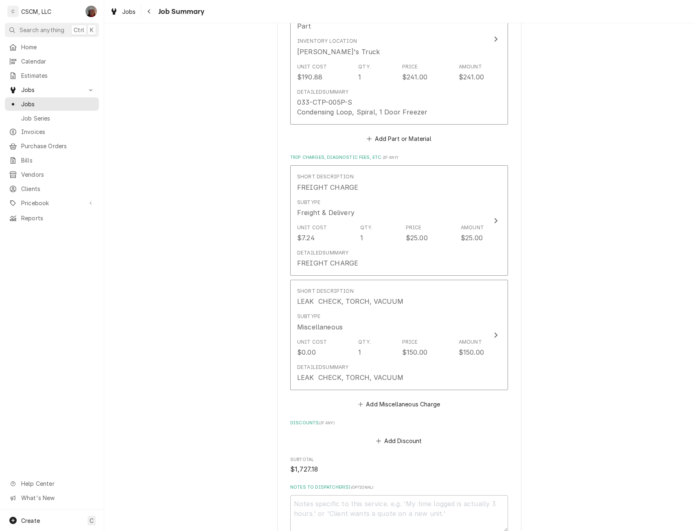
scroll to position [1630, 0]
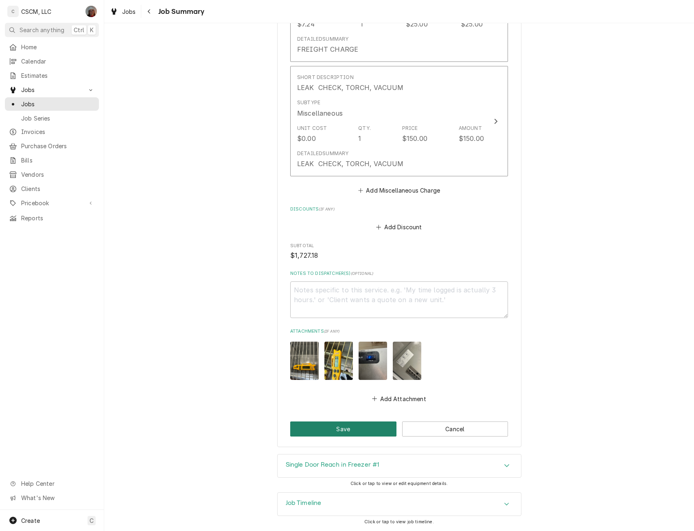
click at [319, 433] on button "Save" at bounding box center [343, 428] width 106 height 15
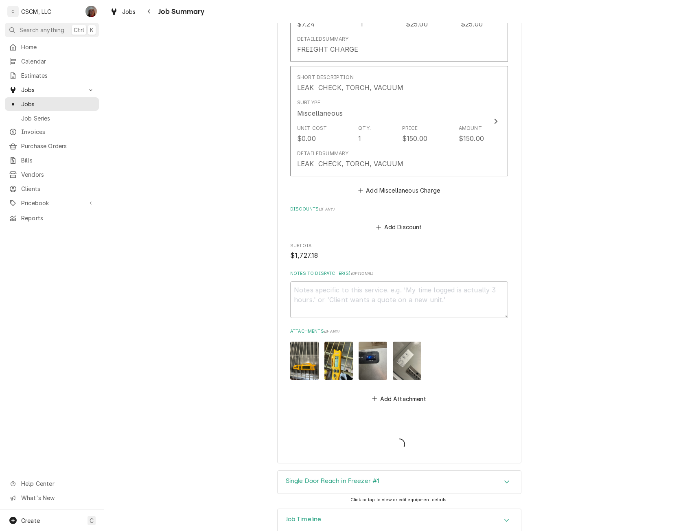
type textarea "x"
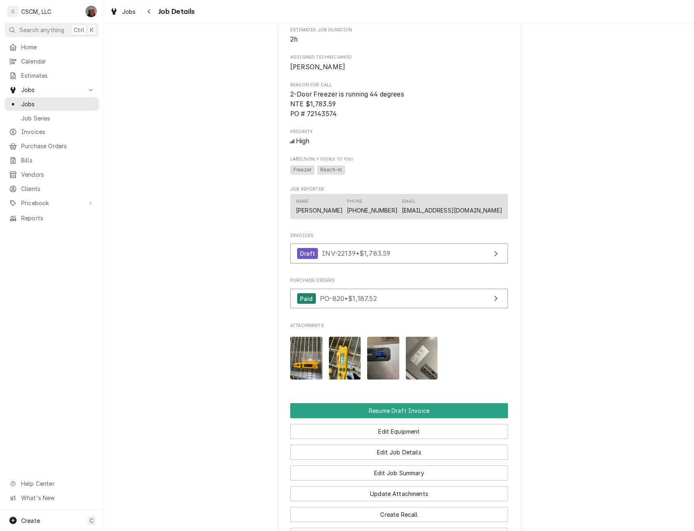
scroll to position [444, 0]
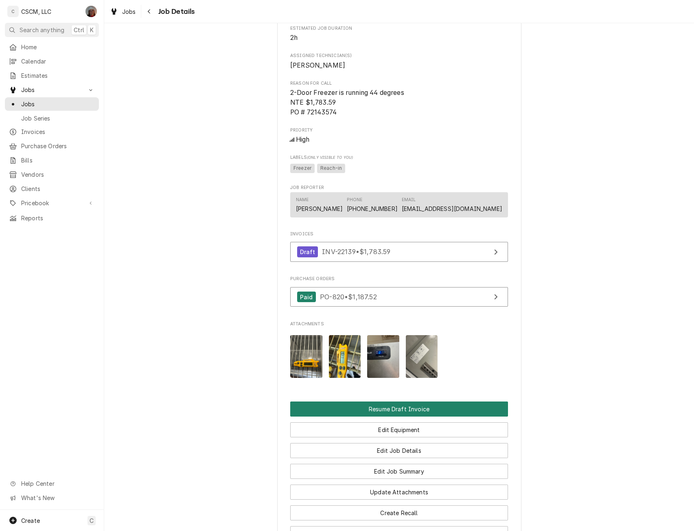
click at [406, 416] on button "Resume Draft Invoice" at bounding box center [399, 408] width 218 height 15
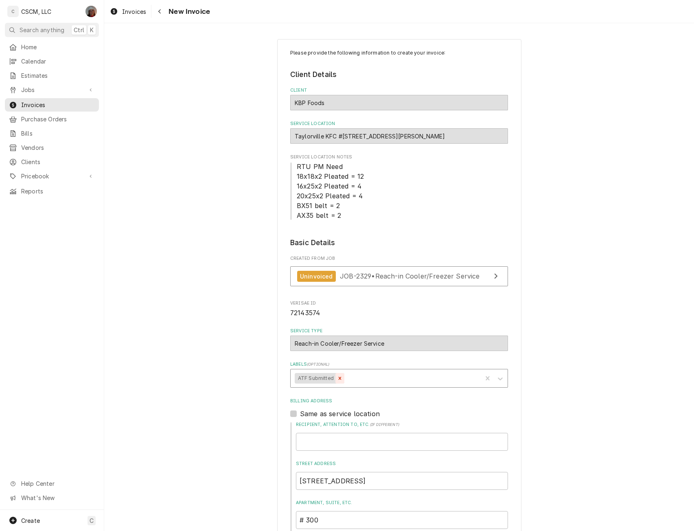
click at [339, 378] on icon "Remove ATF Submitted" at bounding box center [340, 378] width 3 height 3
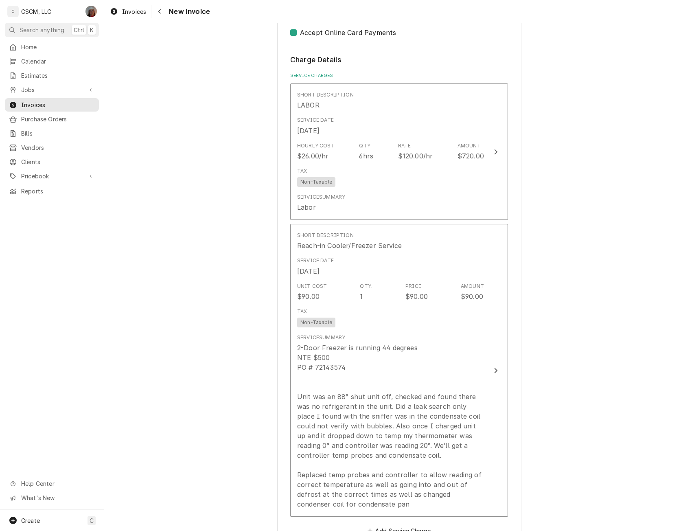
scroll to position [755, 0]
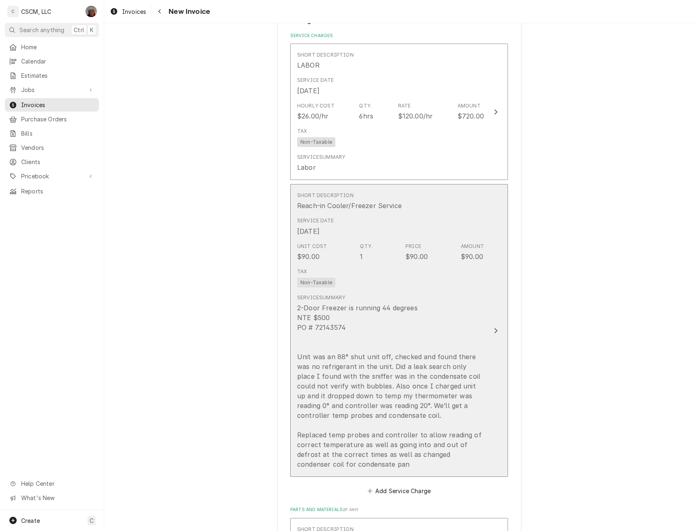
click at [499, 335] on button "Short Description Reach-in Cooler/Freezer Service Service Date Sep 30, 2025 Uni…" at bounding box center [399, 330] width 218 height 293
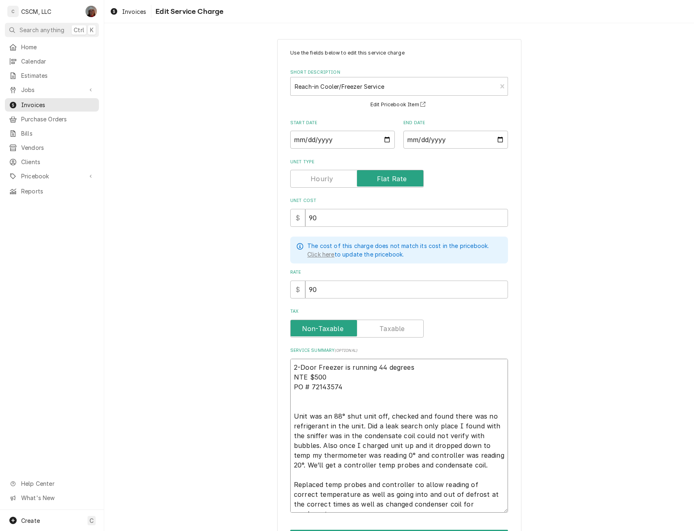
drag, startPoint x: 306, startPoint y: 375, endPoint x: 329, endPoint y: 375, distance: 22.8
click at [329, 375] on textarea "2-Door Freezer is running 44 degrees NTE $500 PO # 72143574 Unit was an 88° shu…" at bounding box center [399, 436] width 218 height 154
paste textarea "1,783.59"
type textarea "x"
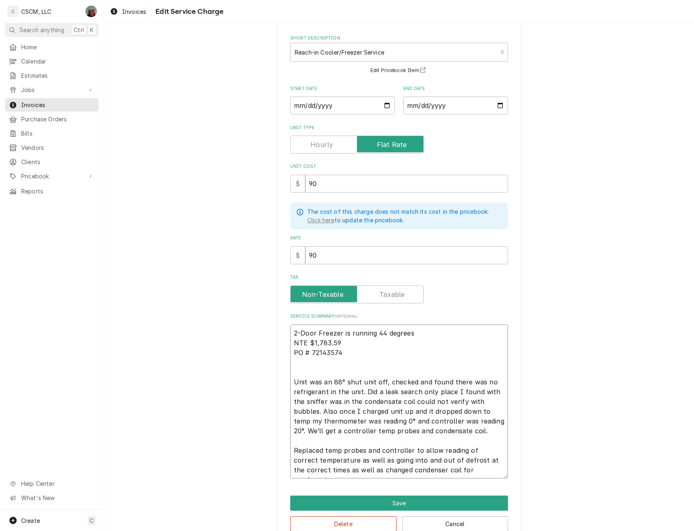
scroll to position [51, 0]
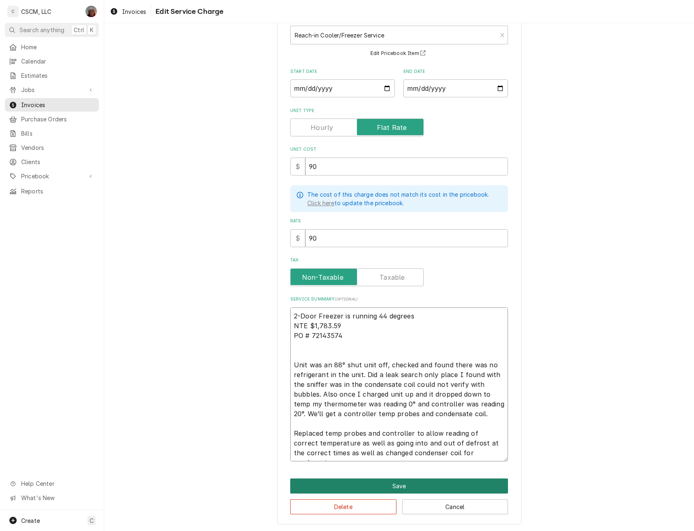
type textarea "2-Door Freezer is running 44 degrees NTE $1,783.59 PO # 72143574 Unit was an 88…"
click at [402, 488] on button "Save" at bounding box center [399, 485] width 218 height 15
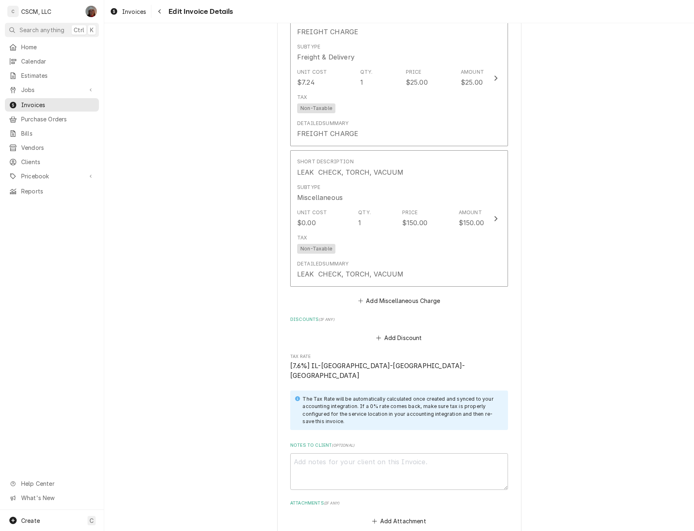
scroll to position [2510, 0]
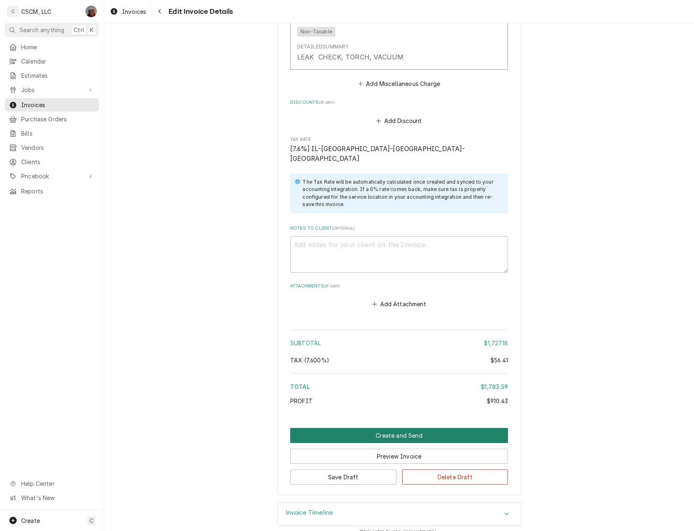
click at [385, 428] on button "Create and Send" at bounding box center [399, 435] width 218 height 15
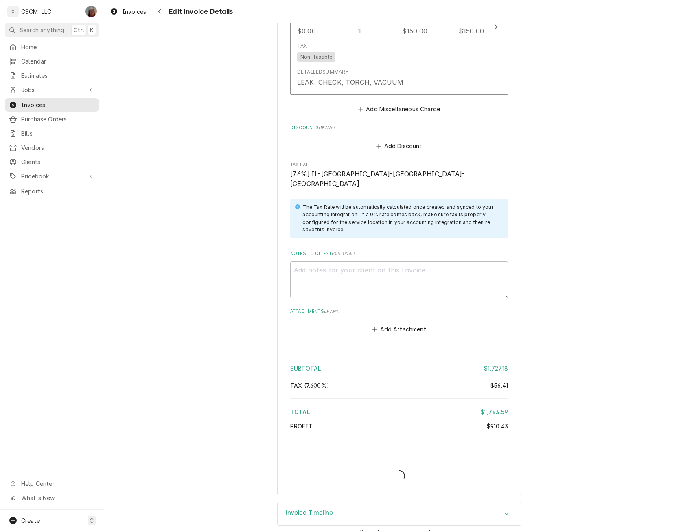
type textarea "x"
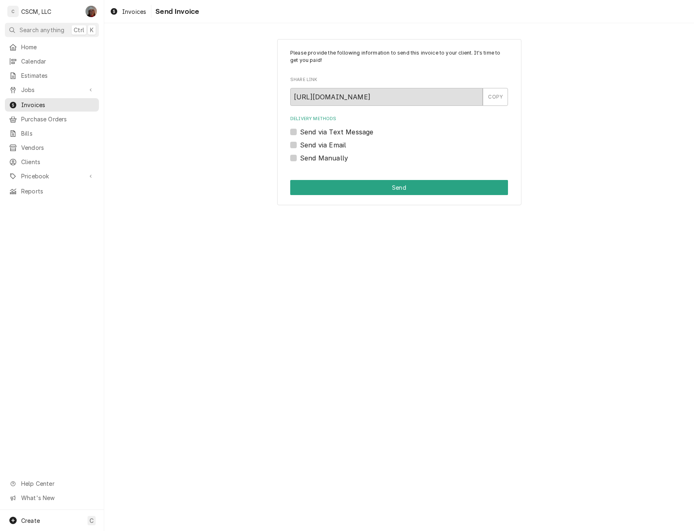
click at [300, 157] on label "Send Manually" at bounding box center [324, 158] width 48 height 10
click at [300, 157] on input "Send Manually" at bounding box center [409, 162] width 218 height 18
checkbox input "true"
drag, startPoint x: 294, startPoint y: 157, endPoint x: 321, endPoint y: 179, distance: 35.3
click at [321, 179] on div "Please provide the following information to send this invoice to your client. I…" at bounding box center [399, 122] width 244 height 166
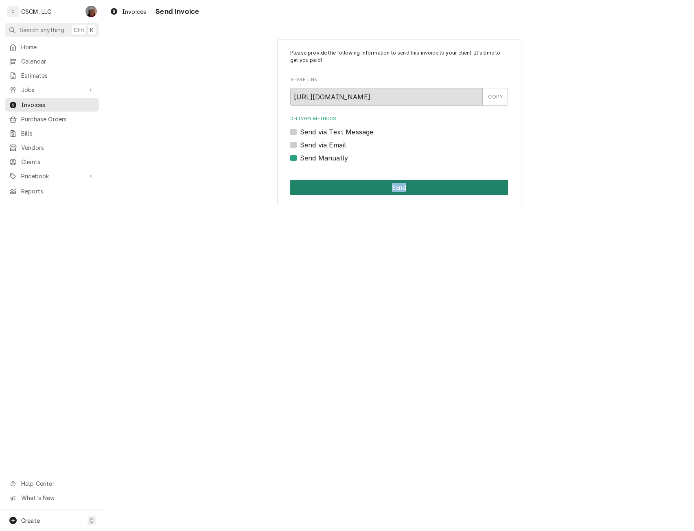
click at [321, 180] on button "Send" at bounding box center [399, 187] width 218 height 15
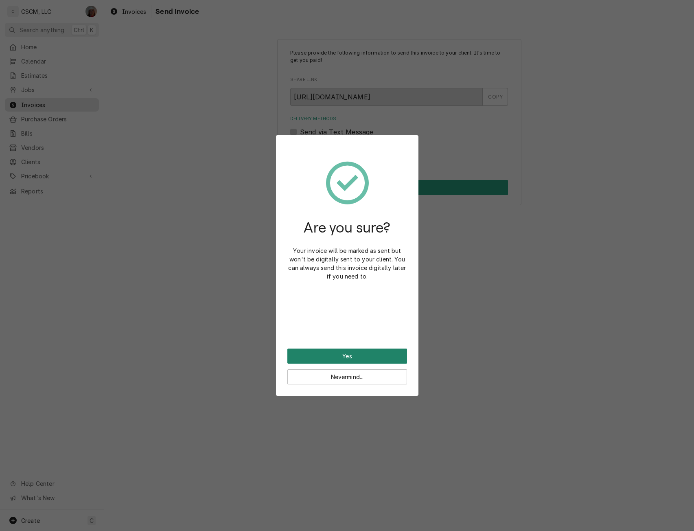
click at [329, 354] on button "Yes" at bounding box center [347, 355] width 120 height 15
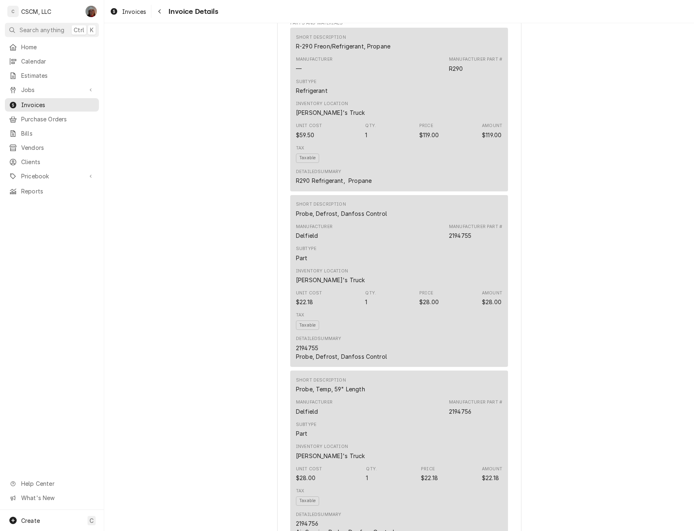
scroll to position [846, 0]
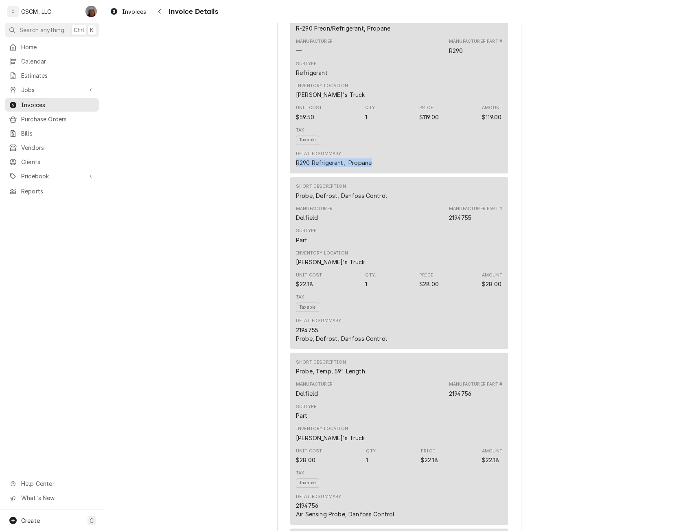
drag, startPoint x: 290, startPoint y: 192, endPoint x: 399, endPoint y: 188, distance: 109.1
click at [399, 173] on div "Short Description R-290 Freon/Refrigerant, Propane Manufacturer — Manufacturer …" at bounding box center [399, 92] width 218 height 164
copy div "R290 Refrigerant, Propane"
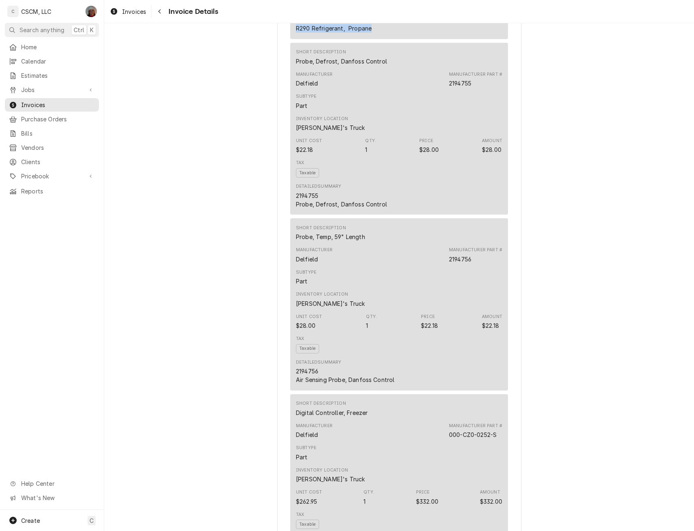
scroll to position [1015, 0]
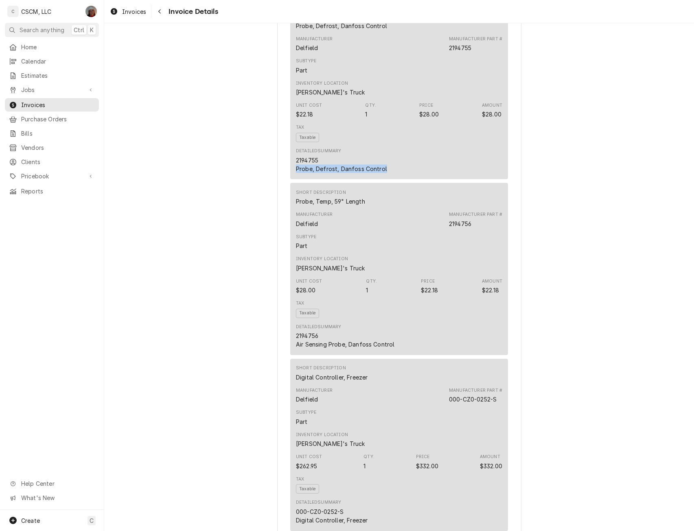
drag, startPoint x: 291, startPoint y: 195, endPoint x: 387, endPoint y: 201, distance: 95.4
click at [387, 179] on div "Short Description Probe, Defrost, Danfoss Control Manufacturer Delfield Manufac…" at bounding box center [399, 93] width 218 height 172
copy div "Probe, Defrost, Danfoss Control"
drag, startPoint x: 291, startPoint y: 374, endPoint x: 393, endPoint y: 373, distance: 101.7
click at [393, 355] on div "Short Description Probe, Temp, 59" Length Manufacturer Delfield Manufacturer Pa…" at bounding box center [399, 269] width 218 height 172
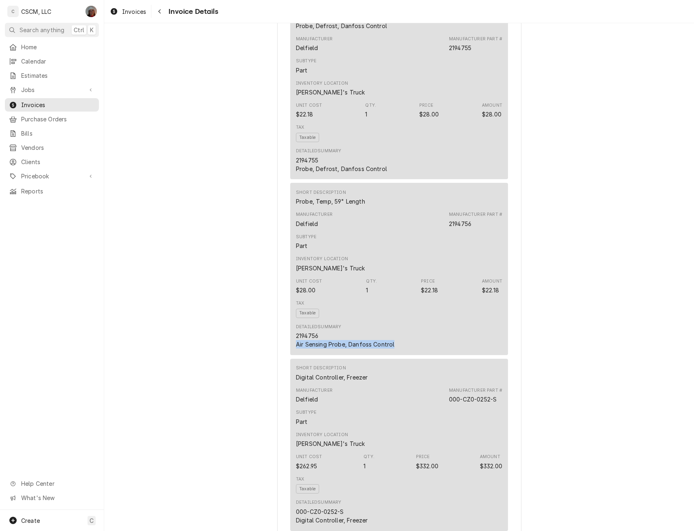
copy div "Air Sensing Probe, Danfoss Control"
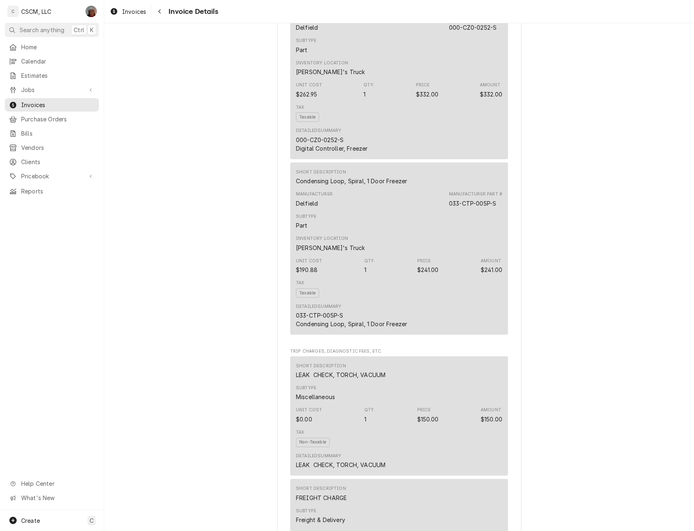
scroll to position [1391, 0]
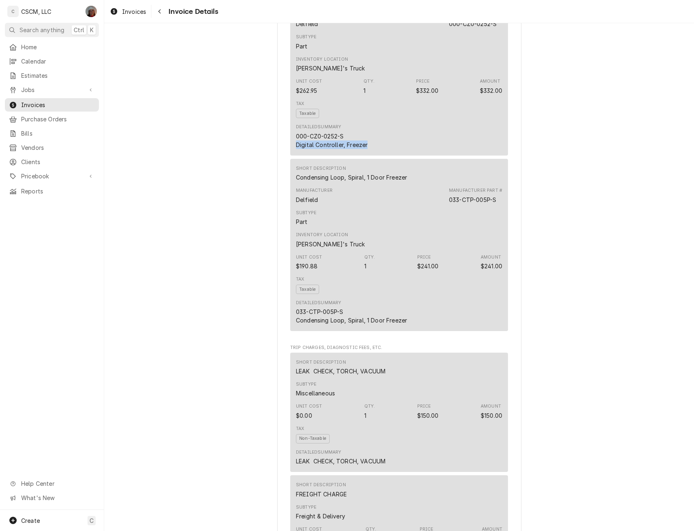
drag, startPoint x: 292, startPoint y: 175, endPoint x: 364, endPoint y: 179, distance: 71.8
click at [364, 155] on div "Short Description Digital Controller, Freezer Manufacturer Delfield Manufacture…" at bounding box center [399, 69] width 218 height 172
copy div "Digital Controller, Freezer"
drag, startPoint x: 291, startPoint y: 350, endPoint x: 410, endPoint y: 350, distance: 119.2
click at [410, 331] on div "Short Description Condensing Loop, Spiral, 1 Door Freezer Manufacturer Delfield…" at bounding box center [399, 245] width 218 height 172
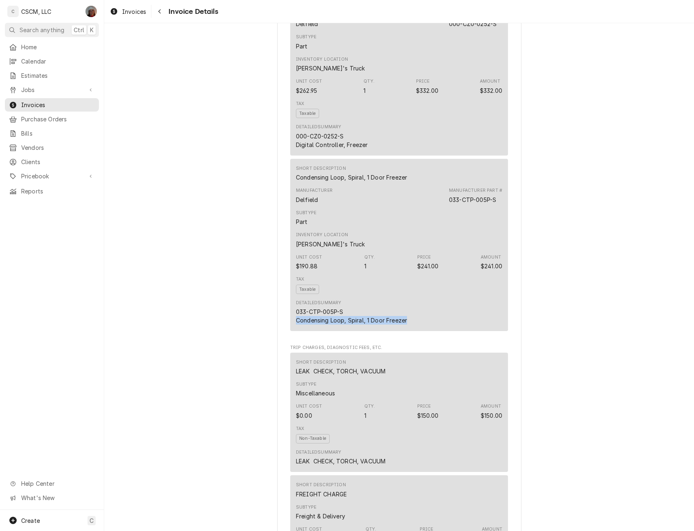
copy div "Condensing Loop, Spiral, 1 Door Freezer"
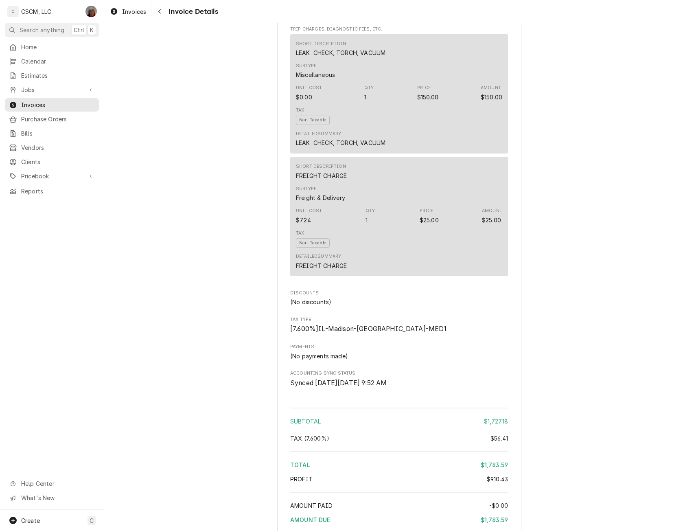
scroll to position [1711, 0]
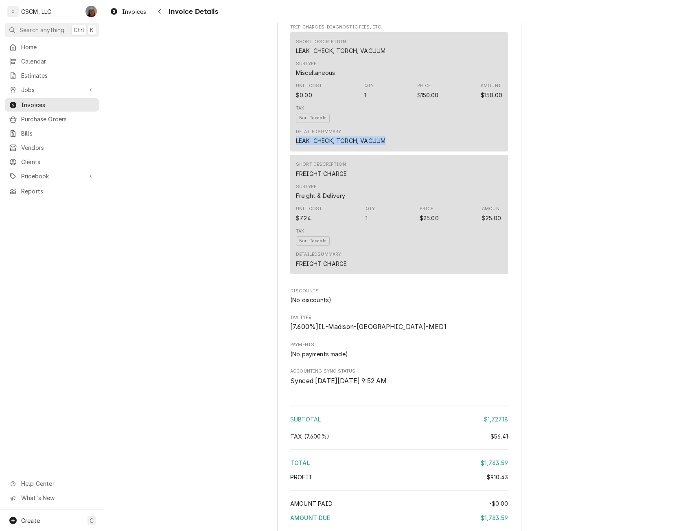
drag, startPoint x: 291, startPoint y: 169, endPoint x: 387, endPoint y: 175, distance: 95.9
click at [387, 151] on div "Short Description LEAK CHECK, TORCH, VACUUM Subtype Miscellaneous Unit Cost $0.…" at bounding box center [399, 91] width 218 height 119
copy div "LEAK CHECK, TORCH, VACUUM"
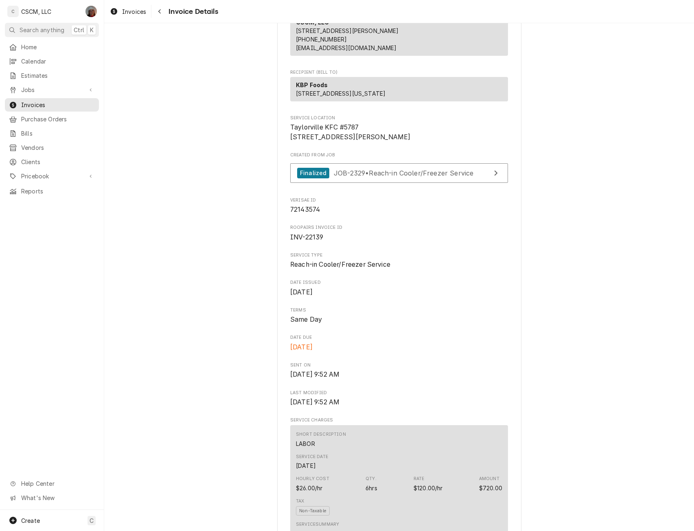
scroll to position [30, 0]
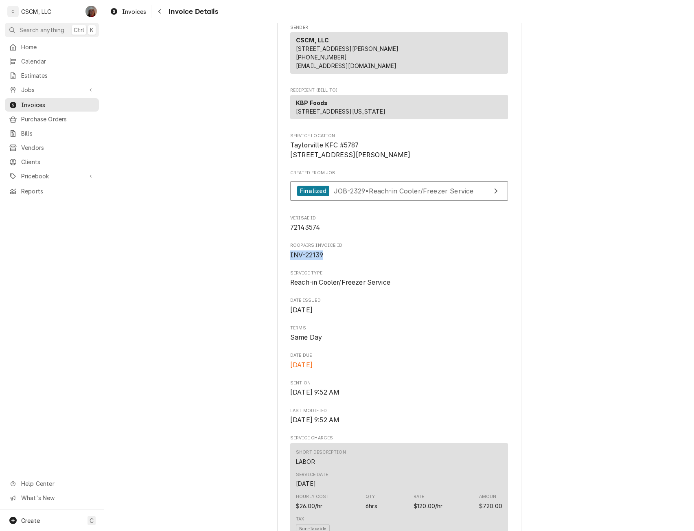
drag, startPoint x: 284, startPoint y: 286, endPoint x: 326, endPoint y: 289, distance: 42.5
copy span "INV-22139"
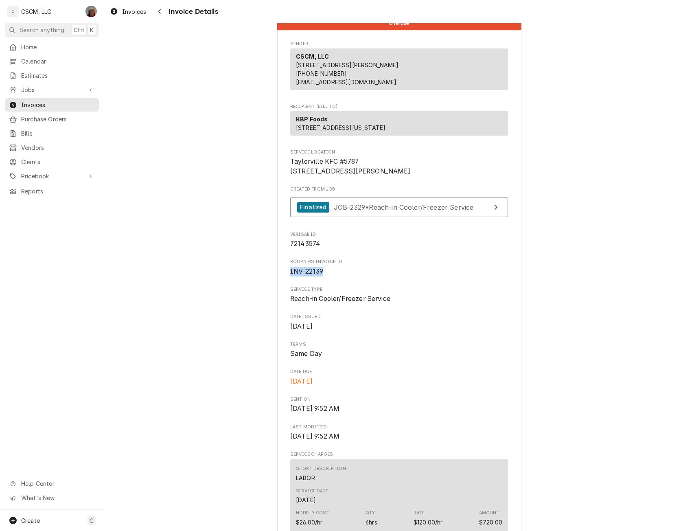
scroll to position [0, 0]
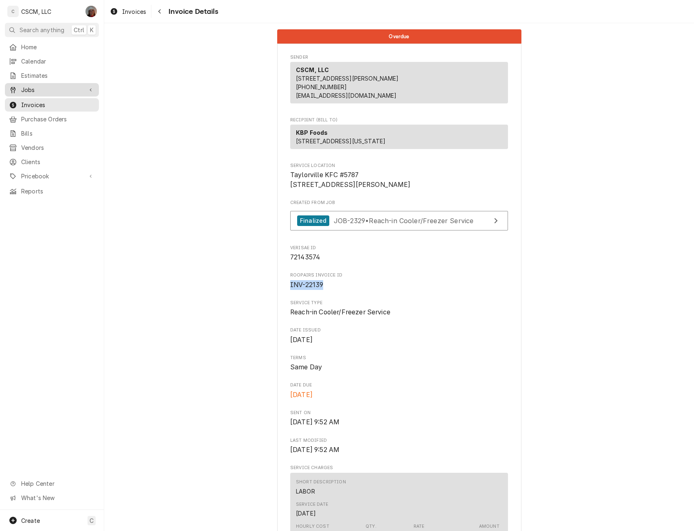
click at [29, 85] on span "Jobs" at bounding box center [51, 89] width 61 height 9
click at [37, 102] on span "Jobs" at bounding box center [58, 104] width 74 height 9
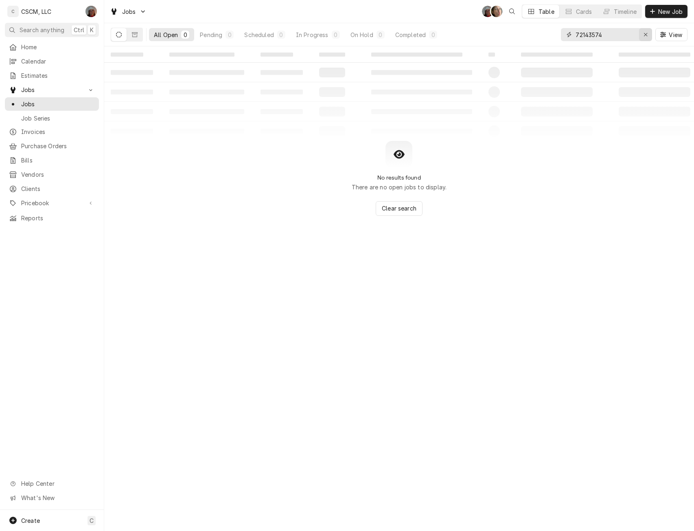
click at [642, 31] on div "Erase input" at bounding box center [645, 35] width 8 height 8
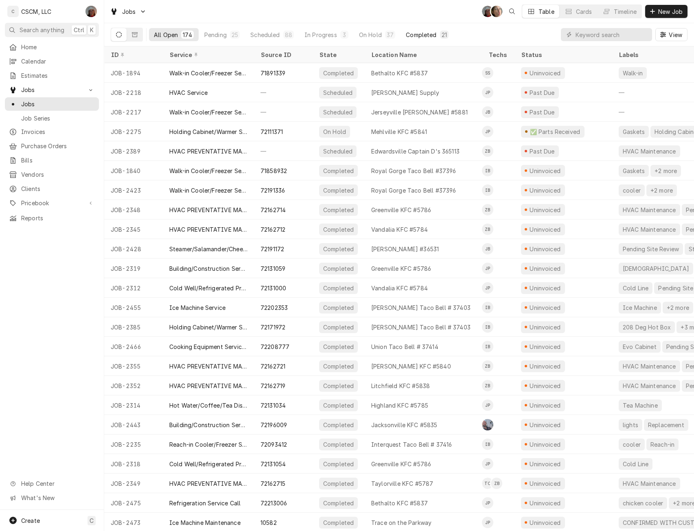
click at [416, 33] on div "Completed" at bounding box center [421, 35] width 31 height 9
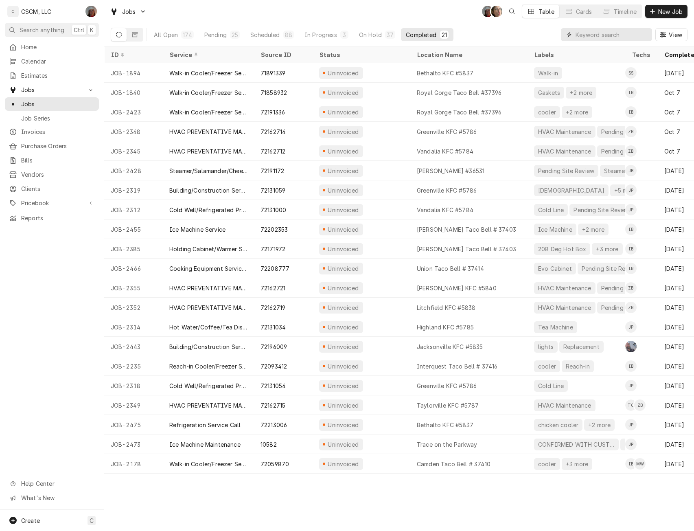
click at [588, 37] on input "Dynamic Content Wrapper" at bounding box center [611, 34] width 72 height 13
paste input "72131059"
type input "72131059"
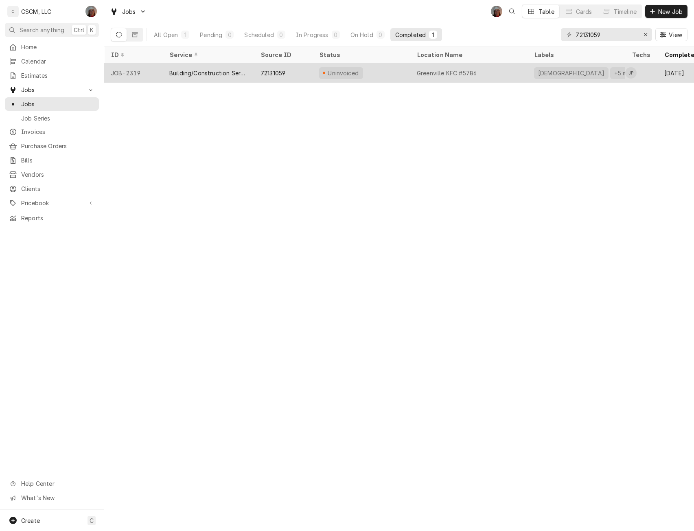
click at [200, 72] on div "Building/Construction Service" at bounding box center [208, 73] width 78 height 9
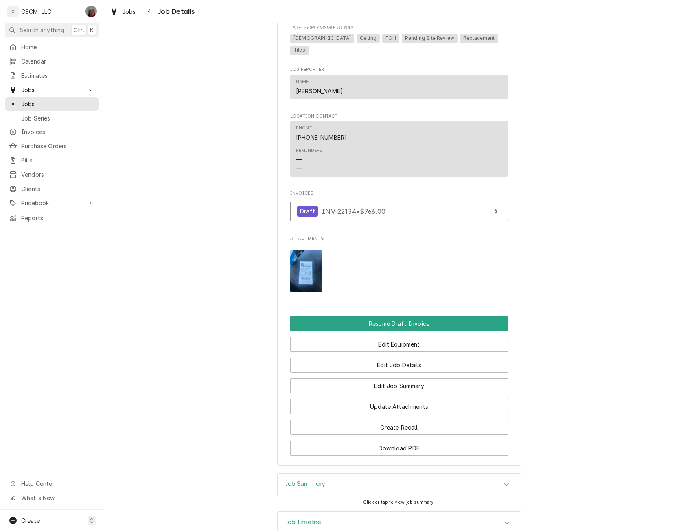
scroll to position [628, 0]
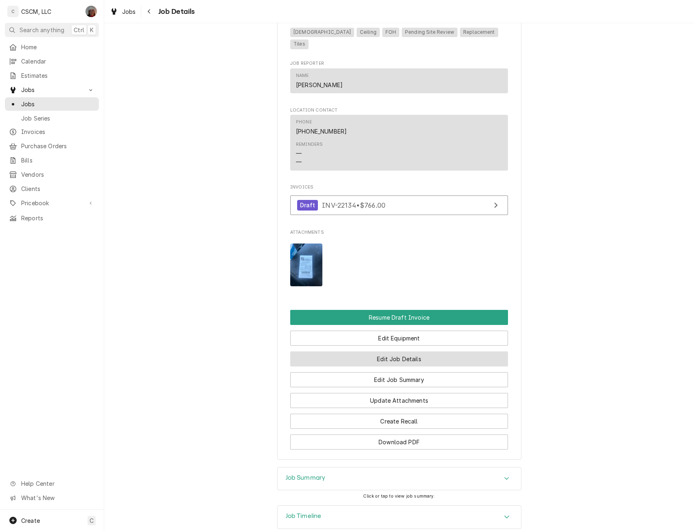
click at [387, 358] on button "Edit Job Details" at bounding box center [399, 358] width 218 height 15
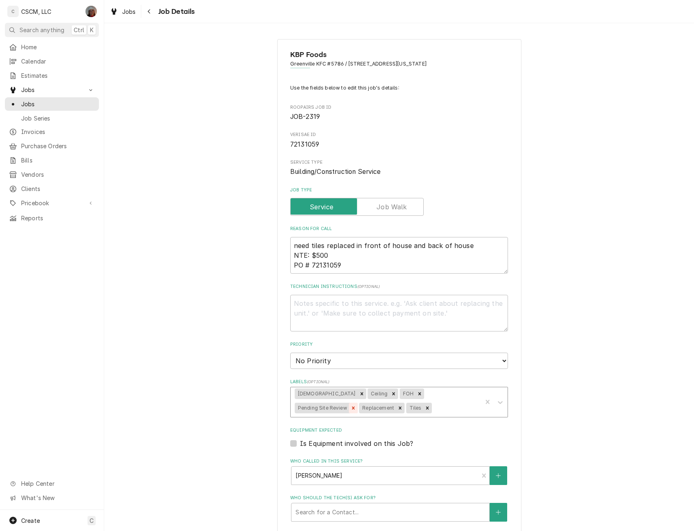
click at [356, 405] on icon "Remove Pending Site Review" at bounding box center [353, 408] width 6 height 6
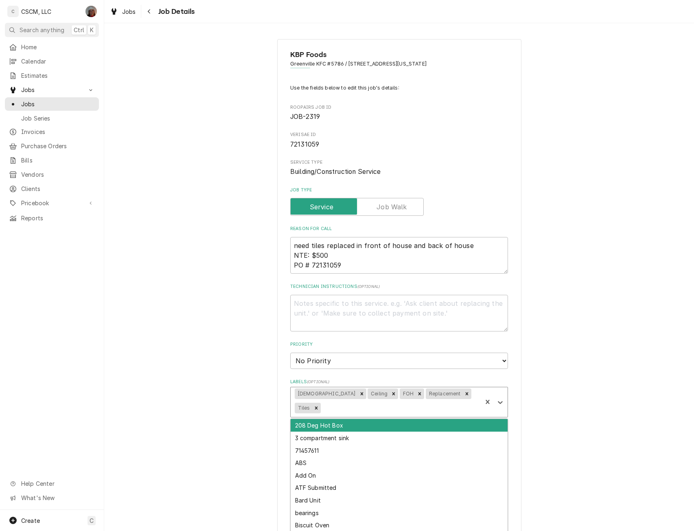
click at [458, 400] on div "Labels" at bounding box center [400, 407] width 156 height 15
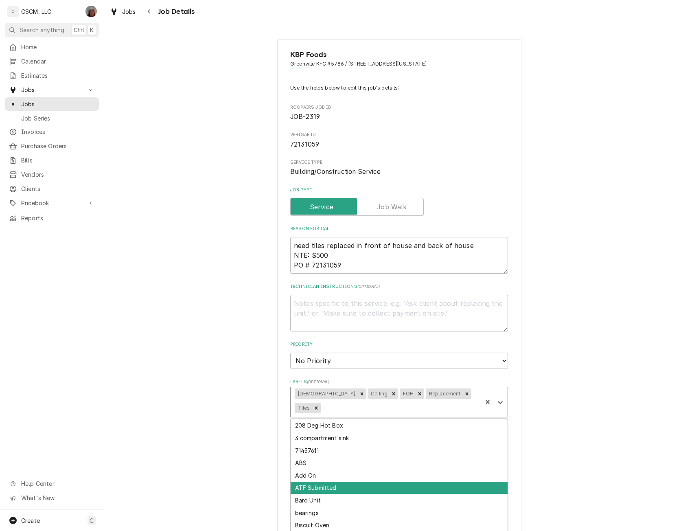
click at [327, 481] on div "ATF Submitted" at bounding box center [399, 487] width 217 height 13
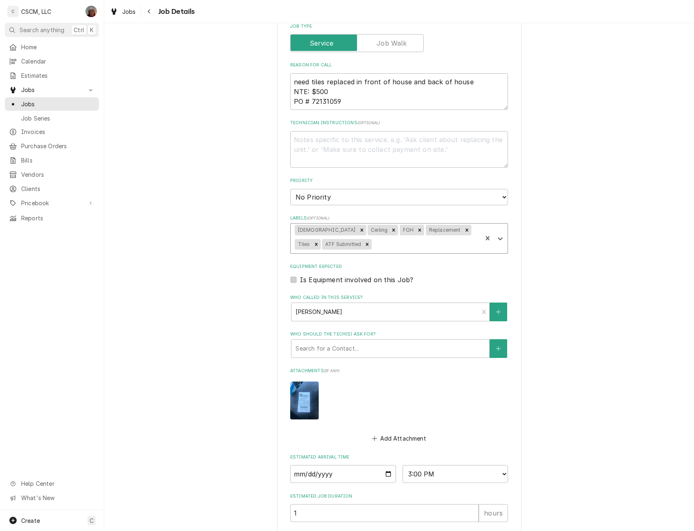
scroll to position [240, 0]
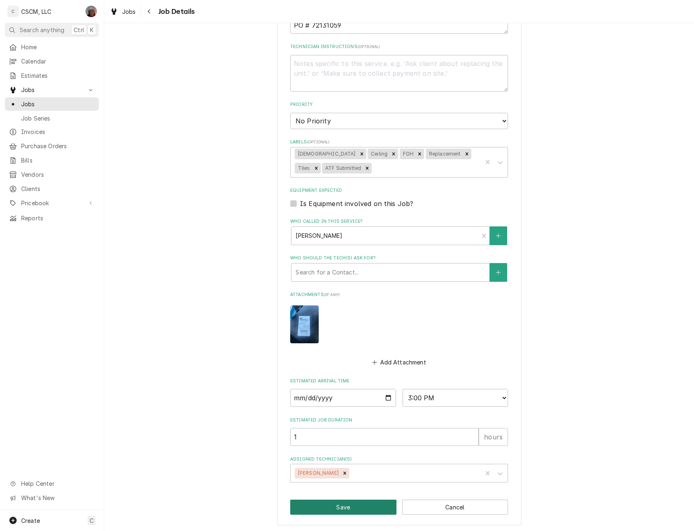
click at [325, 511] on button "Save" at bounding box center [343, 506] width 106 height 15
type textarea "x"
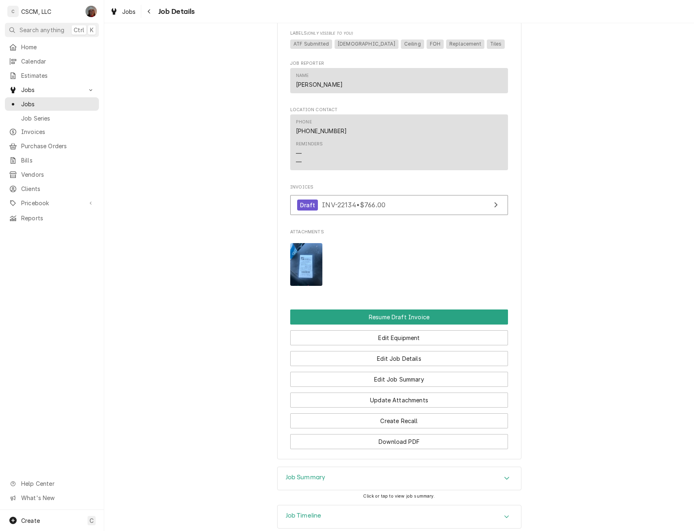
scroll to position [677, 0]
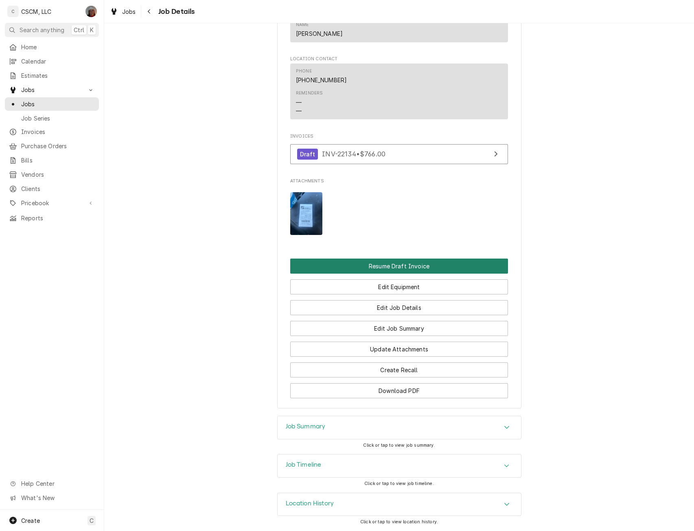
click at [385, 265] on button "Resume Draft Invoice" at bounding box center [399, 265] width 218 height 15
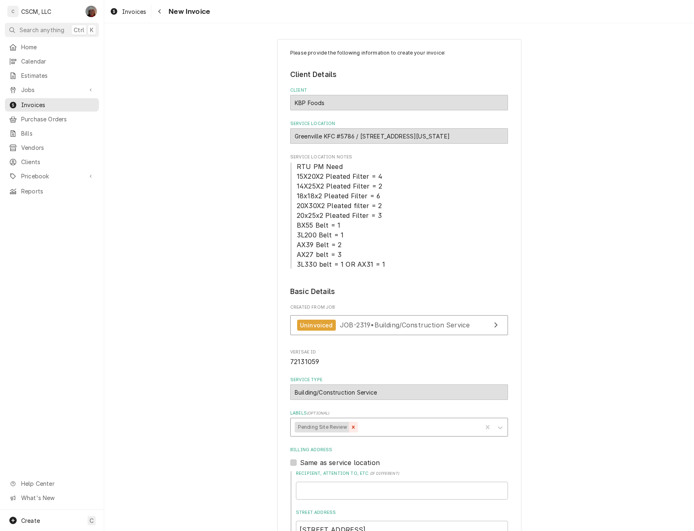
click at [350, 427] on icon "Remove Pending Site Review" at bounding box center [353, 427] width 6 height 6
type textarea "x"
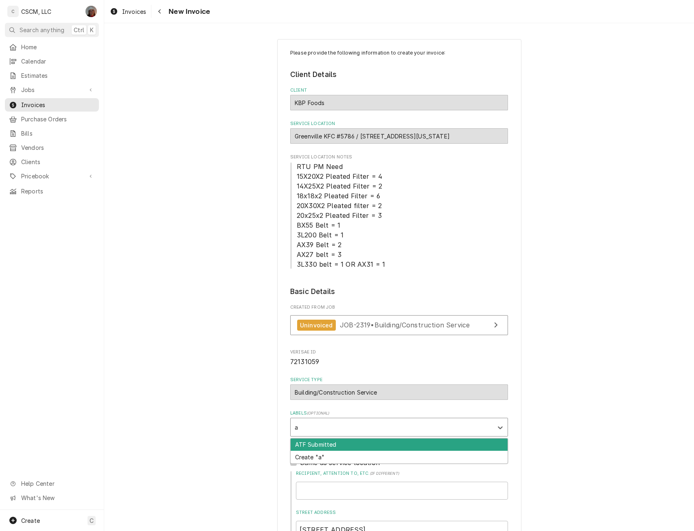
type input "at"
click at [328, 443] on div "ATF Submitted" at bounding box center [399, 444] width 217 height 13
type textarea "x"
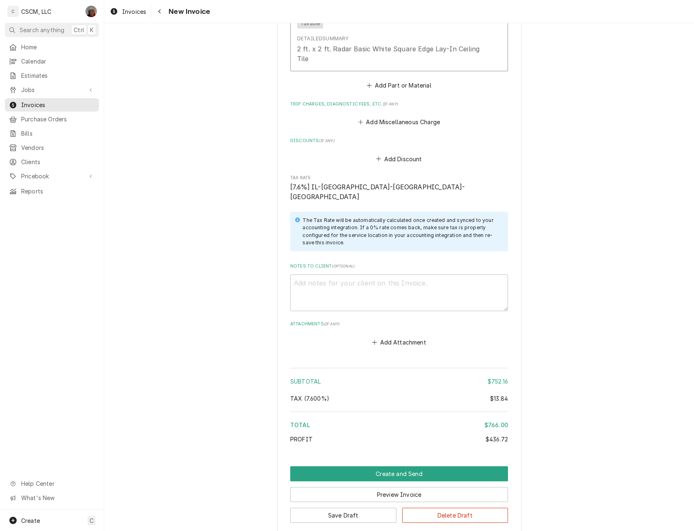
scroll to position [1382, 0]
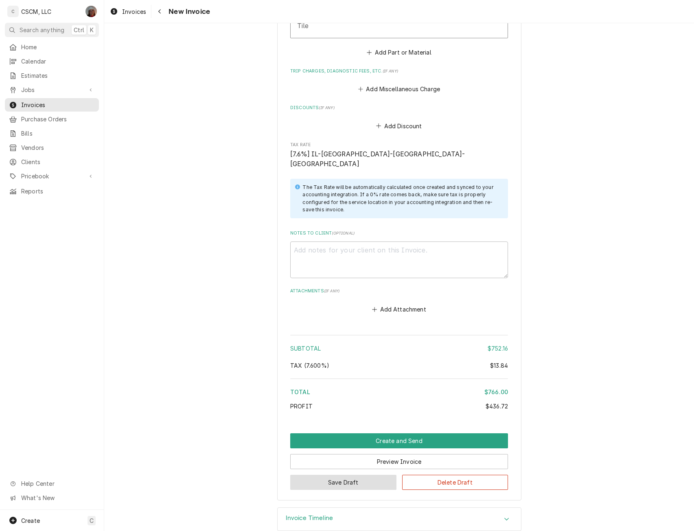
click at [336, 474] on button "Save Draft" at bounding box center [343, 481] width 106 height 15
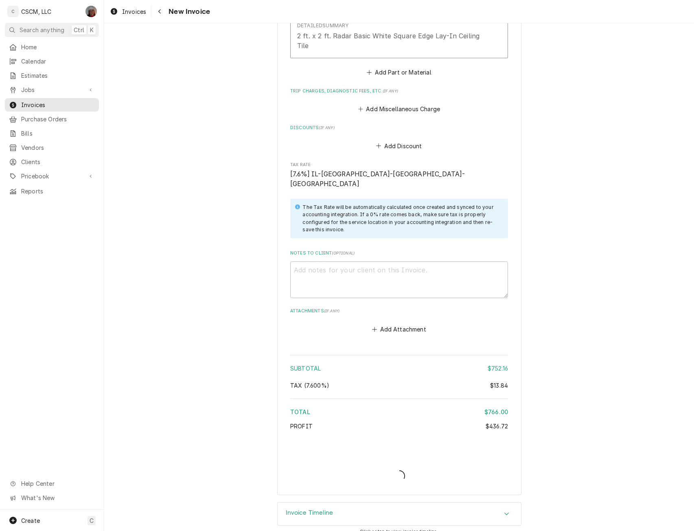
type textarea "x"
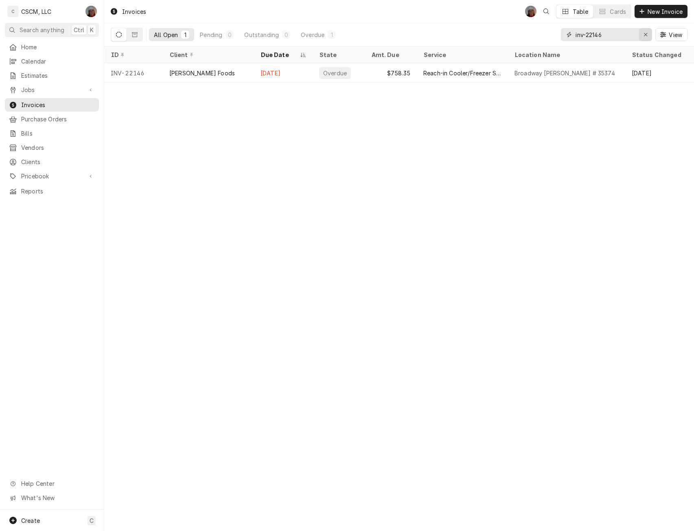
click at [647, 33] on icon "Erase input" at bounding box center [645, 35] width 4 height 6
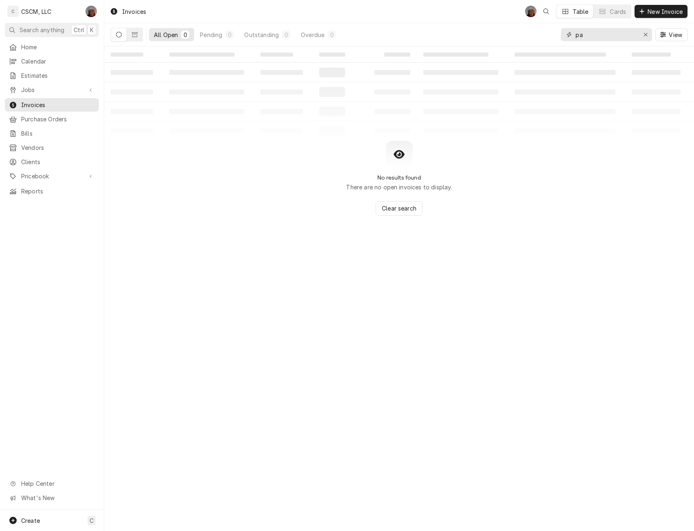
type input "p"
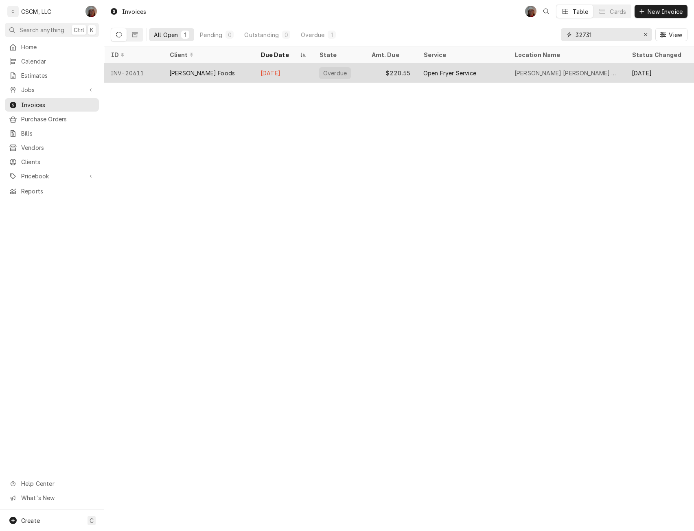
type input "32731"
click at [166, 73] on div "[PERSON_NAME] Foods" at bounding box center [208, 73] width 91 height 20
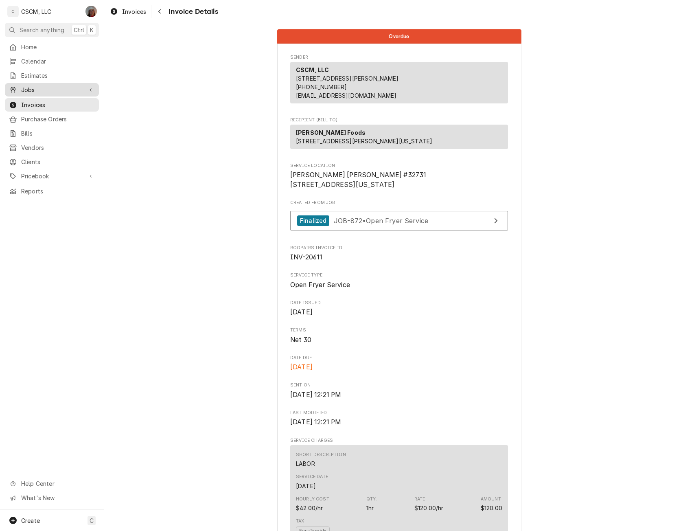
click at [28, 83] on link "Jobs" at bounding box center [52, 89] width 94 height 13
click at [31, 100] on span "Jobs" at bounding box center [58, 104] width 74 height 9
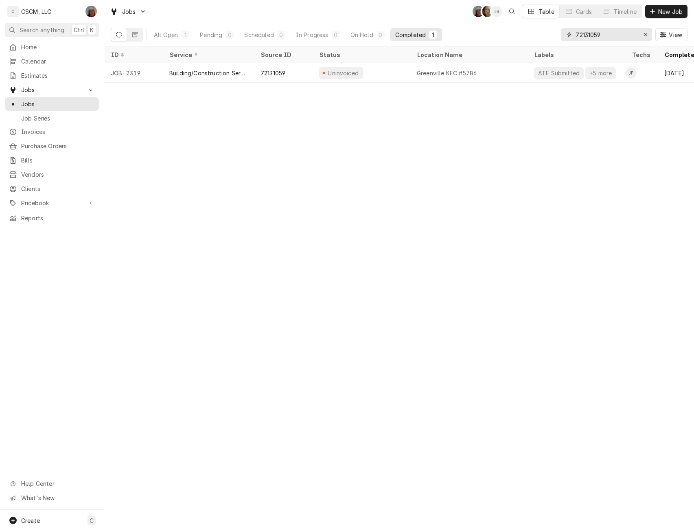
click at [608, 32] on input "72131059" at bounding box center [605, 34] width 61 height 13
click at [647, 36] on div "Erase input" at bounding box center [645, 35] width 8 height 8
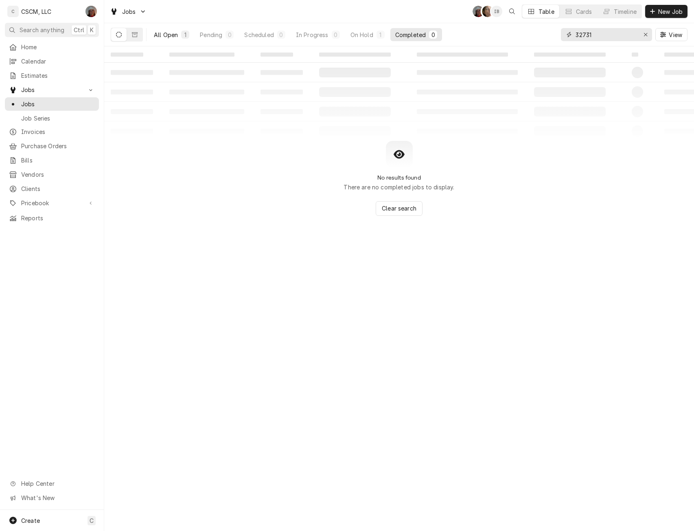
type input "32731"
click at [162, 35] on div "All Open" at bounding box center [166, 35] width 24 height 9
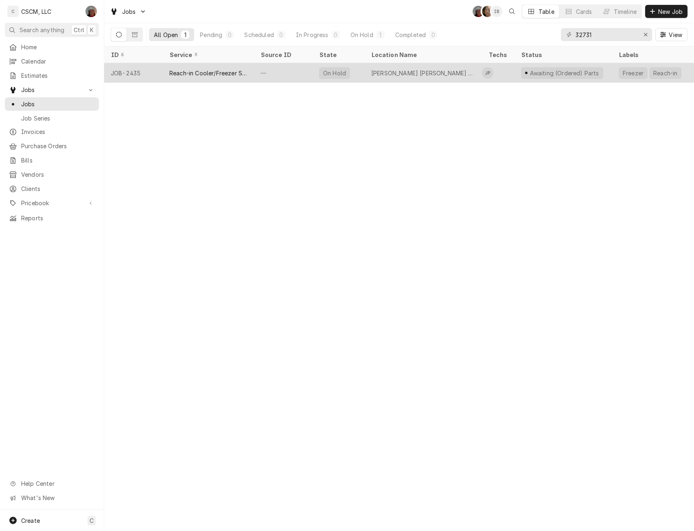
click at [171, 76] on div "Reach-in Cooler/Freezer Service" at bounding box center [208, 73] width 91 height 20
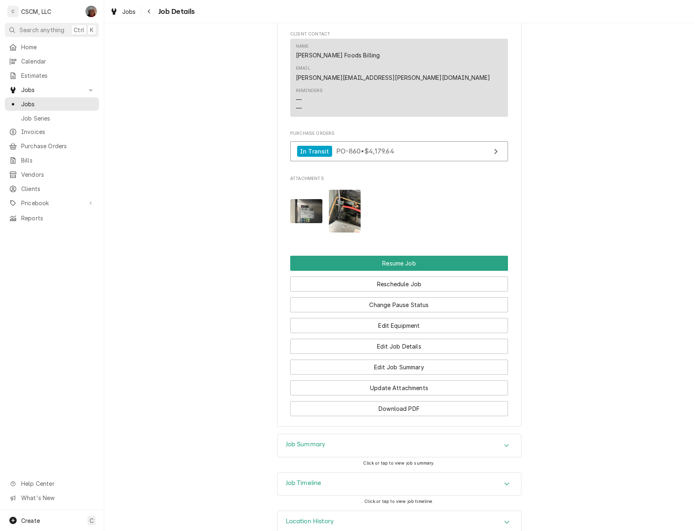
scroll to position [800, 0]
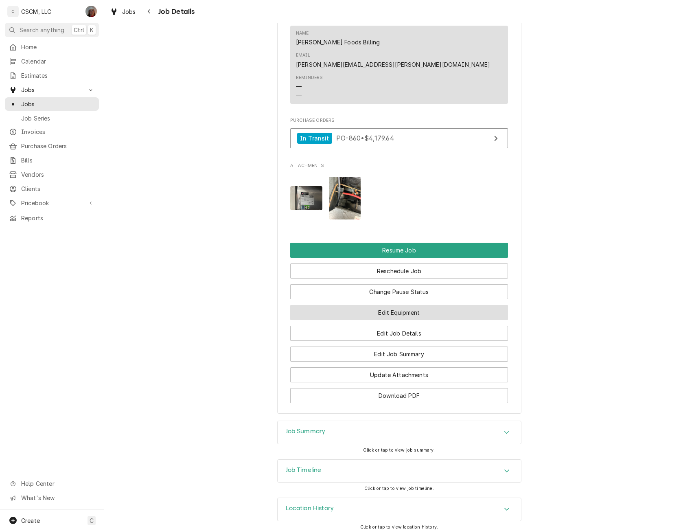
click at [433, 305] on button "Edit Equipment" at bounding box center [399, 312] width 218 height 15
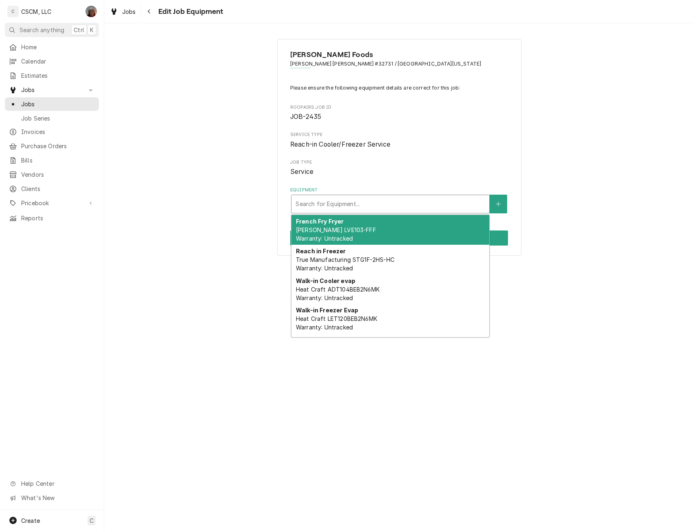
click at [434, 211] on div "Equipment" at bounding box center [390, 204] width 190 height 15
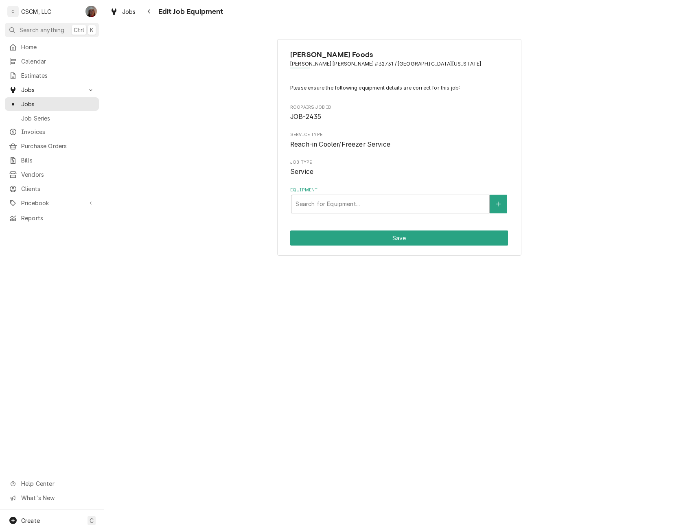
click at [573, 185] on div "[PERSON_NAME] Foods [PERSON_NAME] [PERSON_NAME] #32731 / [GEOGRAPHIC_DATA][STRE…" at bounding box center [399, 147] width 590 height 231
click at [148, 10] on icon "Navigate back" at bounding box center [149, 12] width 4 height 6
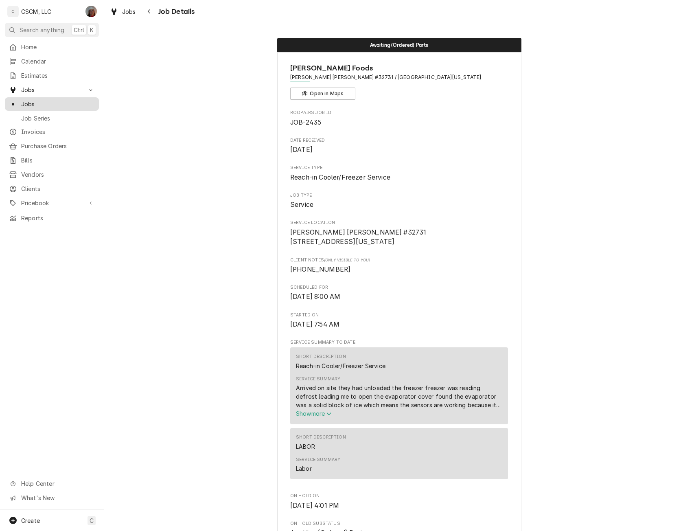
click at [39, 102] on span "Jobs" at bounding box center [58, 104] width 74 height 9
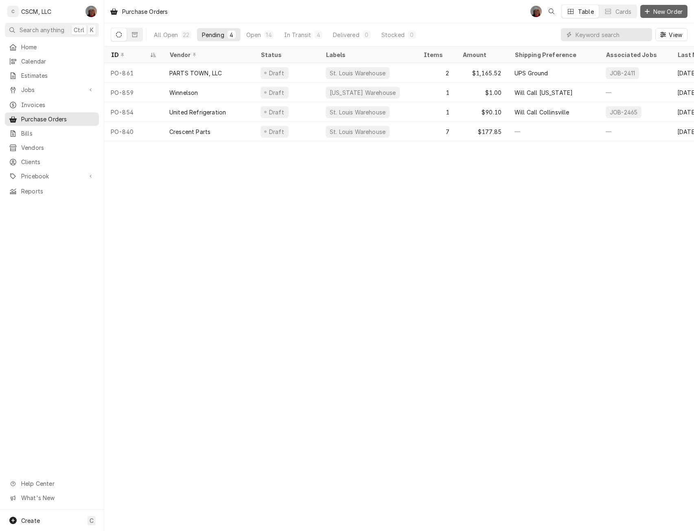
click at [666, 9] on span "New Order" at bounding box center [668, 11] width 33 height 9
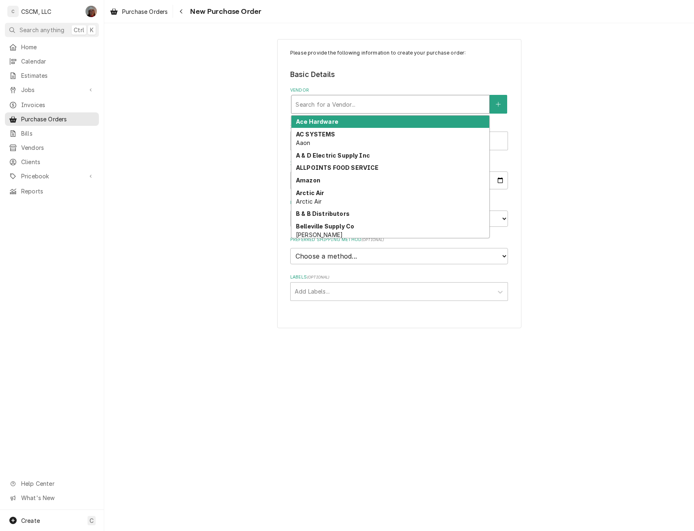
click at [354, 104] on div "Vendor" at bounding box center [390, 104] width 190 height 15
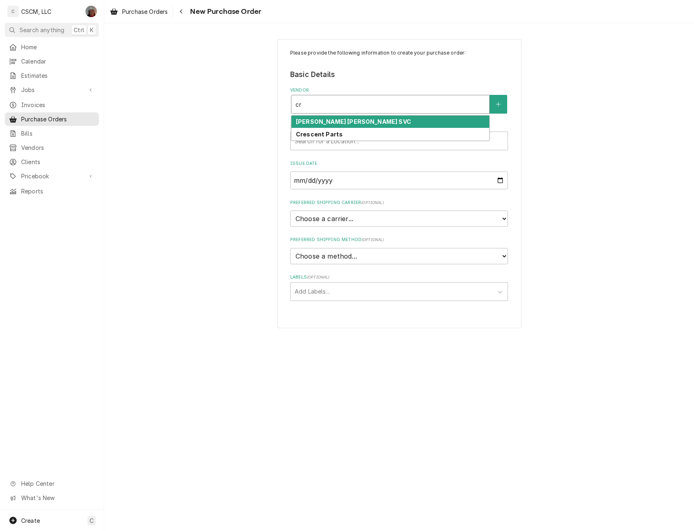
type input "cre"
click at [337, 124] on strong "Crescent Parts" at bounding box center [319, 121] width 47 height 7
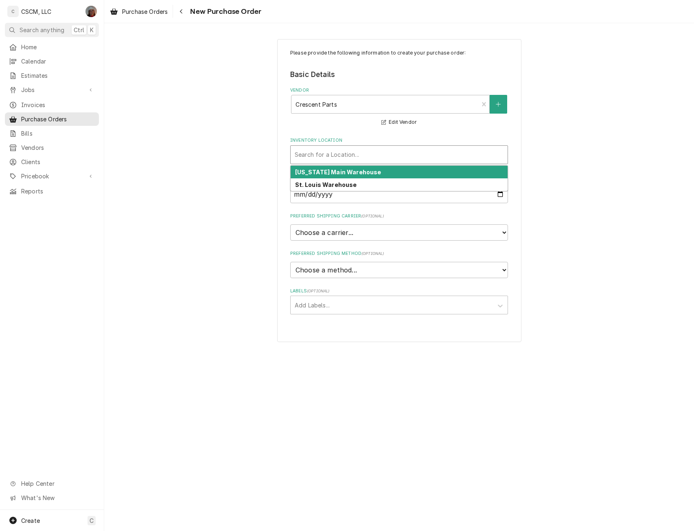
click at [317, 156] on div "Inventory Location" at bounding box center [399, 154] width 209 height 15
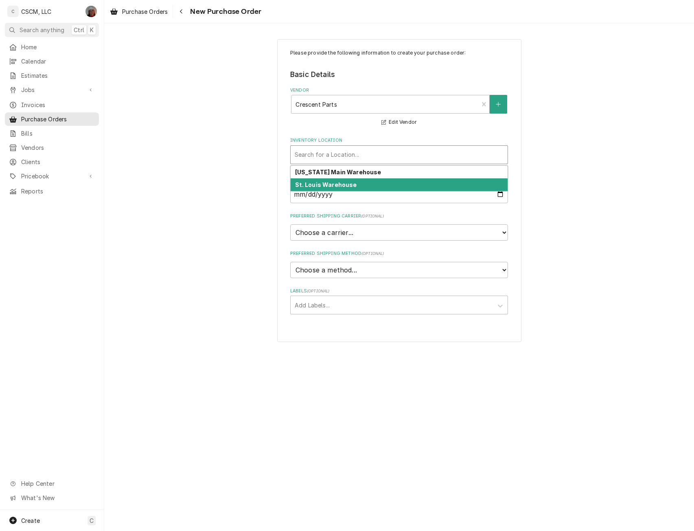
click at [321, 185] on strong "St. Louis Warehouse" at bounding box center [326, 184] width 62 height 7
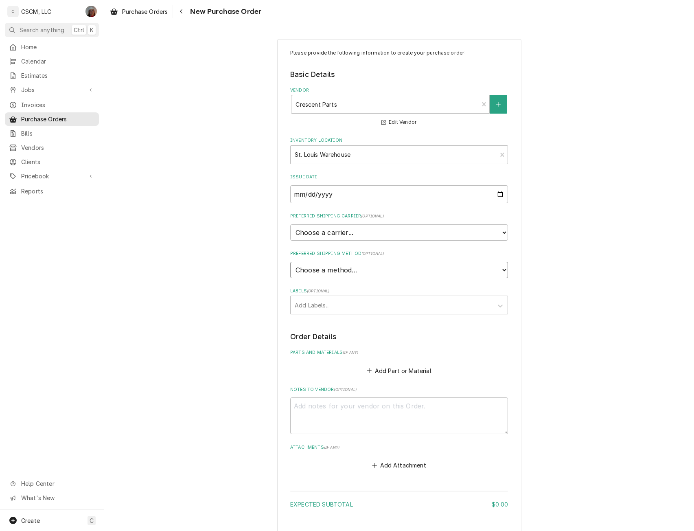
click at [317, 274] on select "Choose a method... Ground Next Day Early AM Next Day Air 2 Day Air Other" at bounding box center [399, 270] width 218 height 16
select select "0"
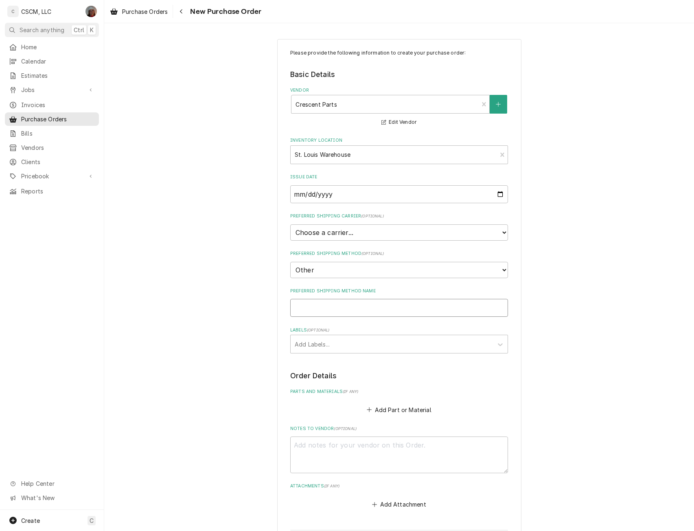
click at [302, 308] on input "Preferred Shipping Method Name" at bounding box center [399, 308] width 218 height 18
type textarea "x"
type input "W"
type textarea "x"
type input "Wi"
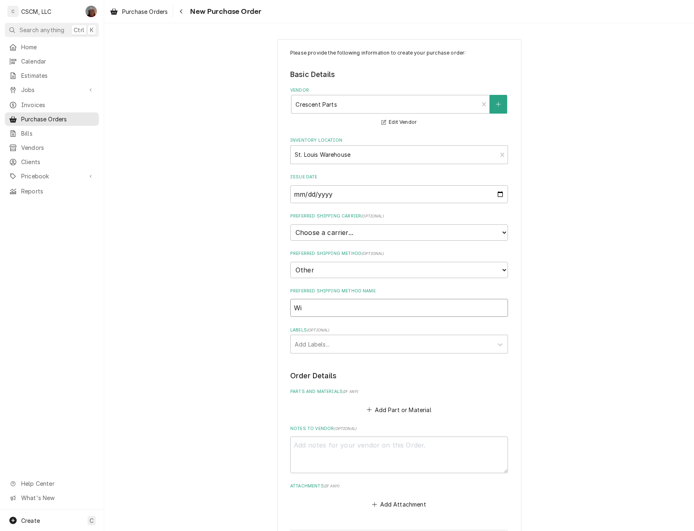
type textarea "x"
type input "Wil"
type textarea "x"
type input "Will"
type textarea "x"
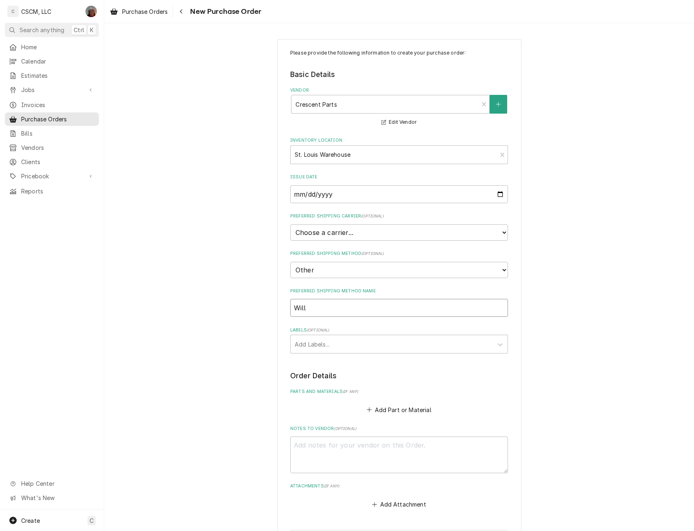
type input "Will"
type textarea "x"
type input "Will C"
type textarea "x"
type input "Will Ca"
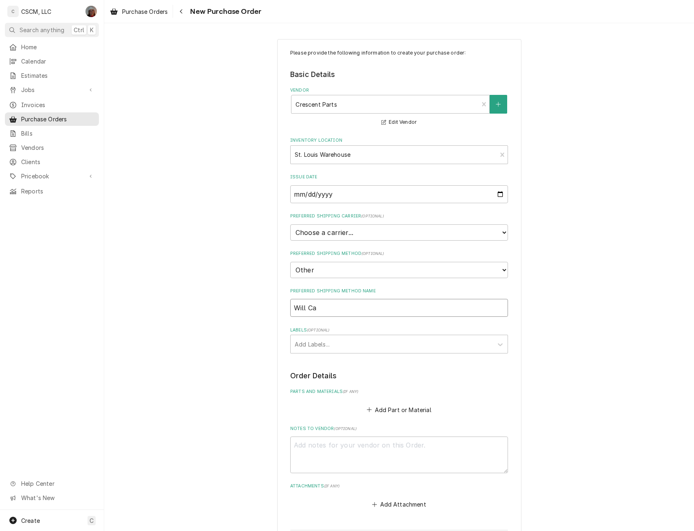
type textarea "x"
type input "Will Cal"
type textarea "x"
type input "Will Call"
type textarea "x"
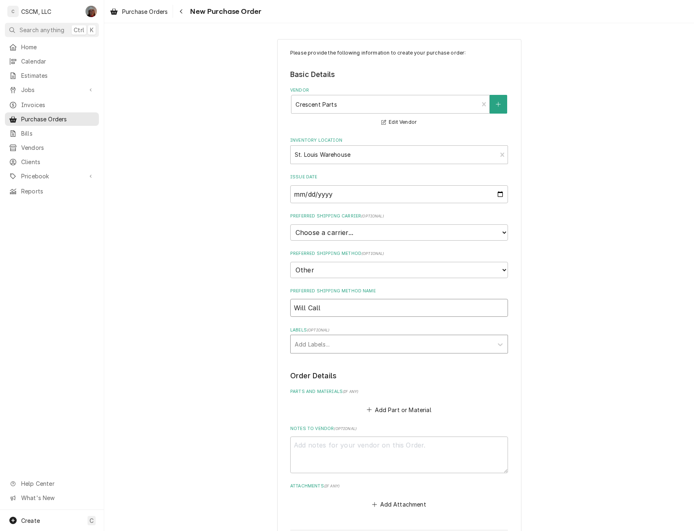
type input "Will Call"
click at [308, 345] on div "Labels" at bounding box center [392, 344] width 194 height 15
click at [309, 370] on div "St. Louis Warehouse" at bounding box center [399, 374] width 217 height 13
type textarea "x"
click at [374, 413] on button "Add Part or Material" at bounding box center [398, 409] width 67 height 11
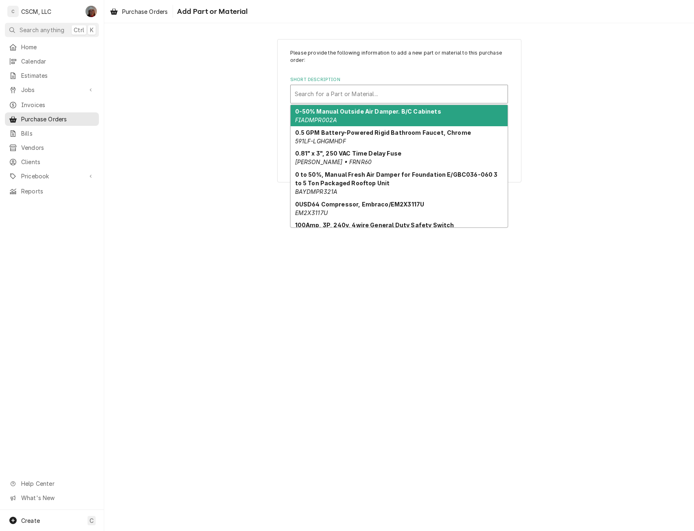
click at [347, 96] on div "Short Description" at bounding box center [399, 94] width 209 height 15
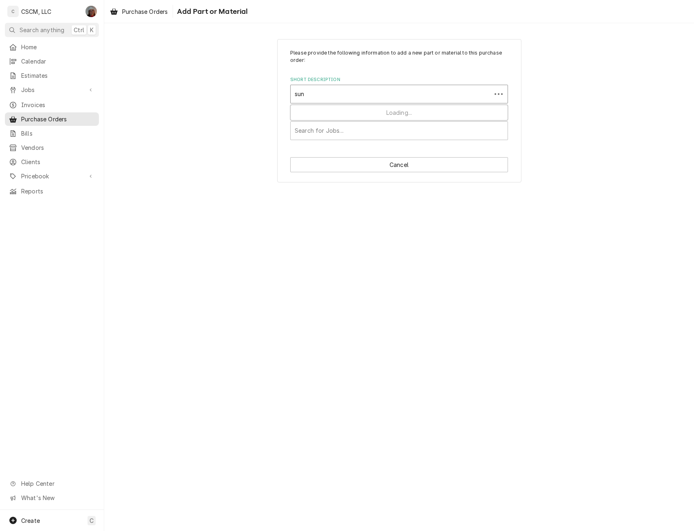
type input "sund"
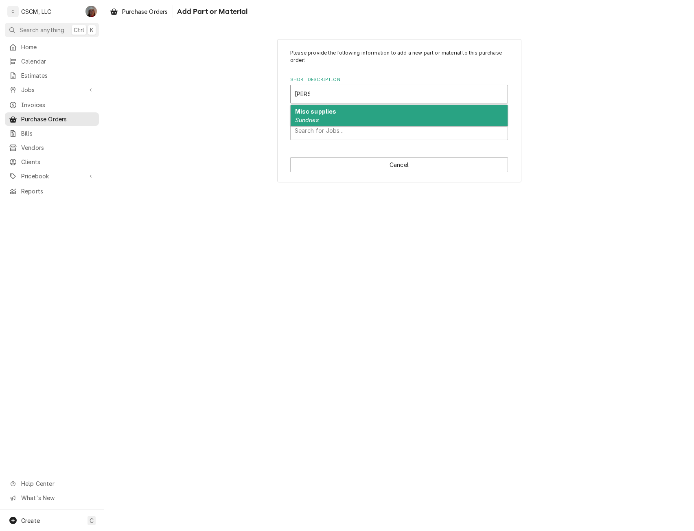
click at [336, 115] on div "Misc supplies Sundries" at bounding box center [399, 115] width 217 height 21
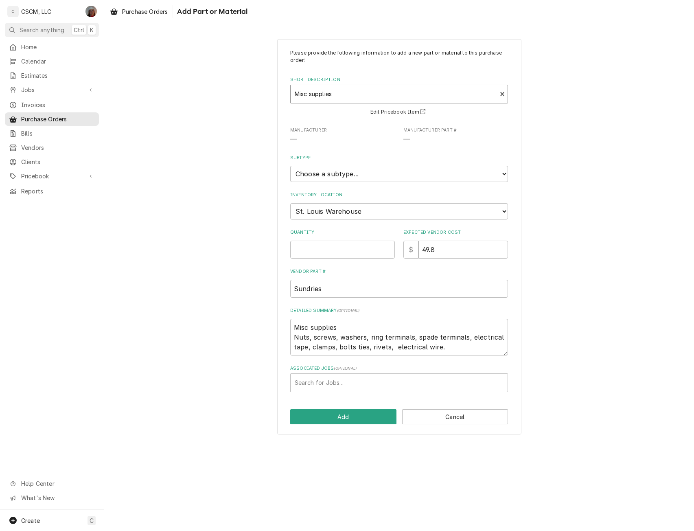
type textarea "x"
click at [324, 214] on select "Choose a location... Chris's Truck Colorado Main Warehouse Izaia's Truck Jimmy'…" at bounding box center [399, 211] width 218 height 16
select select "424"
click at [290, 203] on select "Choose a location... Chris's Truck Colorado Main Warehouse Izaia's Truck Jimmy'…" at bounding box center [399, 211] width 218 height 16
click at [310, 254] on input "Quantity" at bounding box center [342, 250] width 105 height 18
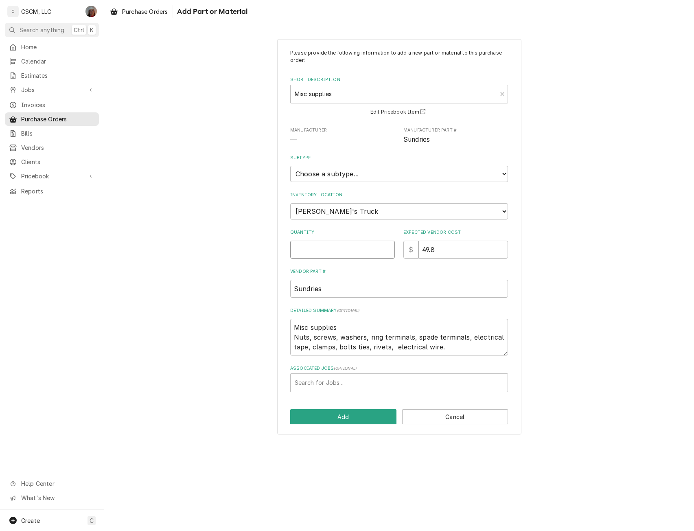
type textarea "x"
type input "1"
type input "-2192"
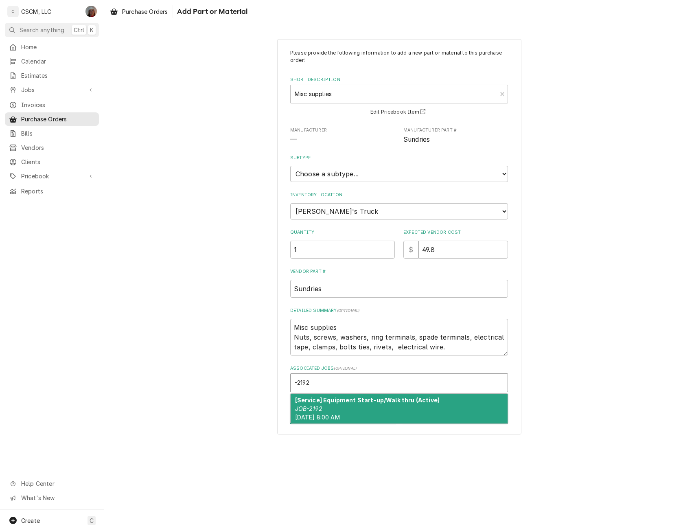
type textarea "x"
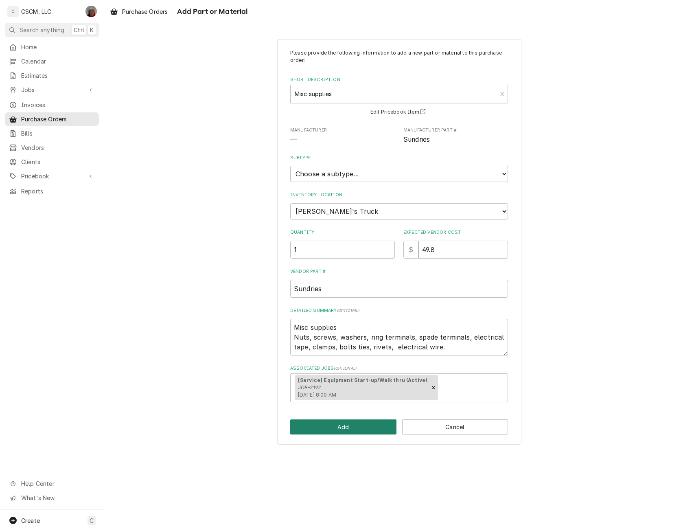
click at [329, 426] on button "Add" at bounding box center [343, 426] width 106 height 15
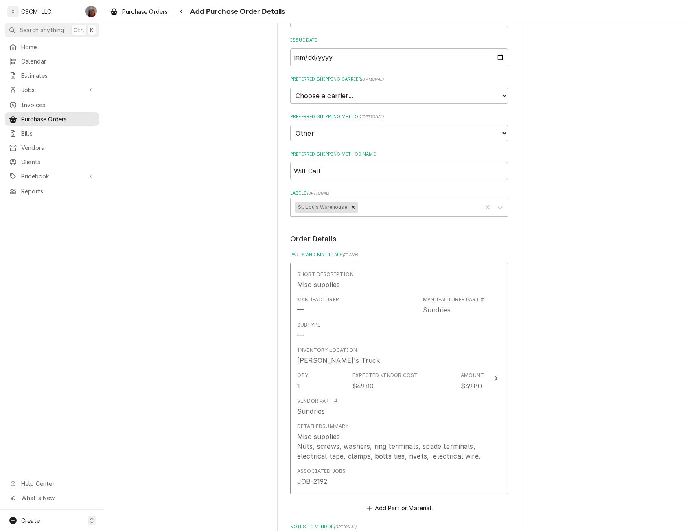
scroll to position [312, 0]
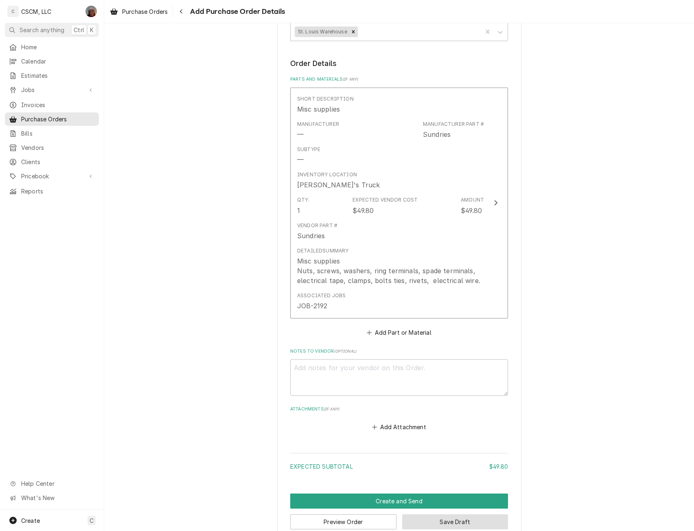
click at [444, 526] on button "Save Draft" at bounding box center [455, 521] width 106 height 15
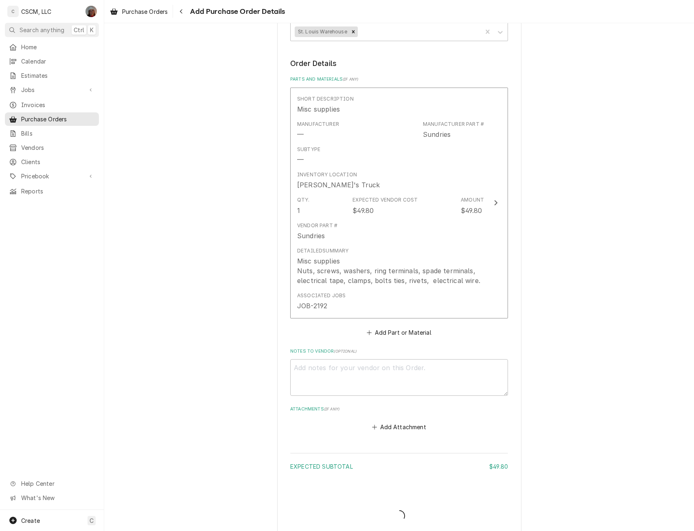
type textarea "x"
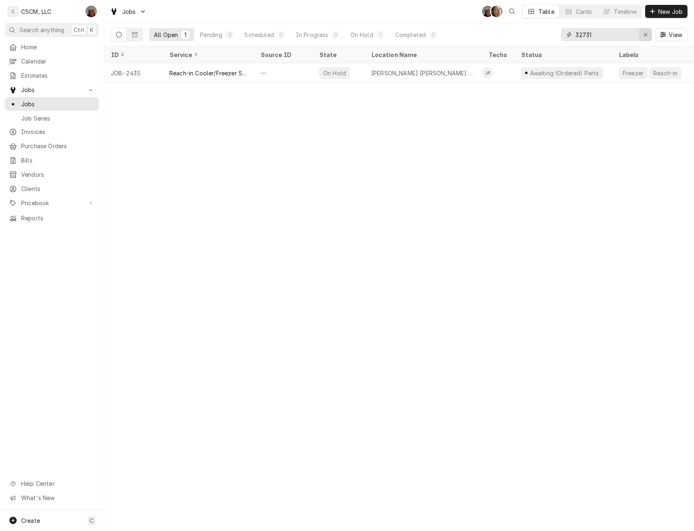
click at [647, 36] on icon "Erase input" at bounding box center [645, 35] width 4 height 6
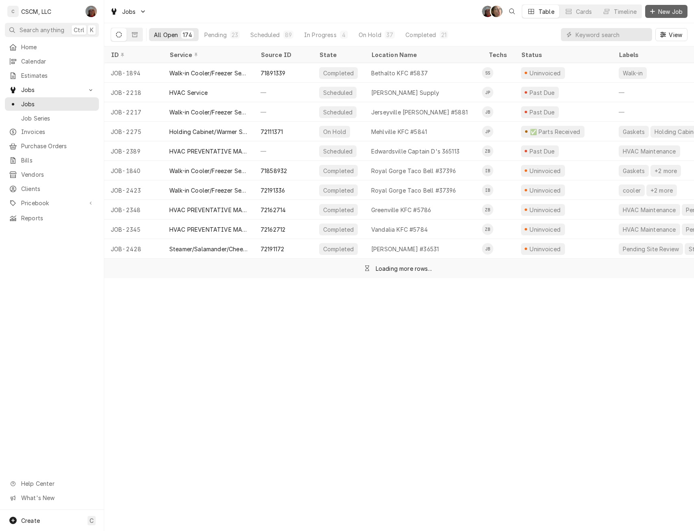
click at [665, 8] on span "New Job" at bounding box center [670, 11] width 28 height 9
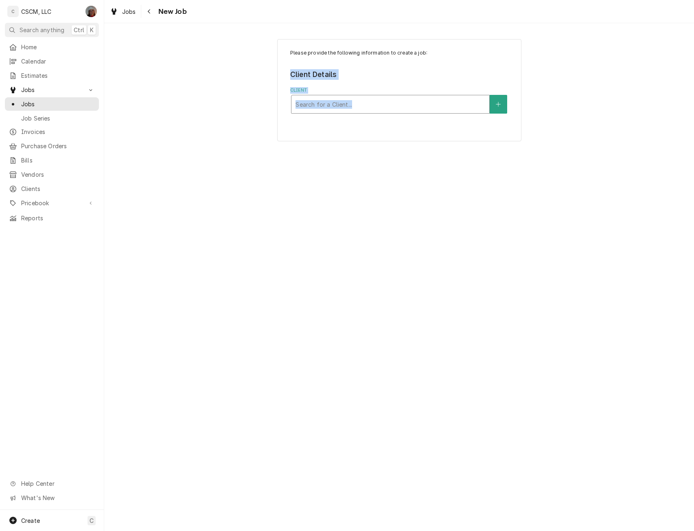
drag, startPoint x: 590, startPoint y: 33, endPoint x: 353, endPoint y: 111, distance: 249.3
click at [353, 111] on div "Please provide the following information to create a job: Client Details Client…" at bounding box center [399, 90] width 590 height 116
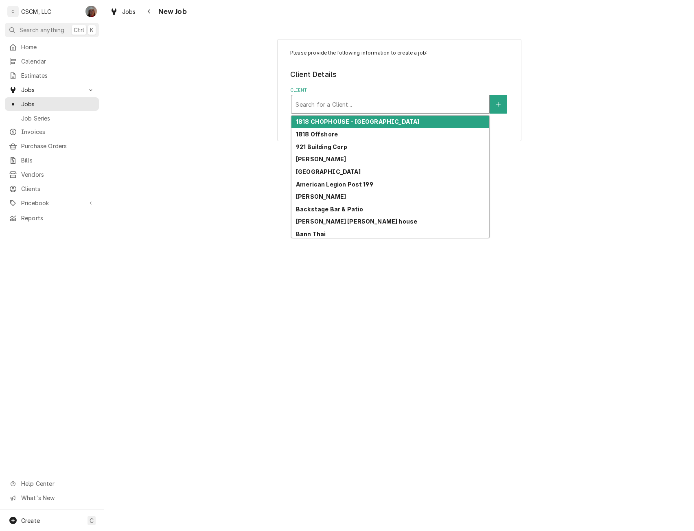
click at [363, 108] on div "Client" at bounding box center [390, 104] width 190 height 15
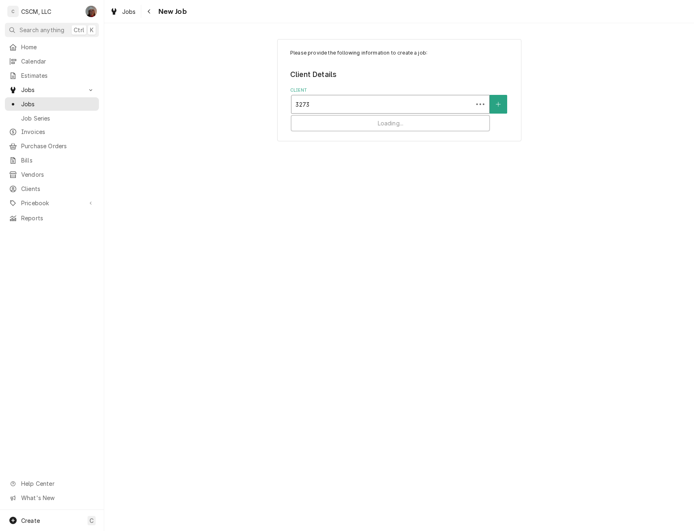
type input "32731"
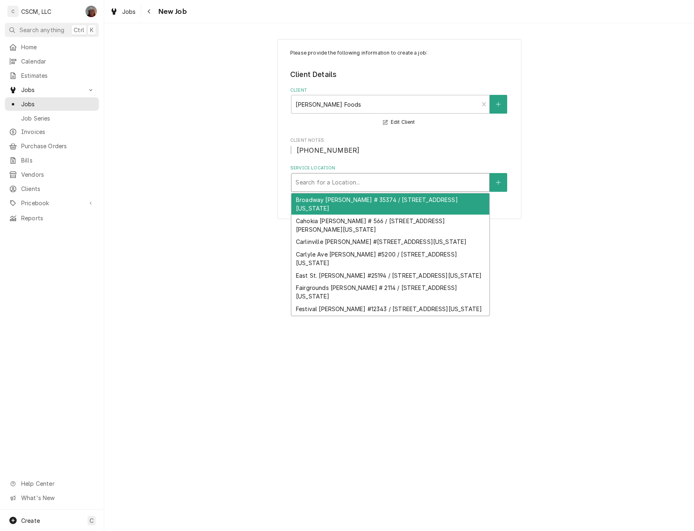
click at [340, 180] on div "Service Location" at bounding box center [390, 182] width 190 height 15
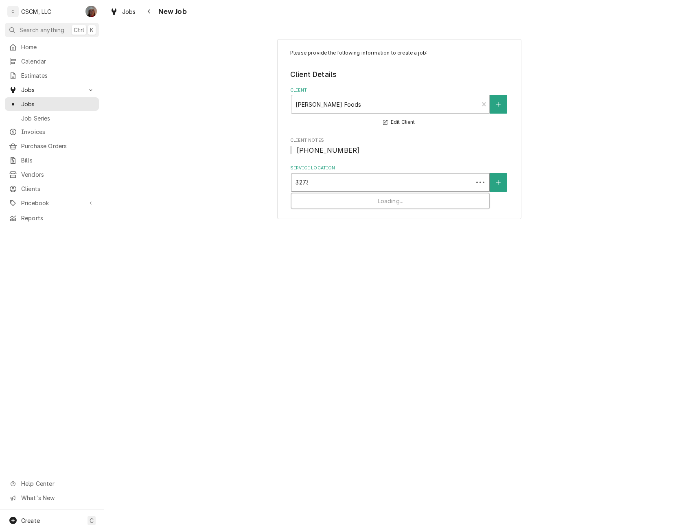
type input "32731"
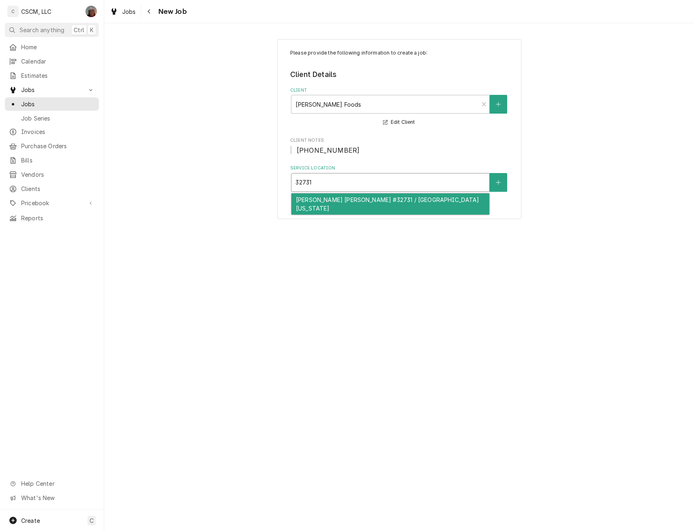
click at [318, 209] on div "Patterson McDonald's #32731 / 15 Florissant Oaks Shopping Center, Florissant, M…" at bounding box center [390, 203] width 198 height 21
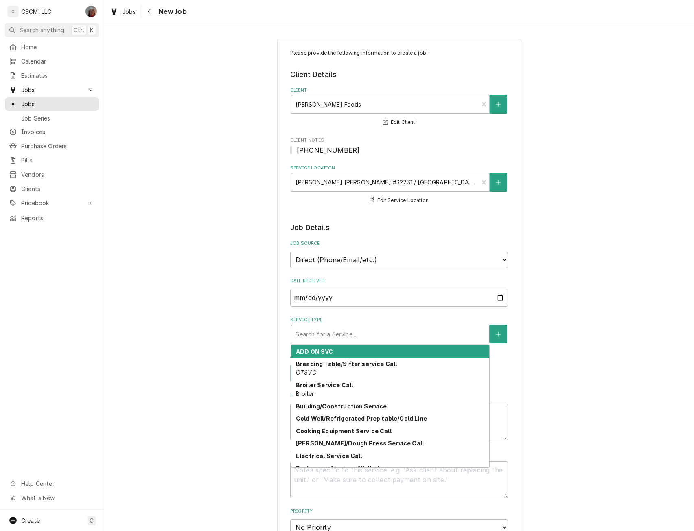
click at [319, 332] on div "Service Type" at bounding box center [390, 333] width 190 height 15
type textarea "x"
type input "c"
type textarea "x"
type input "co"
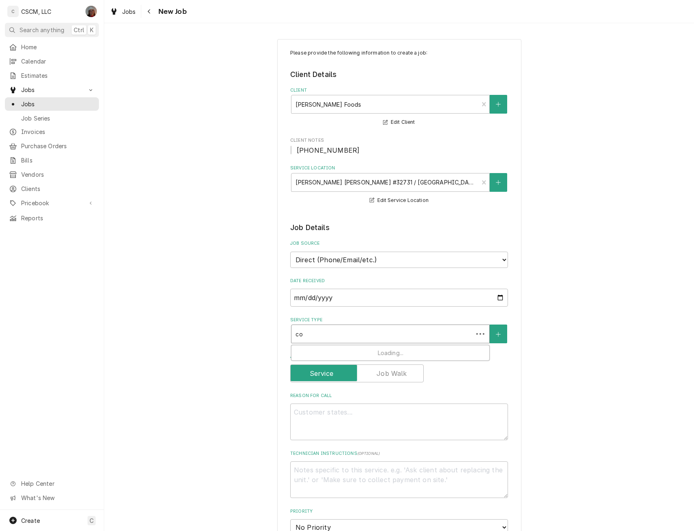
type textarea "x"
type input "coo"
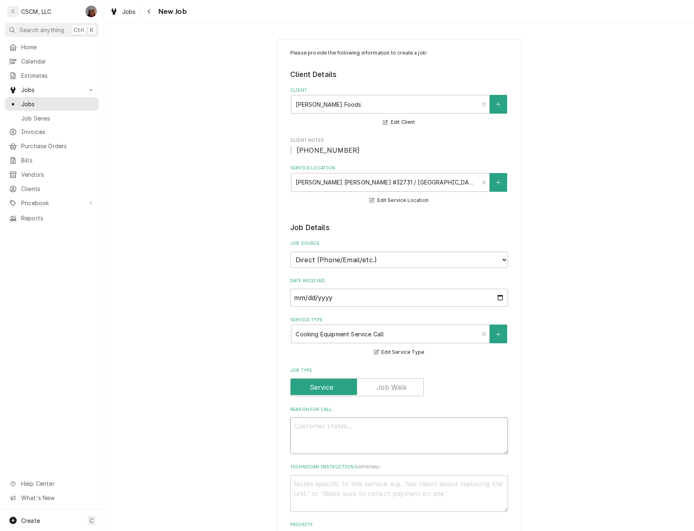
click at [303, 426] on textarea "Reason For Call" at bounding box center [399, 435] width 218 height 37
type textarea "x"
type textarea "P"
type textarea "x"
type textarea "Pr"
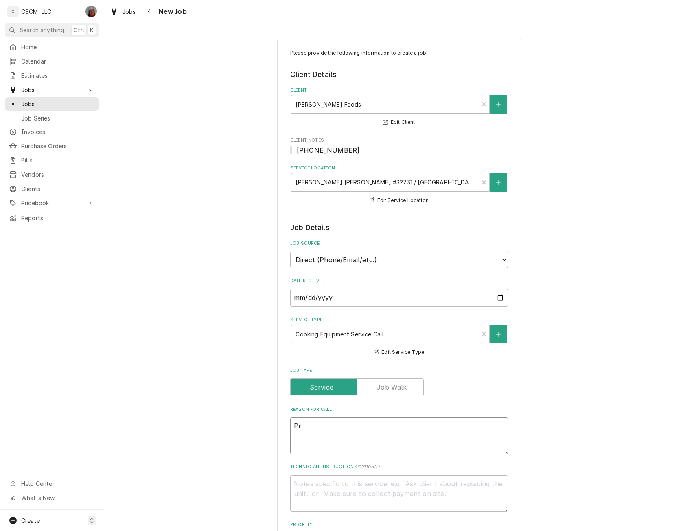
type textarea "x"
type textarea "Pro"
type textarea "x"
type textarea "Prot"
type textarea "x"
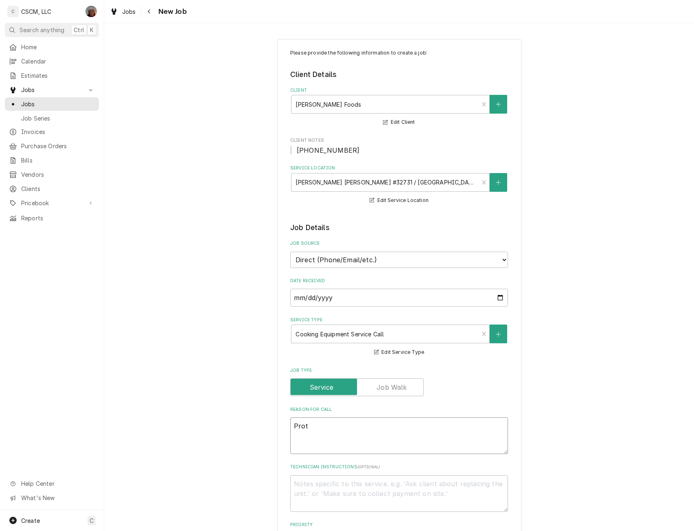
type textarea "Prote"
type textarea "x"
type textarea "Protei"
type textarea "x"
type textarea "Protein"
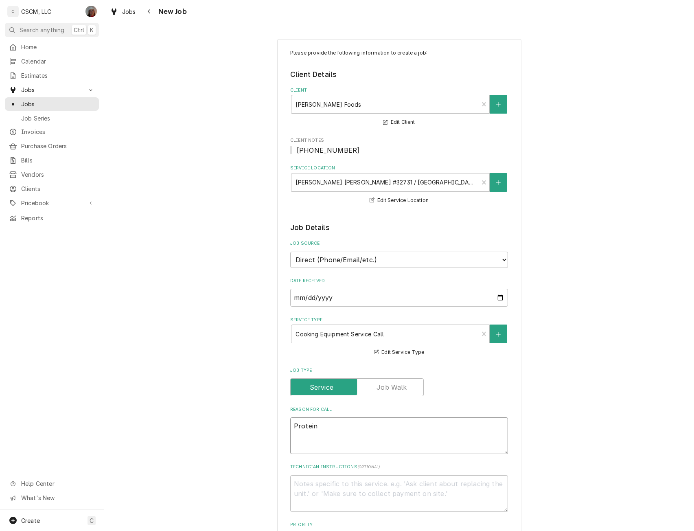
type textarea "x"
type textarea "Protein"
type textarea "x"
type textarea "Protein F"
type textarea "x"
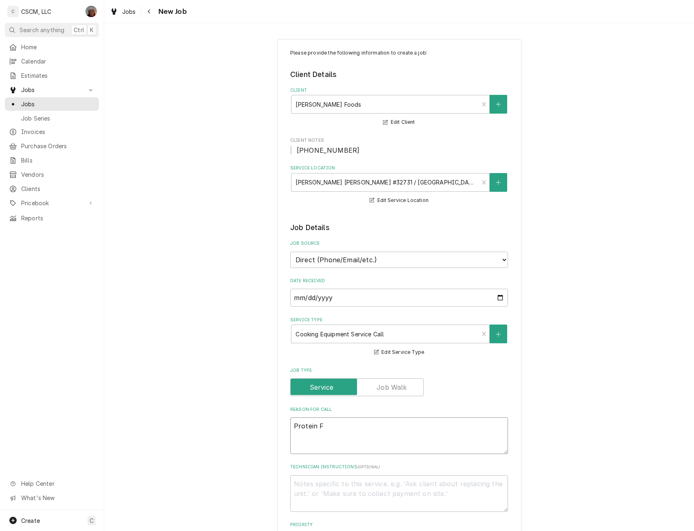
type textarea "Protein Fr"
type textarea "x"
type textarea "Protein Fry"
type textarea "x"
type textarea "Protein Frye"
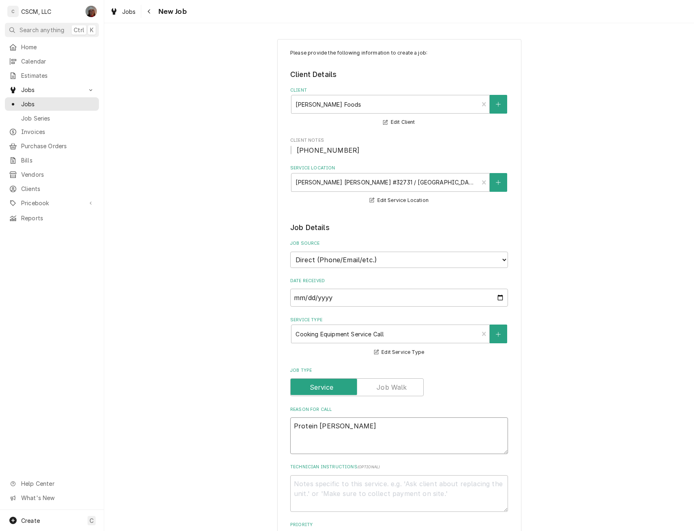
type textarea "x"
type textarea "Protein Fryer"
type textarea "x"
type textarea "Protein Fryer"
type textarea "x"
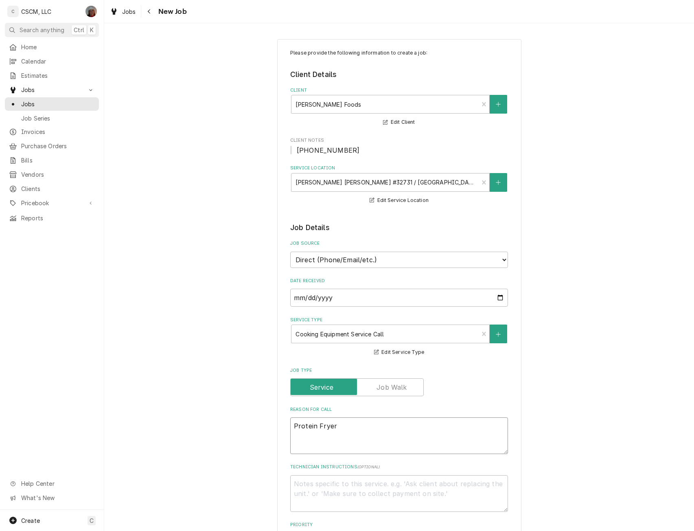
type textarea "Protein Fryer V"
type textarea "x"
type textarea "Protein Fryer Va"
type textarea "x"
type textarea "Protein Fryer Vat"
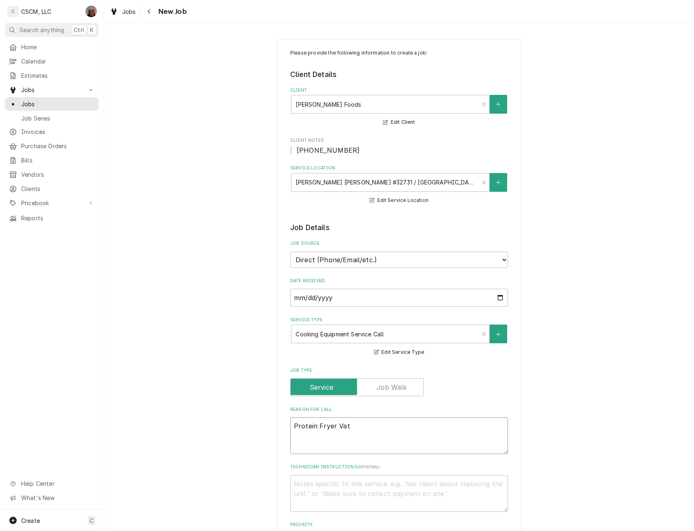
type textarea "x"
type textarea "Protein Fryer Vat"
type textarea "x"
type textarea "Protein Fryer Vat #"
type textarea "x"
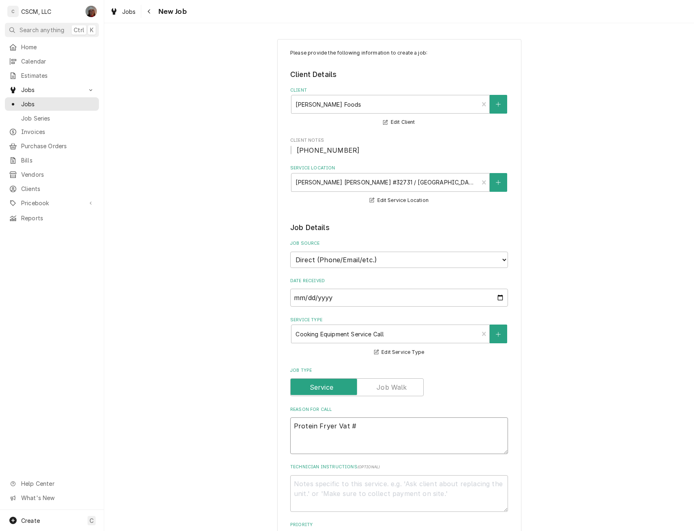
type textarea "Protein Fryer Vat #1"
type textarea "x"
type textarea "Protein Fryer Vat #1"
type textarea "x"
type textarea "Protein Fryer Vat #1 e"
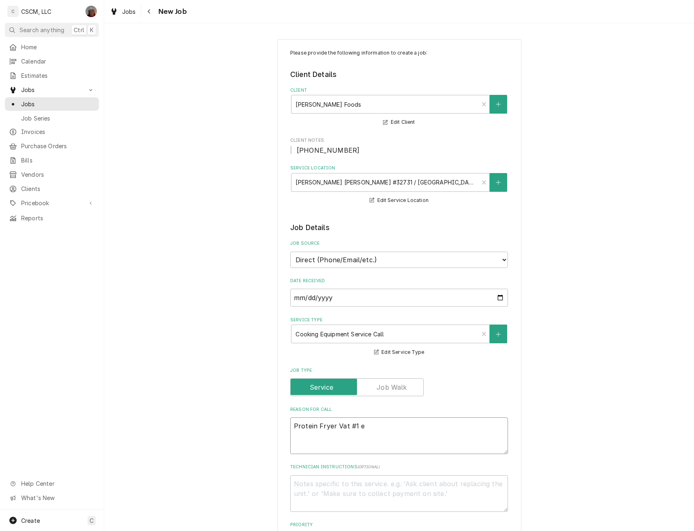
type textarea "x"
type textarea "Protein Fryer Vat #1 er"
type textarea "x"
type textarea "Protein Fryer Vat #1 err"
type textarea "x"
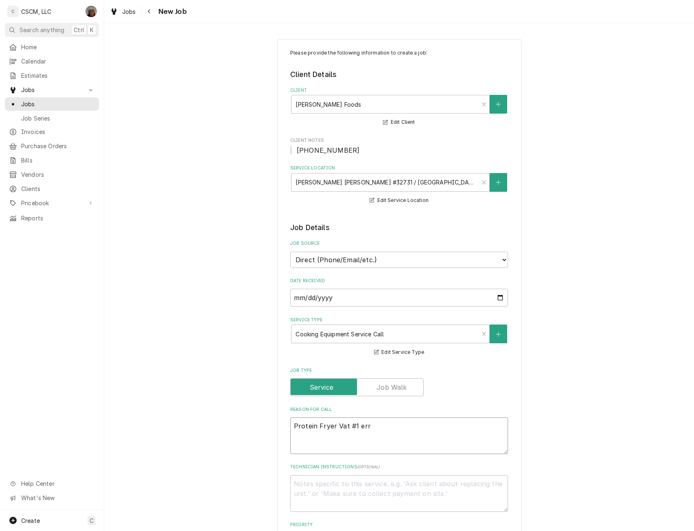
type textarea "Protein Fryer Vat #1 erro"
type textarea "x"
type textarea "Protein Fryer Vat #1 error"
type textarea "x"
type textarea "Protein Fryer Vat #1 error"
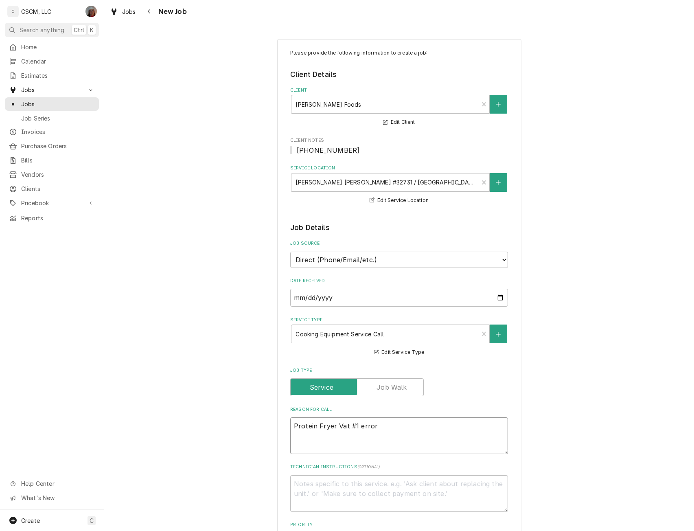
type textarea "x"
type textarea "Protein Fryer Vat #1 error E"
type textarea "x"
type textarea "Protein Fryer Vat #1 error E2"
type textarea "x"
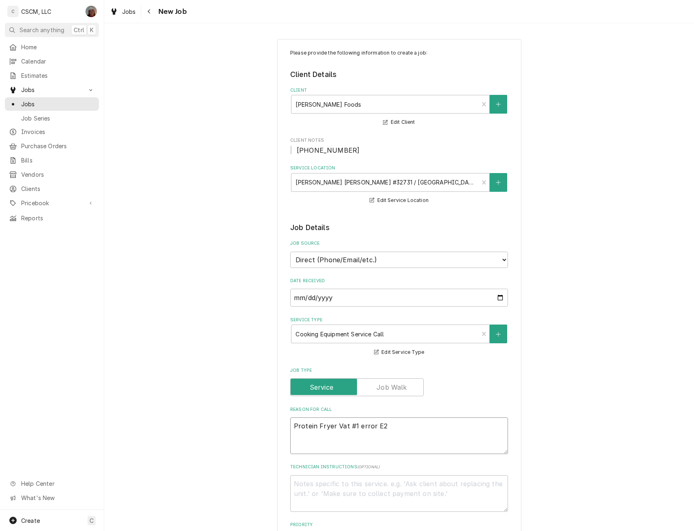
type textarea "Protein Fryer Vat #1 error E20"
type textarea "x"
type textarea "Protein Fryer Vat #1 error E20A"
type textarea "x"
type textarea "Protein Fryer Vat #1 error E20A"
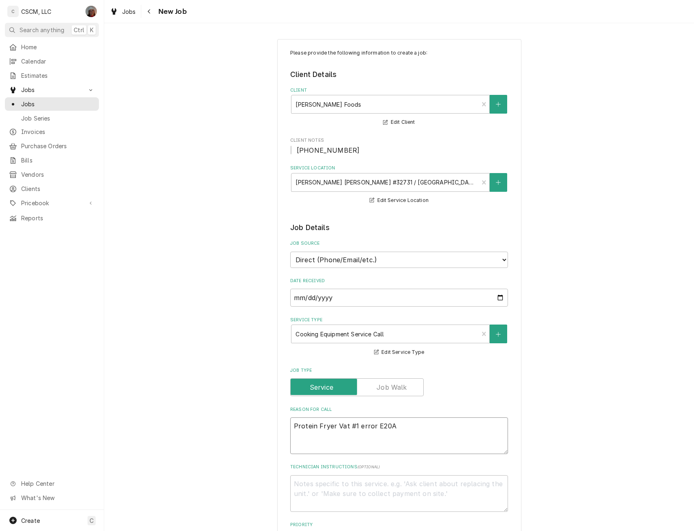
type textarea "x"
type textarea "Protein Fryer Vat #1 error E20A S"
type textarea "x"
type textarea "Protein Fryer Vat #1 error E20A Se"
type textarea "x"
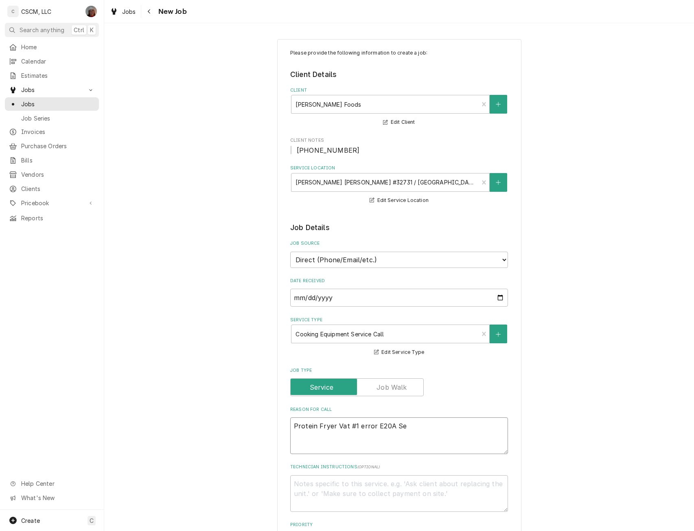
type textarea "Protein Fryer Vat #1 error E20A Sen"
type textarea "x"
type textarea "Protein Fryer Vat #1 error E20A Sens"
type textarea "x"
type textarea "Protein Fryer Vat #1 error E20A Senso"
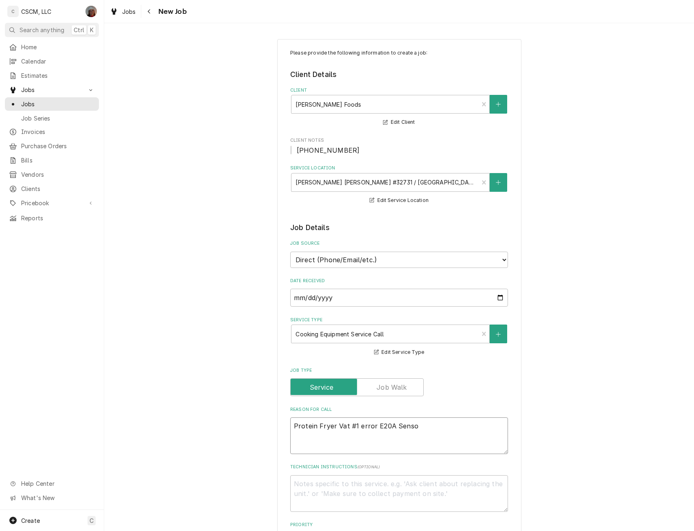
type textarea "x"
type textarea "Protein Fryer Vat #1 error E20A Sensor"
type textarea "x"
type textarea "Protein Fryer Vat #1 error E20A Sensor"
type textarea "x"
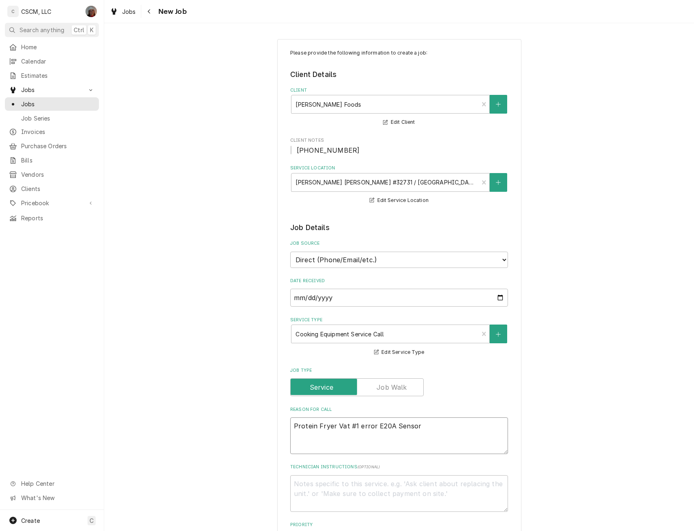
type textarea "Protein Fryer Vat #1 error E20A Sensor S"
type textarea "x"
type textarea "Protein Fryer Vat #1 error E20A Sensor St"
type textarea "x"
type textarea "Protein Fryer Vat #1 error E20A Sensor Stu"
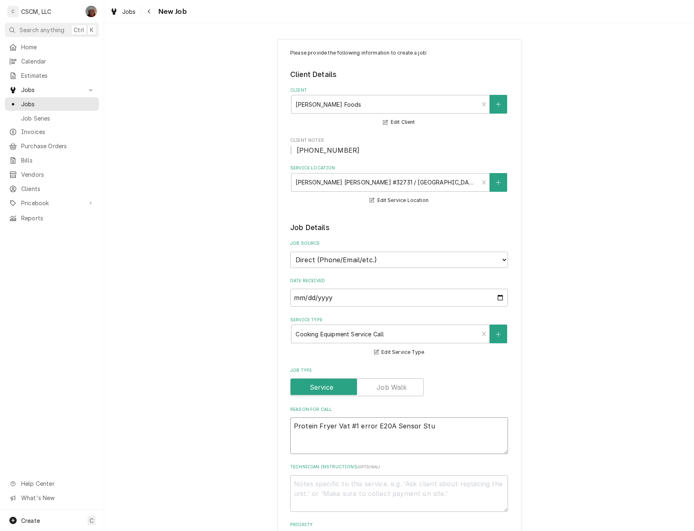
type textarea "x"
type textarea "Protein Fryer Vat #1 error E20A Sensor Stuc"
type textarea "x"
type textarea "Protein Fryer Vat #1 error E20A Sensor Stuck"
type textarea "x"
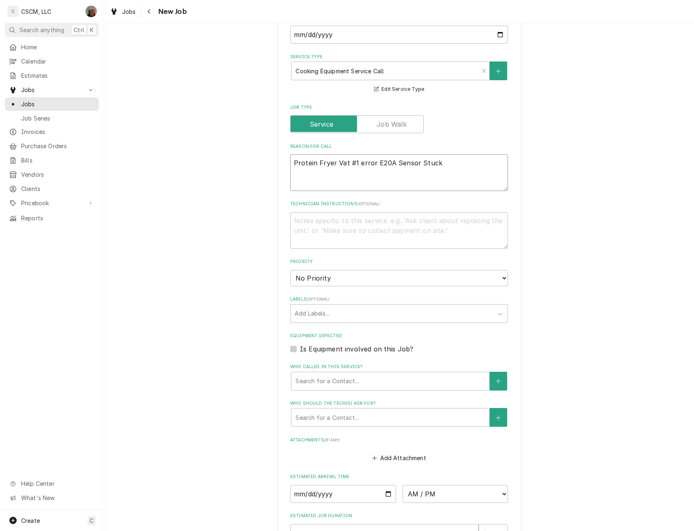
scroll to position [277, 0]
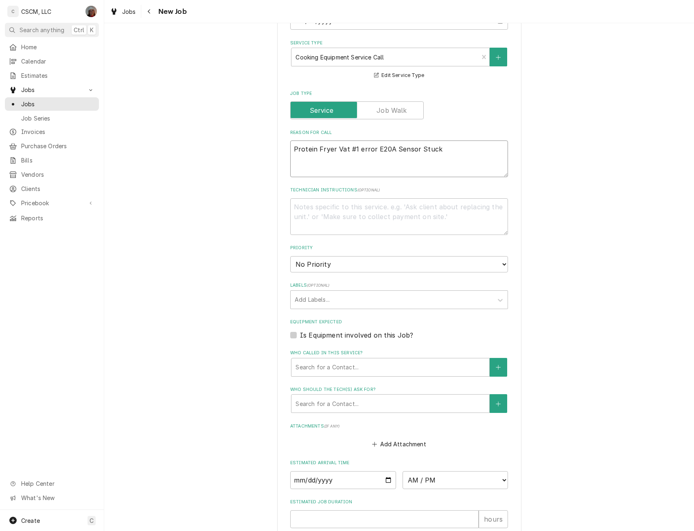
type textarea "Protein Fryer Vat #1 error E20A Sensor Stuck"
click at [500, 261] on select "No Priority Urgent High Medium Low" at bounding box center [399, 264] width 218 height 16
select select "3"
click at [290, 256] on select "No Priority Urgent High Medium Low" at bounding box center [399, 264] width 218 height 16
type textarea "x"
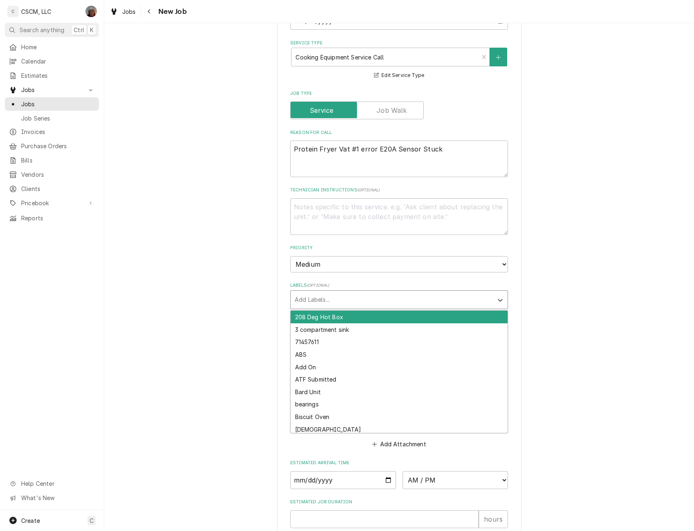
click at [431, 291] on div "Add Labels..." at bounding box center [392, 300] width 202 height 18
type input "pro"
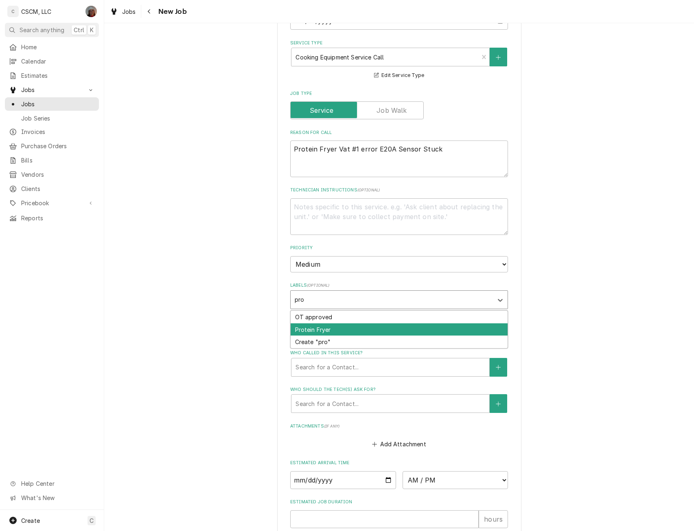
click at [345, 329] on div "Protein Fryer" at bounding box center [399, 329] width 217 height 13
type textarea "x"
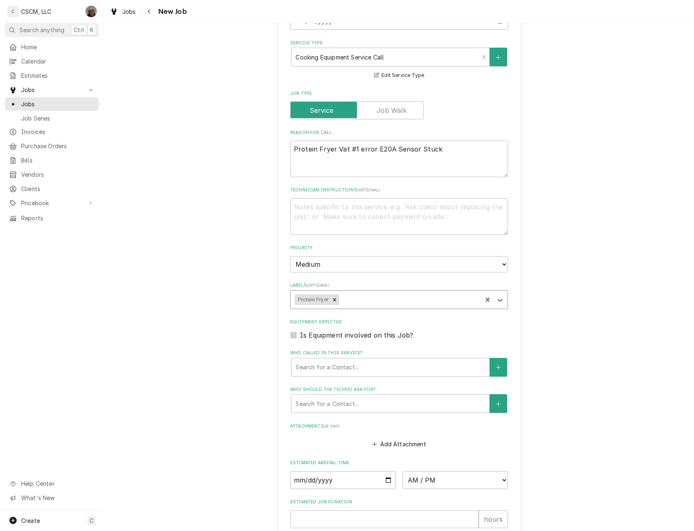
type textarea "x"
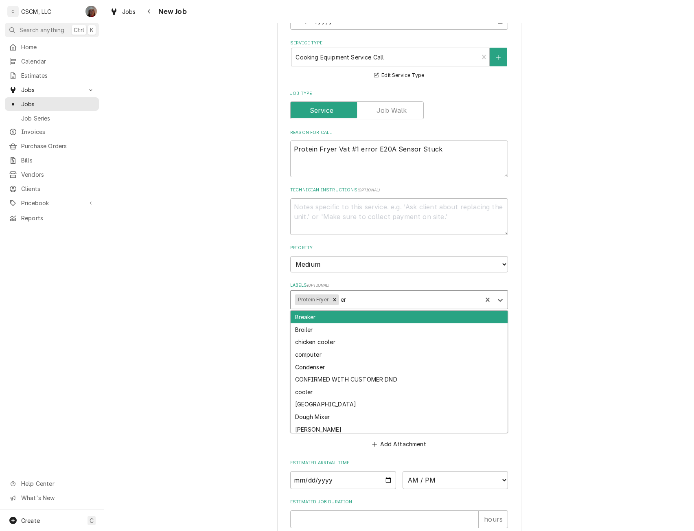
type input "err"
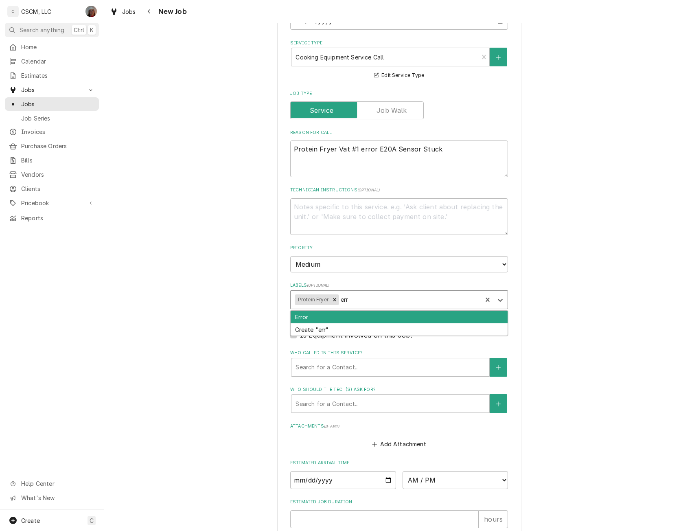
click at [295, 315] on div "Error" at bounding box center [399, 316] width 217 height 13
type textarea "x"
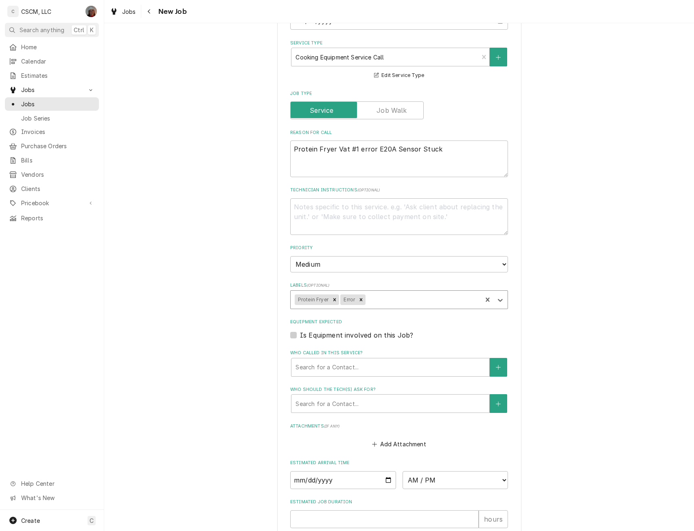
scroll to position [381, 0]
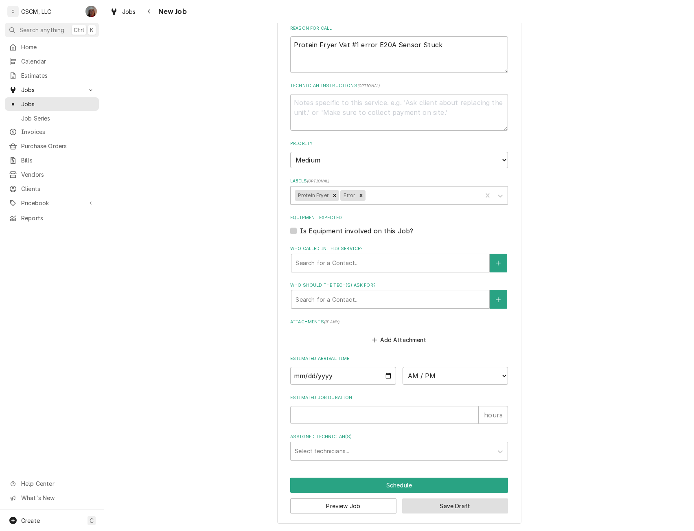
click at [453, 504] on button "Save Draft" at bounding box center [455, 505] width 106 height 15
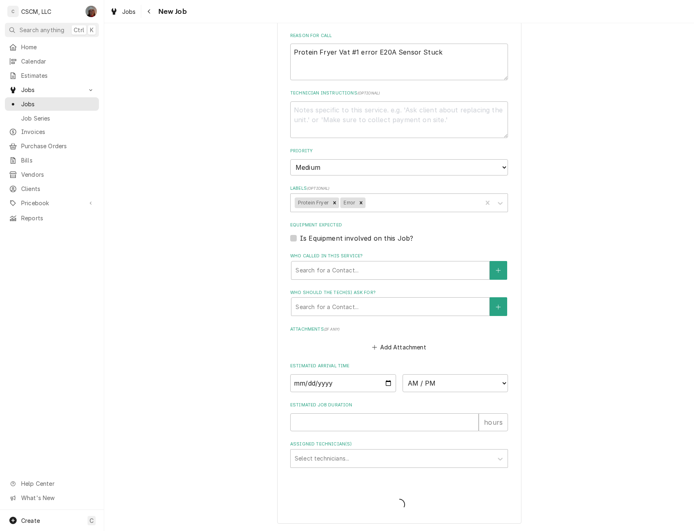
type textarea "x"
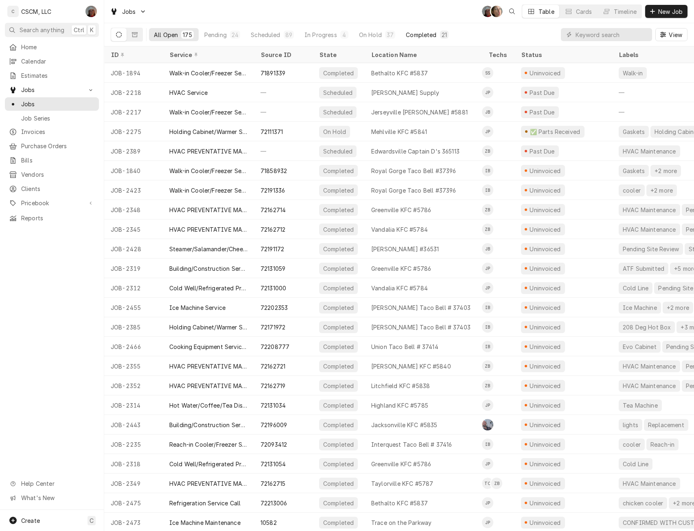
click at [409, 37] on div "Completed" at bounding box center [421, 35] width 31 height 9
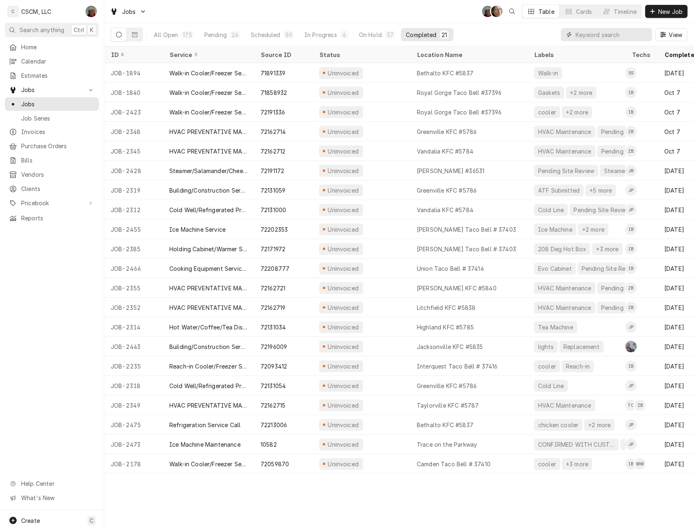
click at [585, 34] on input "Dynamic Content Wrapper" at bounding box center [611, 34] width 72 height 13
paste input "72131059"
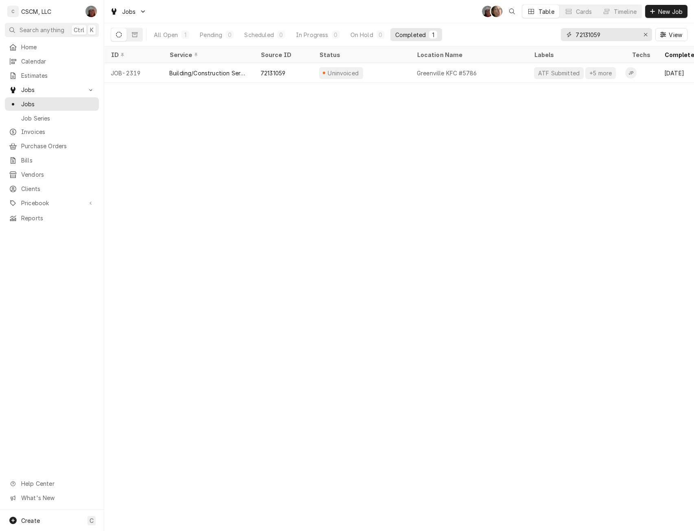
drag, startPoint x: 612, startPoint y: 39, endPoint x: 534, endPoint y: 29, distance: 78.3
click at [534, 29] on div "All Open 1 Pending 0 Scheduled 0 In Progress 0 On Hold 0 Completed 1 72131059 V…" at bounding box center [399, 34] width 577 height 23
paste input "4"
type input "72131054"
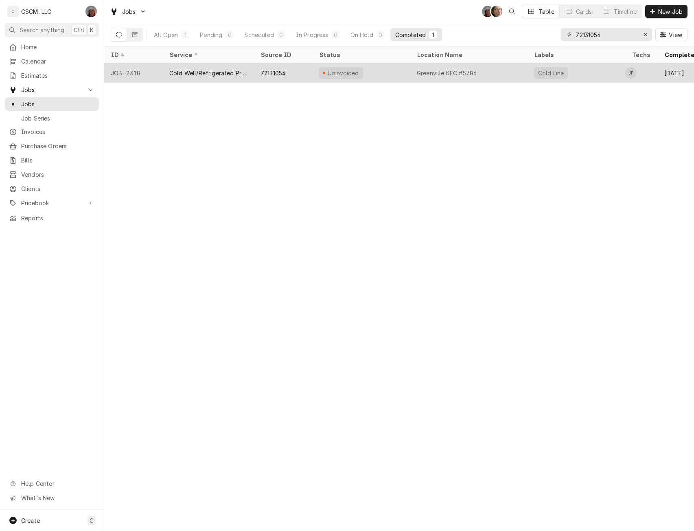
click at [258, 73] on div "72131054" at bounding box center [283, 73] width 59 height 20
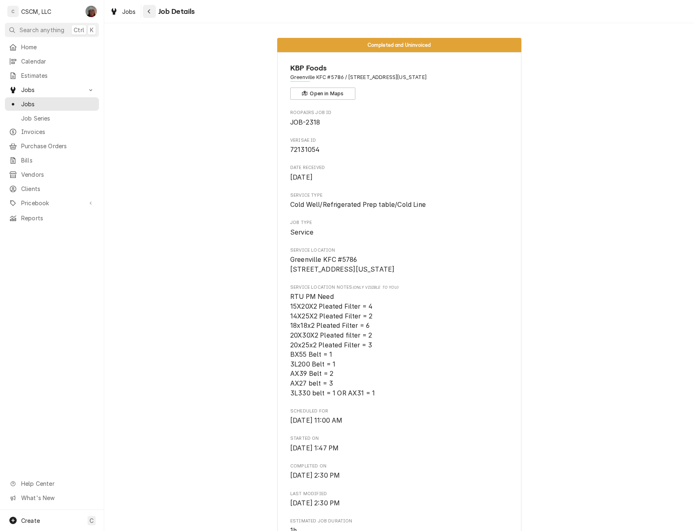
click at [150, 12] on icon "Navigate back" at bounding box center [149, 12] width 4 height 6
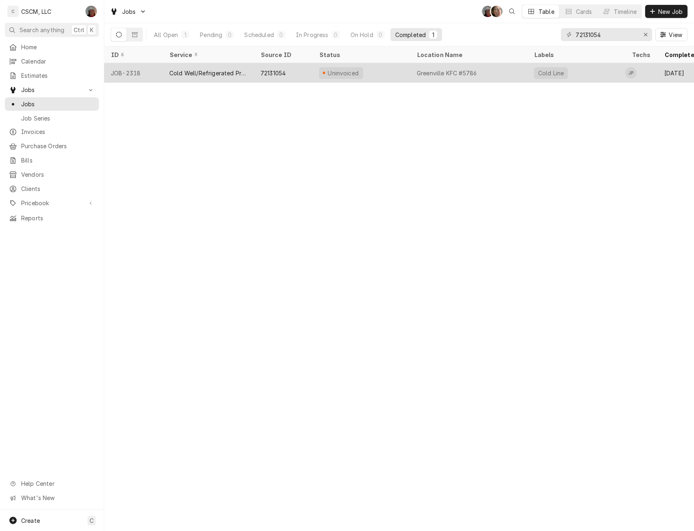
click at [132, 70] on div "JOB-2318" at bounding box center [133, 73] width 59 height 20
